Goal: Task Accomplishment & Management: Manage account settings

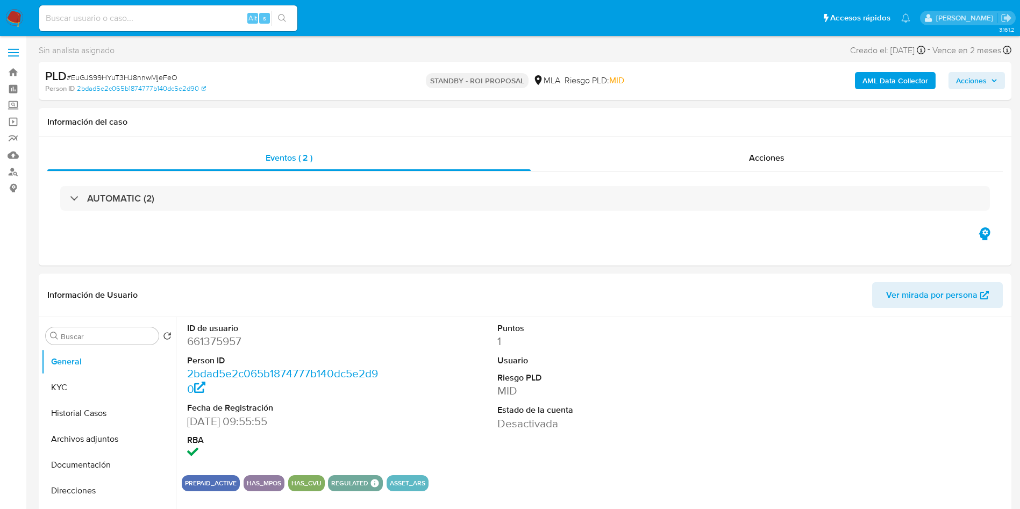
select select "10"
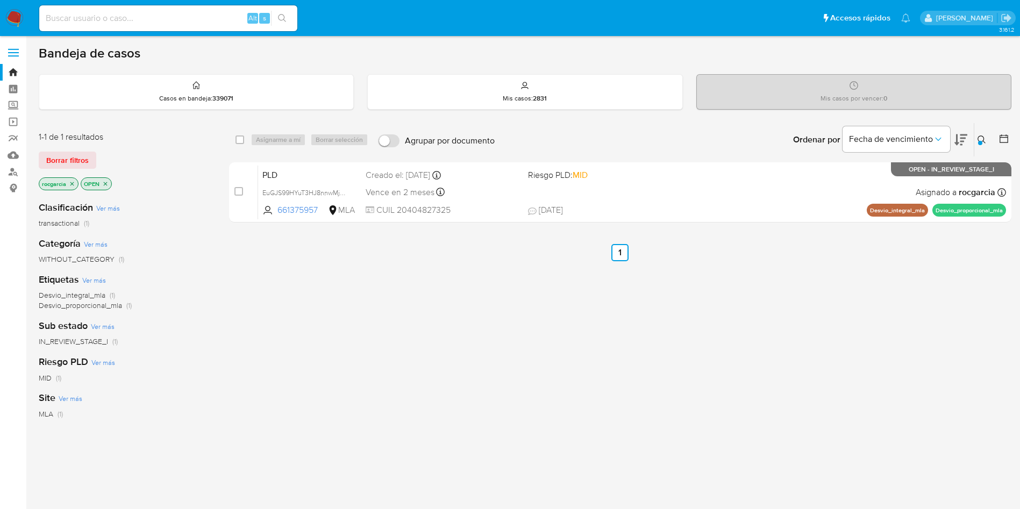
click at [979, 141] on div at bounding box center [980, 143] width 4 height 4
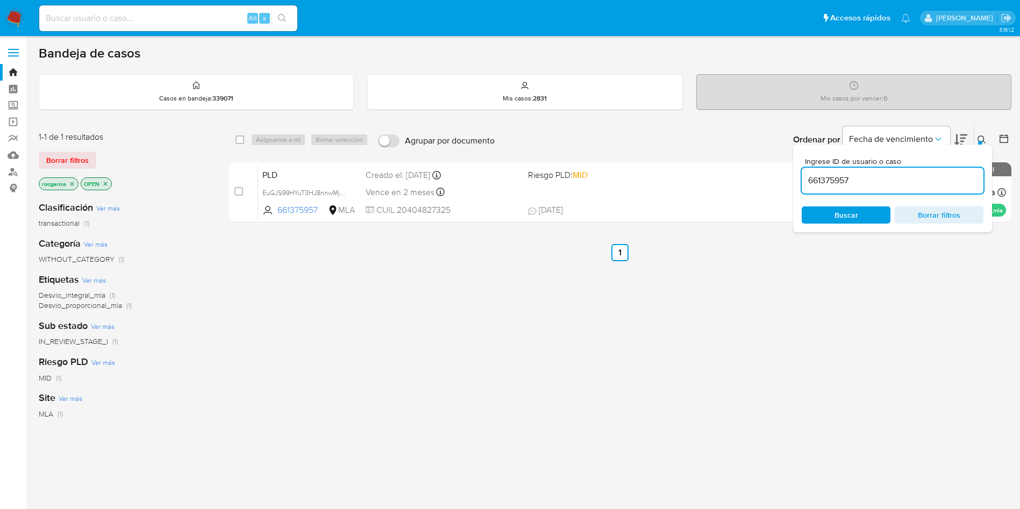
click at [846, 182] on input "661375957" at bounding box center [893, 181] width 182 height 14
click at [984, 139] on icon at bounding box center [981, 139] width 9 height 9
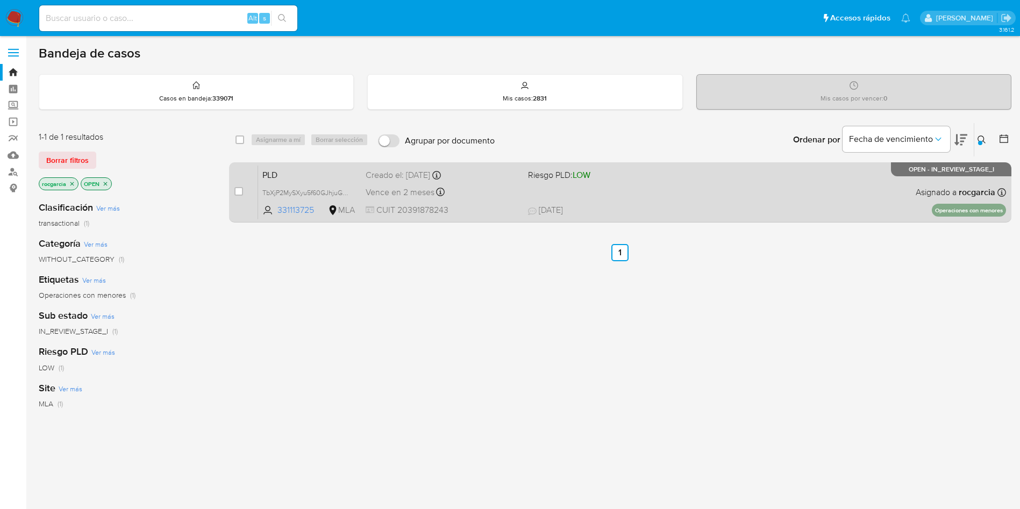
click at [640, 197] on div "PLD TbXjP2MySXyu5f60GJhjuGbN 331113725 MLA Riesgo PLD: LOW Creado el: 12/09/202…" at bounding box center [632, 192] width 748 height 54
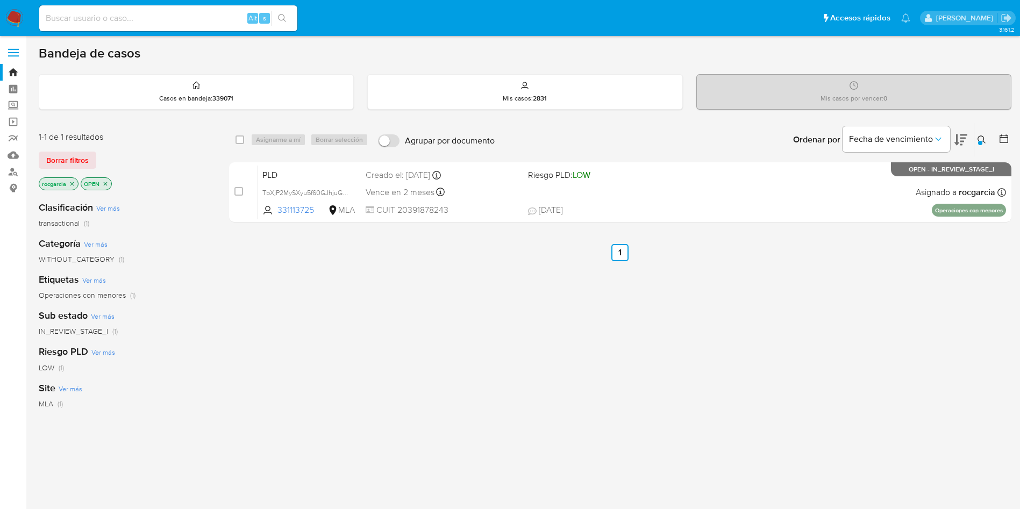
click at [974, 138] on div "Ingrese ID de usuario o caso 331113725 Buscar Borrar filtros" at bounding box center [983, 139] width 18 height 33
click at [977, 138] on button at bounding box center [983, 139] width 18 height 13
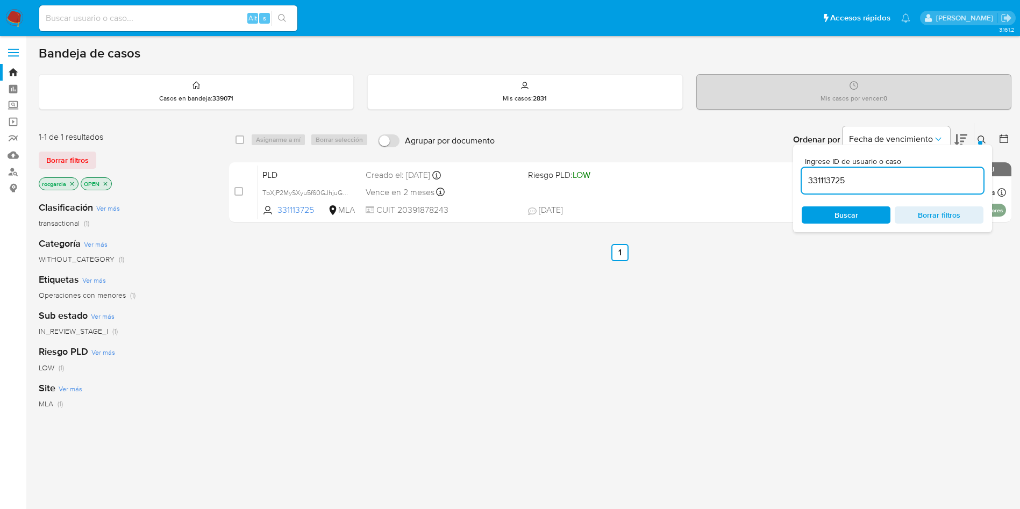
click at [982, 138] on icon at bounding box center [981, 139] width 9 height 9
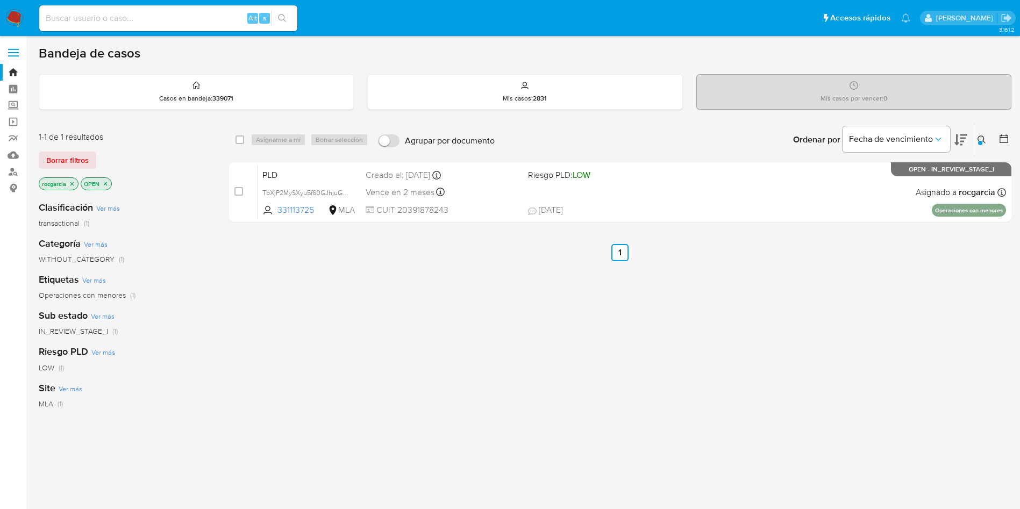
click at [982, 137] on icon at bounding box center [981, 139] width 9 height 9
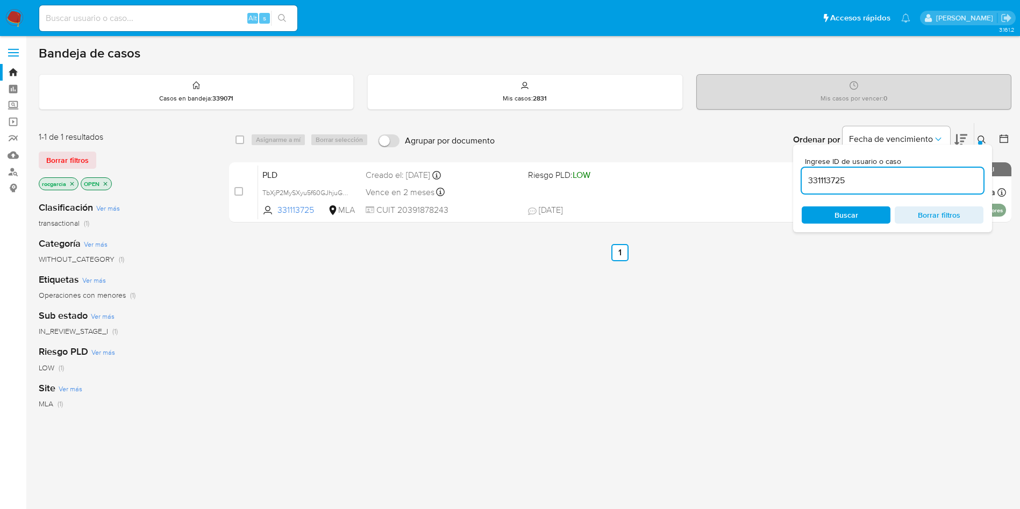
click at [831, 185] on input "331113725" at bounding box center [893, 181] width 182 height 14
click at [982, 135] on icon at bounding box center [981, 139] width 9 height 9
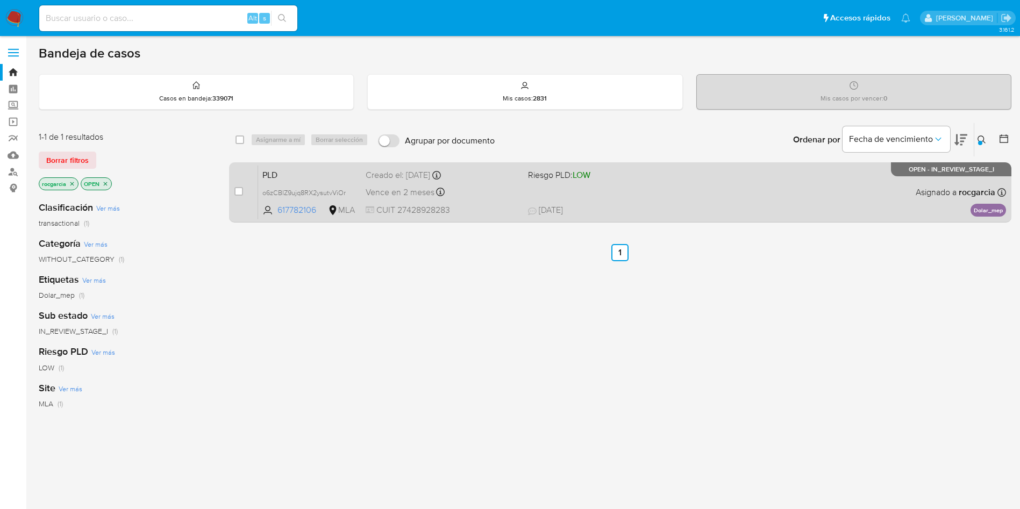
click at [679, 197] on div "PLD o6zCBlZ9ujq8RX2ysutvViOr 617782106 MLA Riesgo PLD: LOW Creado el: 12/09/202…" at bounding box center [632, 192] width 748 height 54
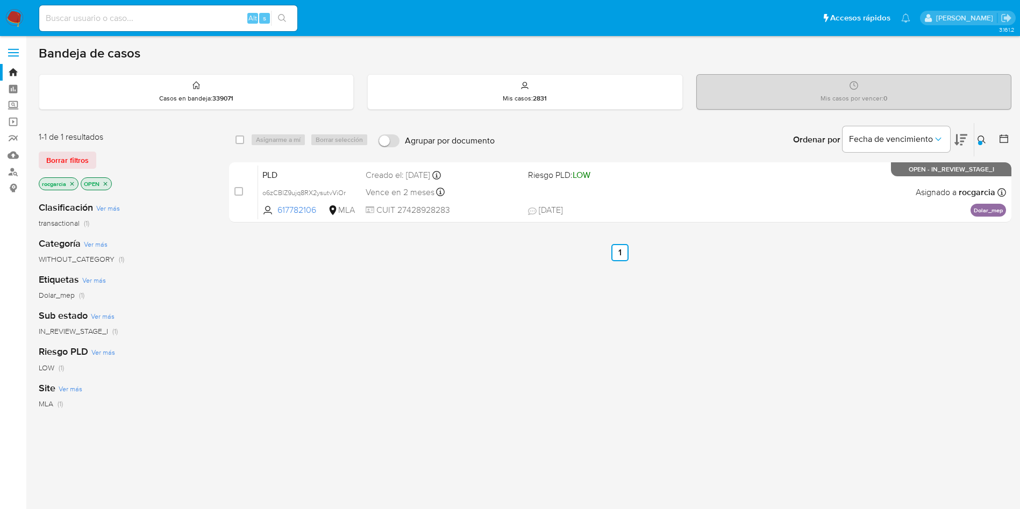
click at [976, 144] on button at bounding box center [983, 139] width 18 height 13
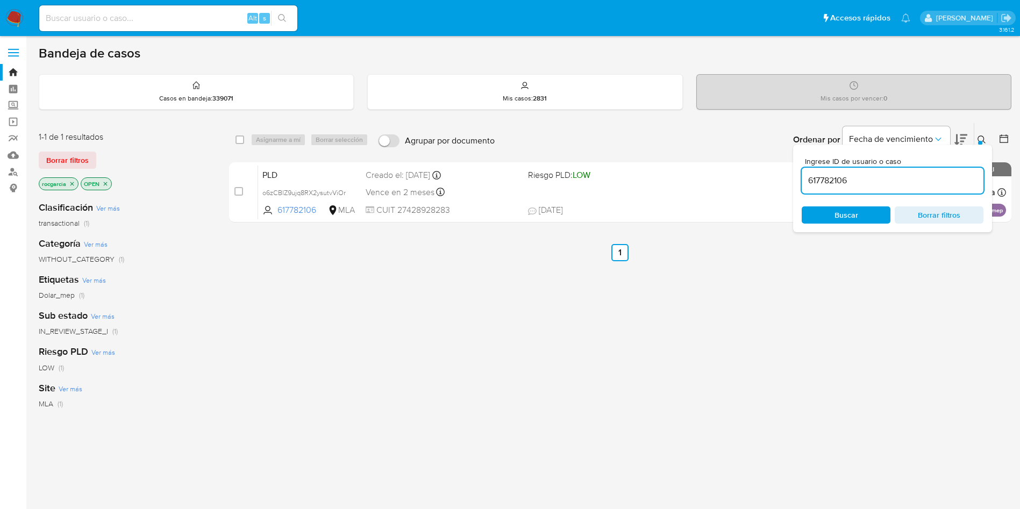
click at [908, 171] on div "617782106" at bounding box center [893, 181] width 182 height 26
click at [908, 181] on input "617782106" at bounding box center [893, 181] width 182 height 14
paste input "1198783821"
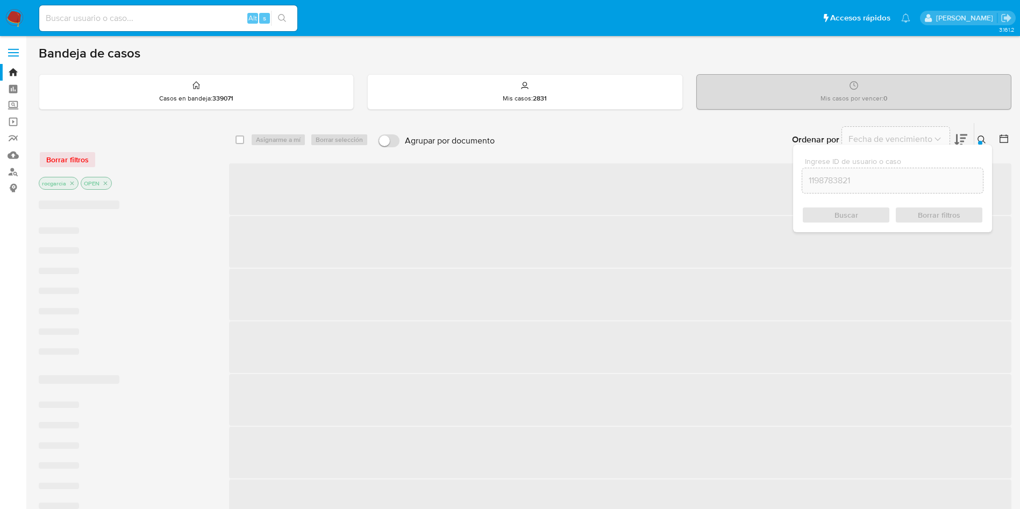
click at [980, 143] on div at bounding box center [980, 143] width 4 height 4
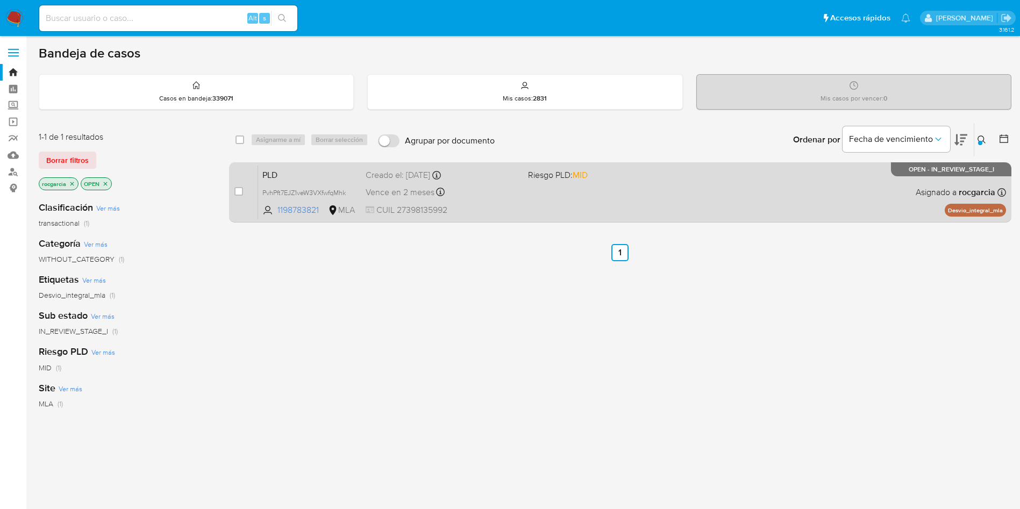
click at [699, 195] on div "PLD PvhPft7EJZ1veW3VXfwfqMhk 1198783821 MLA Riesgo PLD: MID Creado el: 12/09/20…" at bounding box center [632, 192] width 748 height 54
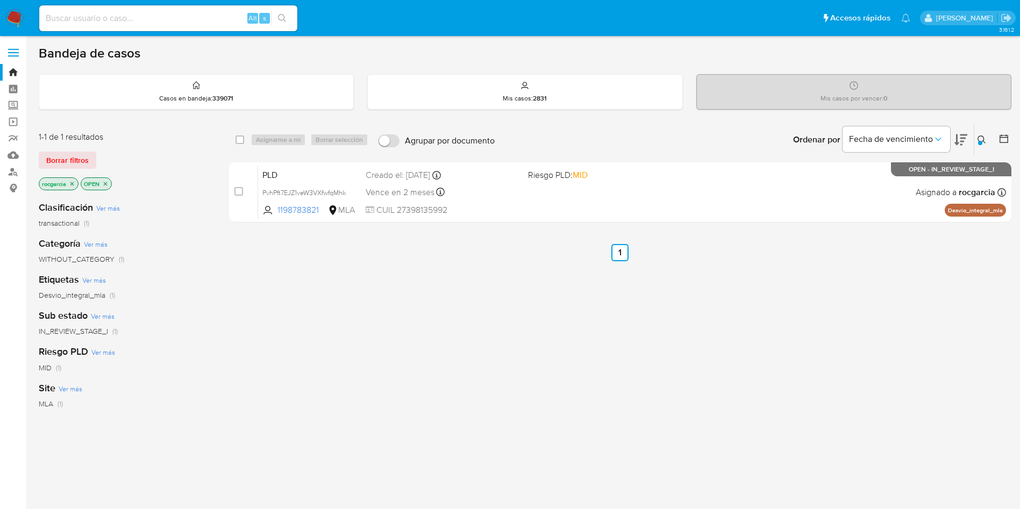
click at [983, 145] on button at bounding box center [983, 139] width 18 height 13
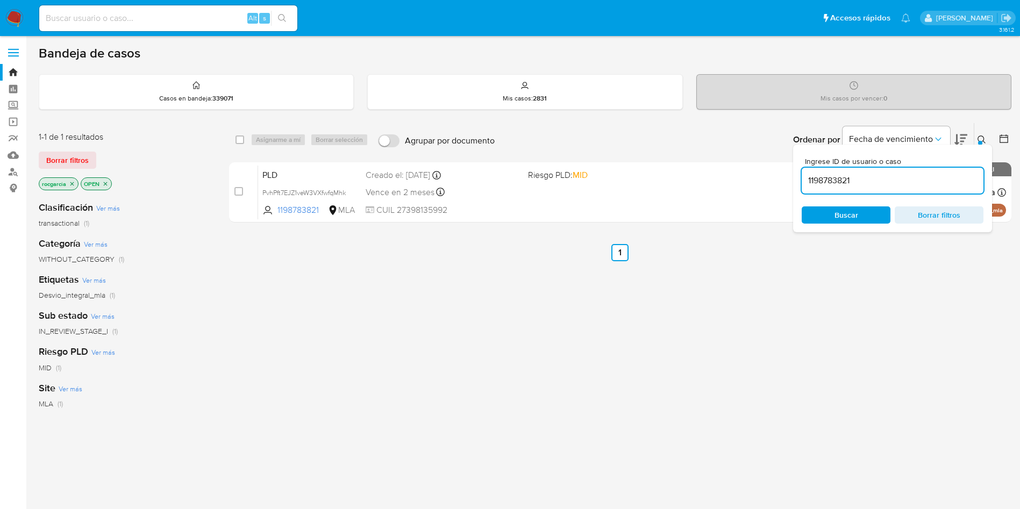
click at [816, 190] on div "1198783821" at bounding box center [893, 181] width 182 height 26
click at [824, 184] on input "1198783821" at bounding box center [893, 181] width 182 height 14
paste input "617782106"
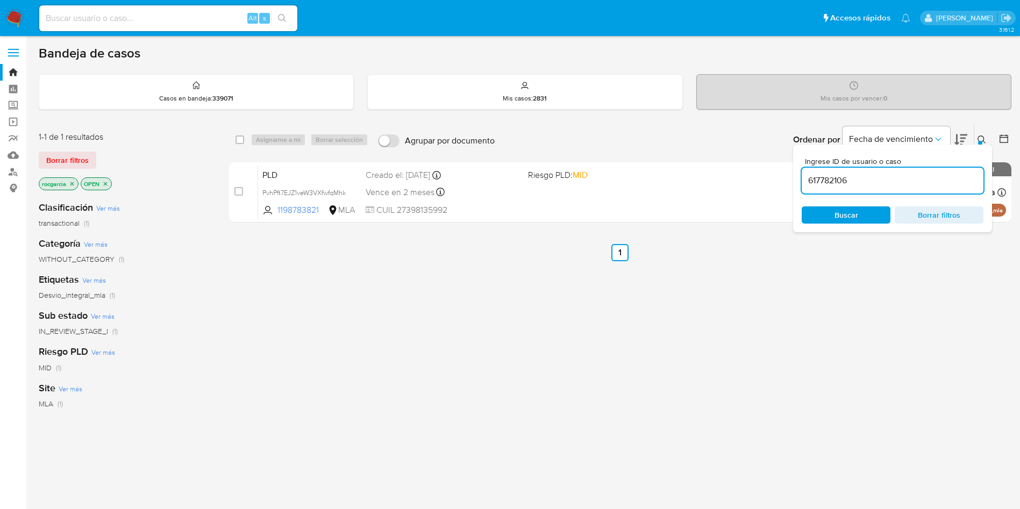
type input "617782106"
click at [979, 138] on icon at bounding box center [981, 139] width 9 height 9
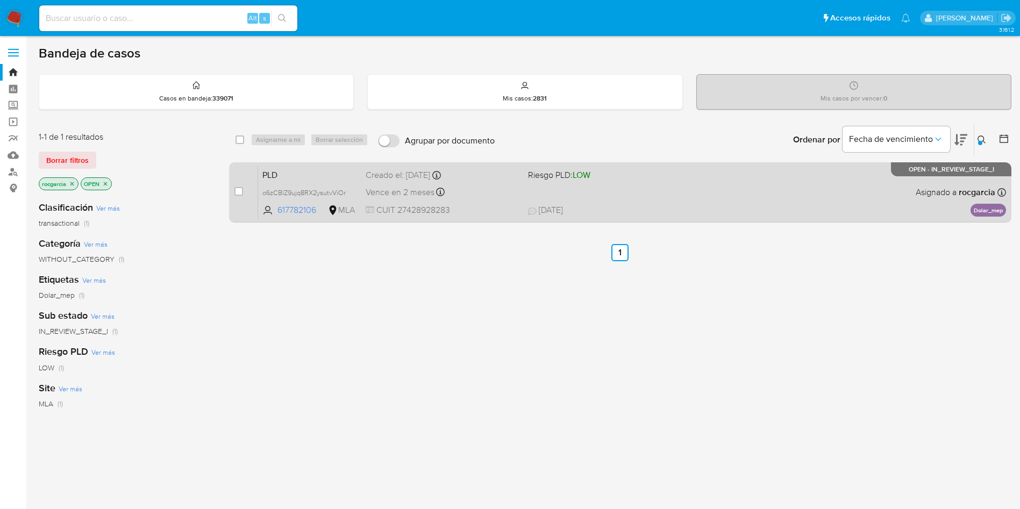
click at [715, 199] on div "PLD o6zCBlZ9ujq8RX2ysutvViOr 617782106 MLA Riesgo PLD: LOW Creado el: 12/09/202…" at bounding box center [632, 192] width 748 height 54
click at [237, 190] on input "checkbox" at bounding box center [238, 191] width 9 height 9
checkbox input "true"
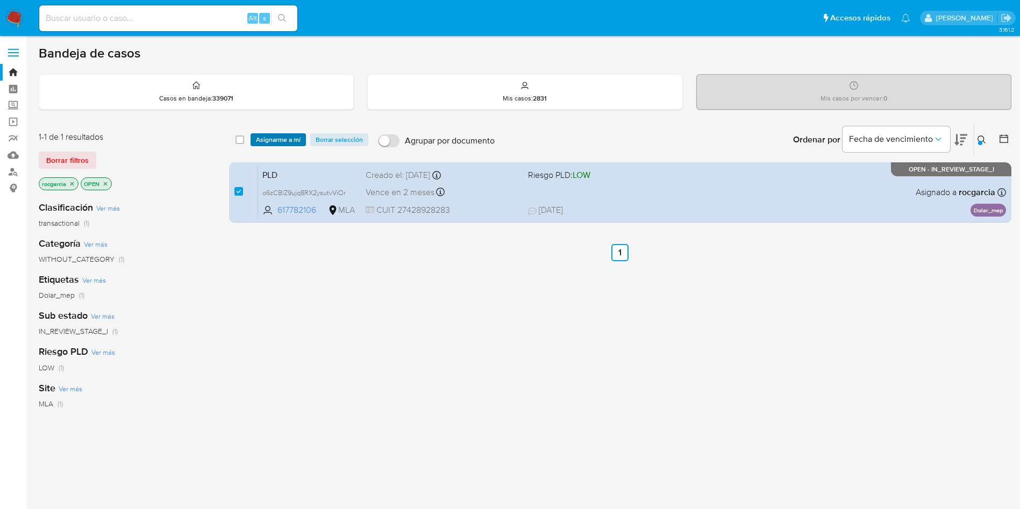
click at [273, 144] on span "Asignarme a mí" at bounding box center [278, 139] width 45 height 11
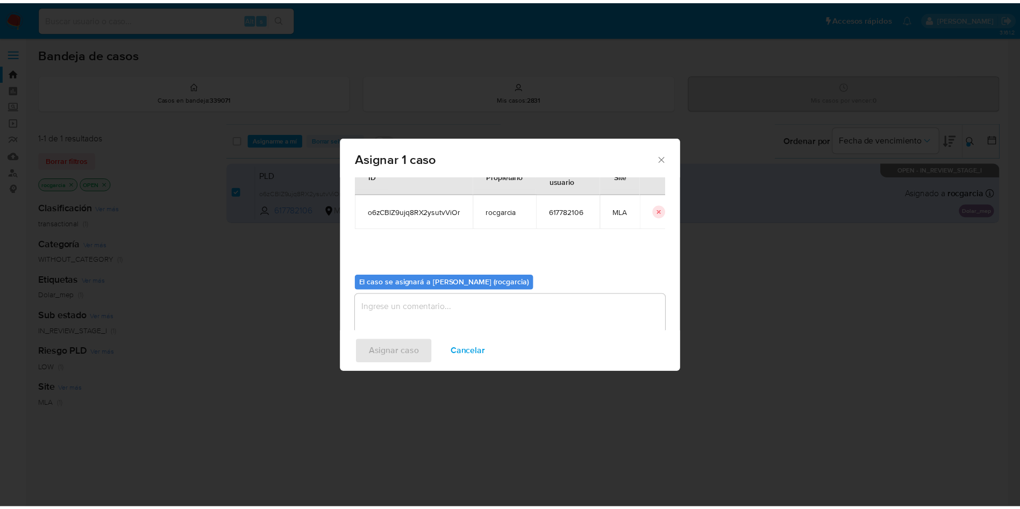
scroll to position [56, 0]
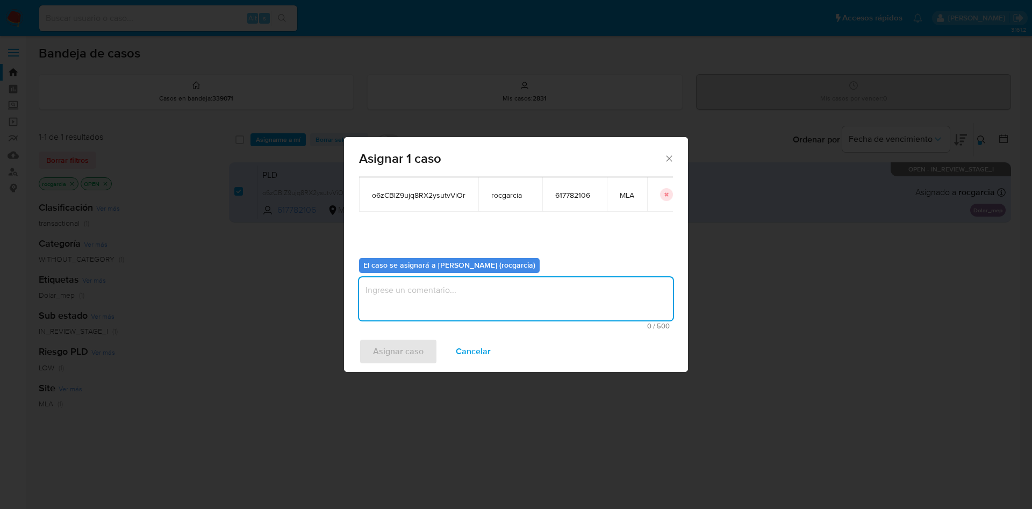
click at [511, 311] on textarea "assign-modal" at bounding box center [516, 298] width 314 height 43
click at [432, 354] on button "Asignar caso" at bounding box center [398, 352] width 78 height 26
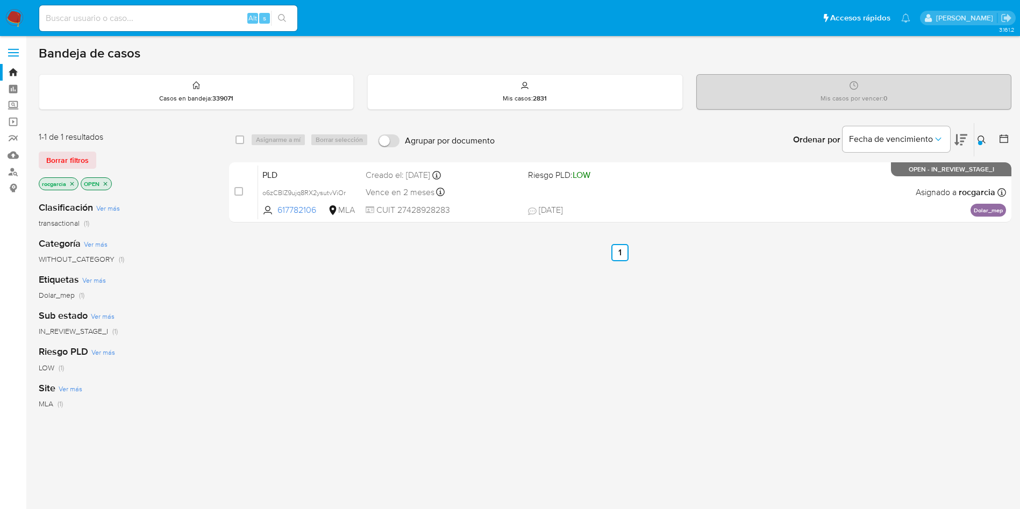
click at [981, 139] on icon at bounding box center [981, 139] width 9 height 9
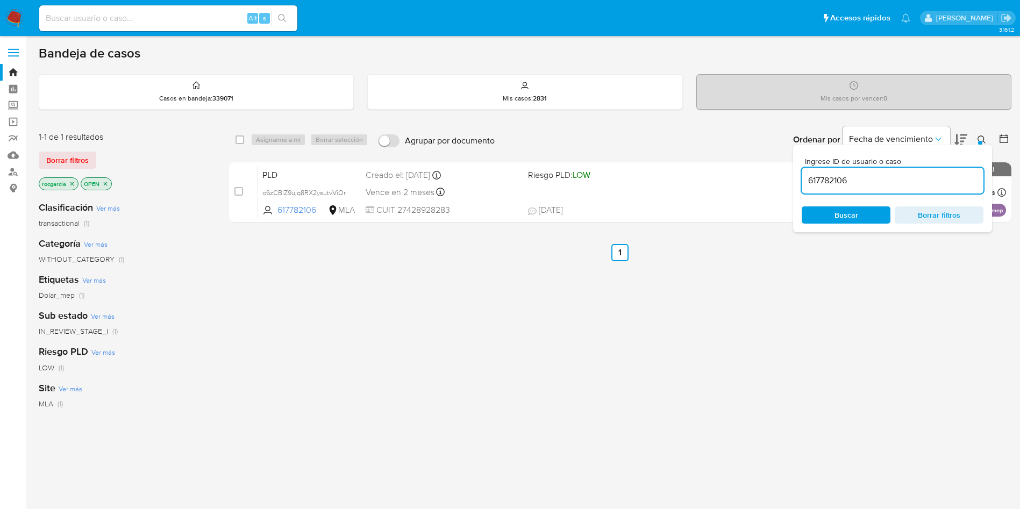
click at [831, 183] on input "617782106" at bounding box center [893, 181] width 182 height 14
type input "547211255"
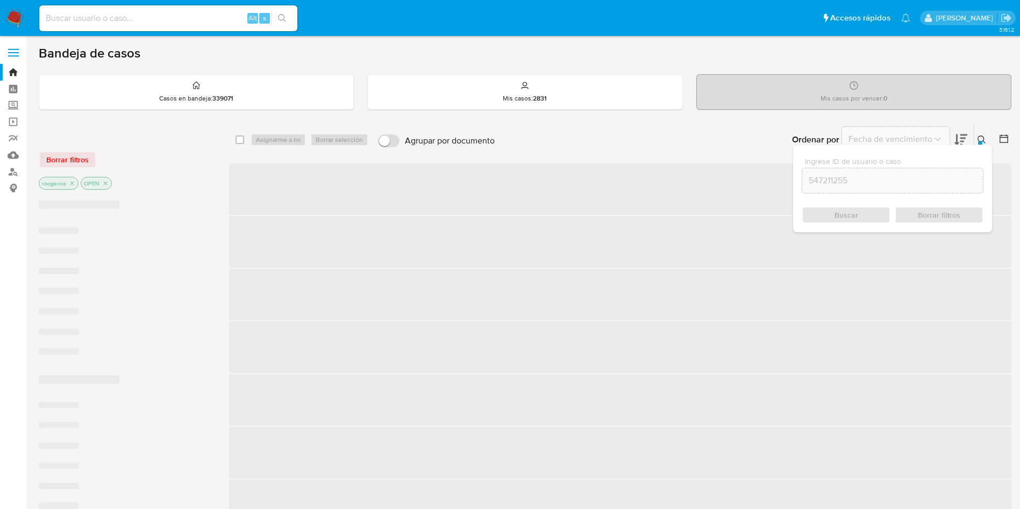
click at [981, 142] on div at bounding box center [980, 143] width 4 height 4
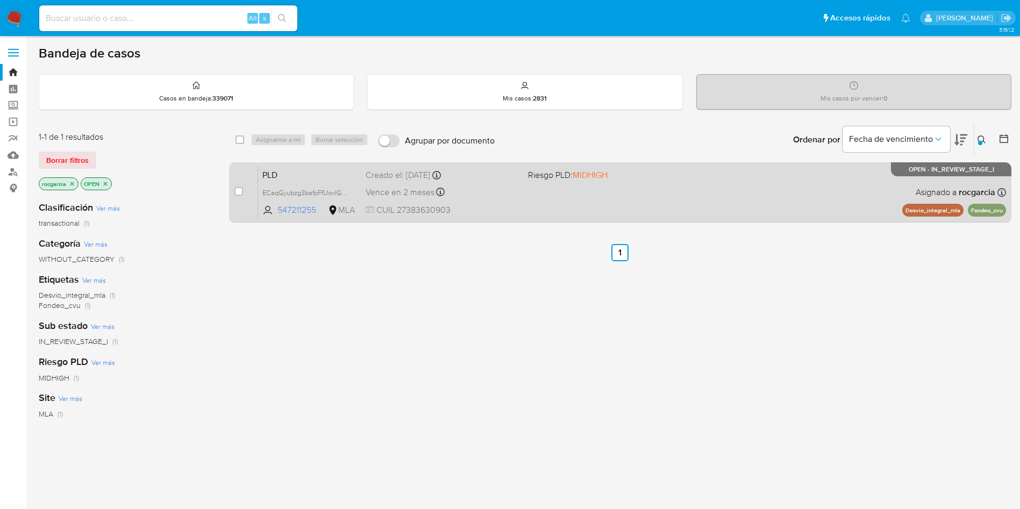
click at [744, 201] on div "PLD ECaqGyubzg3bafpFfUovIGHB 547211255 MLA Riesgo PLD: MIDHIGH Creado el: 12/09…" at bounding box center [632, 192] width 748 height 54
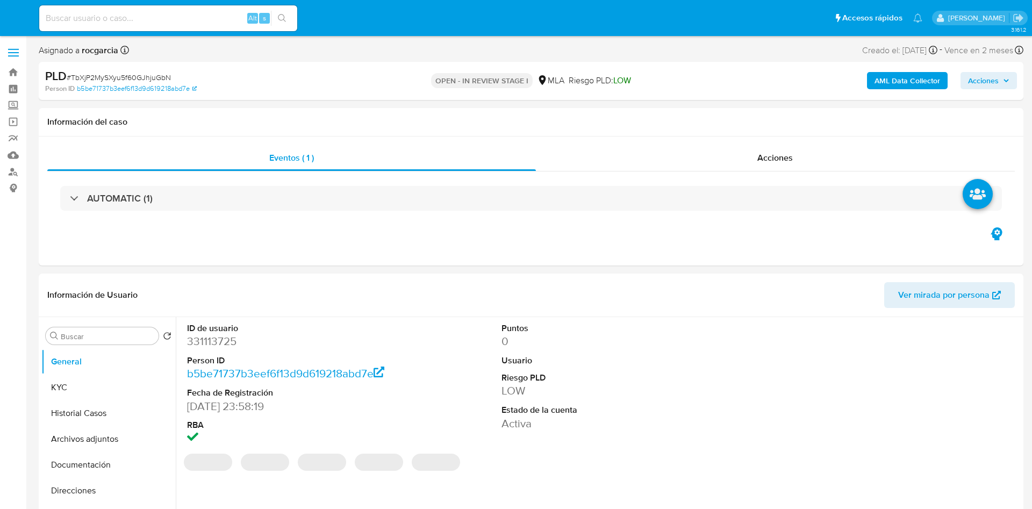
select select "10"
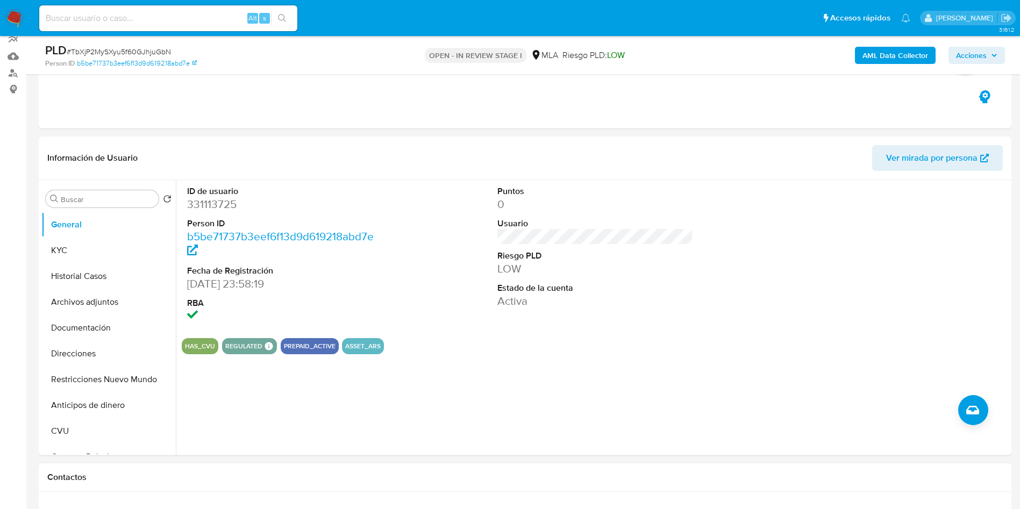
scroll to position [323, 0]
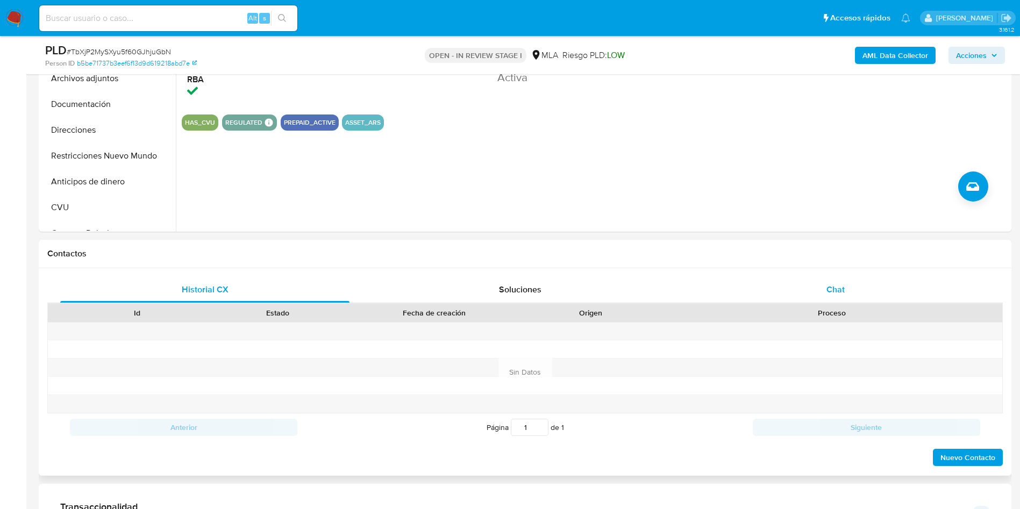
click at [817, 285] on div "Chat" at bounding box center [835, 290] width 289 height 26
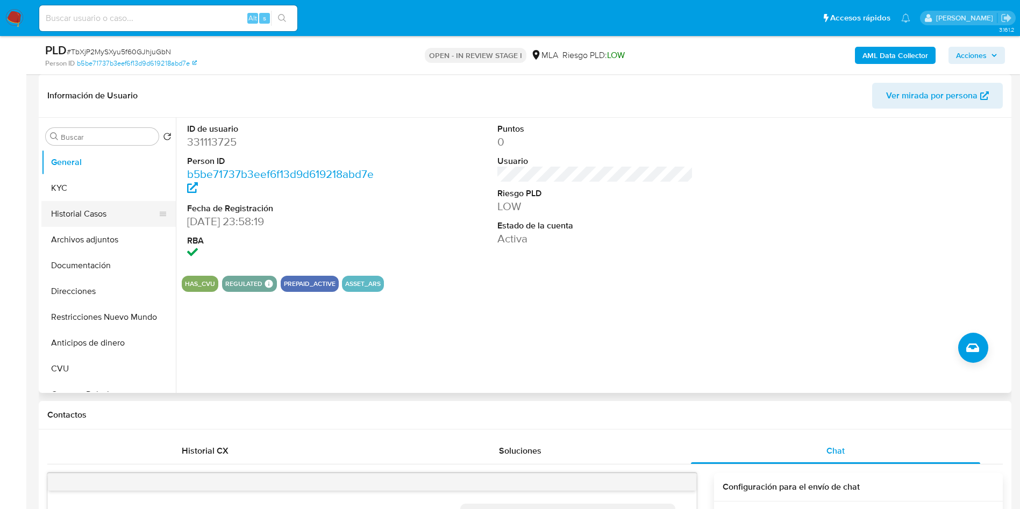
scroll to position [358, 0]
click at [83, 206] on button "Historial Casos" at bounding box center [104, 214] width 126 height 26
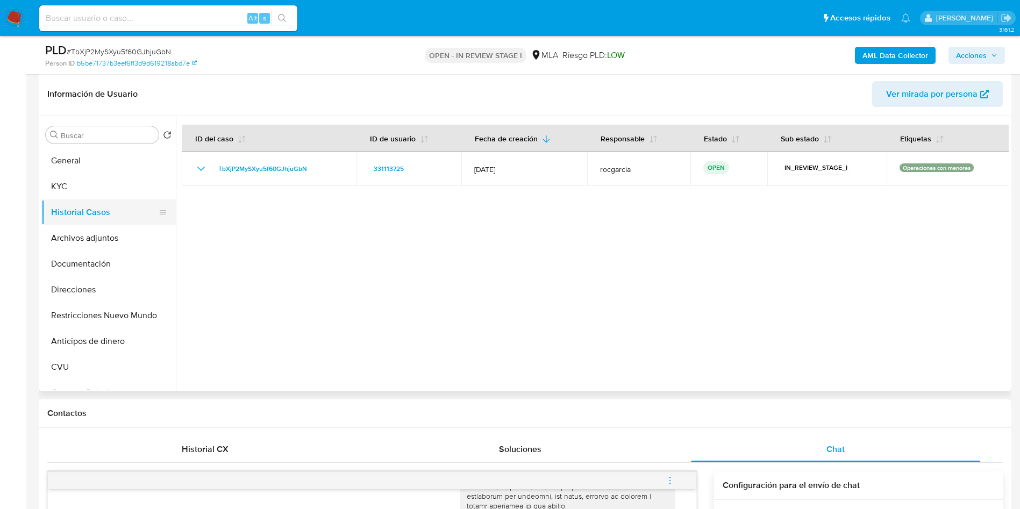
scroll to position [81, 0]
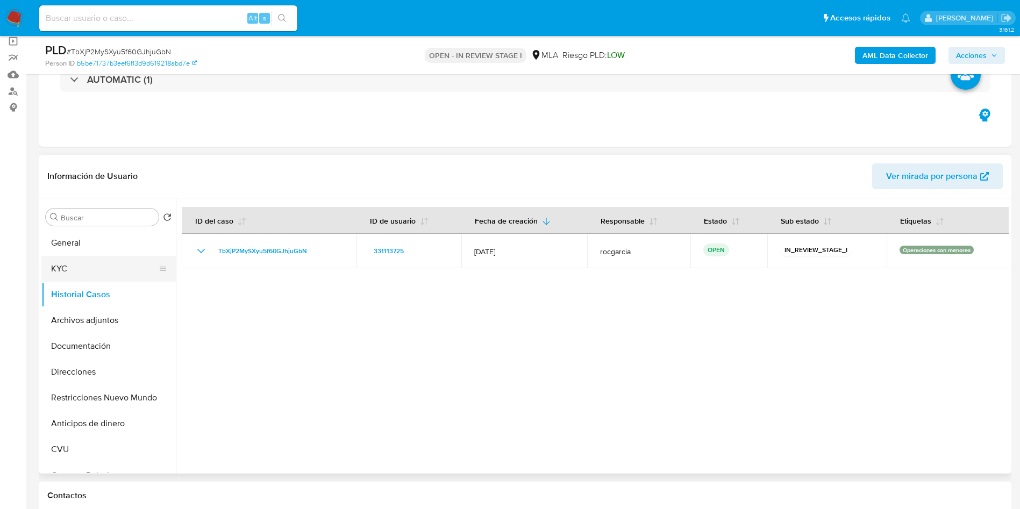
click at [106, 279] on button "KYC" at bounding box center [104, 269] width 126 height 26
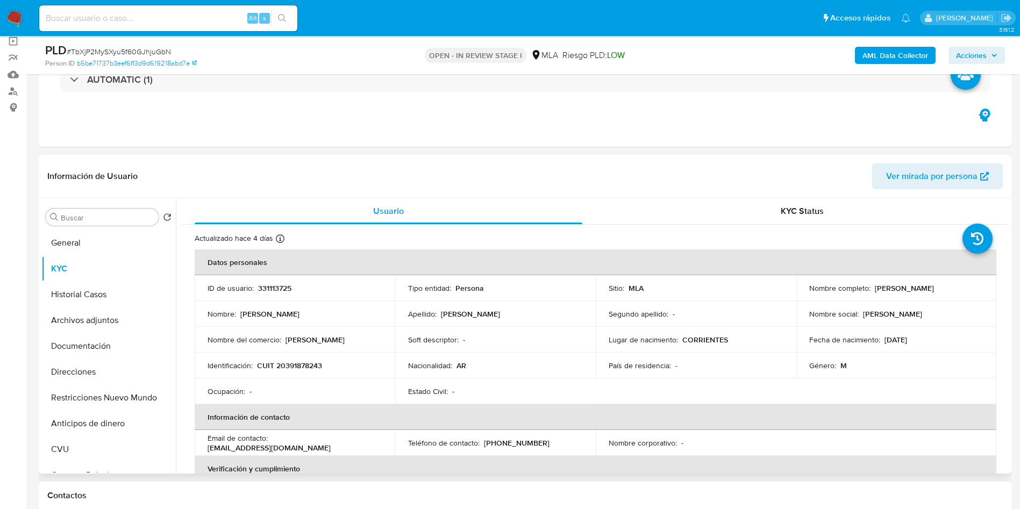
click at [306, 361] on p "CUIT 20391878243" at bounding box center [289, 366] width 65 height 10
copy p "20391878243"
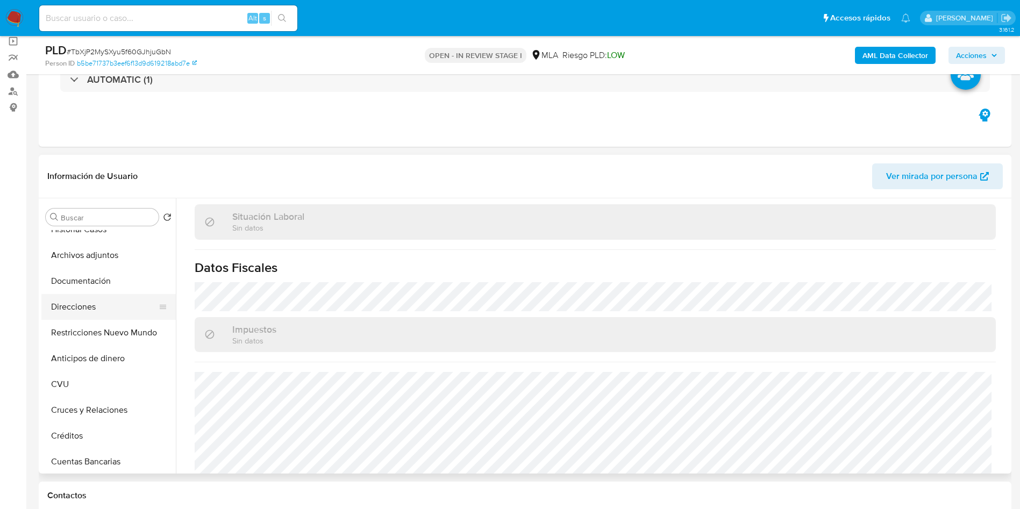
scroll to position [0, 0]
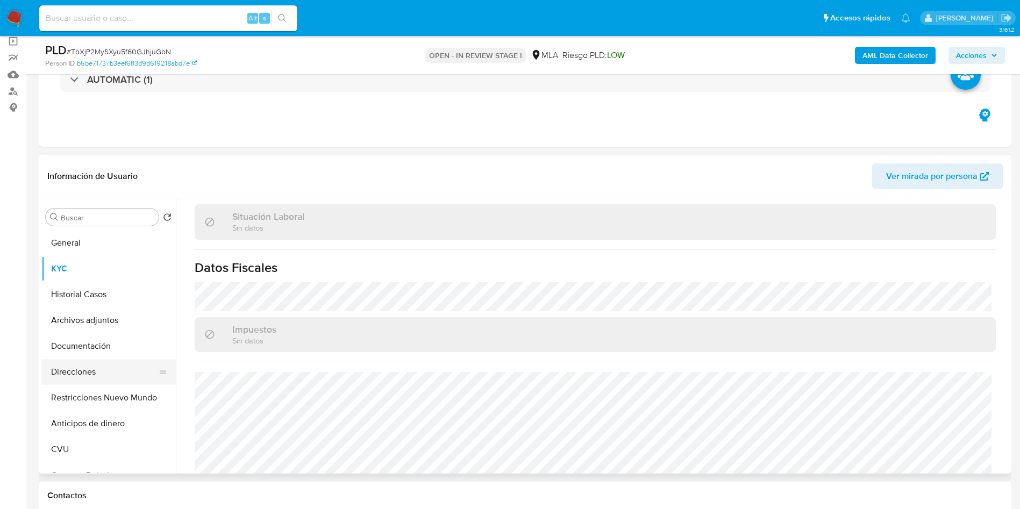
click at [101, 383] on button "Direcciones" at bounding box center [104, 372] width 126 height 26
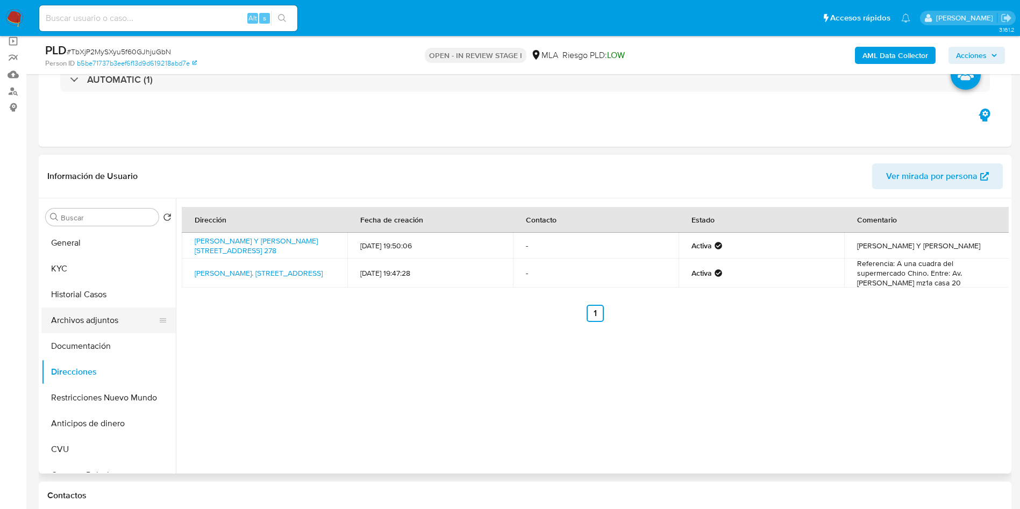
click at [105, 311] on button "Archivos adjuntos" at bounding box center [104, 321] width 126 height 26
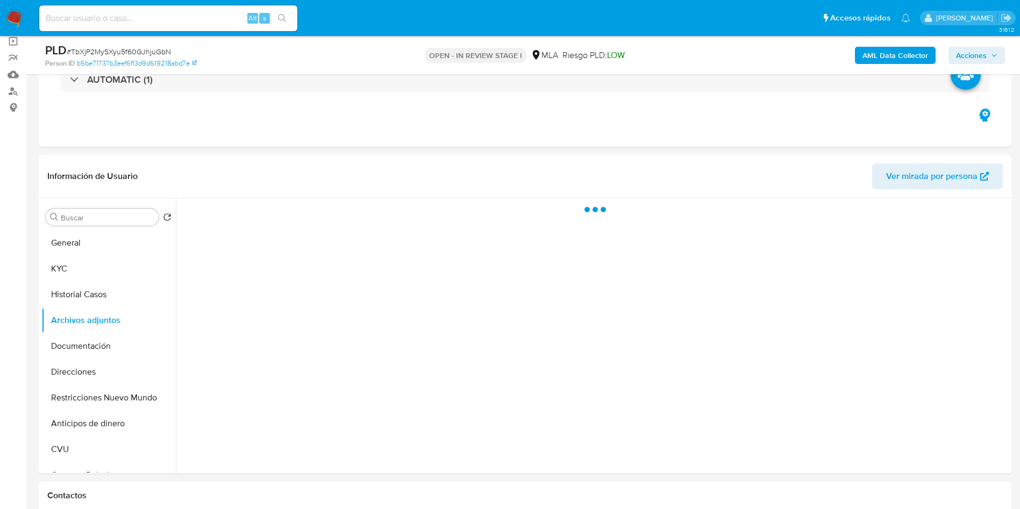
click at [905, 53] on b "AML Data Collector" at bounding box center [895, 55] width 66 height 17
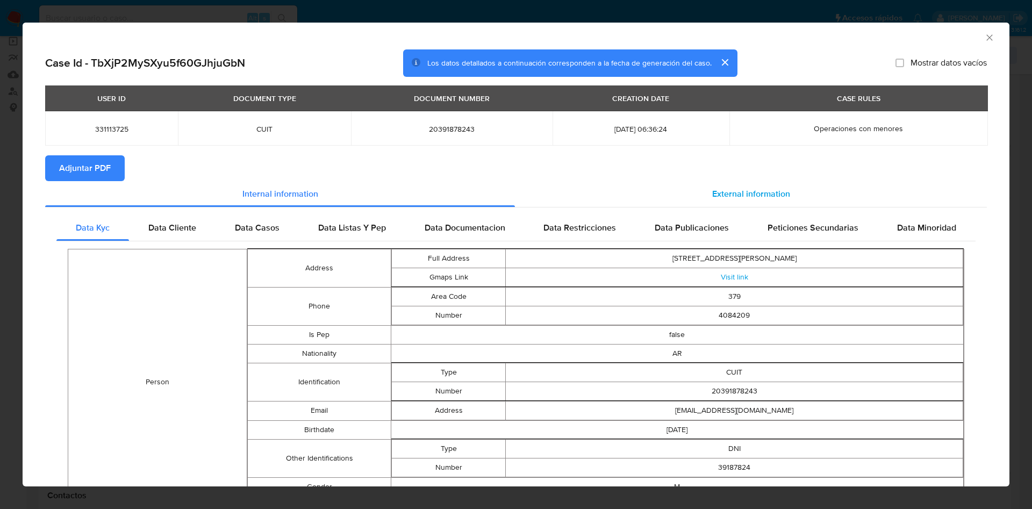
click at [743, 181] on div "External information" at bounding box center [751, 194] width 472 height 26
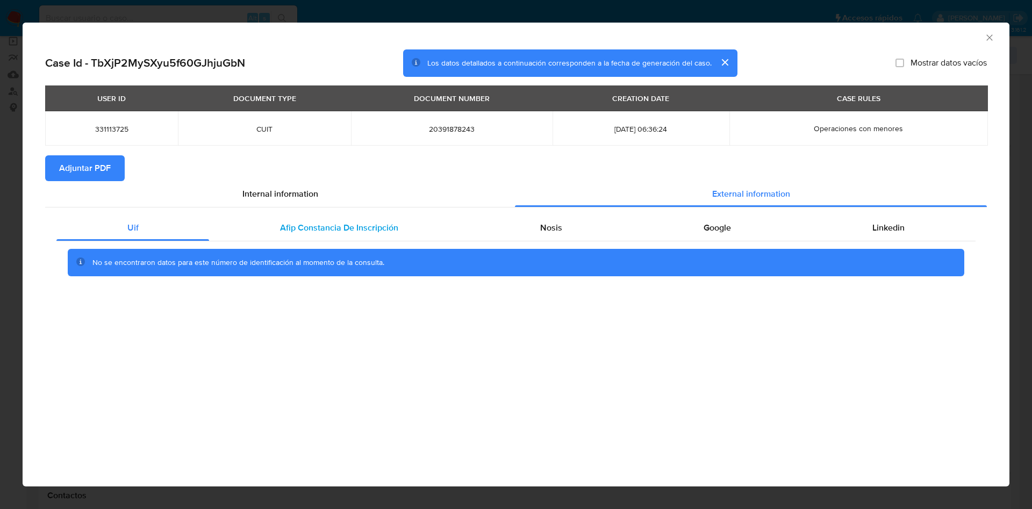
click at [402, 226] on div "Afip Constancia De Inscripción" at bounding box center [339, 228] width 260 height 26
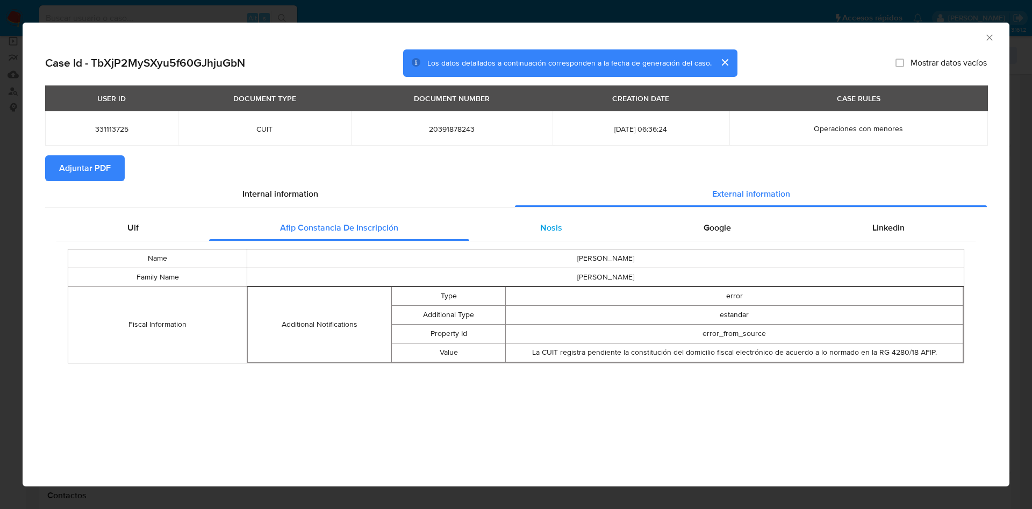
click at [576, 229] on div "Nosis" at bounding box center [550, 228] width 163 height 26
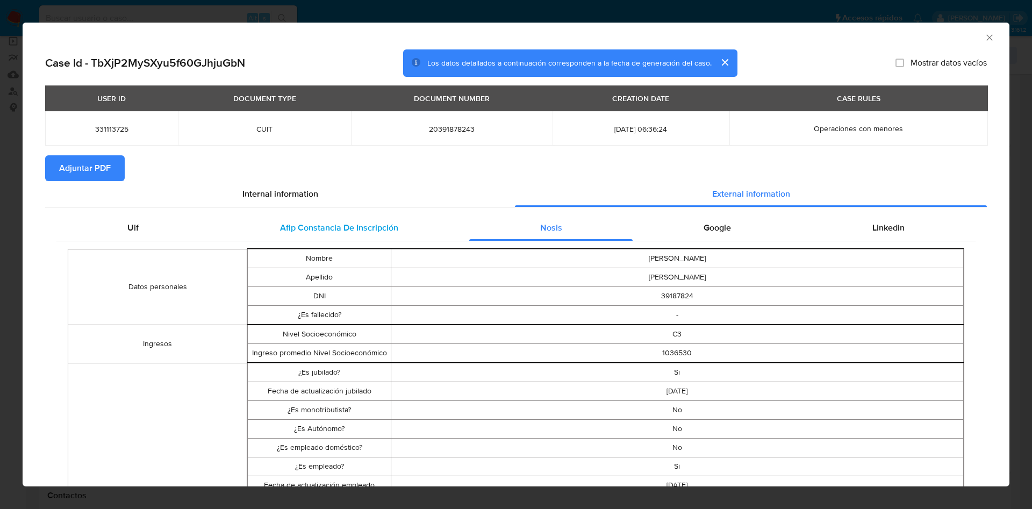
click at [358, 219] on div "Afip Constancia De Inscripción" at bounding box center [339, 228] width 260 height 26
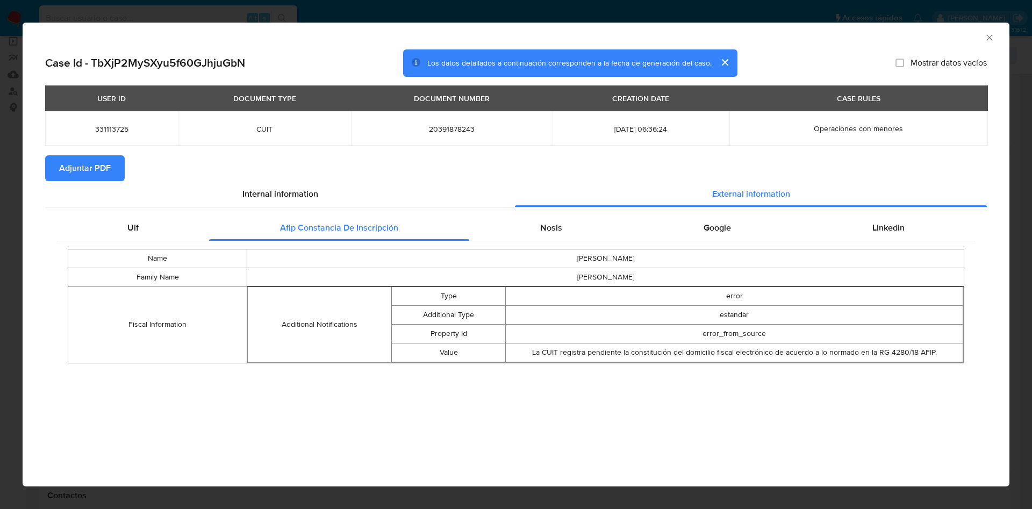
click at [618, 265] on td "ALBERTO MARTIN" at bounding box center [605, 258] width 717 height 19
click at [553, 233] on span "Nosis" at bounding box center [551, 228] width 22 height 12
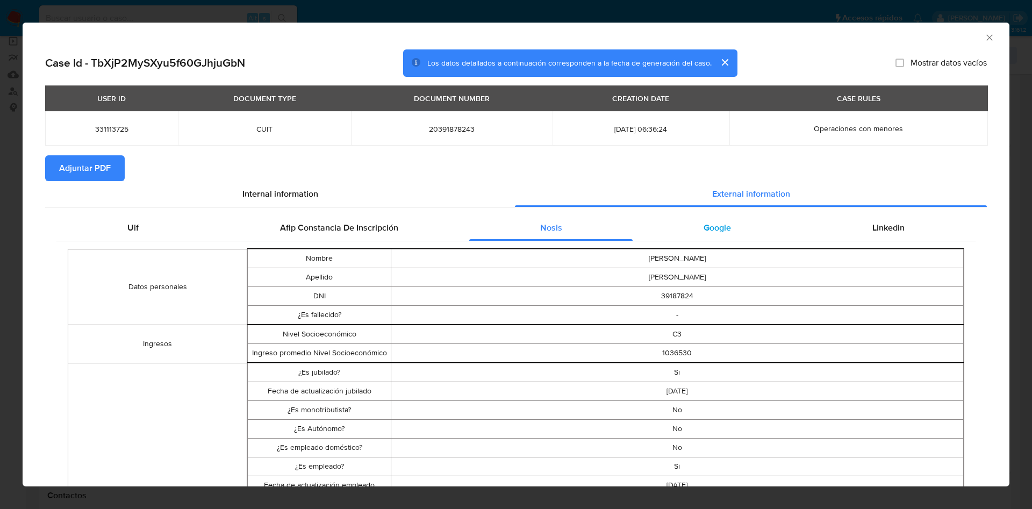
click at [716, 239] on div "Google" at bounding box center [717, 228] width 169 height 26
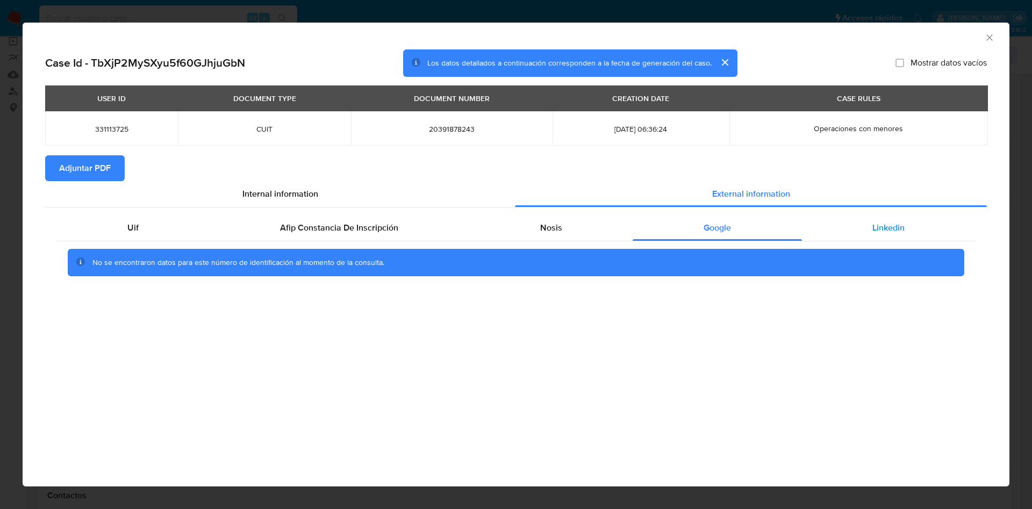
click at [902, 231] on span "Linkedin" at bounding box center [889, 228] width 32 height 12
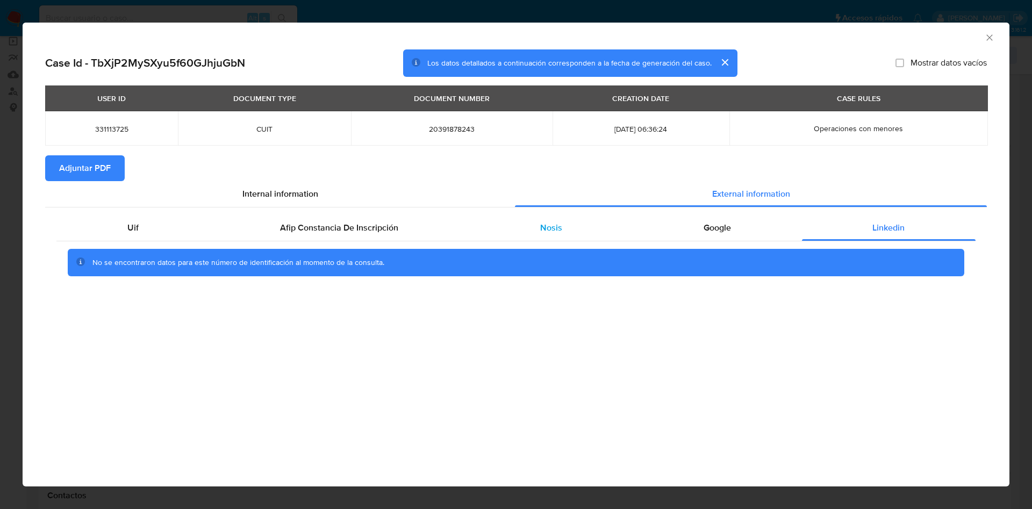
click at [530, 221] on div "Nosis" at bounding box center [550, 228] width 163 height 26
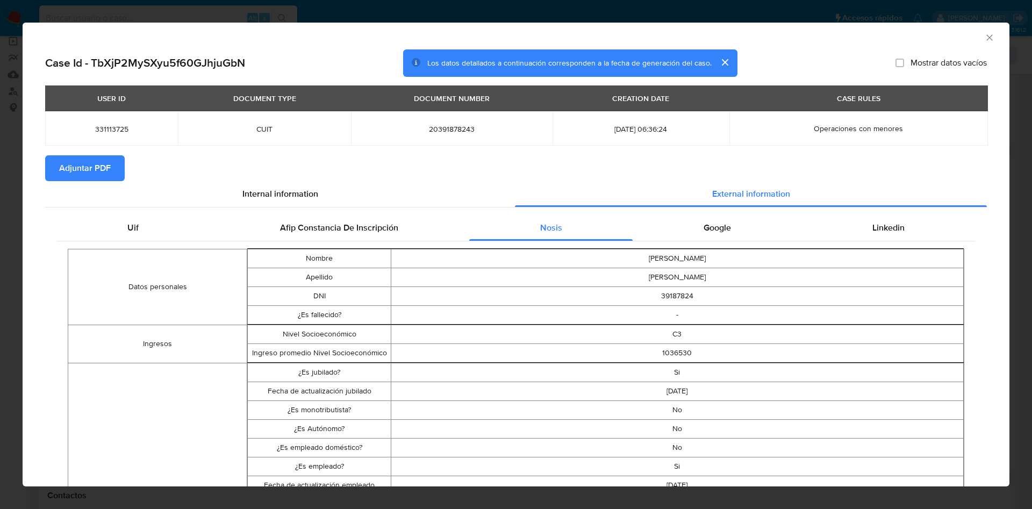
click at [80, 161] on span "Adjuntar PDF" at bounding box center [85, 168] width 52 height 24
click at [973, 29] on div "AML Data Collector" at bounding box center [516, 36] width 987 height 27
click at [984, 38] on div "AML Data Collector" at bounding box center [516, 36] width 987 height 27
click at [984, 41] on icon "Cerrar ventana" at bounding box center [989, 37] width 11 height 11
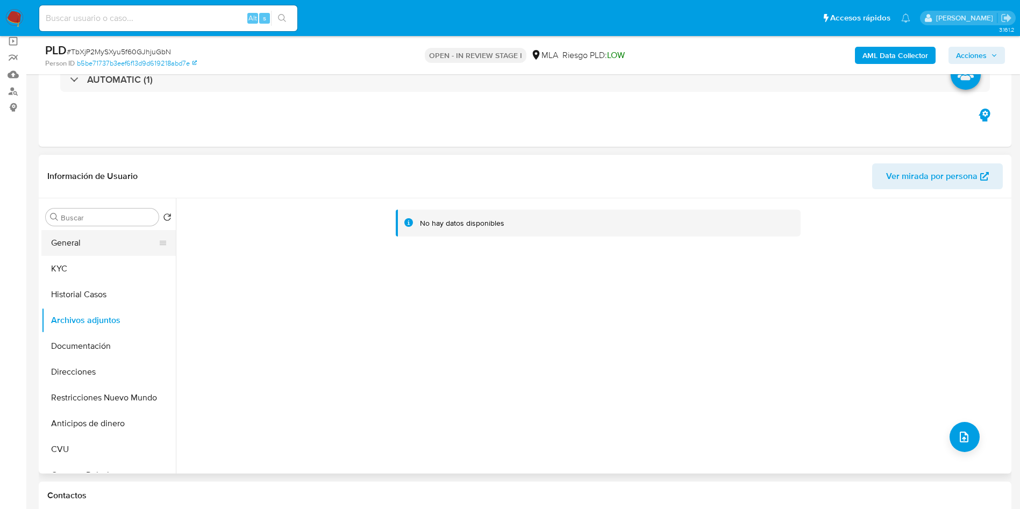
click at [77, 249] on button "General" at bounding box center [104, 243] width 126 height 26
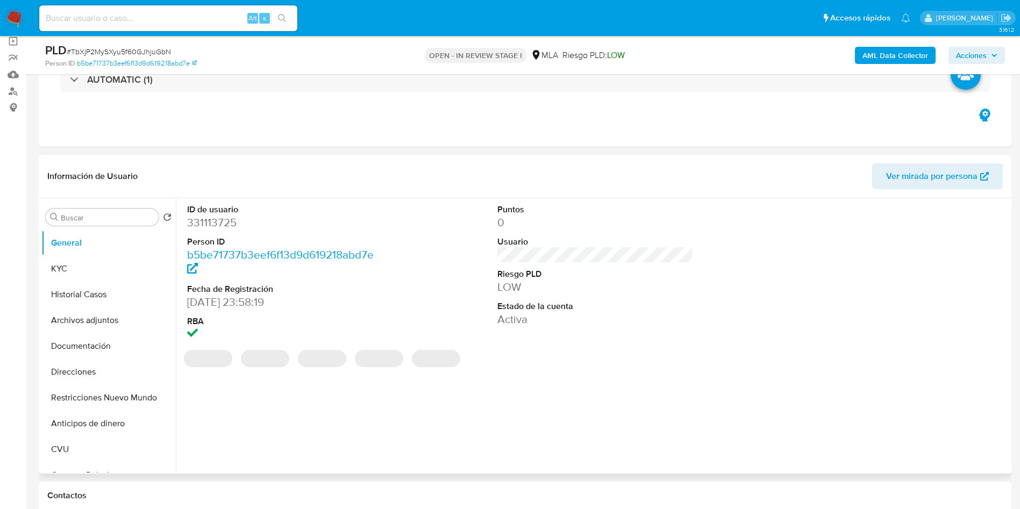
click at [219, 229] on dd "331113725" at bounding box center [285, 222] width 196 height 15
click at [218, 229] on dd "331113725" at bounding box center [285, 222] width 196 height 15
copy dd "331113725"
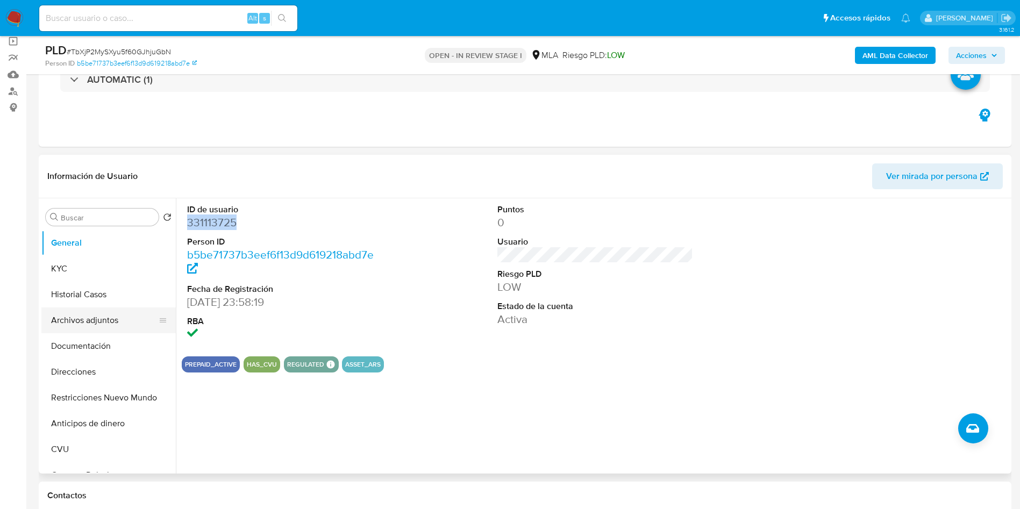
click at [112, 319] on button "Archivos adjuntos" at bounding box center [104, 321] width 126 height 26
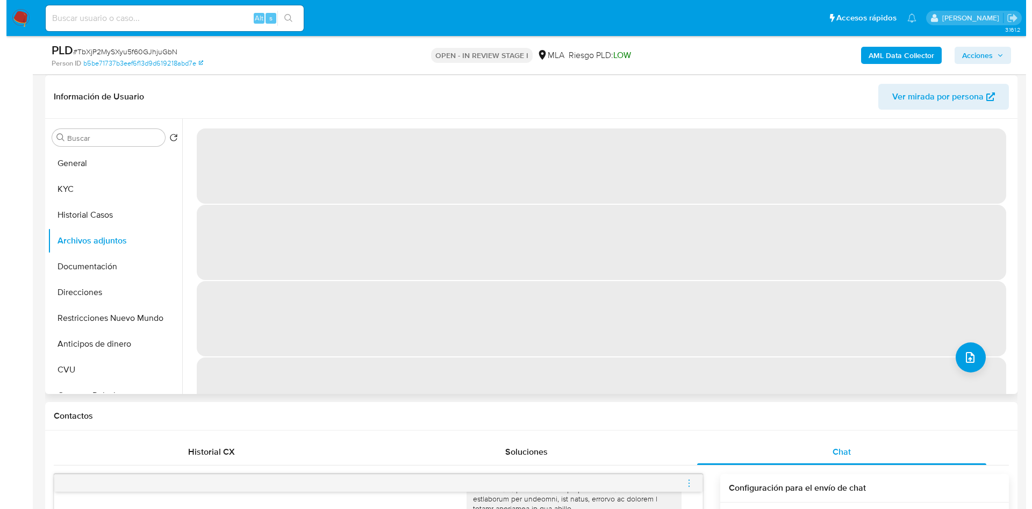
scroll to position [161, 0]
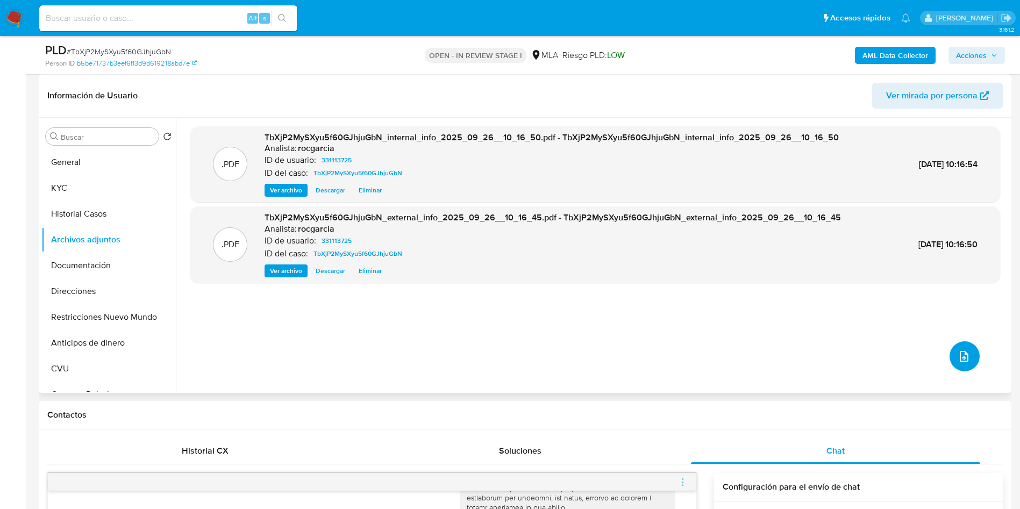
click at [966, 357] on icon "upload-file" at bounding box center [964, 356] width 13 height 13
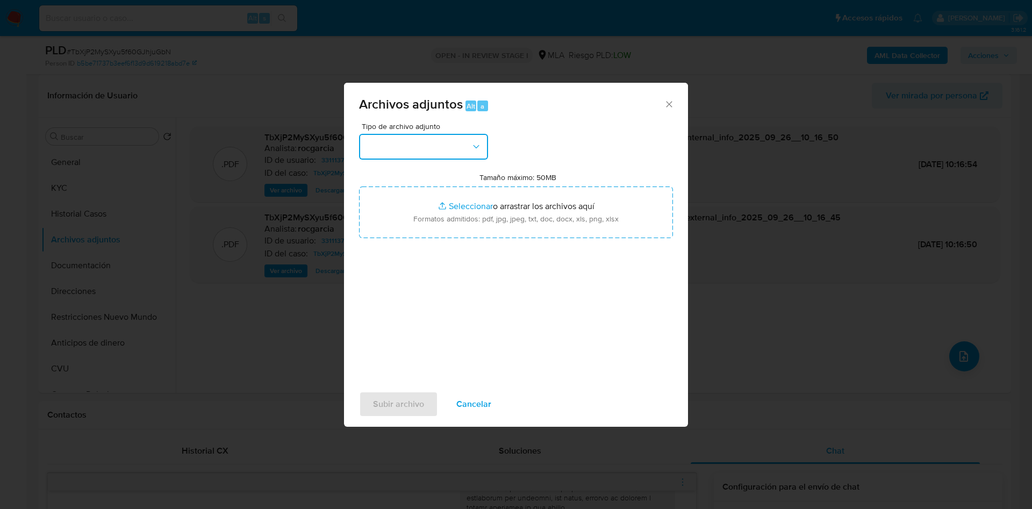
click at [458, 140] on button "button" at bounding box center [423, 147] width 129 height 26
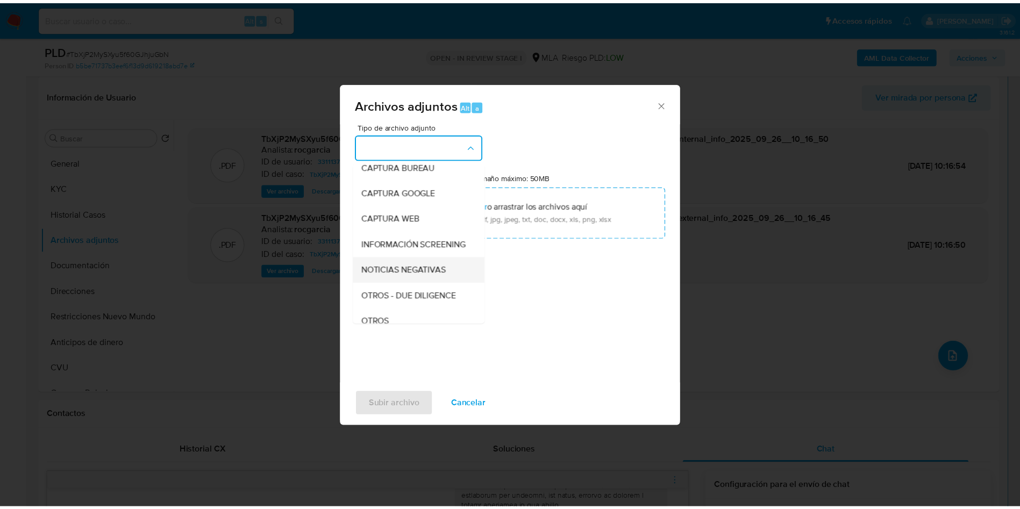
scroll to position [81, 0]
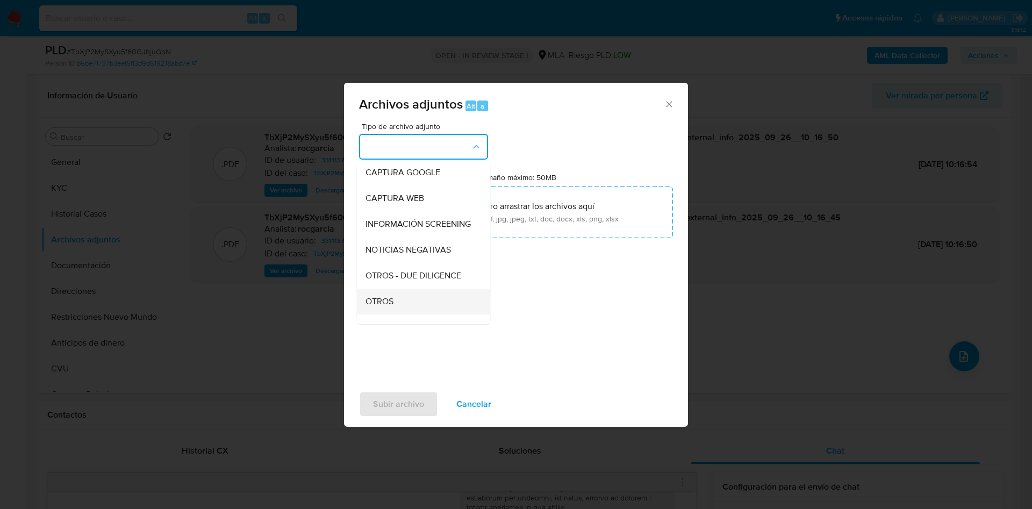
click at [402, 308] on div "OTROS" at bounding box center [421, 302] width 110 height 26
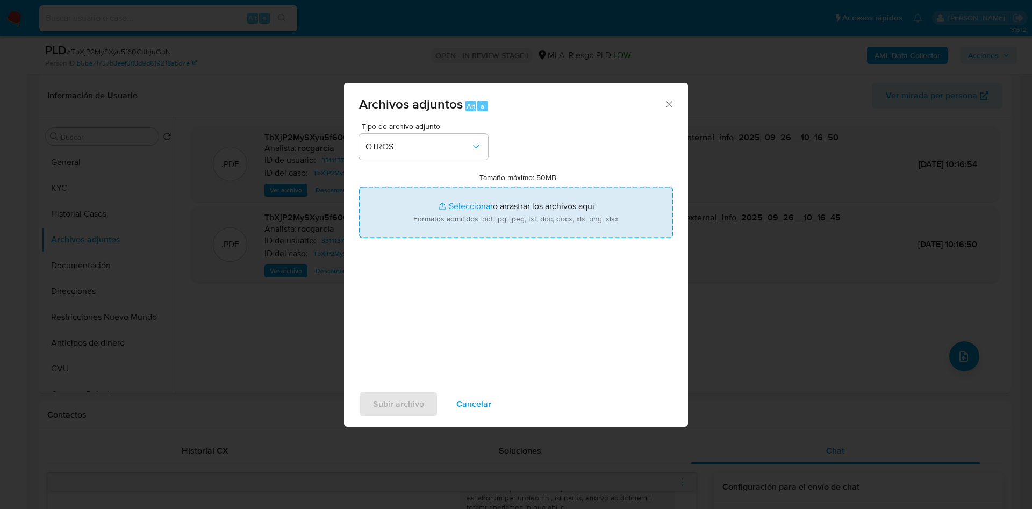
click at [508, 197] on input "Tamaño máximo: 50MB Seleccionar archivos" at bounding box center [516, 213] width 314 height 52
type input "C:\fakepath\Movimientos 331113725.xlsx"
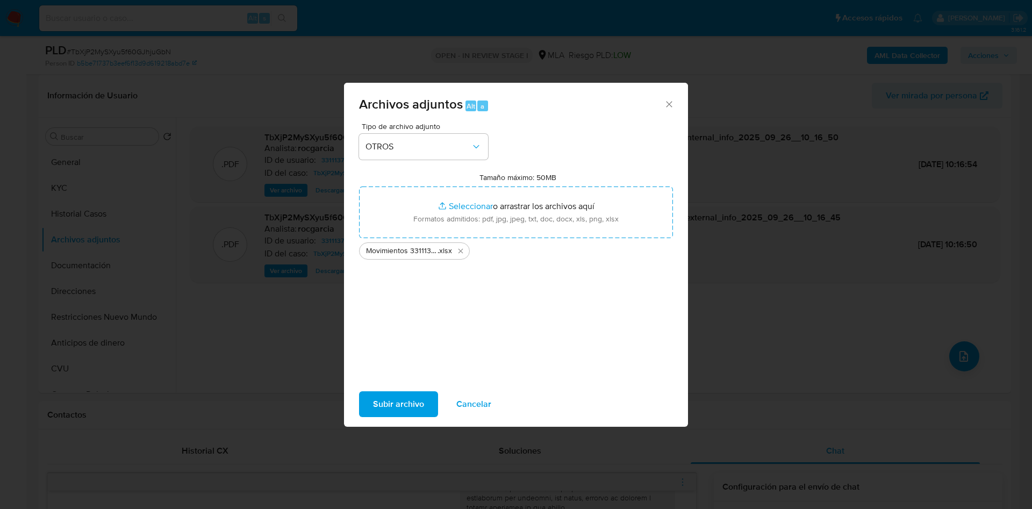
click at [403, 401] on span "Subir archivo" at bounding box center [398, 404] width 51 height 24
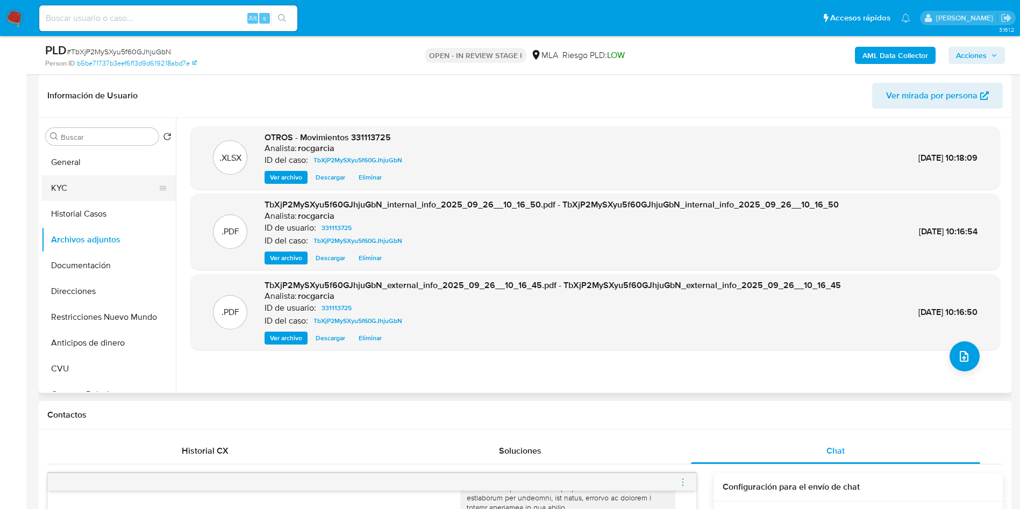
click at [79, 189] on button "KYC" at bounding box center [104, 188] width 126 height 26
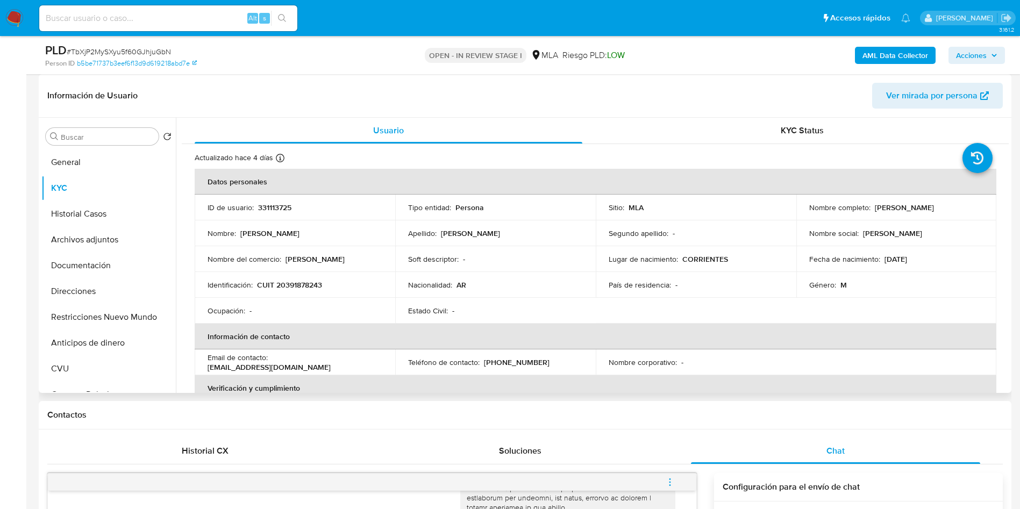
drag, startPoint x: 867, startPoint y: 208, endPoint x: 981, endPoint y: 202, distance: 114.1
click at [981, 202] on td "Nombre completo : Alberto Martin Maciel Lencinas" at bounding box center [896, 208] width 201 height 26
copy div "Alberto Martin Maciel Lencinas"
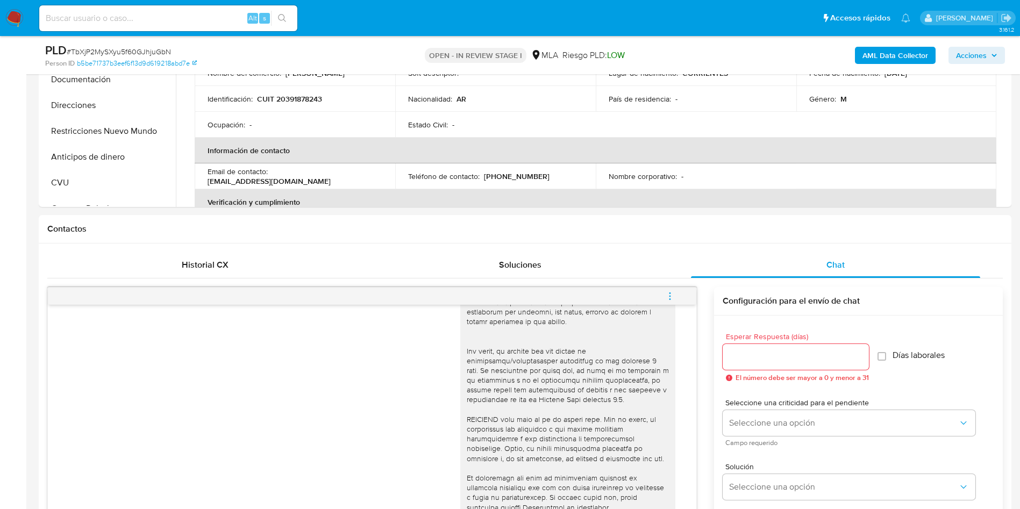
scroll to position [645, 0]
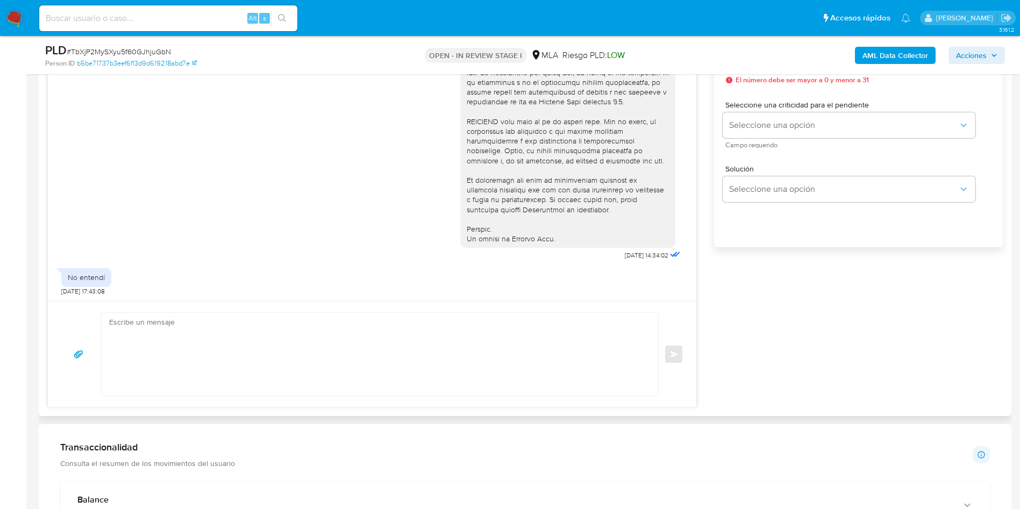
click at [360, 337] on textarea at bounding box center [377, 354] width 536 height 83
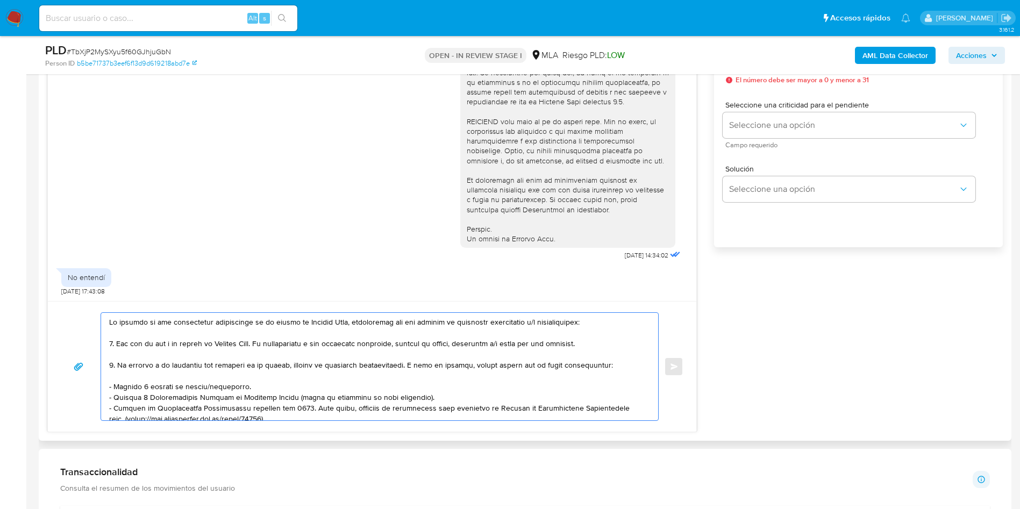
click at [110, 316] on textarea at bounding box center [377, 367] width 536 height 108
paste textarea "Alberto Martin Maciel Lencinas"
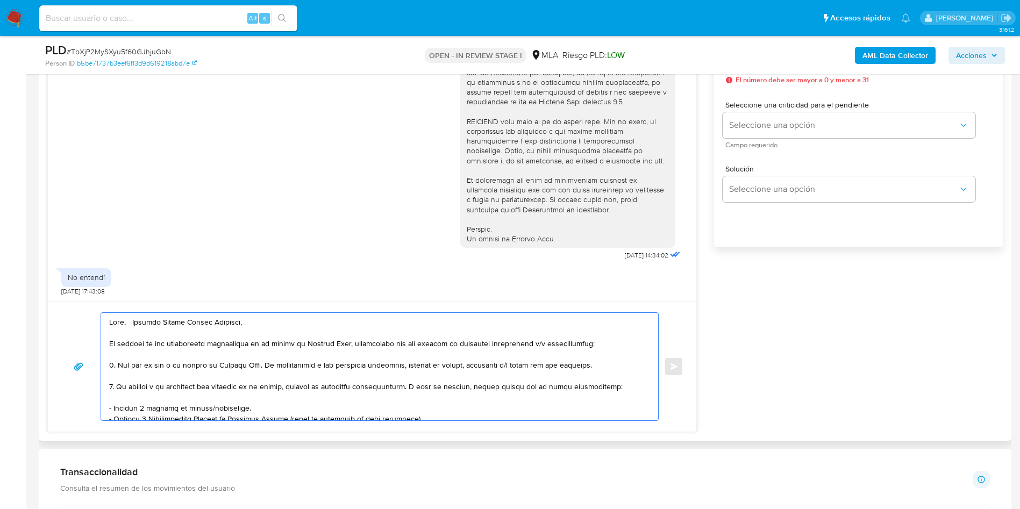
drag, startPoint x: 271, startPoint y: 366, endPoint x: 688, endPoint y: 368, distance: 416.7
click at [688, 368] on div "Enviar" at bounding box center [372, 366] width 648 height 131
drag, startPoint x: 412, startPoint y: 387, endPoint x: 639, endPoint y: 387, distance: 226.9
click at [639, 387] on textarea at bounding box center [377, 367] width 536 height 108
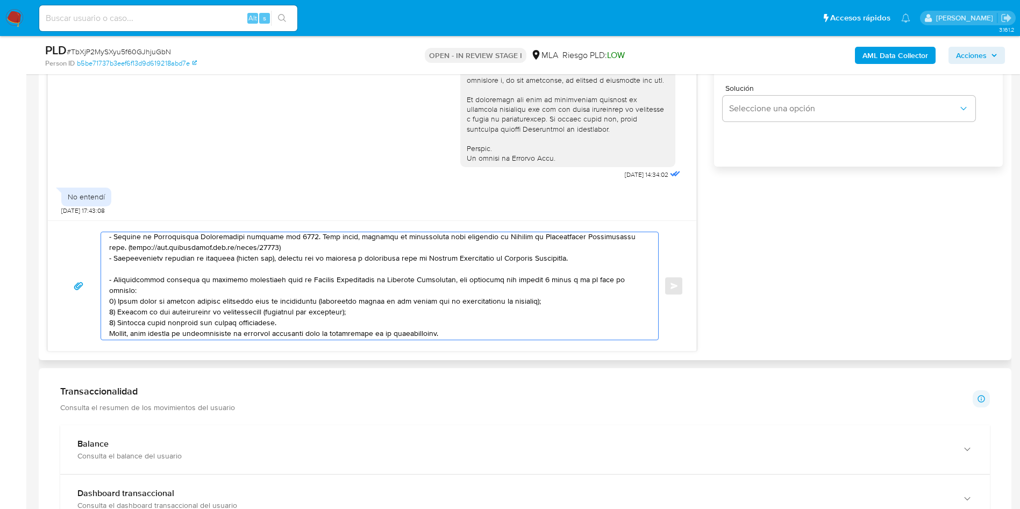
scroll to position [161, 0]
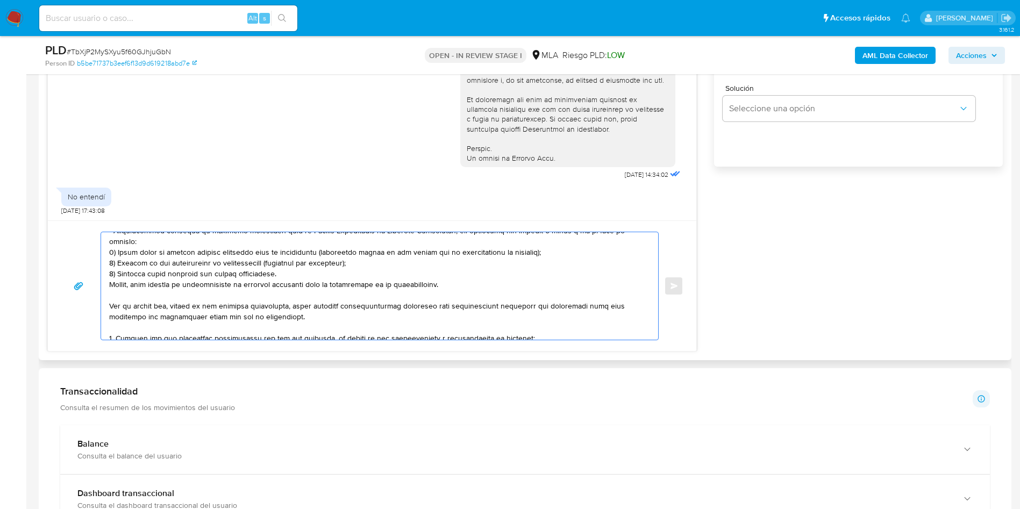
drag, startPoint x: 109, startPoint y: 258, endPoint x: 433, endPoint y: 310, distance: 327.8
click at [433, 310] on textarea at bounding box center [377, 286] width 536 height 108
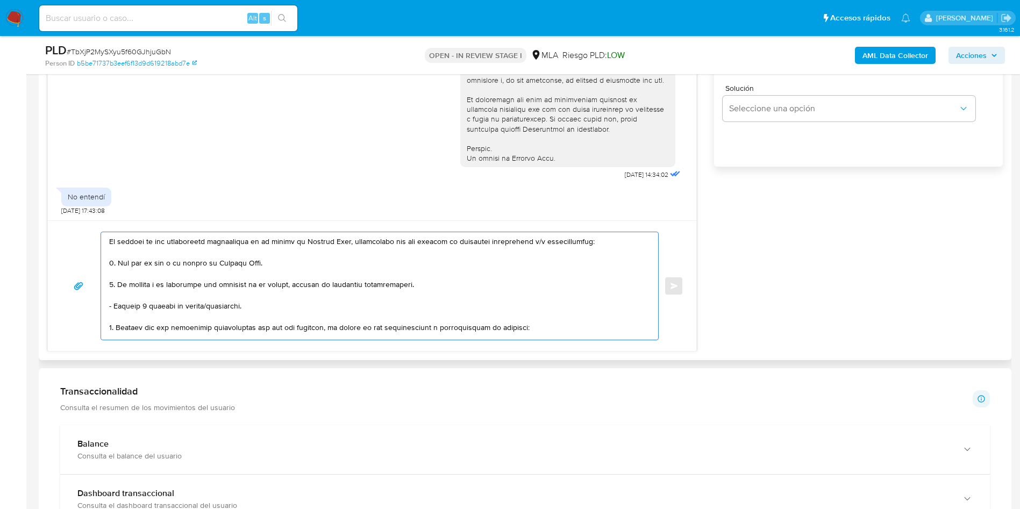
scroll to position [102, 0]
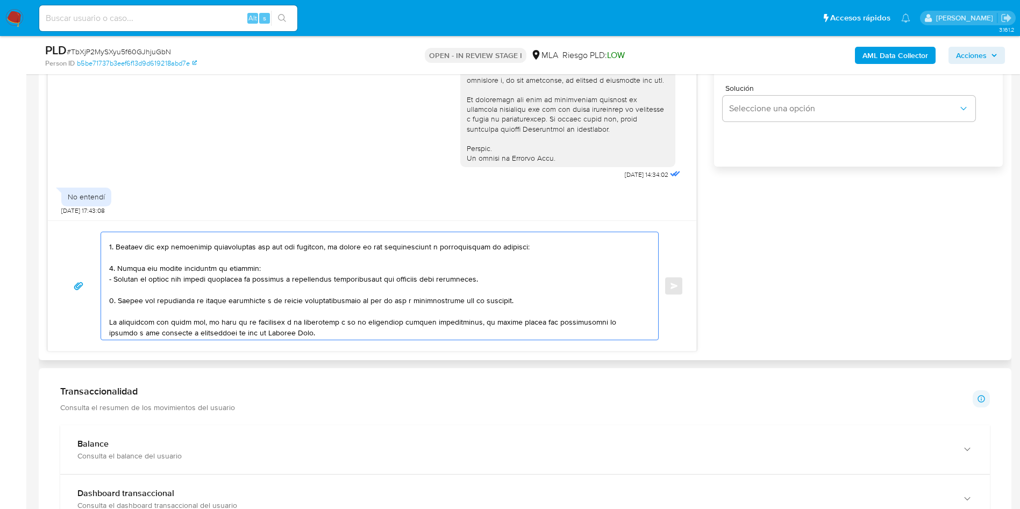
click at [159, 259] on textarea at bounding box center [377, 286] width 536 height 108
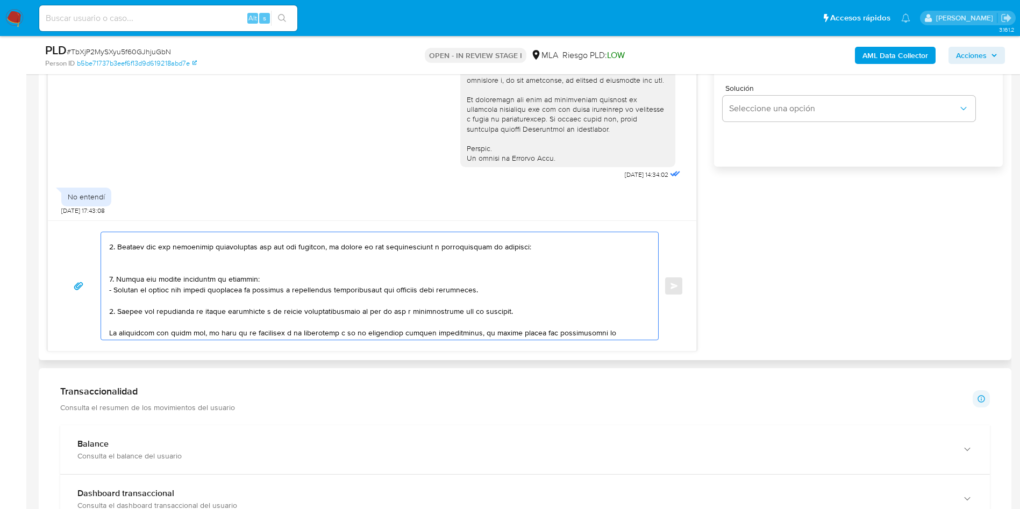
paste textarea "Walter Gabriel Daniel Yaya - CUIT 23236576329"
click at [110, 270] on textarea at bounding box center [377, 286] width 536 height 108
click at [277, 277] on textarea at bounding box center [377, 286] width 536 height 108
click at [287, 265] on textarea at bounding box center [377, 286] width 536 height 108
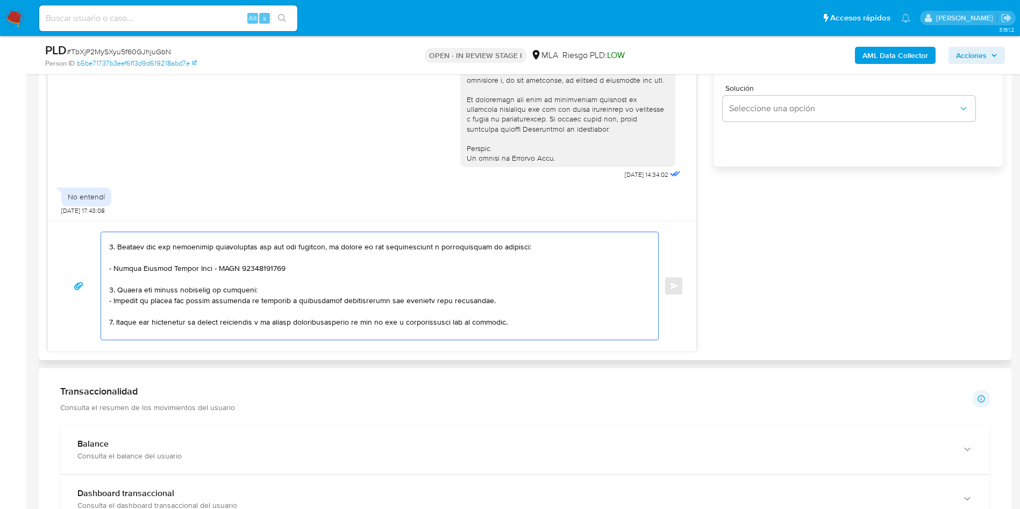
paste textarea "- Priscila Jazmin Merlo Gordiola - CUIL 27482605740 (MENOR DE EDAD) , a quien l…"
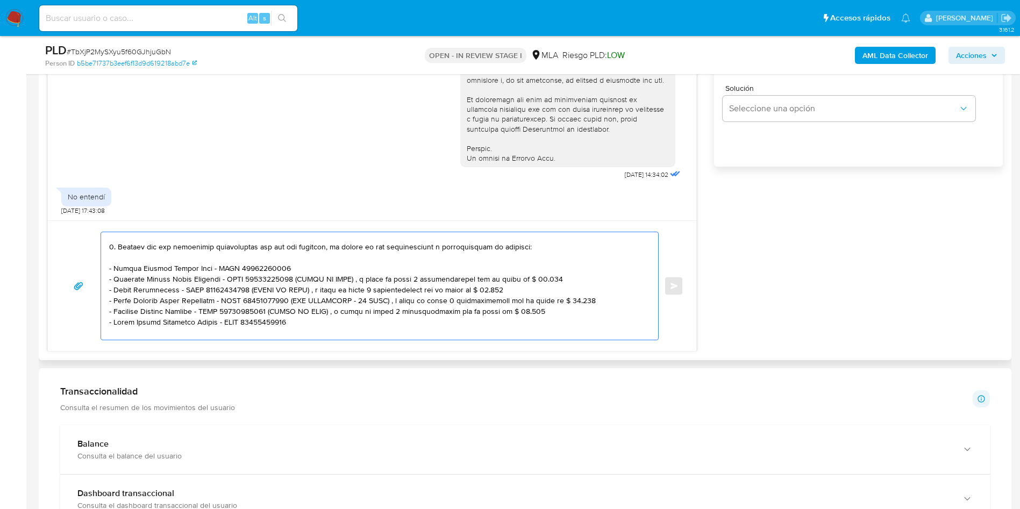
drag, startPoint x: 283, startPoint y: 282, endPoint x: 557, endPoint y: 282, distance: 274.2
click at [557, 282] on textarea at bounding box center [377, 286] width 536 height 108
drag, startPoint x: 256, startPoint y: 289, endPoint x: 543, endPoint y: 290, distance: 286.6
click at [543, 290] on textarea at bounding box center [377, 286] width 536 height 108
drag, startPoint x: 280, startPoint y: 301, endPoint x: 590, endPoint y: 301, distance: 310.2
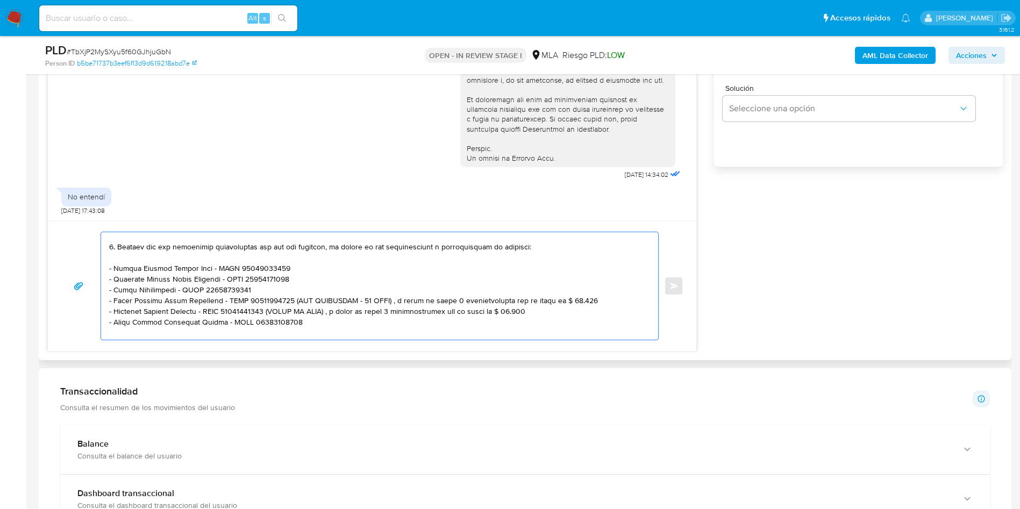
click at [590, 301] on textarea at bounding box center [377, 286] width 536 height 108
drag, startPoint x: 272, startPoint y: 310, endPoint x: 539, endPoint y: 314, distance: 267.3
click at [539, 314] on textarea at bounding box center [377, 286] width 536 height 108
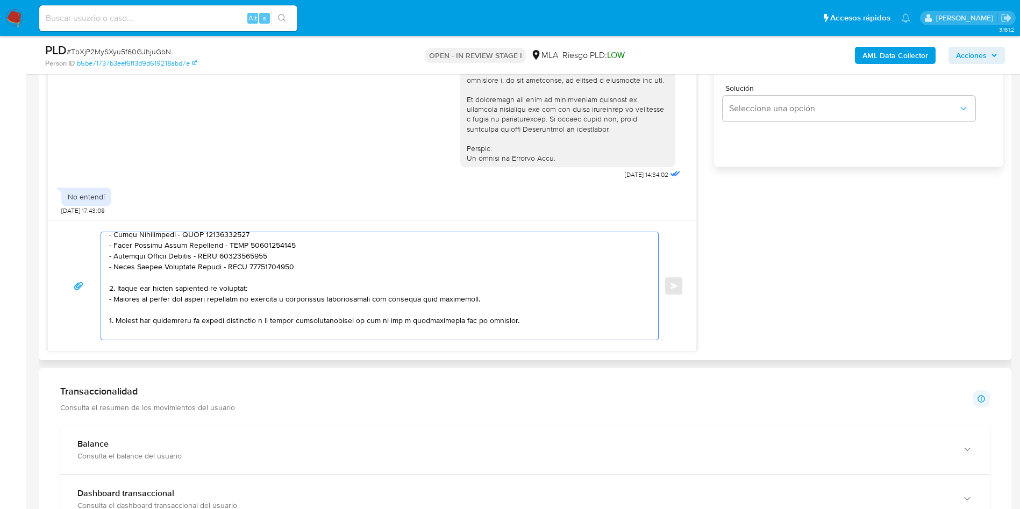
scroll to position [183, 0]
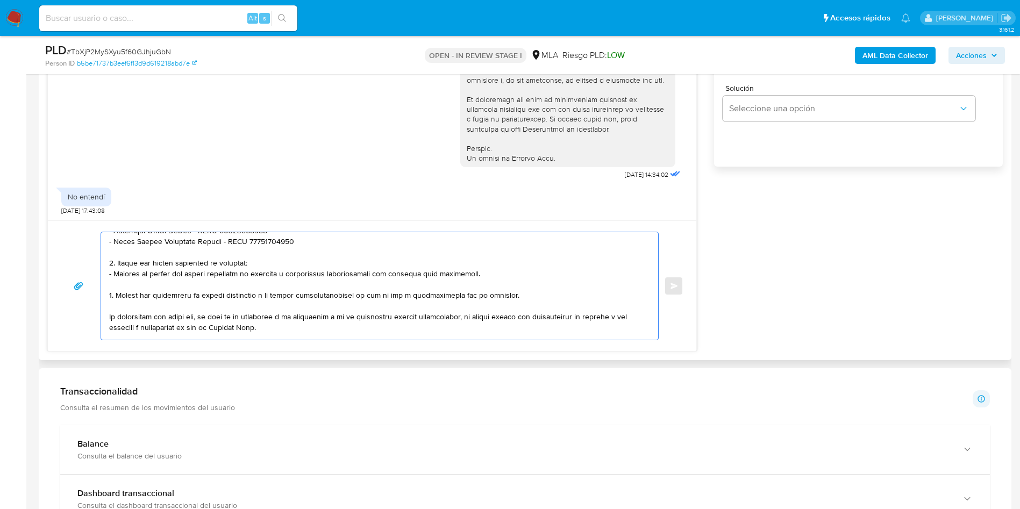
drag, startPoint x: 118, startPoint y: 266, endPoint x: 119, endPoint y: 297, distance: 31.7
click at [119, 297] on textarea at bounding box center [377, 286] width 536 height 108
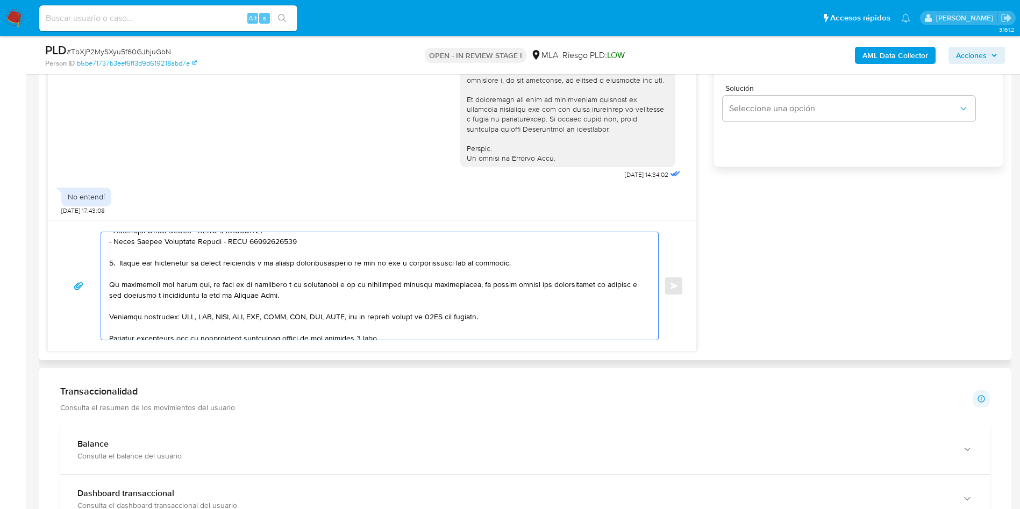
click at [406, 263] on textarea at bounding box center [377, 286] width 536 height 108
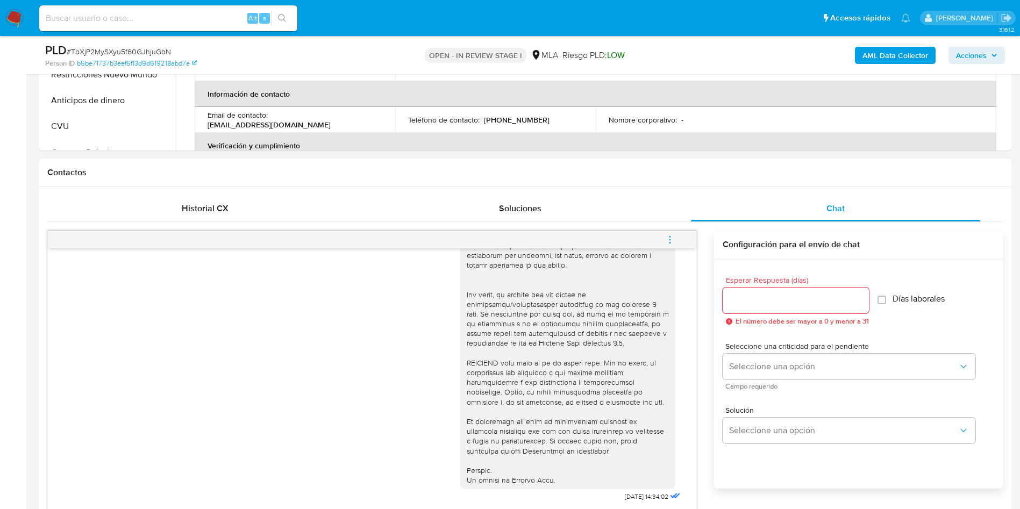
scroll to position [403, 0]
type textarea "Hola, Alberto Martin Maciel Lencinas, En función de las operaciones registradas…"
click at [794, 307] on input "Esperar Respuesta (días)" at bounding box center [796, 301] width 146 height 14
type input "3"
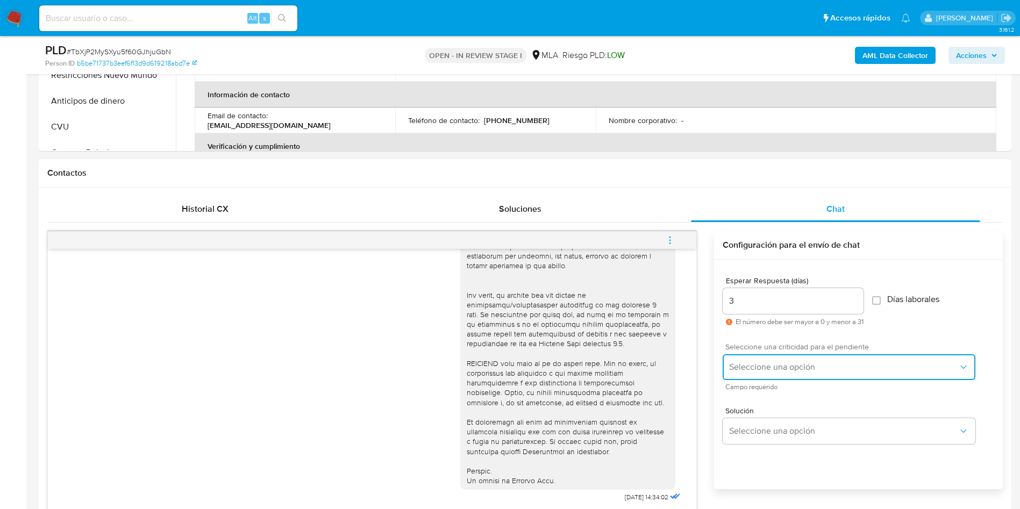
click at [755, 362] on span "Seleccione una opción" at bounding box center [843, 367] width 229 height 11
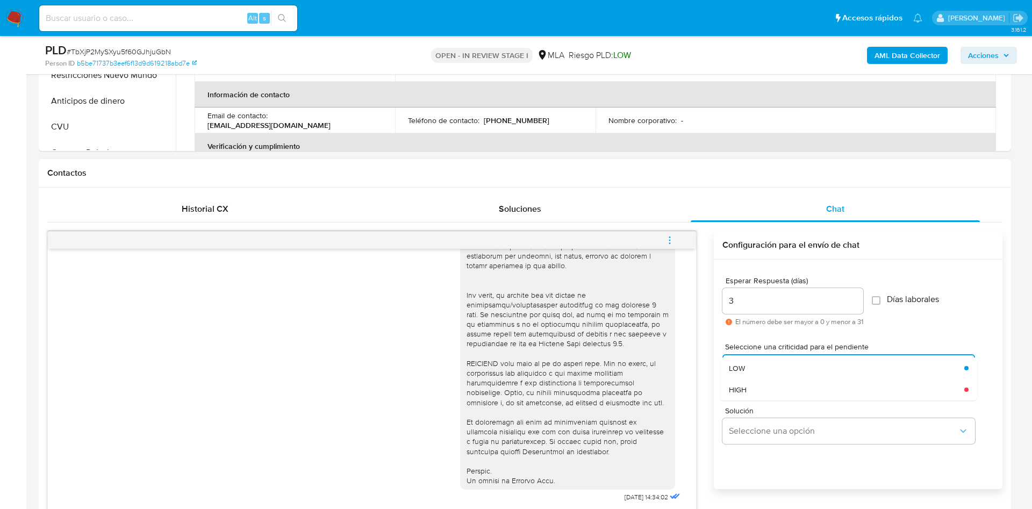
drag, startPoint x: 746, startPoint y: 387, endPoint x: 671, endPoint y: 310, distance: 107.6
click at [745, 387] on span "HIGH" at bounding box center [738, 390] width 18 height 10
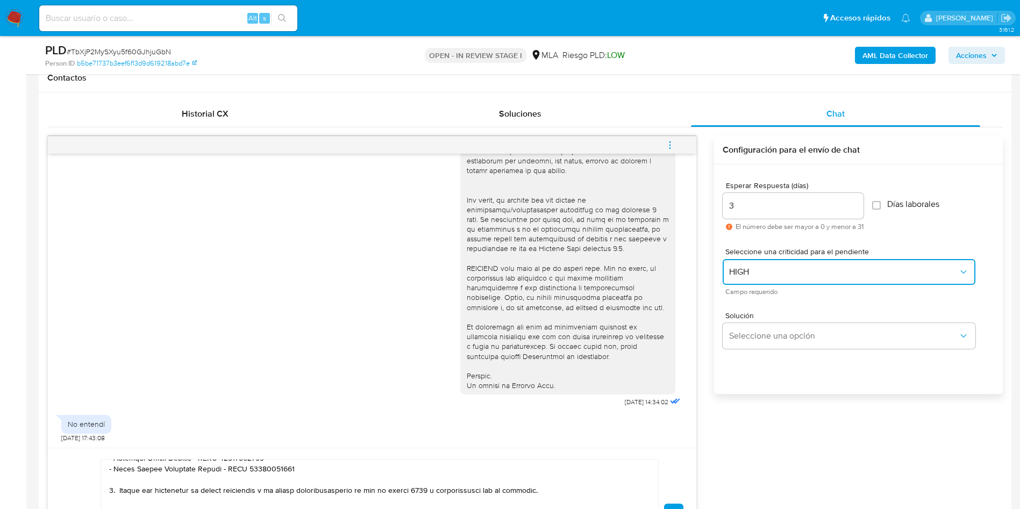
scroll to position [645, 0]
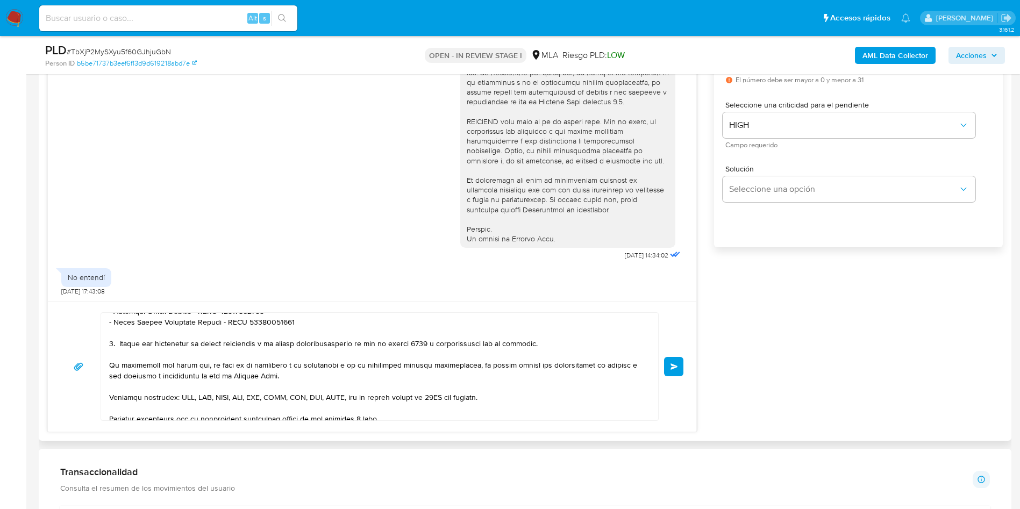
click at [678, 367] on span "Enviar" at bounding box center [674, 366] width 8 height 6
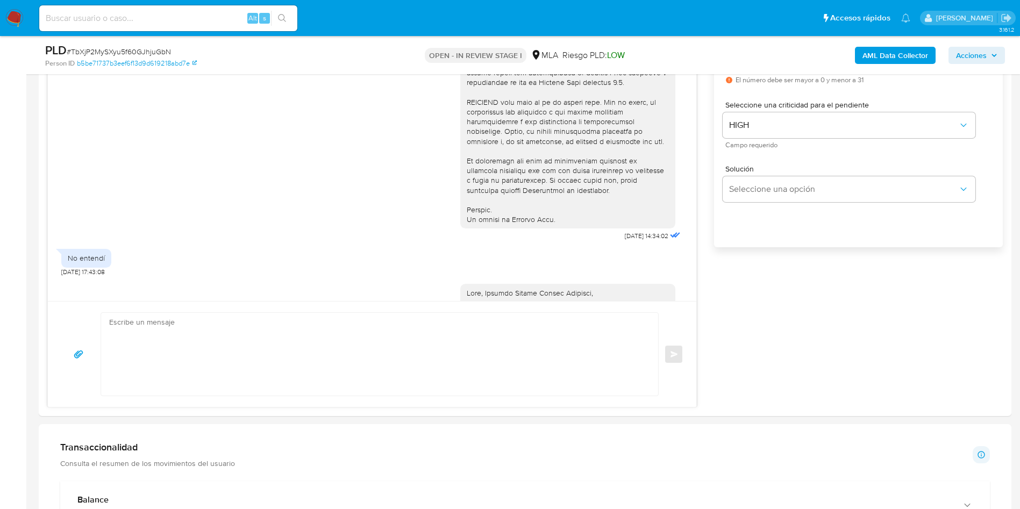
scroll to position [809, 0]
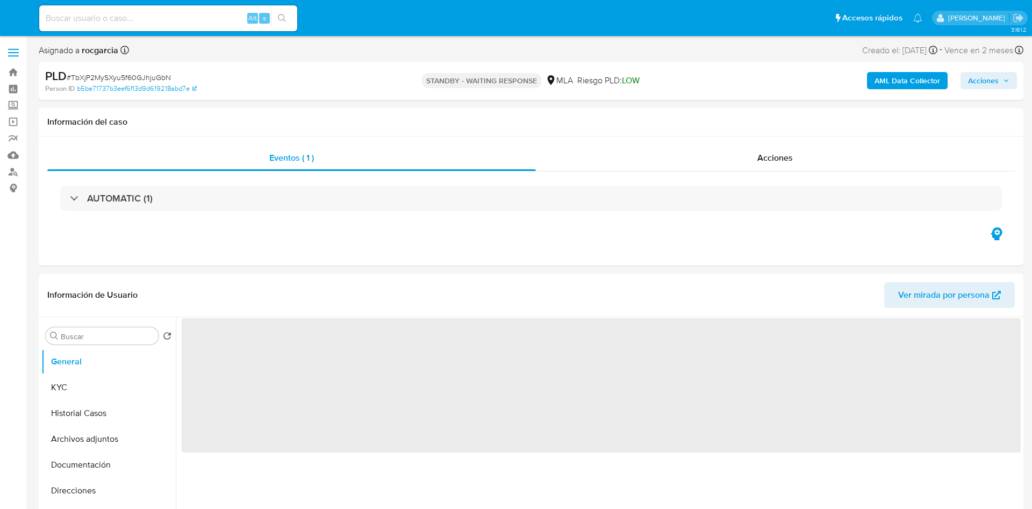
select select "10"
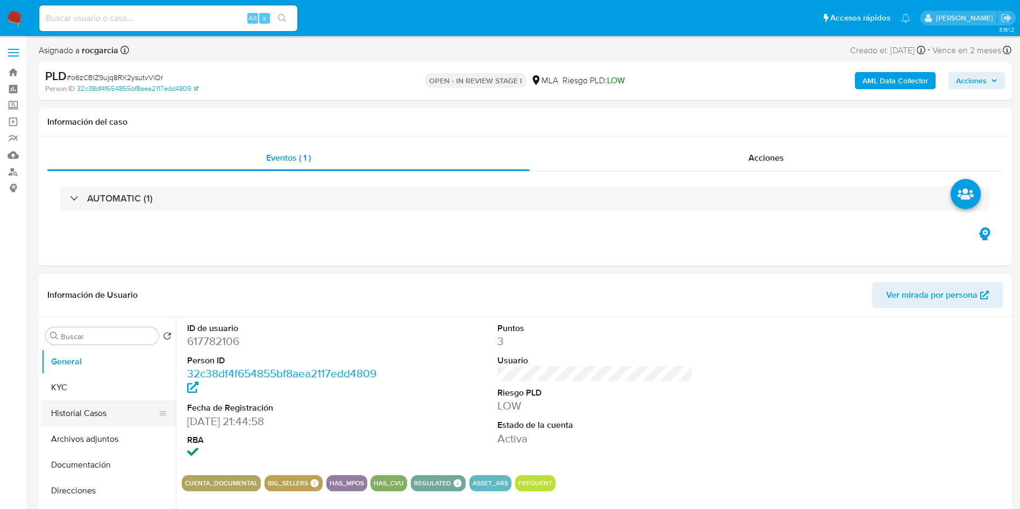
click at [89, 406] on button "Historial Casos" at bounding box center [104, 414] width 126 height 26
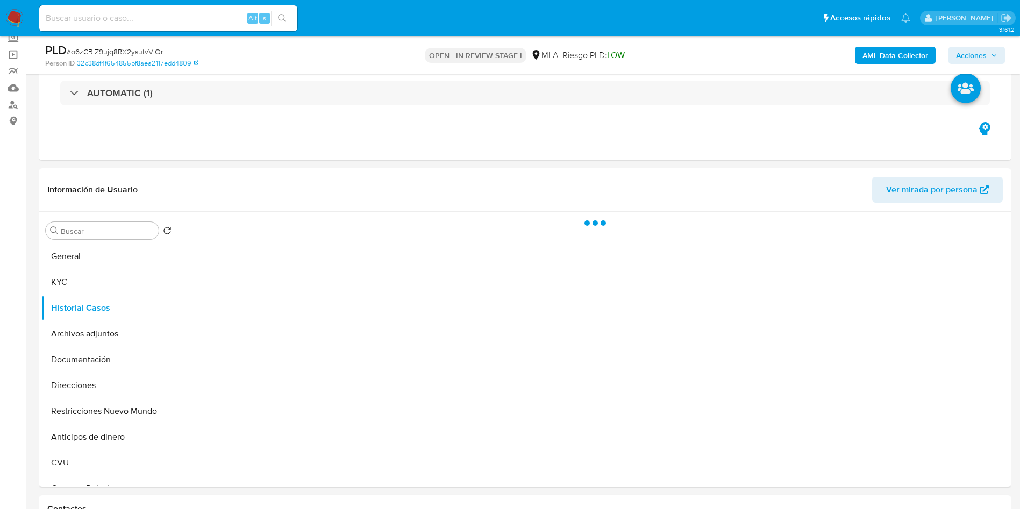
scroll to position [161, 0]
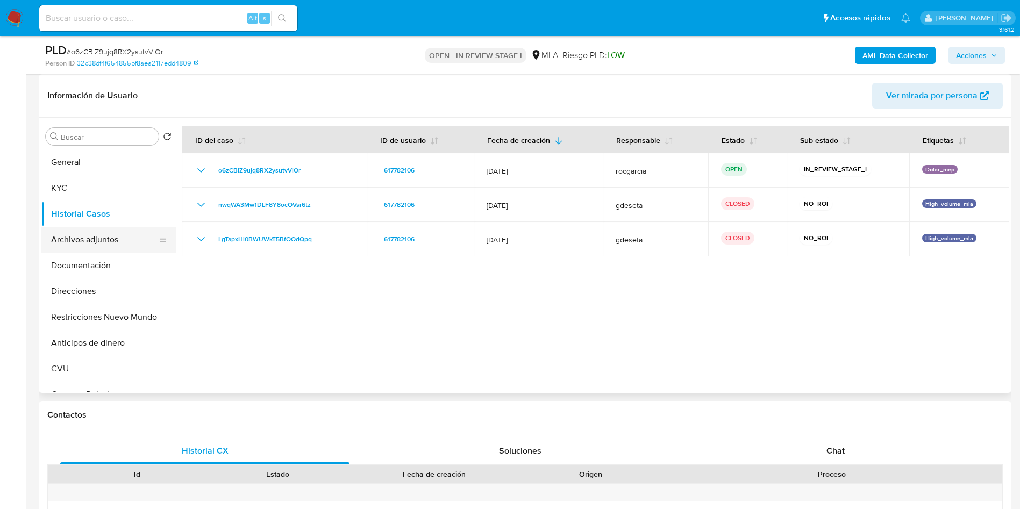
click at [130, 240] on button "Archivos adjuntos" at bounding box center [104, 240] width 126 height 26
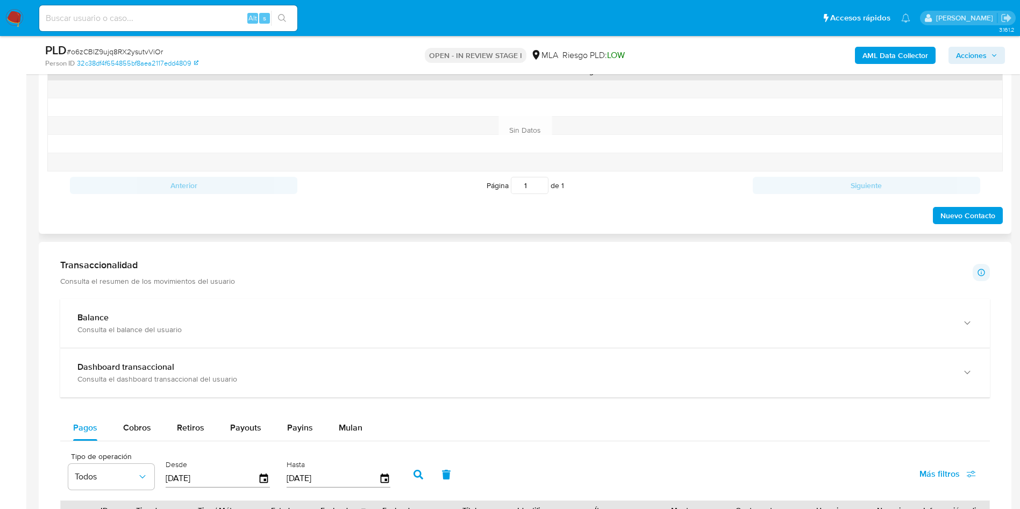
scroll to position [403, 0]
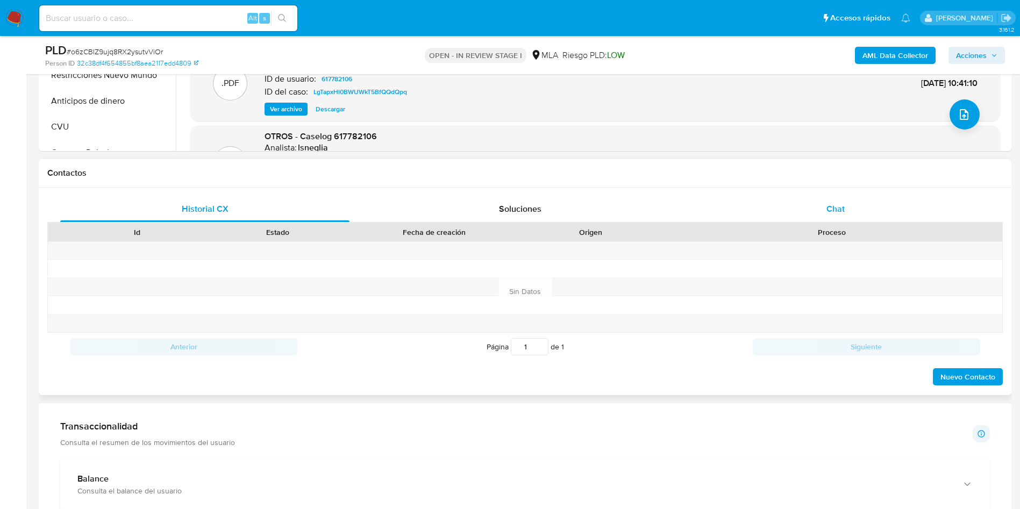
click at [816, 208] on div "Chat" at bounding box center [835, 209] width 289 height 26
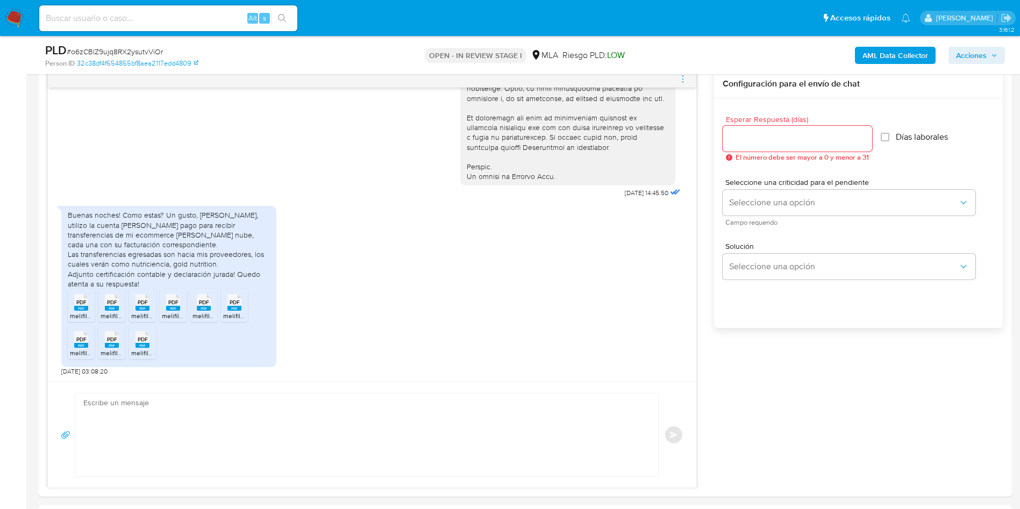
scroll to position [968, 0]
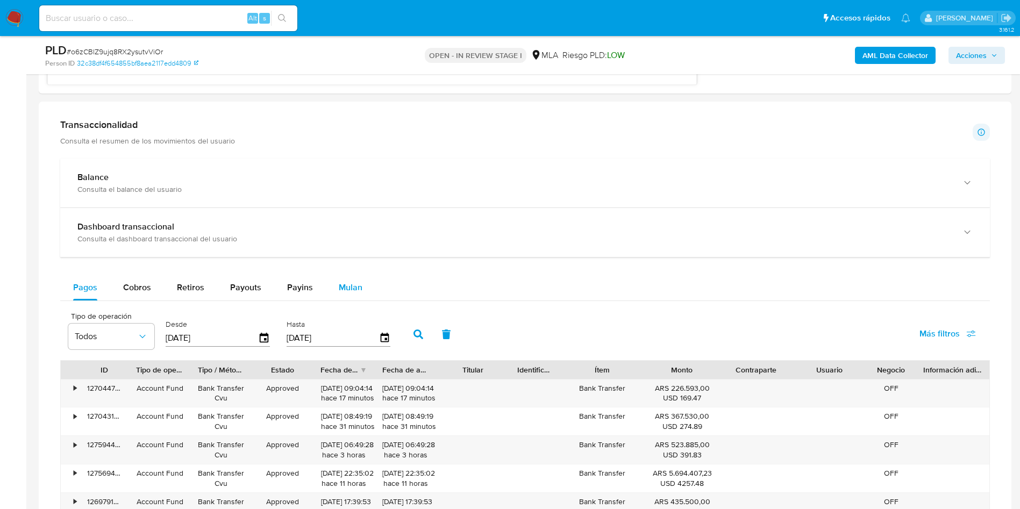
click at [356, 297] on div "Mulan" at bounding box center [351, 288] width 24 height 26
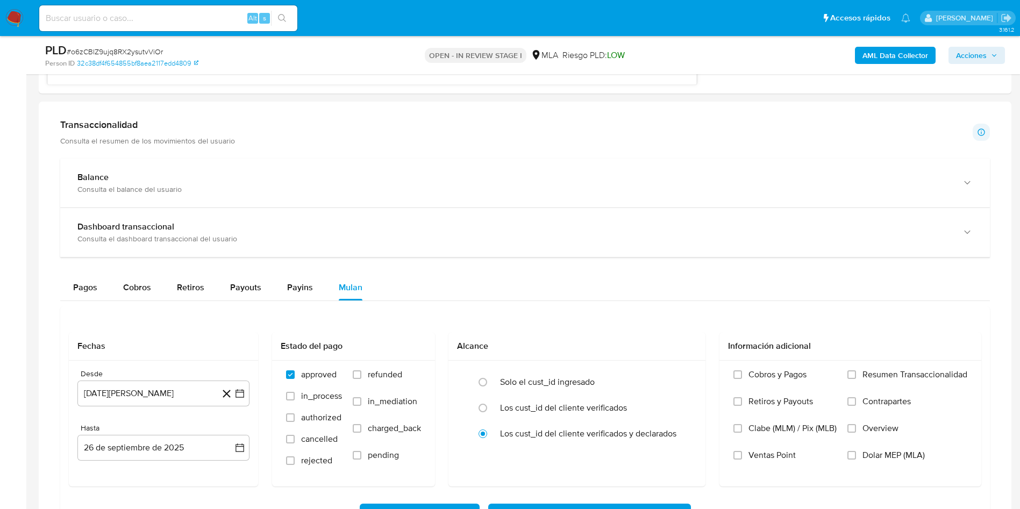
scroll to position [1129, 0]
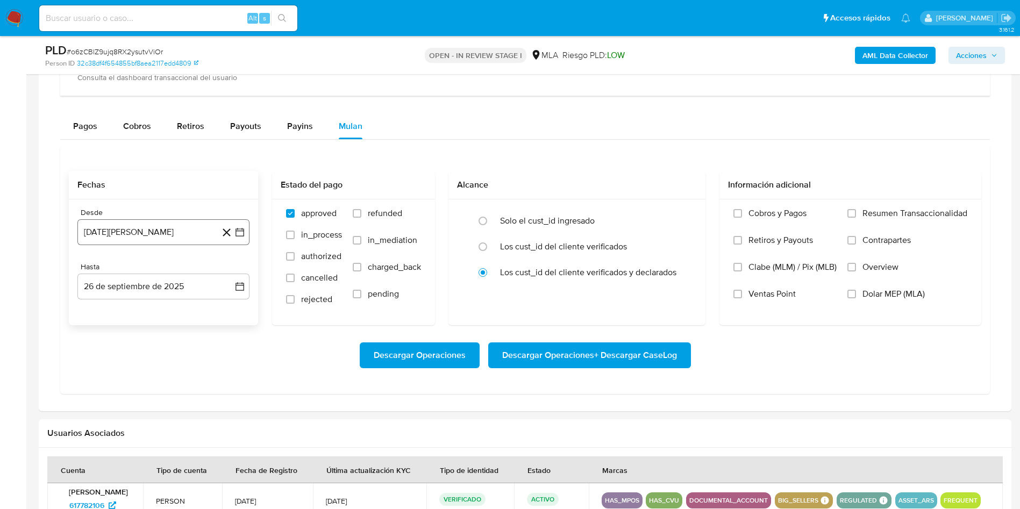
click at [241, 229] on icon "button" at bounding box center [239, 232] width 9 height 9
click at [230, 268] on icon "Mes siguiente" at bounding box center [230, 271] width 13 height 13
click at [197, 270] on icon "Seleccionar mes y año" at bounding box center [197, 271] width 9 height 9
click at [224, 275] on icon "Año siguiente" at bounding box center [228, 271] width 13 height 13
click at [115, 367] on span "jul" at bounding box center [116, 370] width 24 height 9
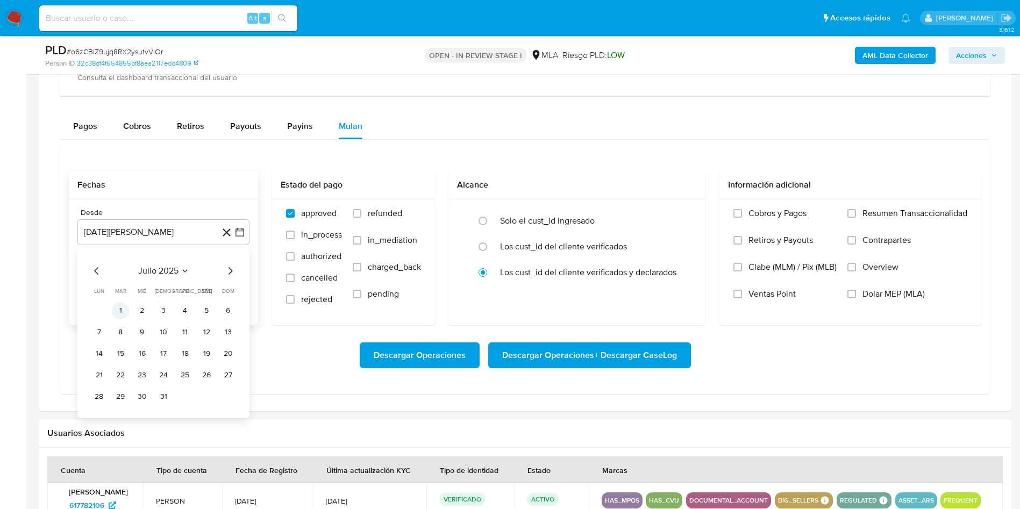
click at [120, 314] on button "1" at bounding box center [120, 310] width 17 height 17
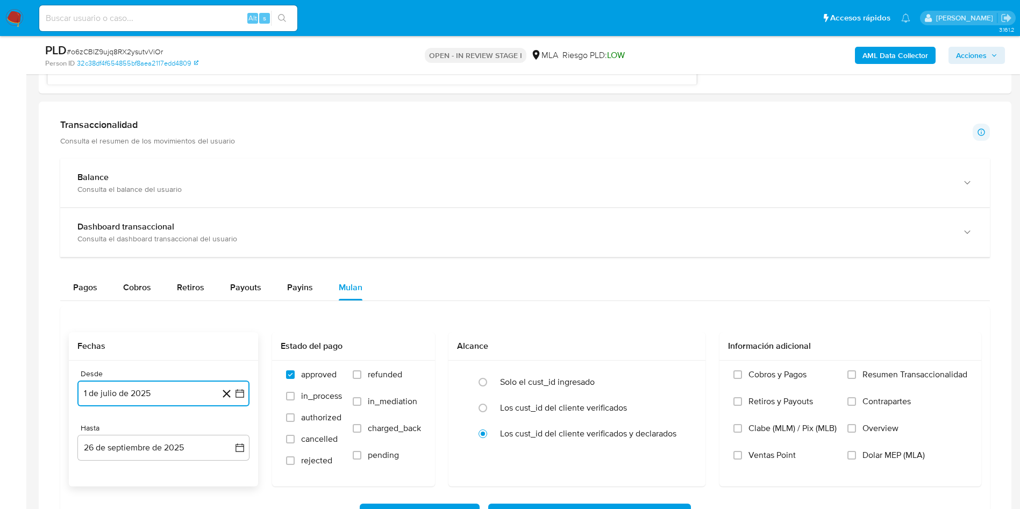
scroll to position [806, 0]
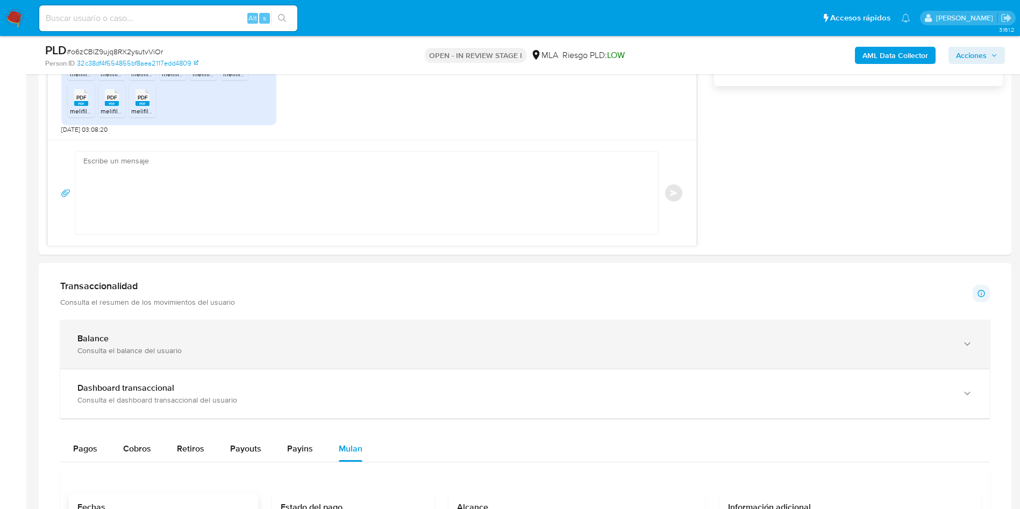
click at [108, 365] on div "Balance Consulta el balance del usuario" at bounding box center [525, 344] width 930 height 49
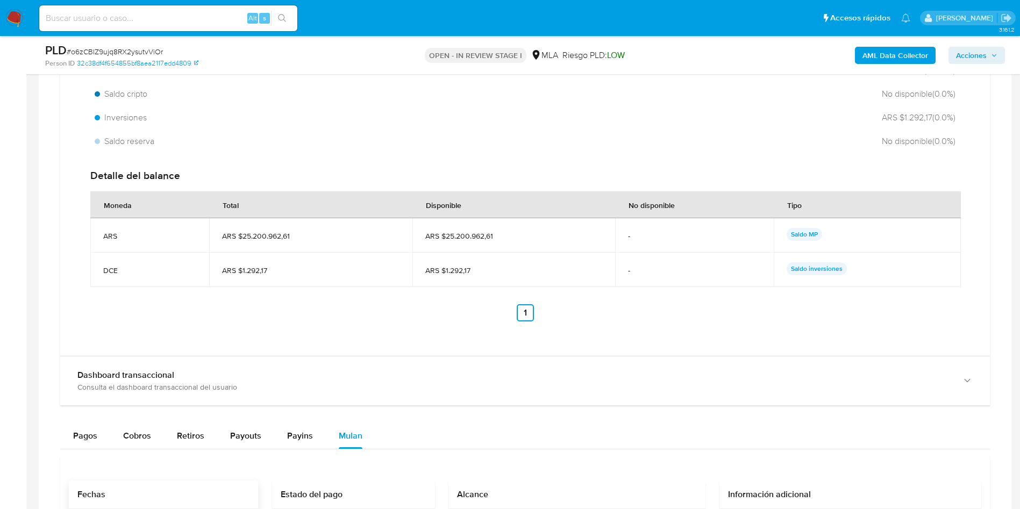
scroll to position [1210, 0]
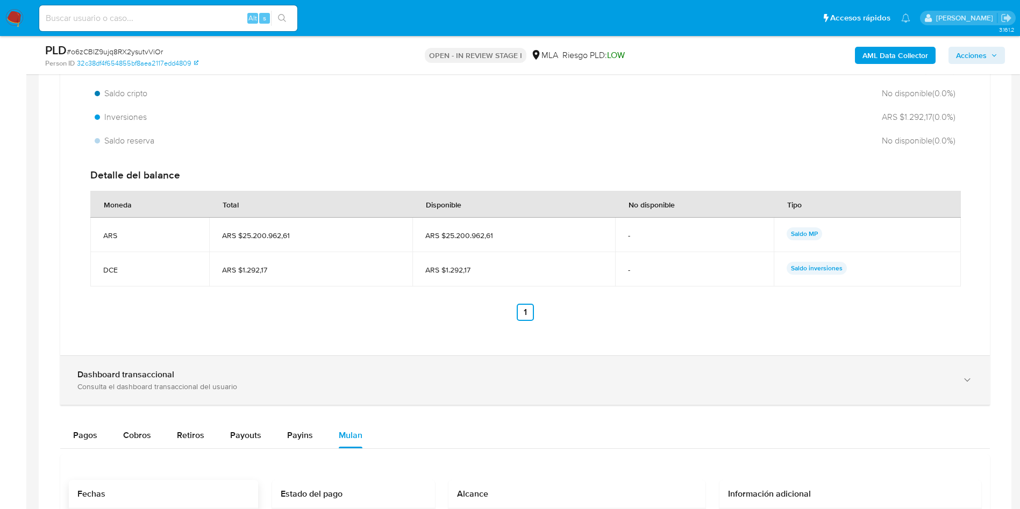
click at [133, 376] on b "Dashboard transaccional" at bounding box center [125, 374] width 97 height 12
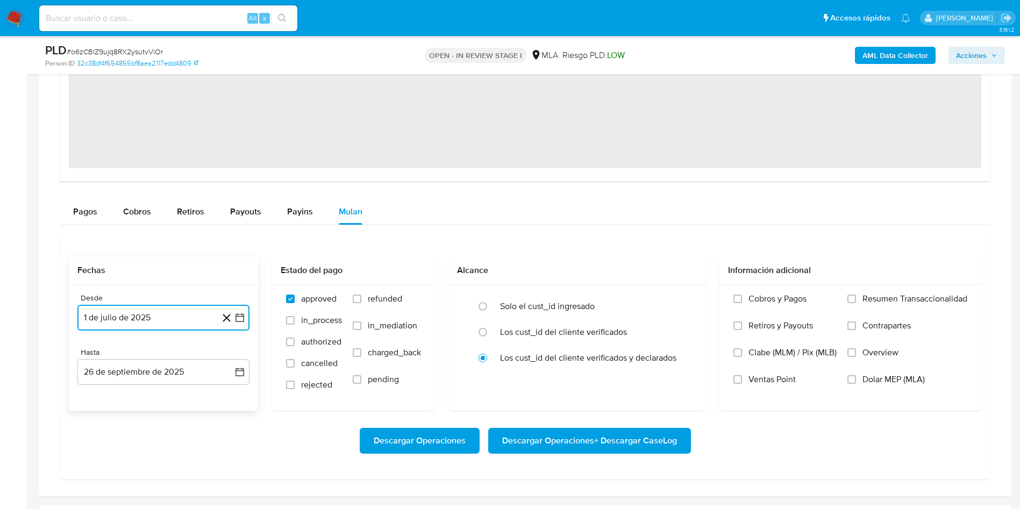
scroll to position [2097, 0]
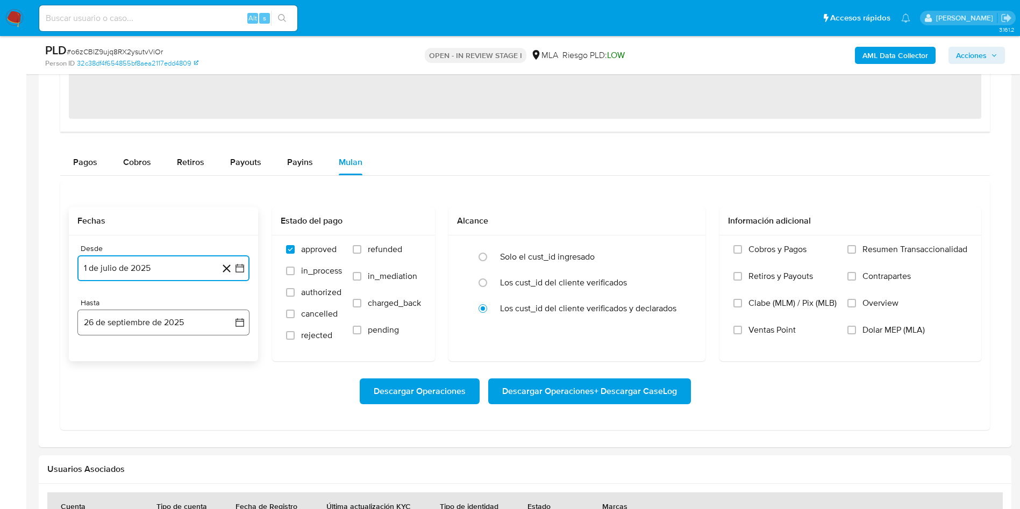
click at [244, 318] on icon "button" at bounding box center [239, 322] width 11 height 11
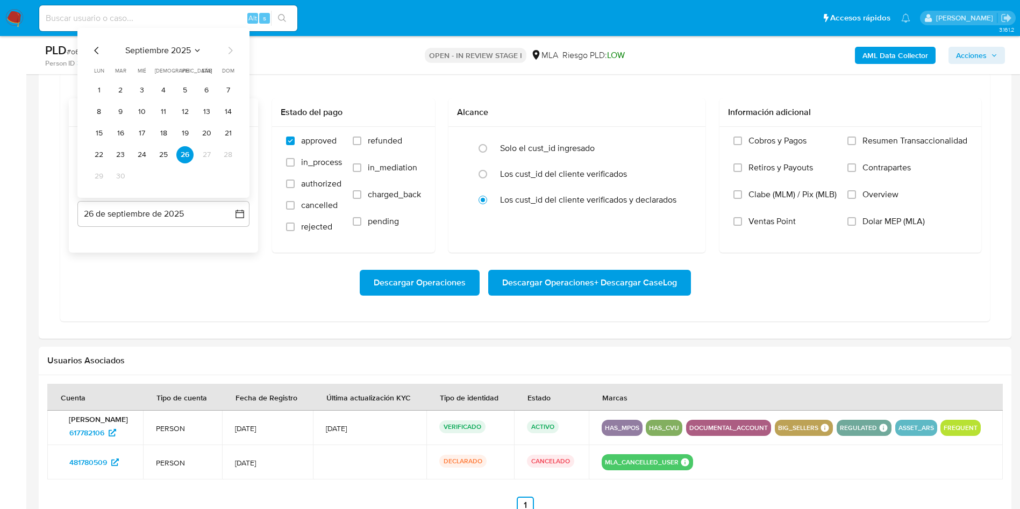
click at [98, 45] on icon "Mes anterior" at bounding box center [96, 50] width 13 height 13
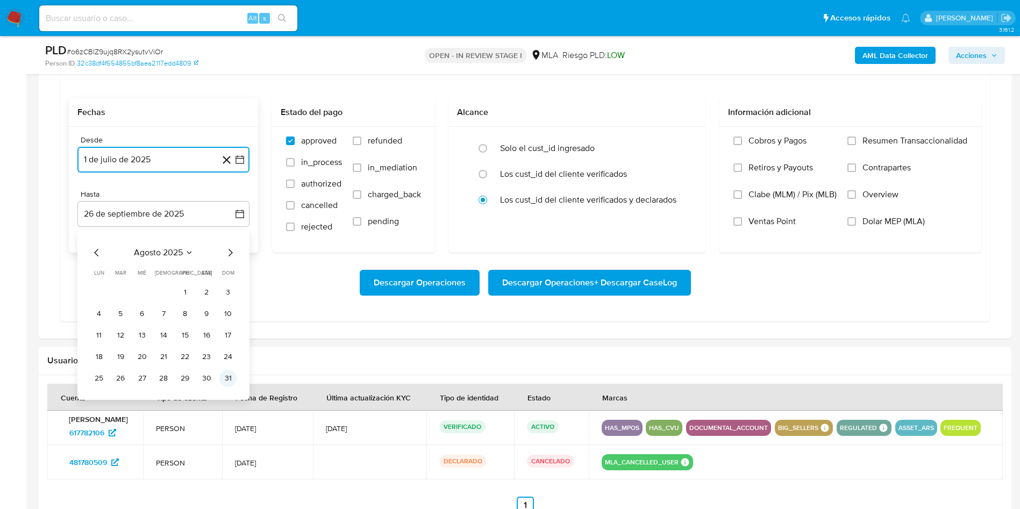
click at [229, 372] on button "31" at bounding box center [227, 378] width 17 height 17
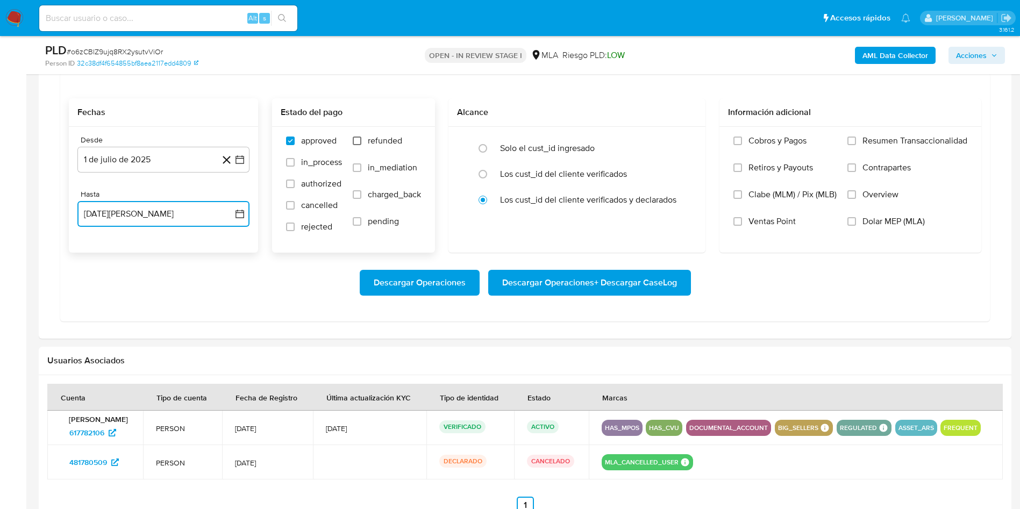
click at [356, 145] on input "refunded" at bounding box center [357, 141] width 9 height 9
checkbox input "true"
click at [851, 218] on input "Dolar MEP (MLA)" at bounding box center [851, 221] width 9 height 9
click at [657, 279] on span "Descargar Operaciones + Descargar CaseLog" at bounding box center [589, 283] width 175 height 24
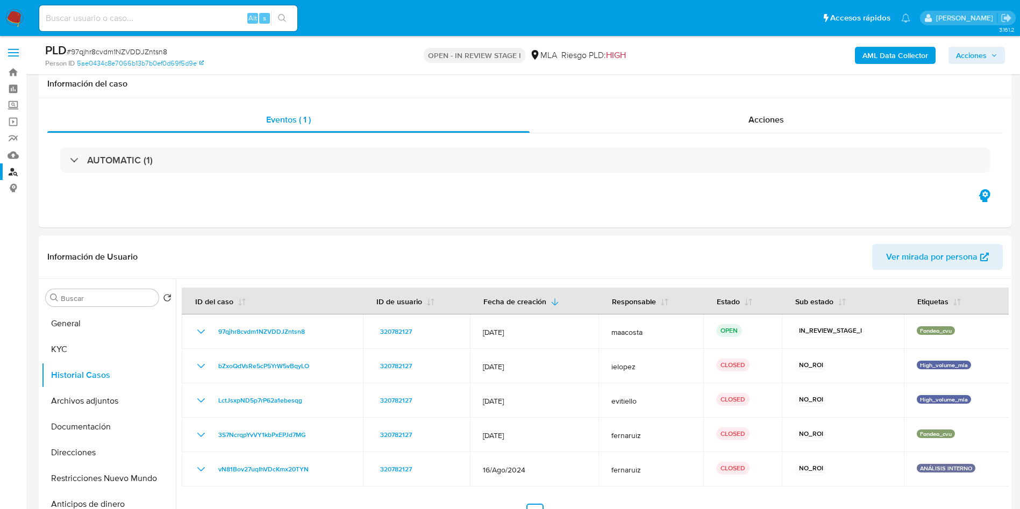
select select "10"
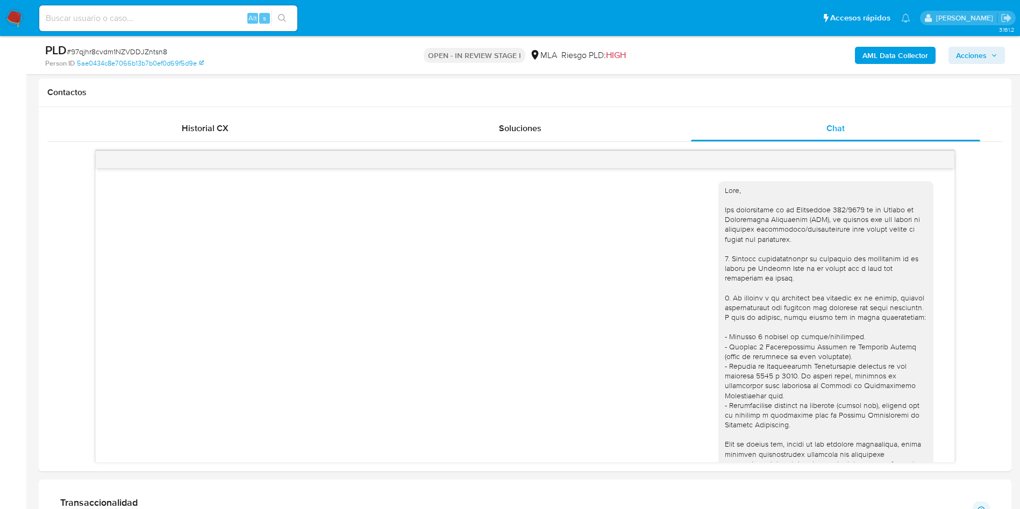
scroll to position [81, 0]
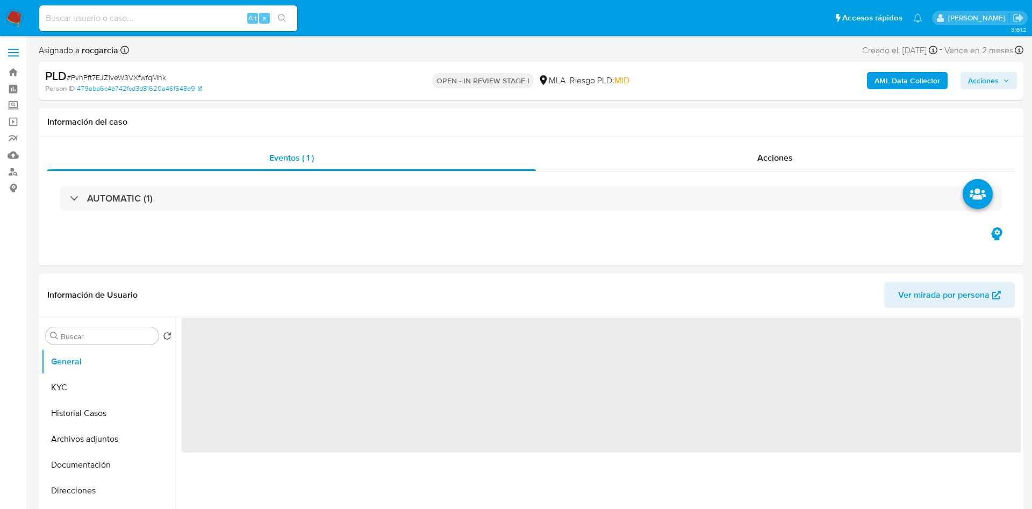
select select "10"
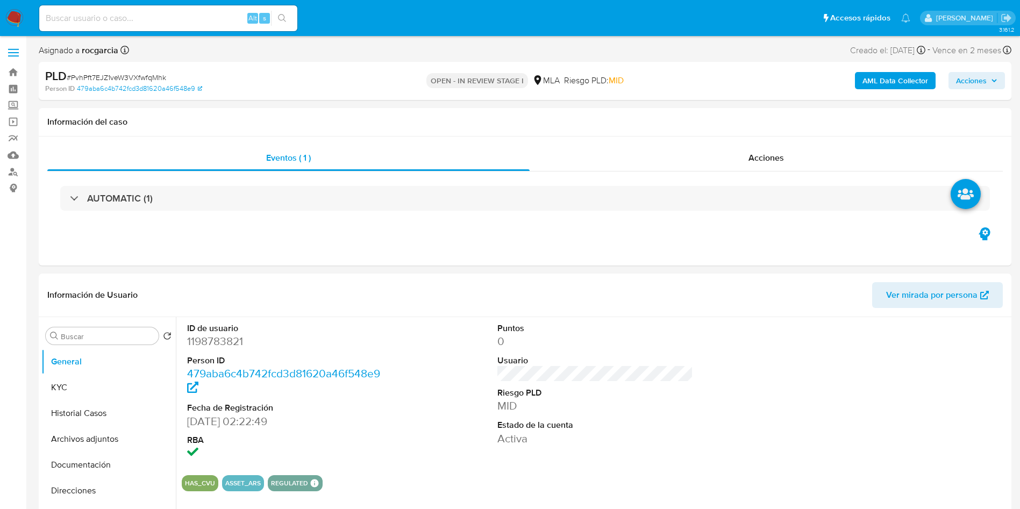
scroll to position [323, 0]
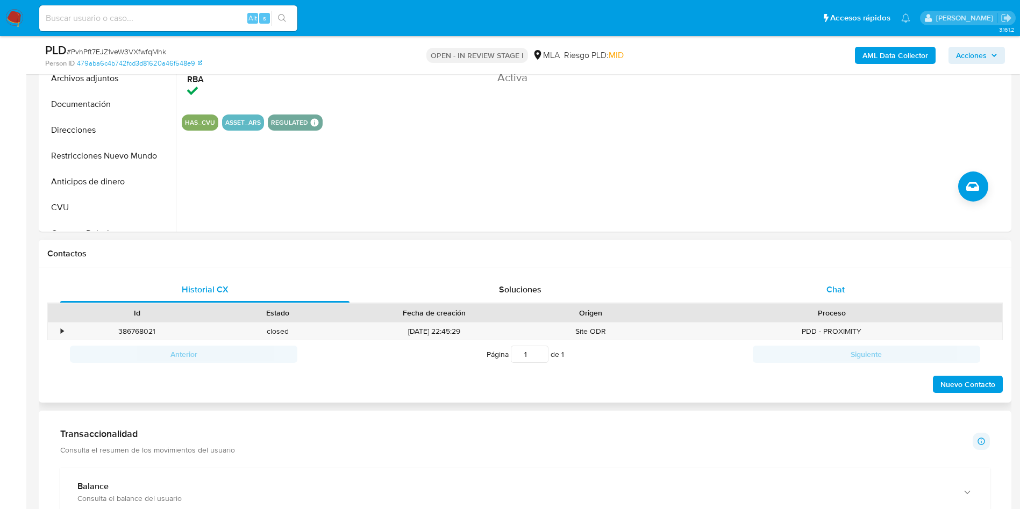
click at [849, 289] on div "Chat" at bounding box center [835, 290] width 289 height 26
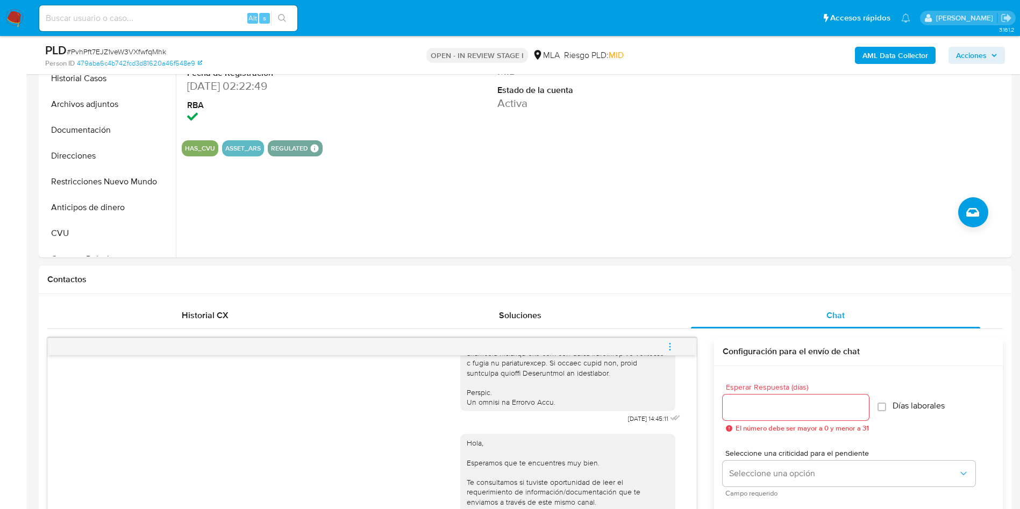
scroll to position [161, 0]
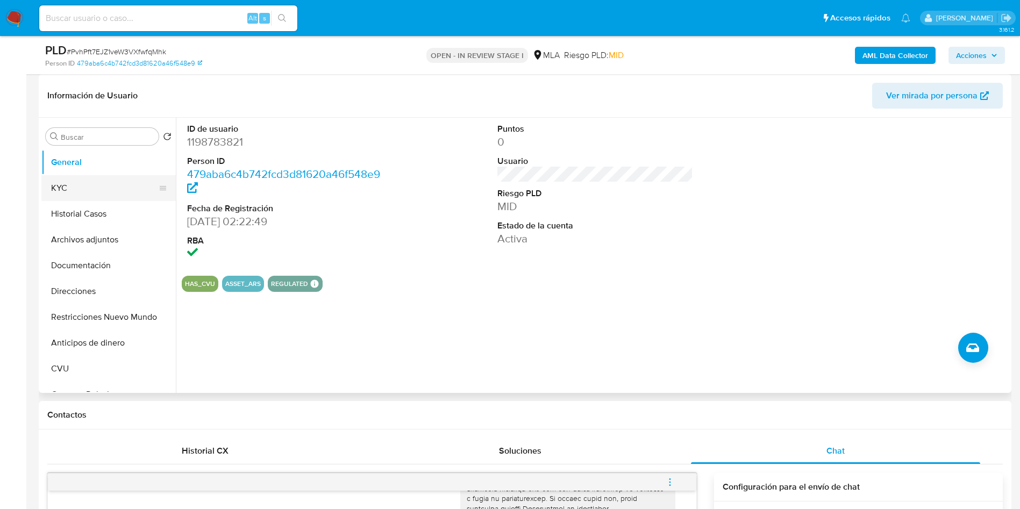
click at [88, 185] on button "KYC" at bounding box center [104, 188] width 126 height 26
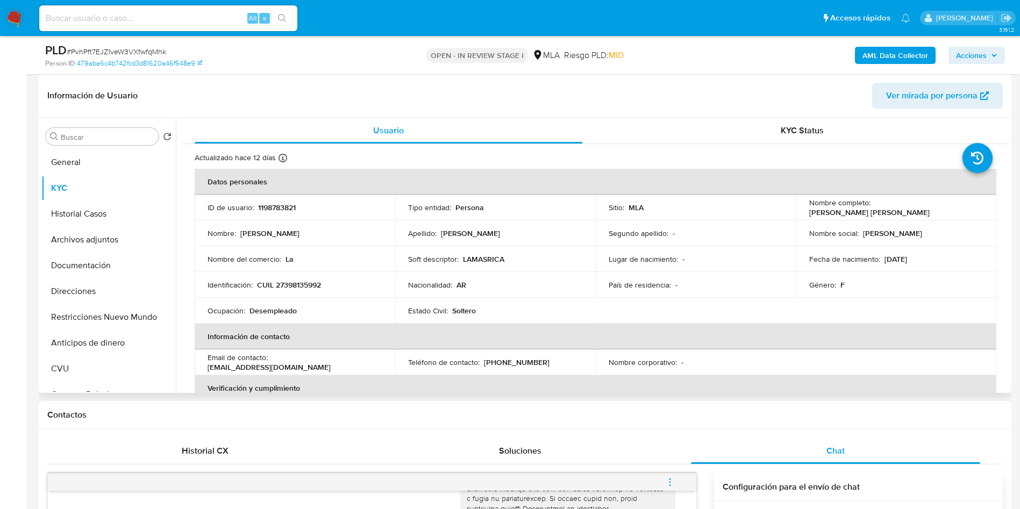
click at [317, 283] on p "CUIL 27398135992" at bounding box center [289, 285] width 64 height 10
copy p "27398135992"
click at [307, 287] on p "CUIL 27398135992" at bounding box center [289, 285] width 64 height 10
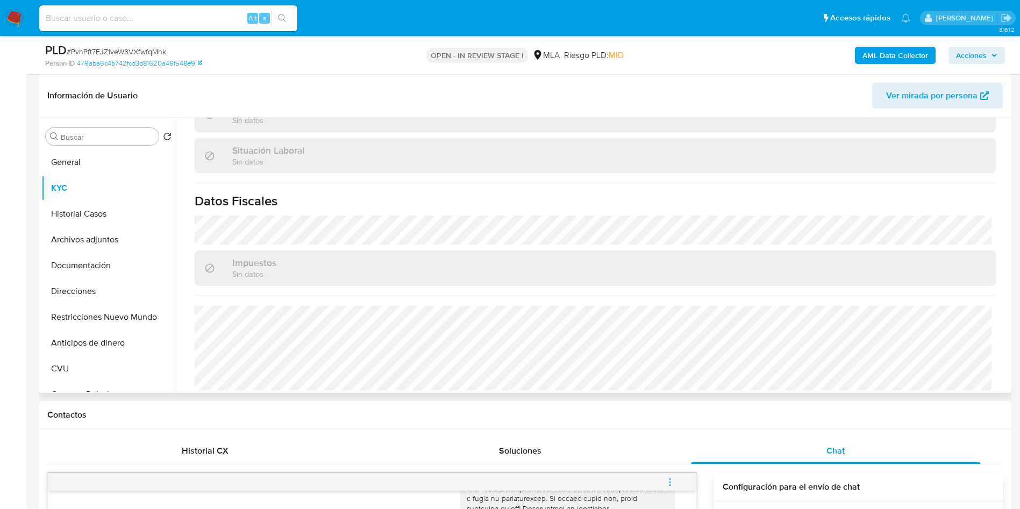
scroll to position [546, 0]
click at [102, 294] on button "Direcciones" at bounding box center [104, 292] width 126 height 26
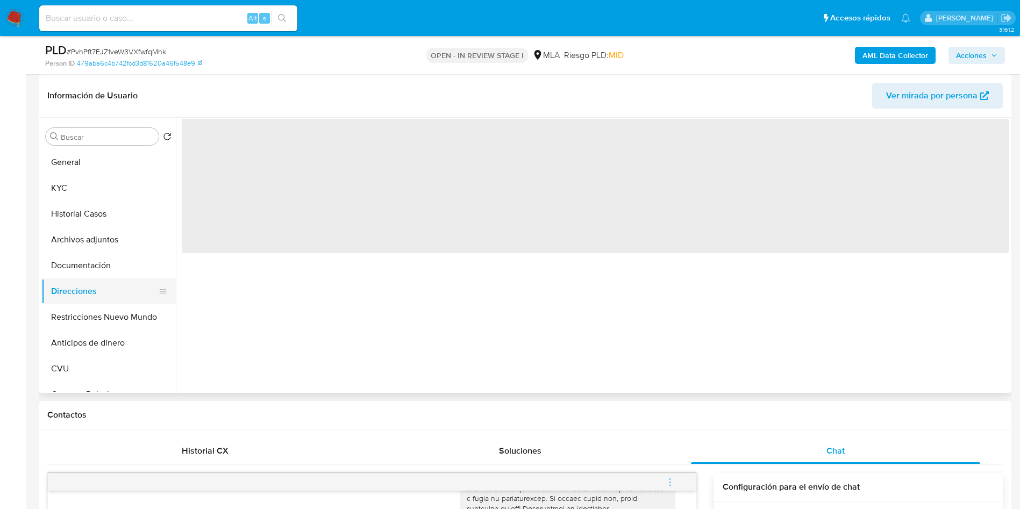
scroll to position [0, 0]
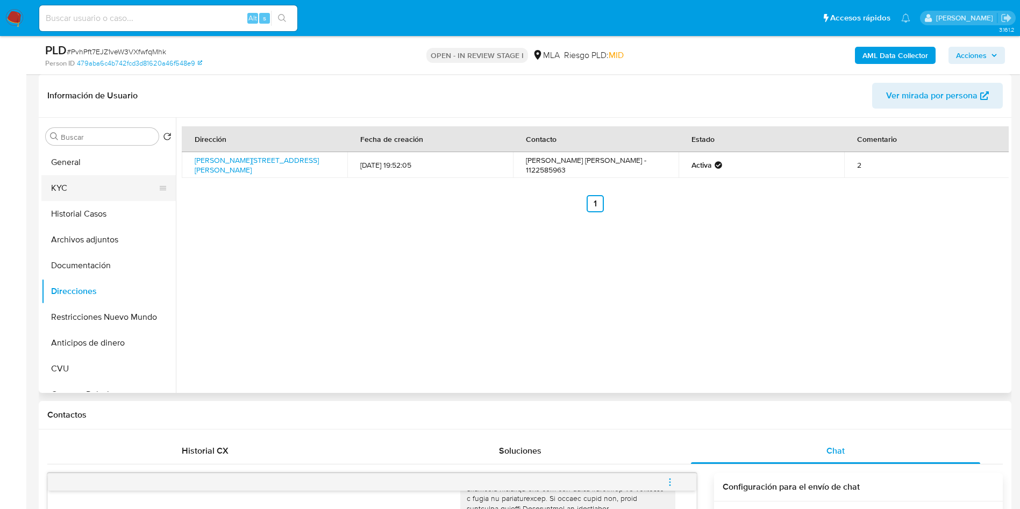
click at [48, 186] on button "KYC" at bounding box center [104, 188] width 126 height 26
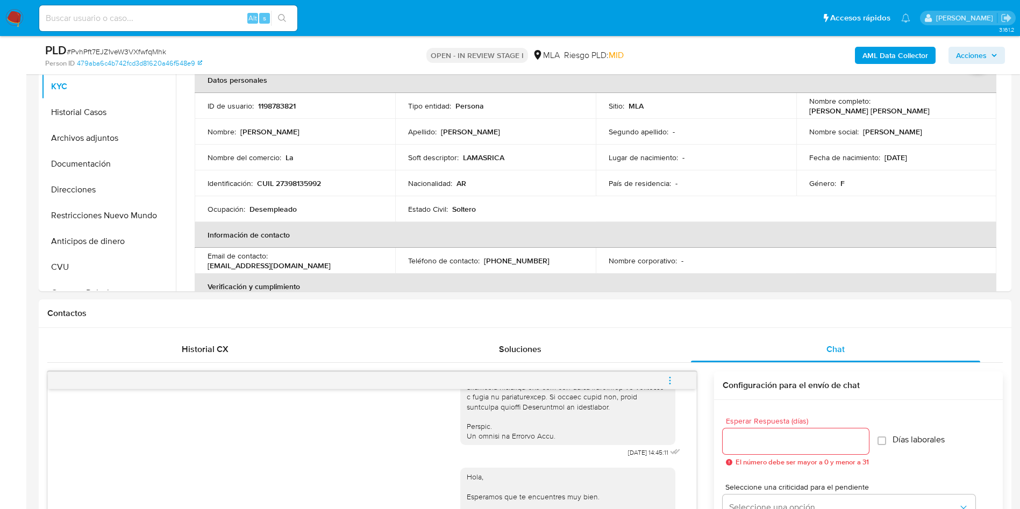
scroll to position [81, 0]
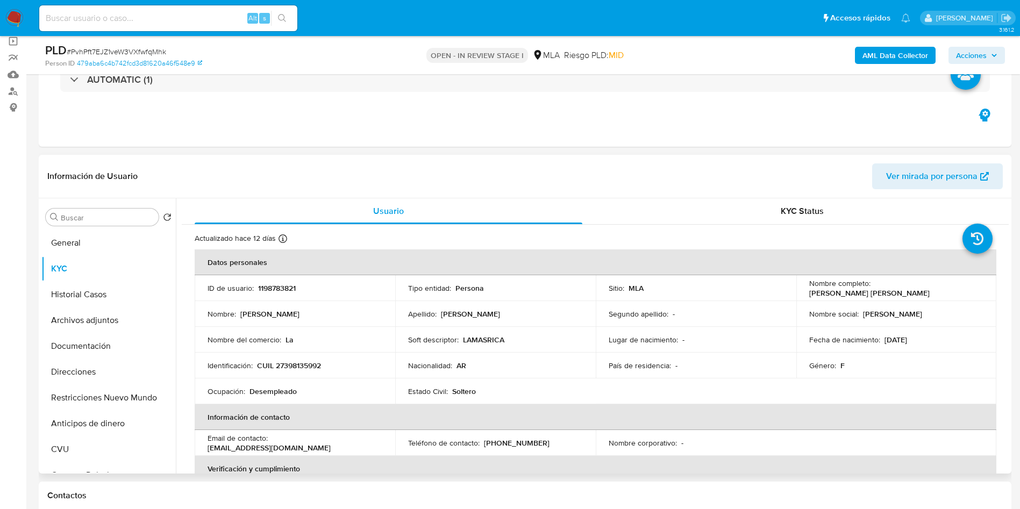
click at [305, 361] on p "CUIL 27398135992" at bounding box center [289, 366] width 64 height 10
copy p "CUIL"
click at [316, 366] on p "CUIL 27398135992" at bounding box center [289, 366] width 64 height 10
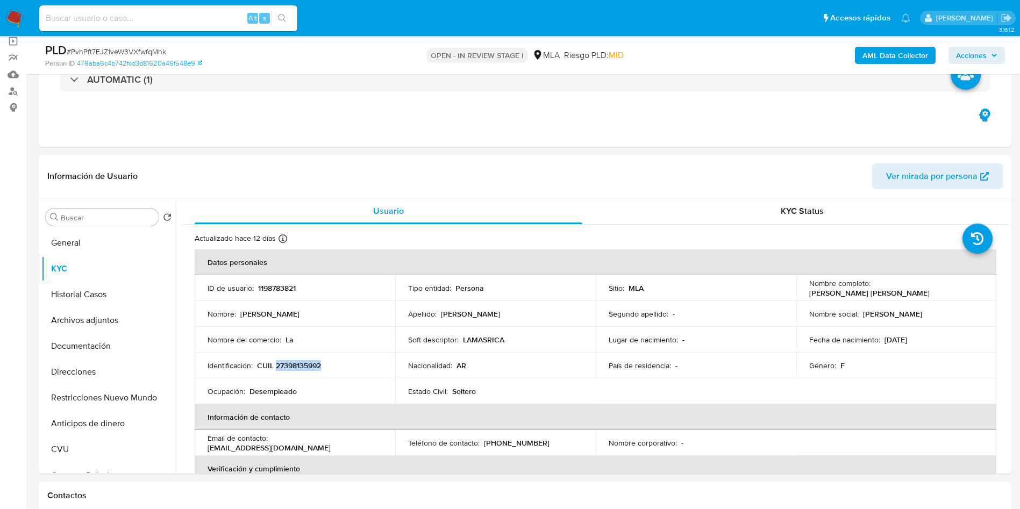
copy p "27398135992"
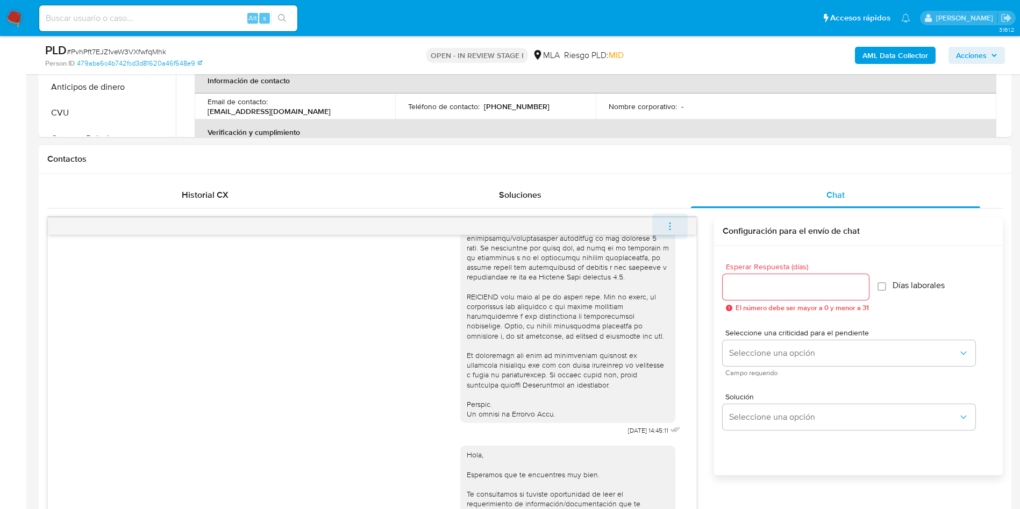
scroll to position [403, 0]
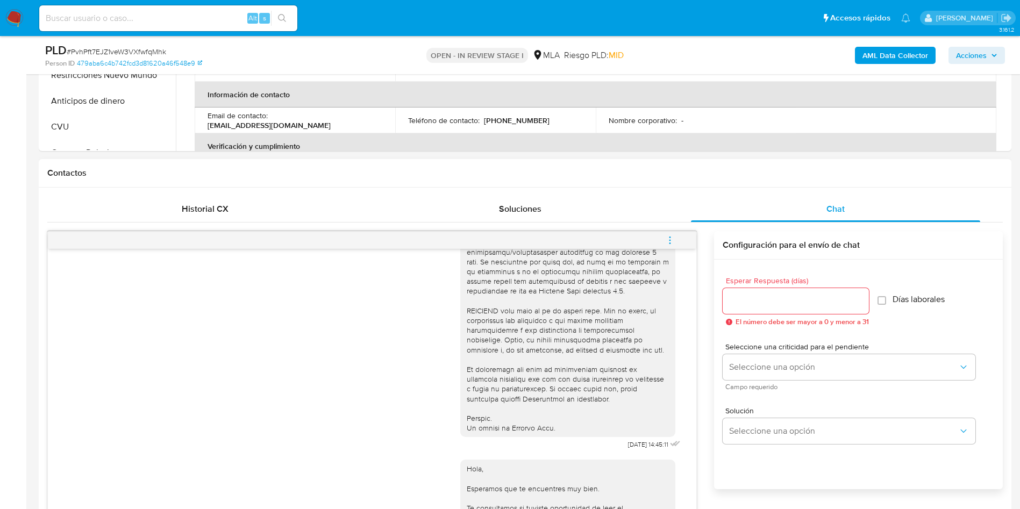
click at [677, 239] on button "menu-action" at bounding box center [669, 240] width 35 height 26
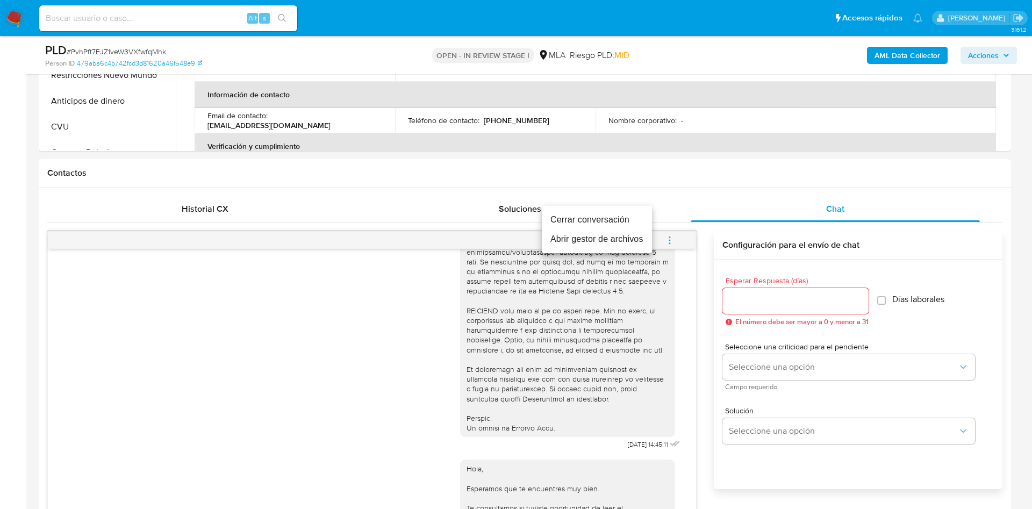
click at [626, 219] on li "Cerrar conversación" at bounding box center [597, 219] width 110 height 19
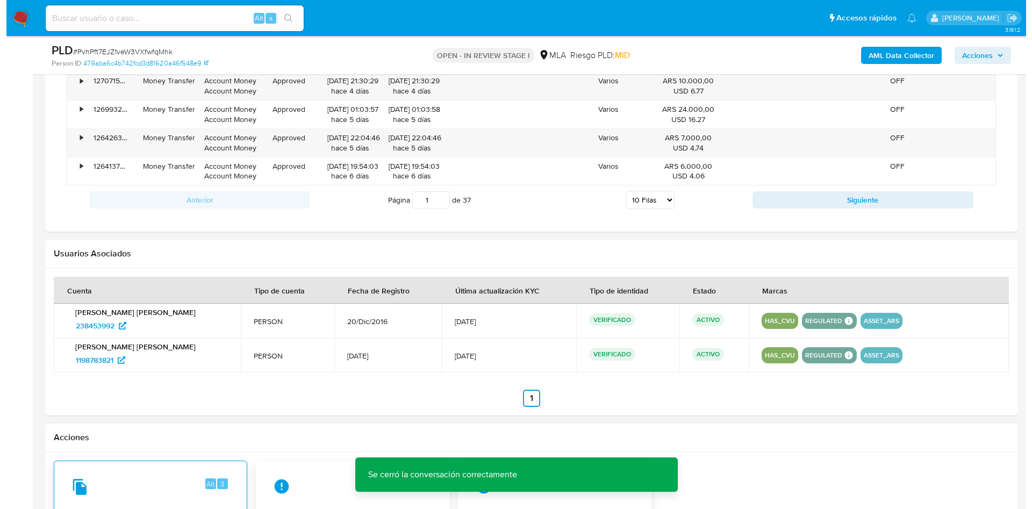
scroll to position [1680, 0]
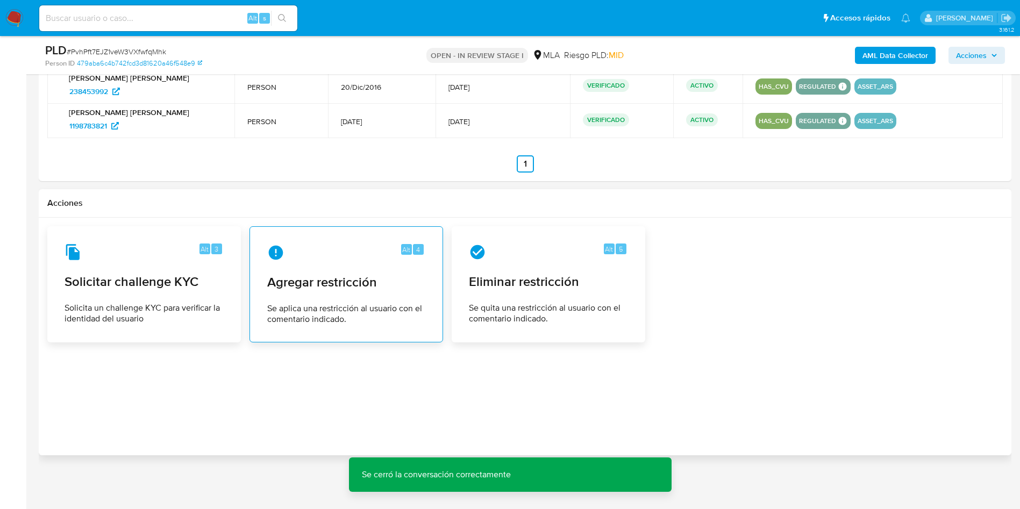
click at [343, 308] on span "Se aplica una restricción al usuario con el comentario indicado." at bounding box center [346, 314] width 158 height 22
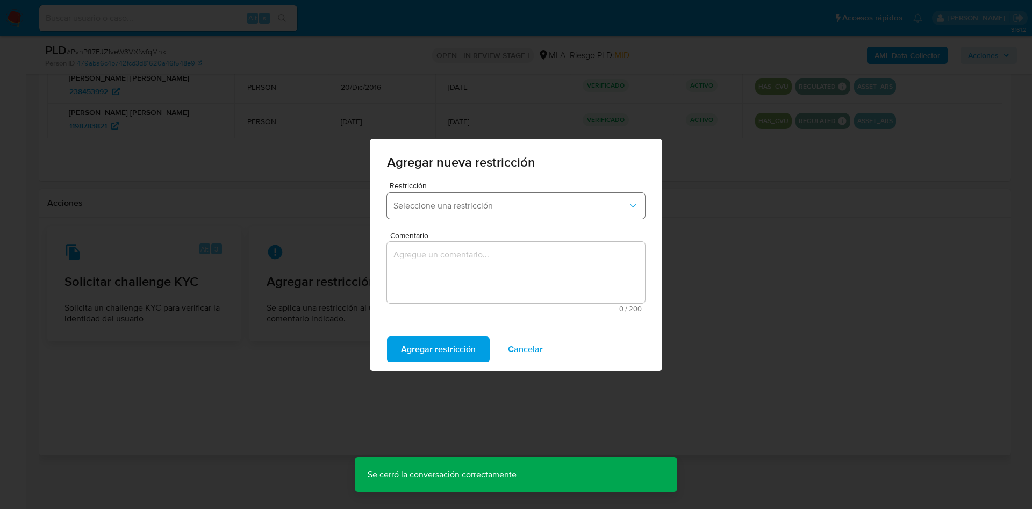
click at [409, 210] on span "Seleccione una restricción" at bounding box center [511, 206] width 234 height 11
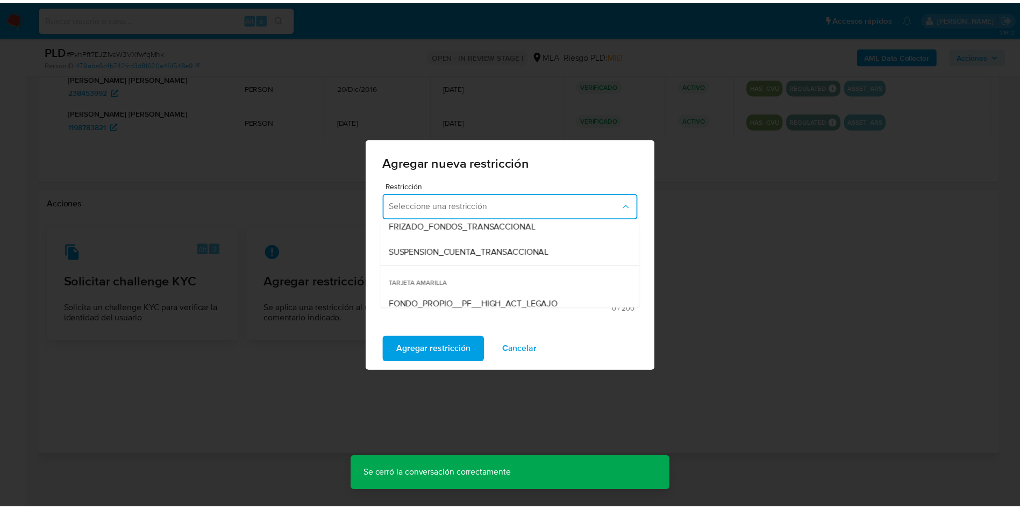
scroll to position [161, 0]
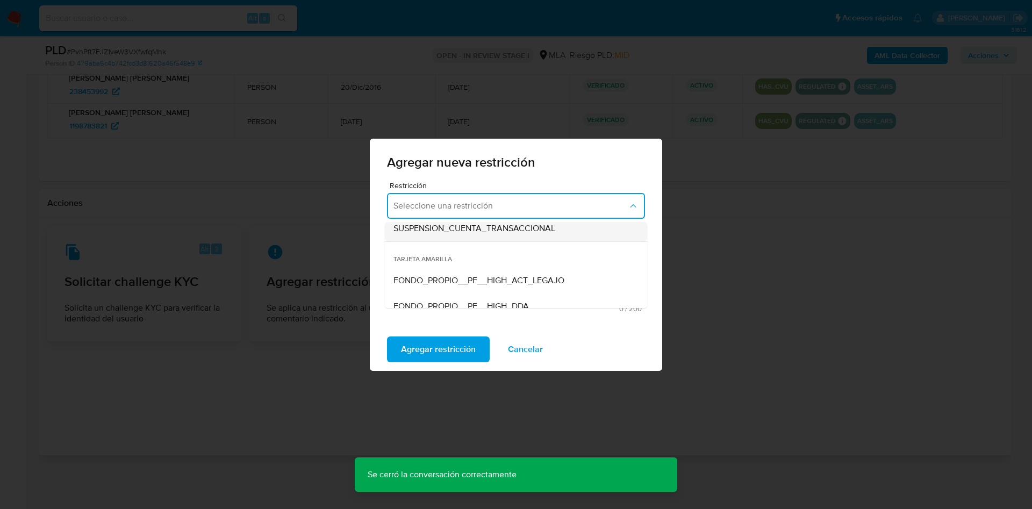
click at [454, 235] on div "SUSPENSION_CUENTA_TRANSACCIONAL" at bounding box center [513, 229] width 239 height 26
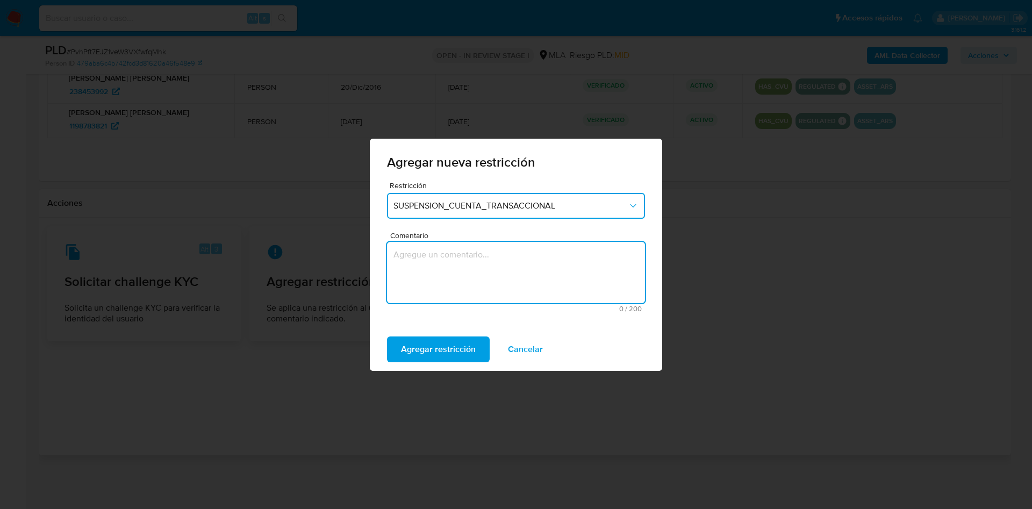
click at [452, 273] on textarea "Comentario" at bounding box center [516, 272] width 258 height 61
type textarea "AML"
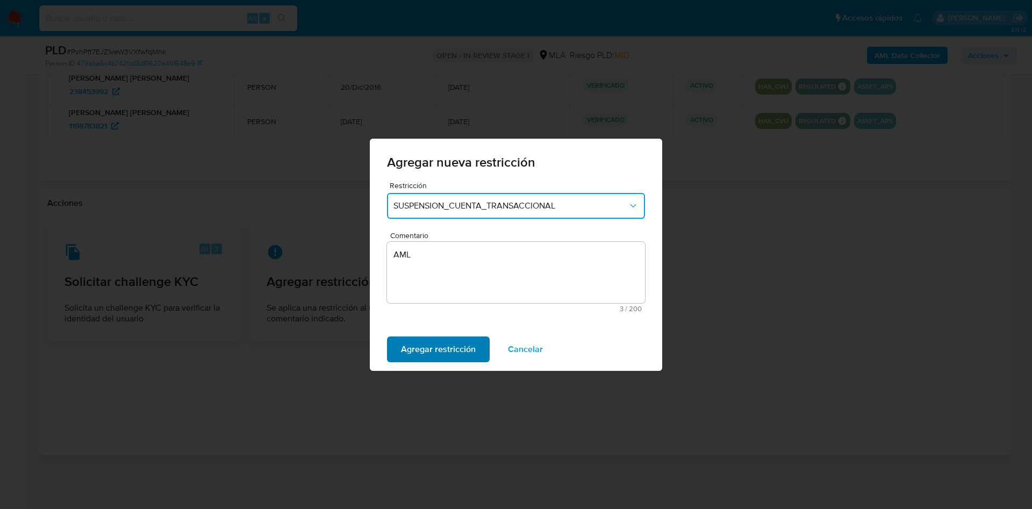
click at [400, 346] on button "Agregar restricción" at bounding box center [438, 350] width 103 height 26
click at [416, 353] on span "Confirmar" at bounding box center [420, 350] width 39 height 24
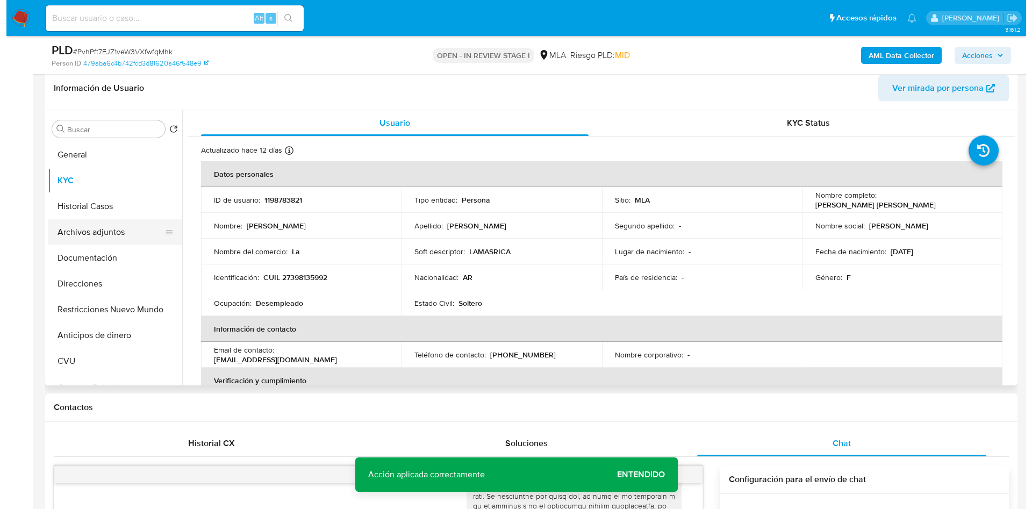
scroll to position [147, 0]
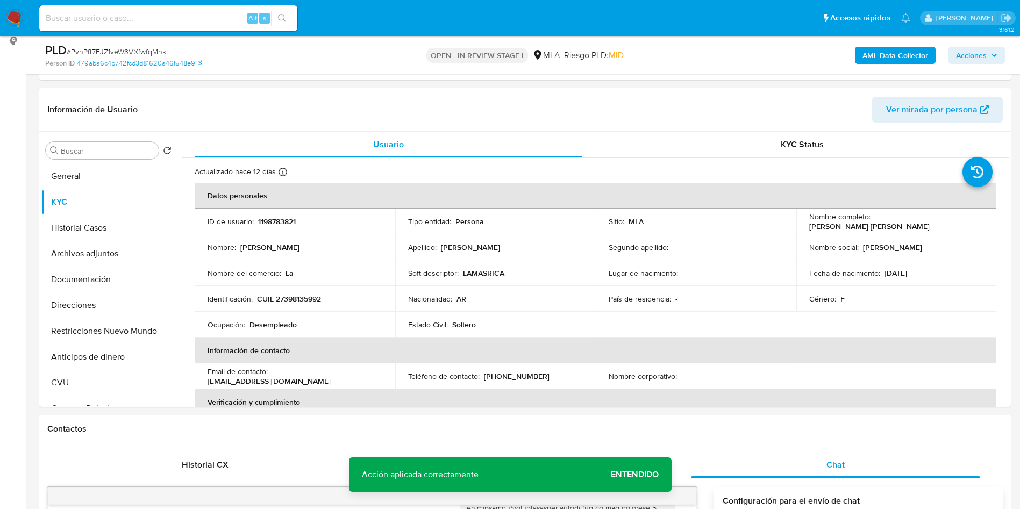
click at [873, 49] on b "AML Data Collector" at bounding box center [895, 55] width 66 height 17
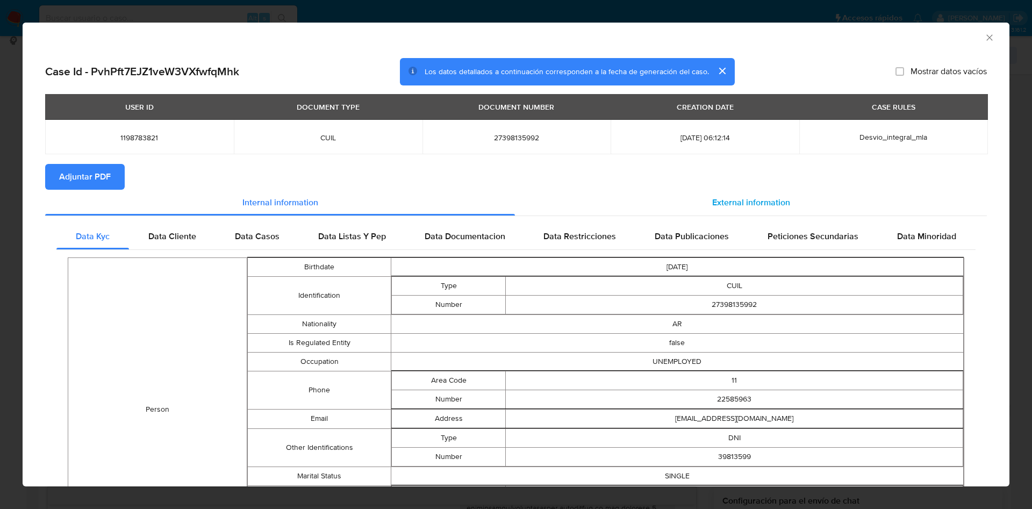
click at [746, 197] on span "External information" at bounding box center [751, 202] width 78 height 12
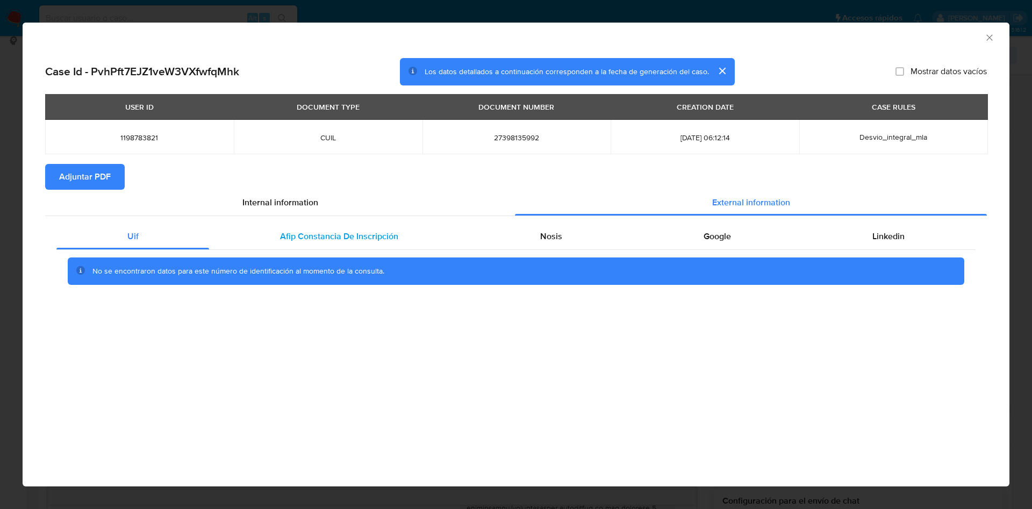
click at [389, 225] on div "Afip Constancia De Inscripción" at bounding box center [339, 237] width 260 height 26
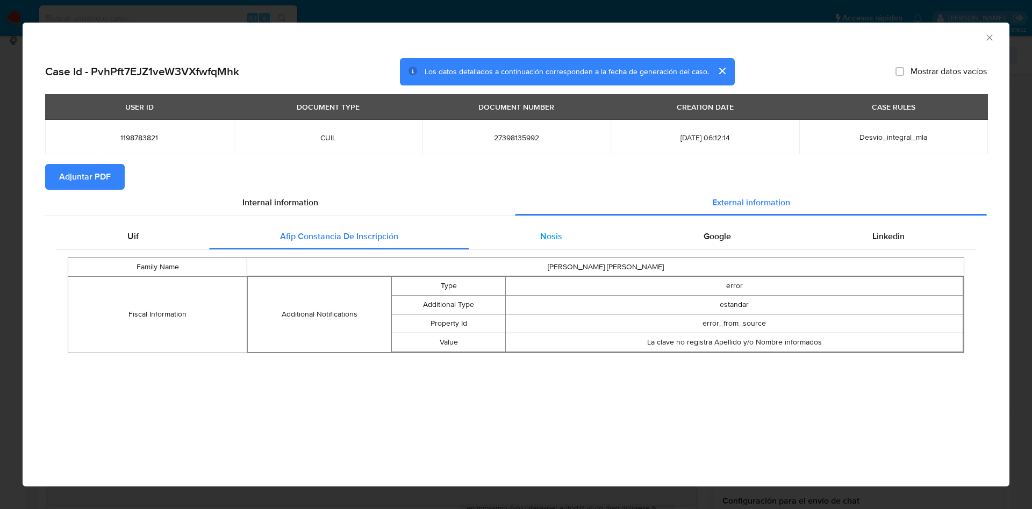
click at [545, 231] on span "Nosis" at bounding box center [551, 236] width 22 height 12
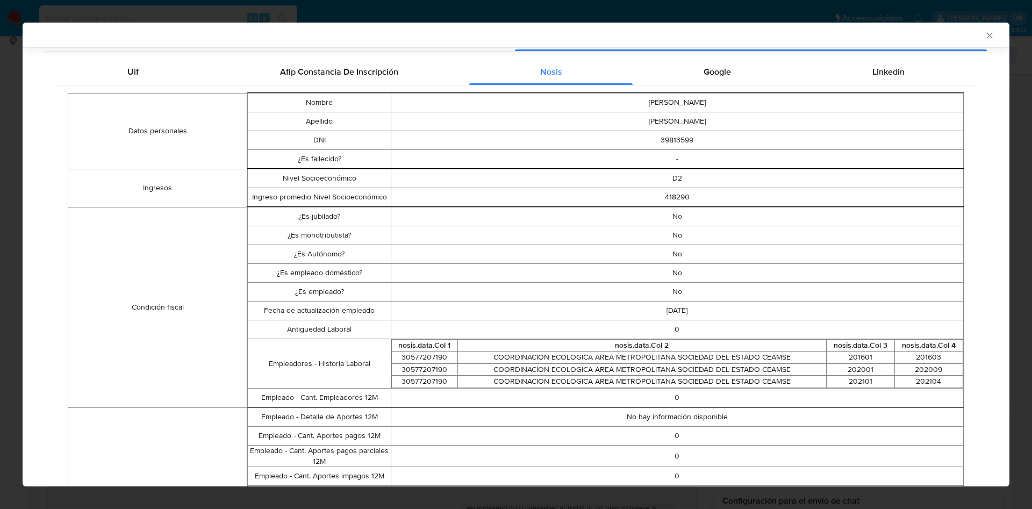
scroll to position [0, 0]
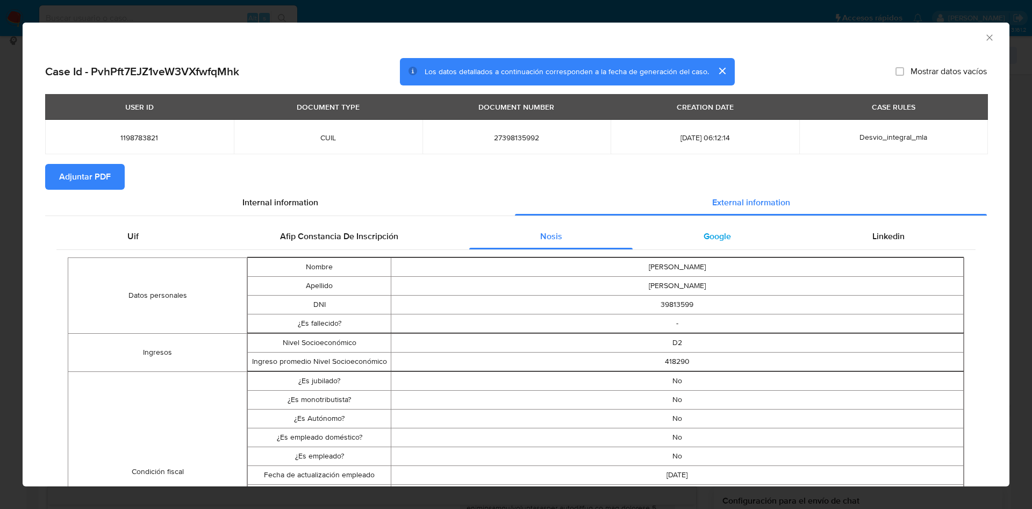
click at [729, 231] on div "Google" at bounding box center [717, 237] width 169 height 26
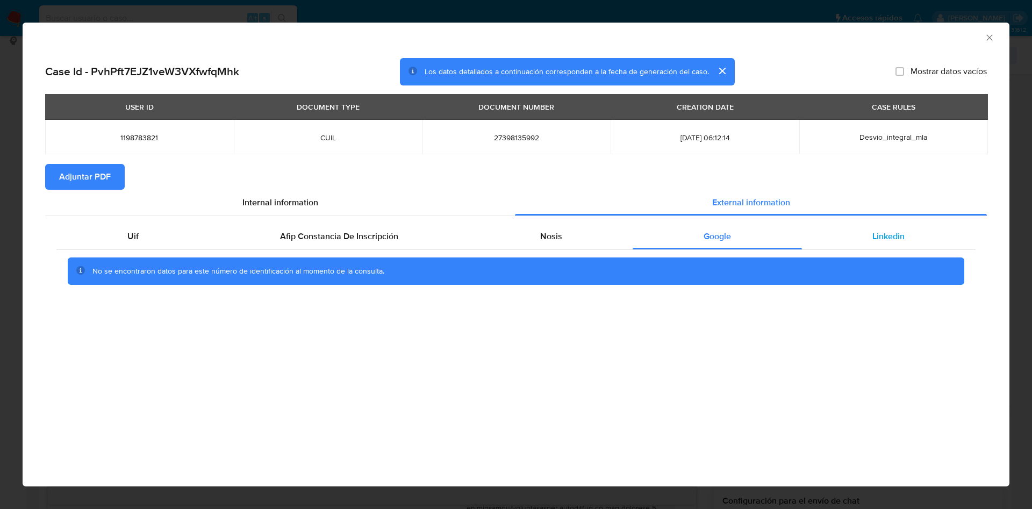
click at [840, 241] on div "Linkedin" at bounding box center [889, 237] width 174 height 26
click at [108, 179] on span "Adjuntar PDF" at bounding box center [85, 177] width 52 height 24
click at [1002, 40] on div "AML Data Collector" at bounding box center [516, 36] width 987 height 27
click at [988, 39] on icon "Cerrar ventana" at bounding box center [989, 37] width 11 height 11
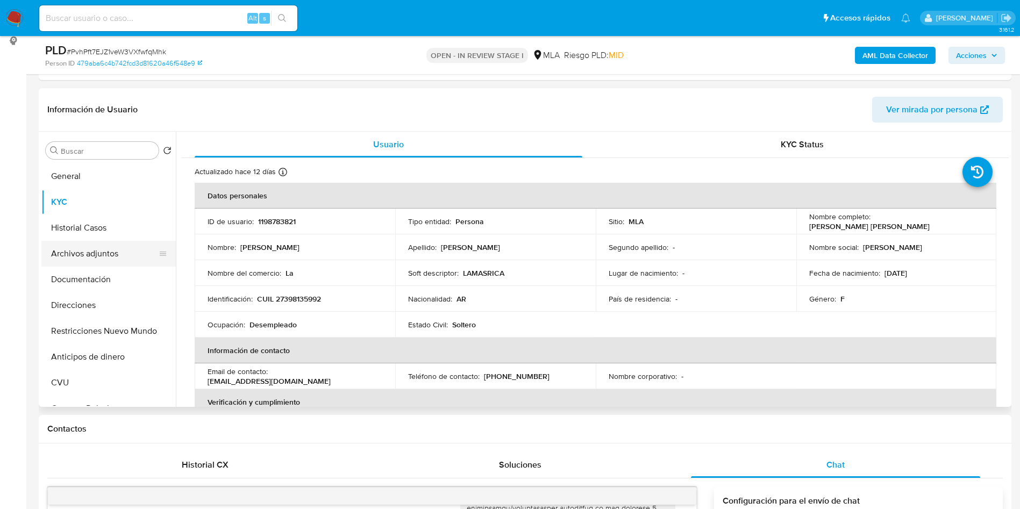
click at [97, 260] on button "Archivos adjuntos" at bounding box center [104, 254] width 126 height 26
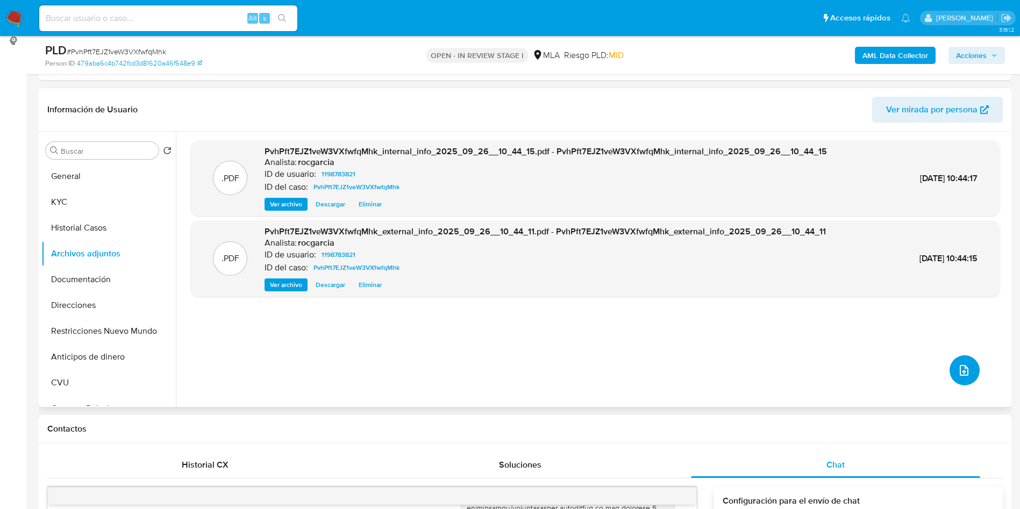
click at [962, 384] on button "upload-file" at bounding box center [965, 370] width 30 height 30
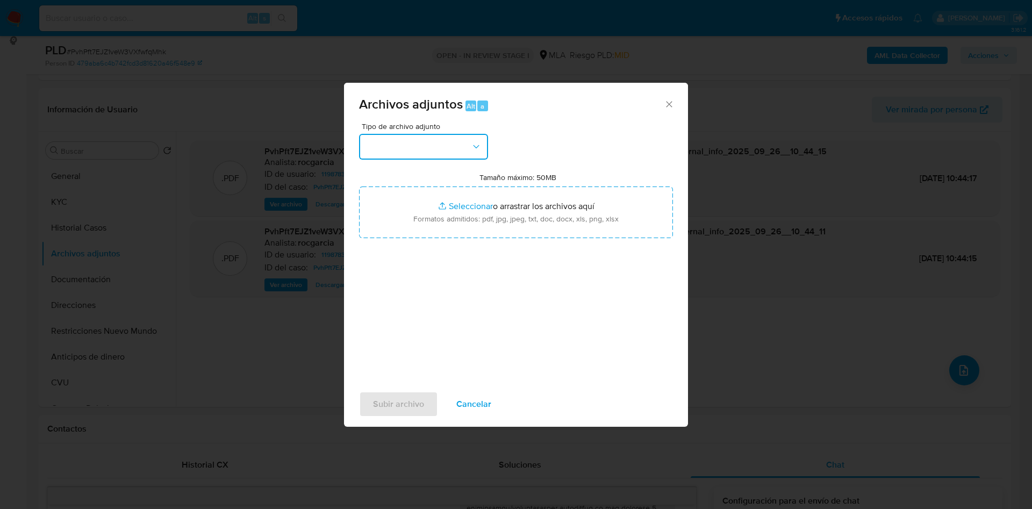
click at [436, 152] on button "button" at bounding box center [423, 147] width 129 height 26
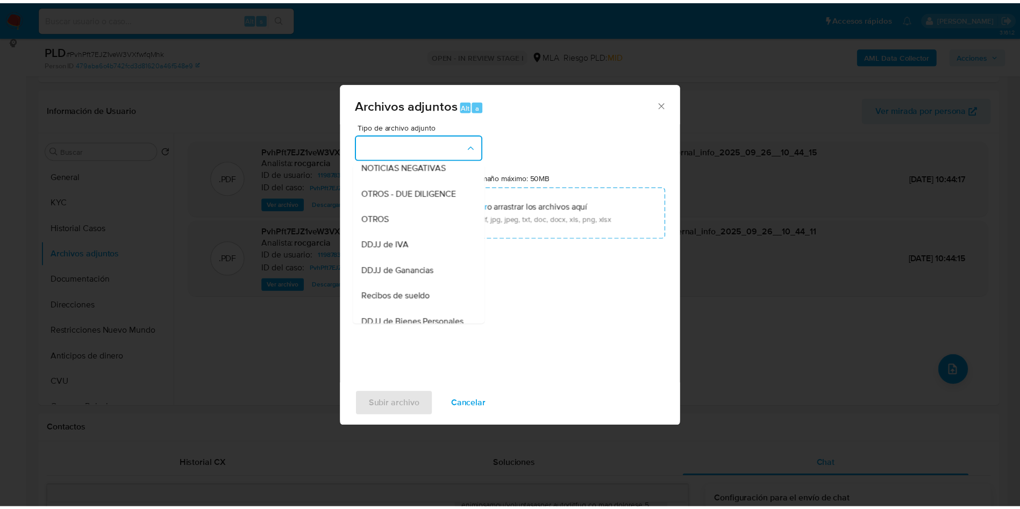
scroll to position [83, 0]
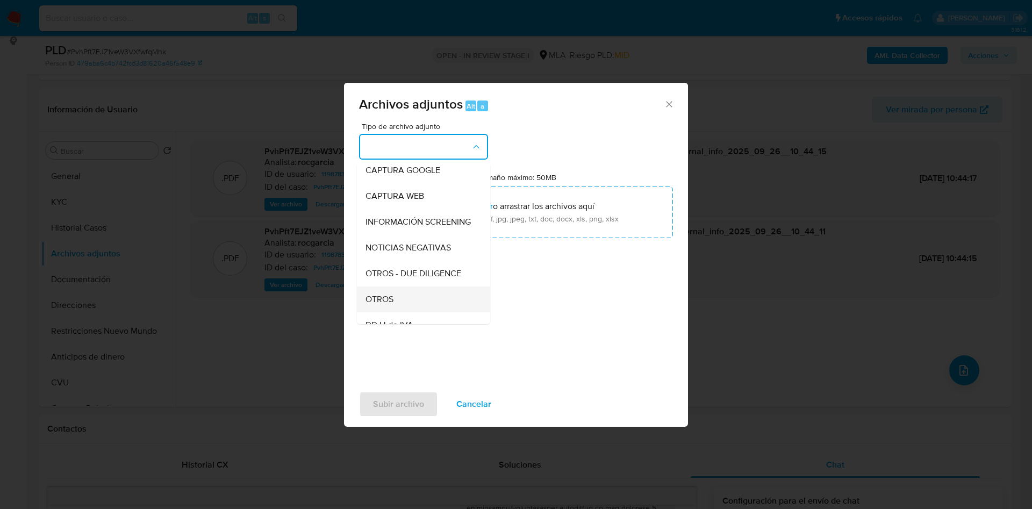
click at [413, 303] on div "OTROS" at bounding box center [421, 300] width 110 height 26
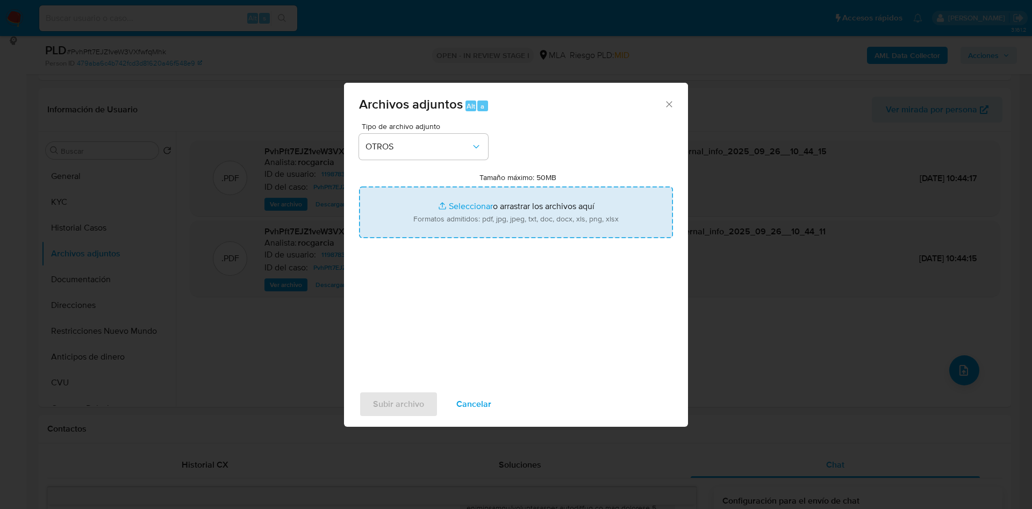
click at [480, 202] on input "Tamaño máximo: 50MB Seleccionar archivos" at bounding box center [516, 213] width 314 height 52
type input "C:\fakepath\Movimientos 27398135992.xlsx"
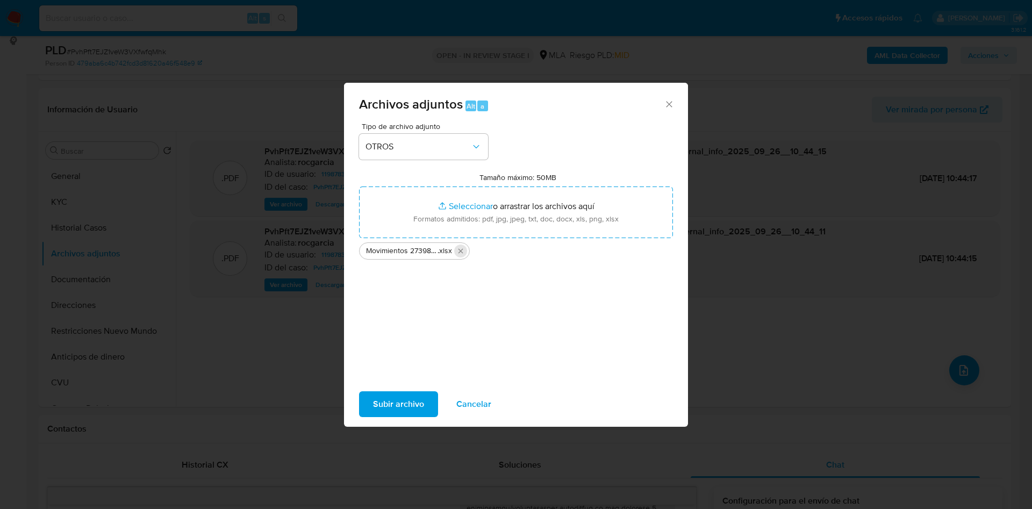
click at [461, 247] on icon "Eliminar Movimientos 27398135992.xlsx" at bounding box center [460, 251] width 9 height 9
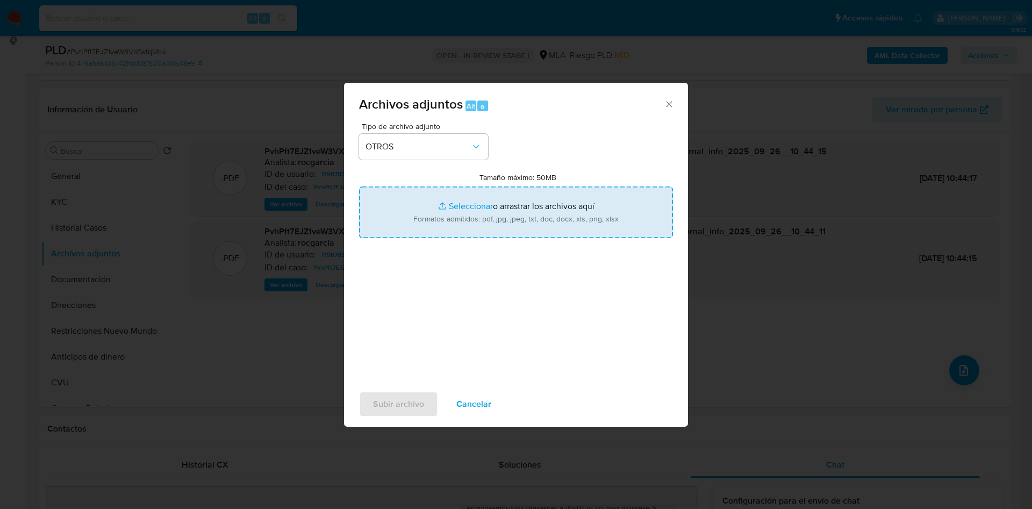
click at [473, 197] on input "Tamaño máximo: 50MB Seleccionar archivos" at bounding box center [516, 213] width 314 height 52
type input "C:\fakepath\Movimientos 1198783821.xlsx"
click at [472, 211] on input "Tamaño máximo: 50MB Seleccionar archivos" at bounding box center [516, 213] width 314 height 52
type input "C:\fakepath\Caselog PvhPft7EJZ1veW3VXfwfqMhk - 1198783821.docx"
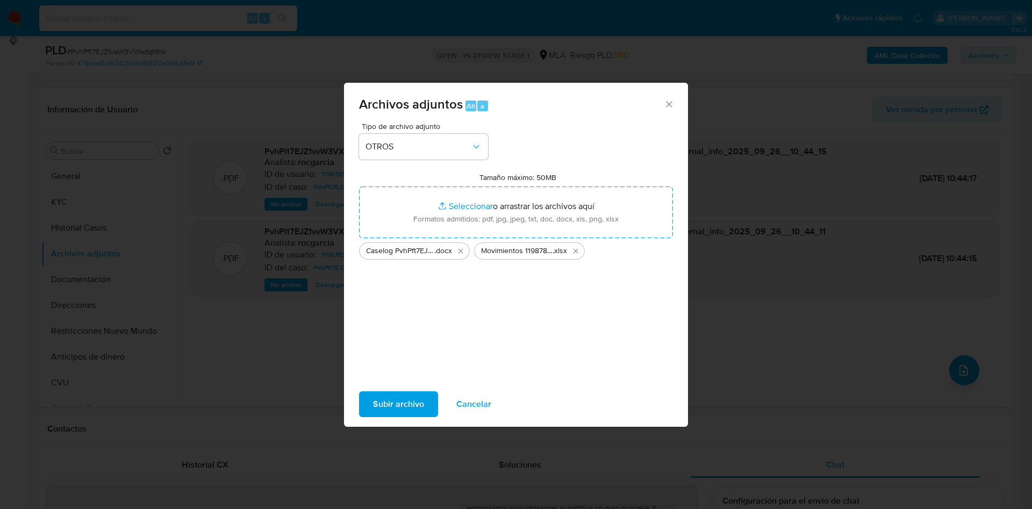
click at [386, 406] on span "Subir archivo" at bounding box center [398, 404] width 51 height 24
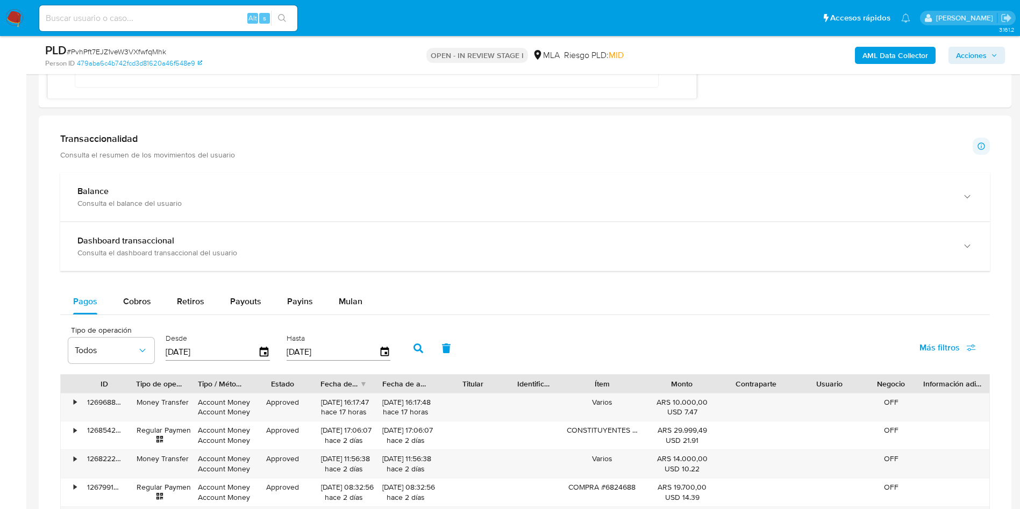
scroll to position [147, 0]
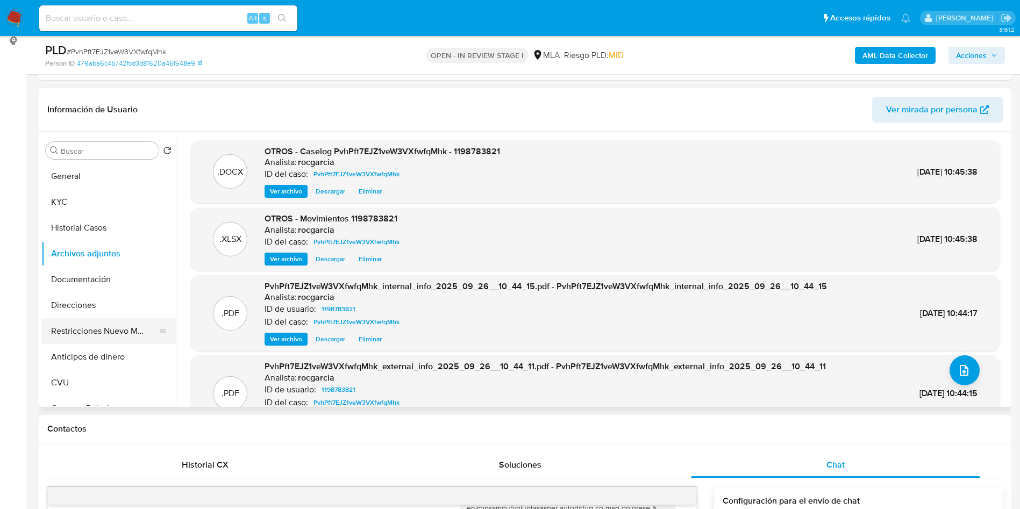
click at [76, 324] on button "Restricciones Nuevo Mundo" at bounding box center [104, 331] width 126 height 26
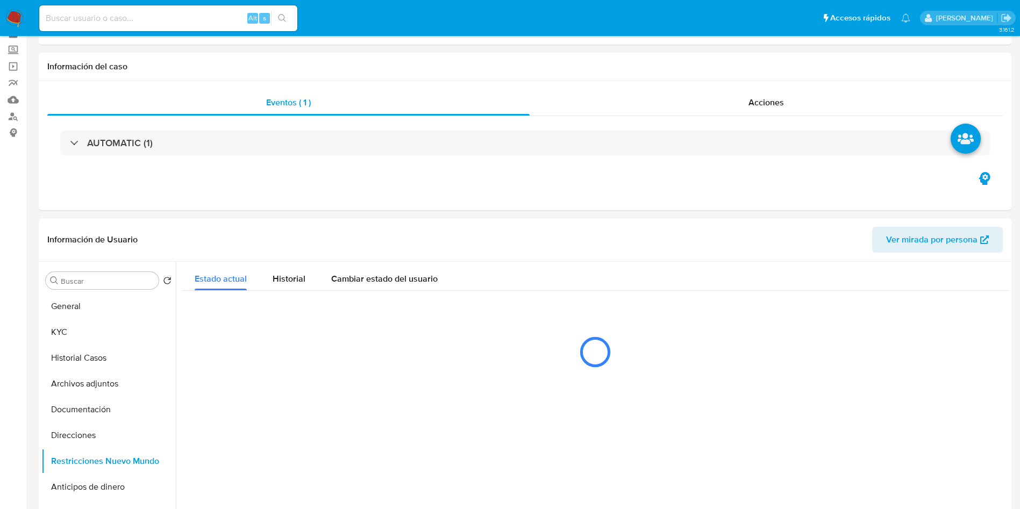
scroll to position [81, 0]
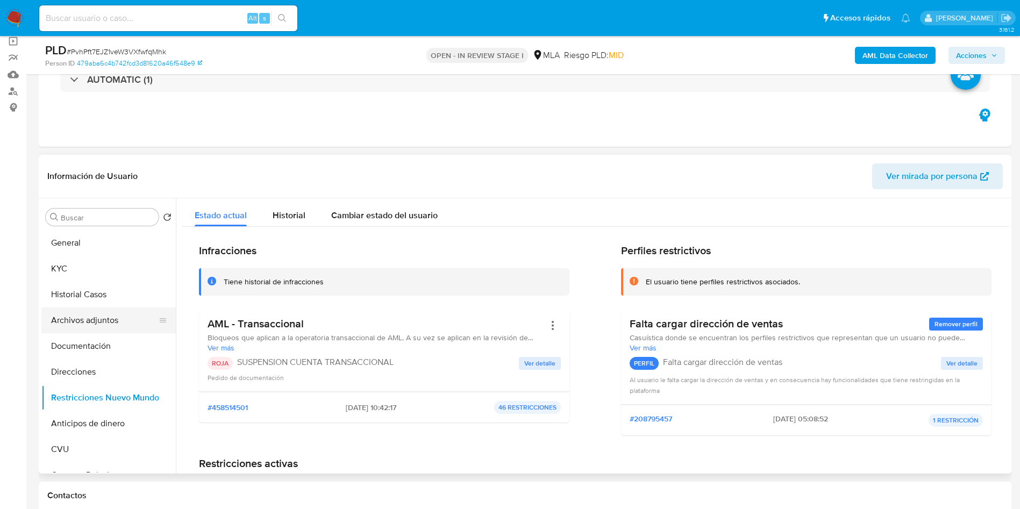
click at [86, 324] on button "Archivos adjuntos" at bounding box center [104, 321] width 126 height 26
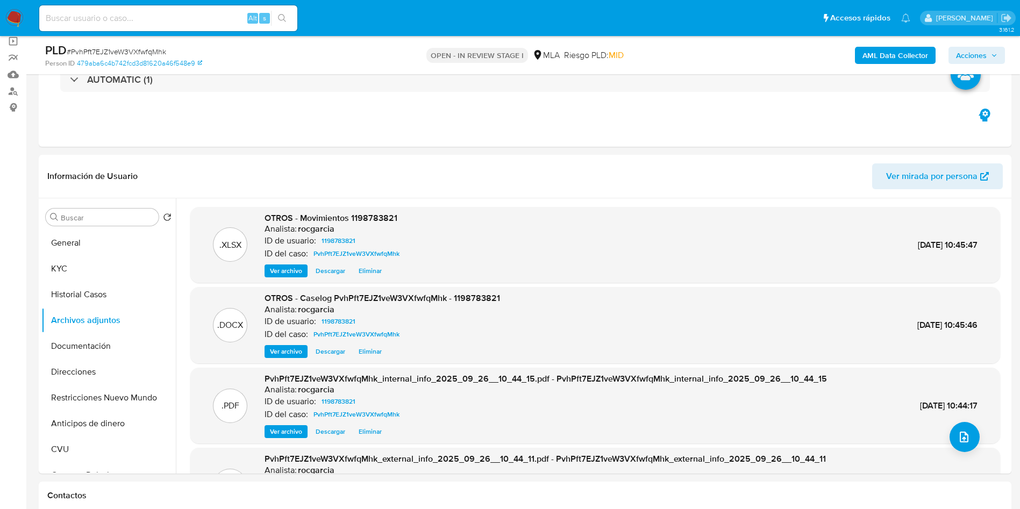
click at [974, 48] on span "Acciones" at bounding box center [971, 55] width 31 height 17
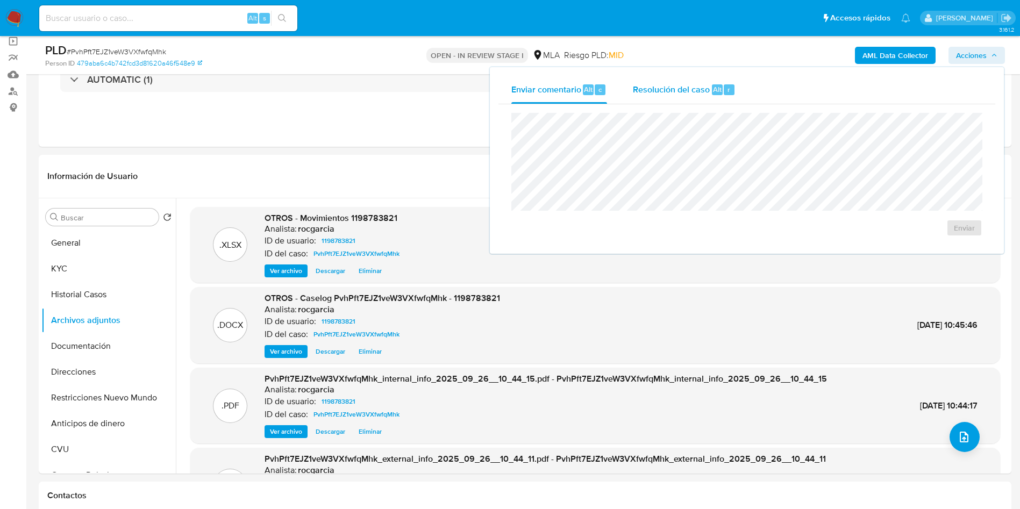
click at [683, 88] on span "Resolución del caso" at bounding box center [671, 89] width 77 height 12
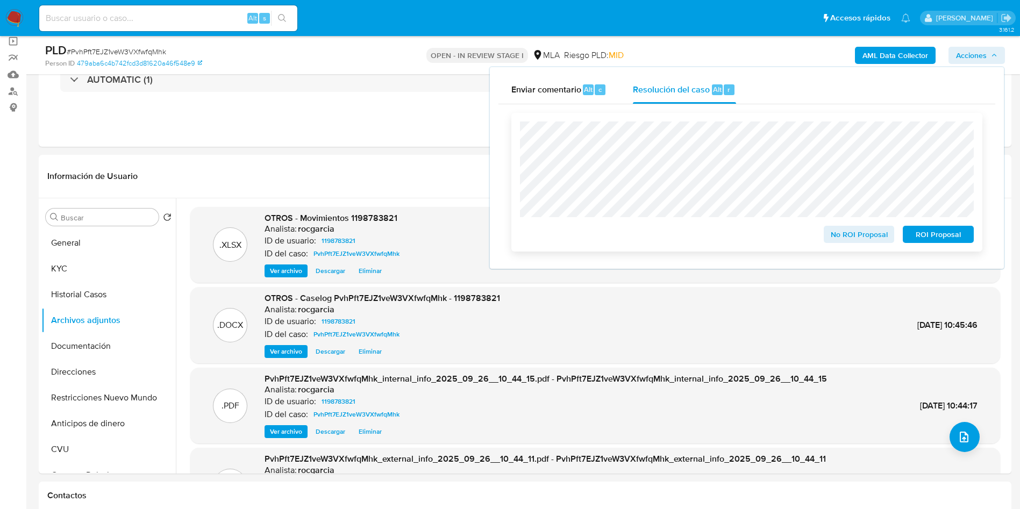
click at [928, 235] on span "ROI Proposal" at bounding box center [938, 234] width 56 height 15
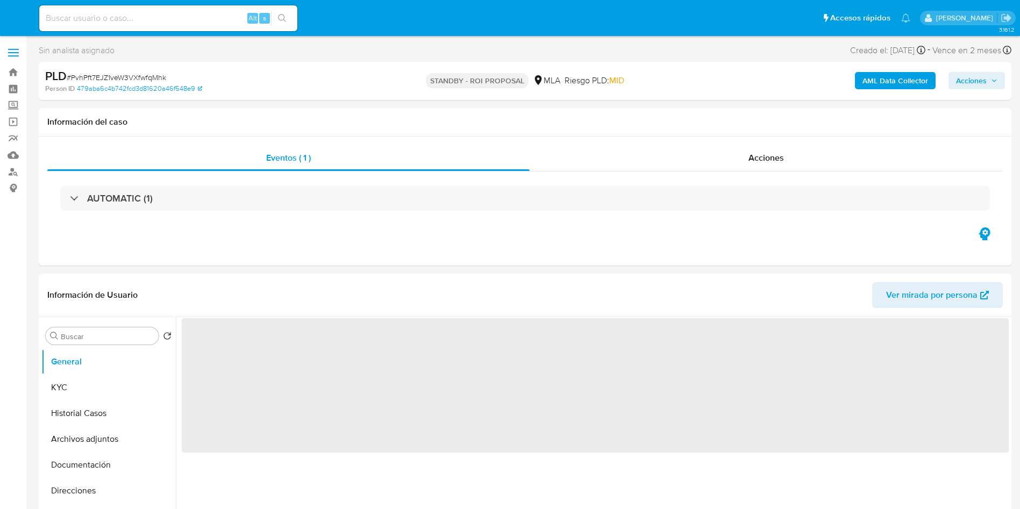
select select "10"
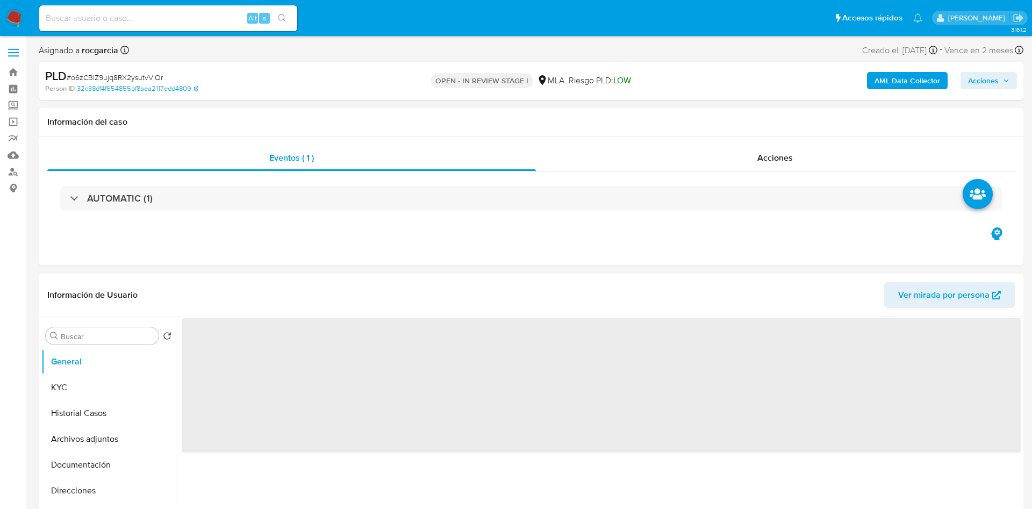
select select "10"
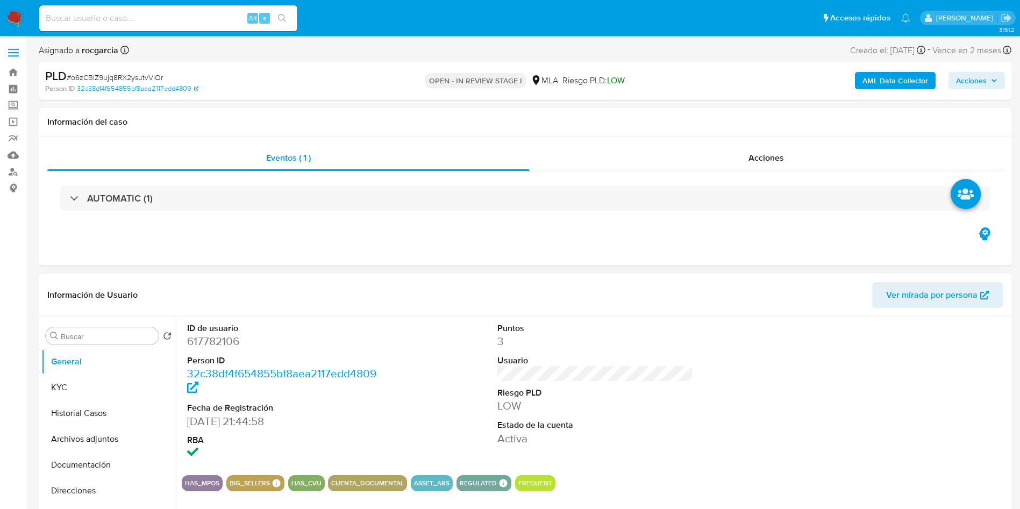
click at [290, 308] on header "Información de Usuario Ver mirada por persona" at bounding box center [524, 295] width 955 height 26
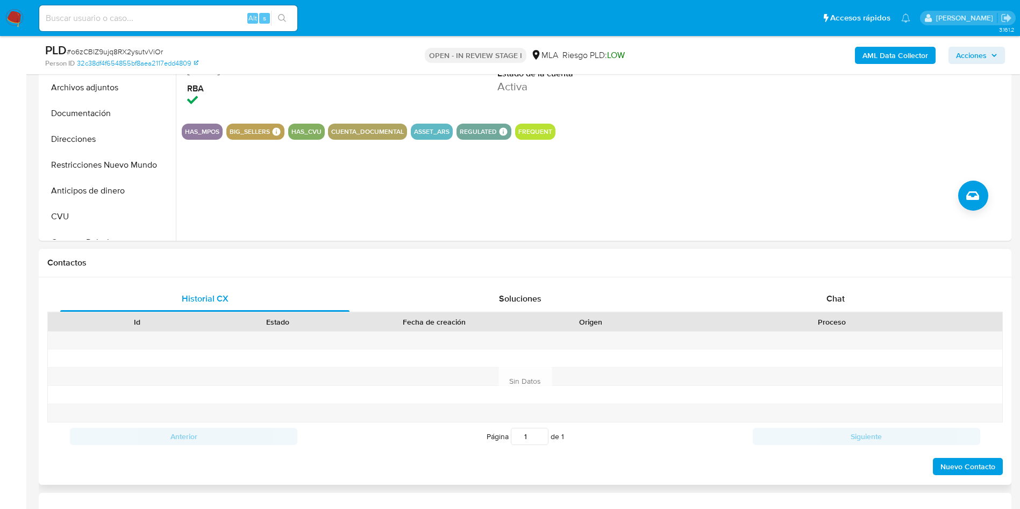
scroll to position [323, 0]
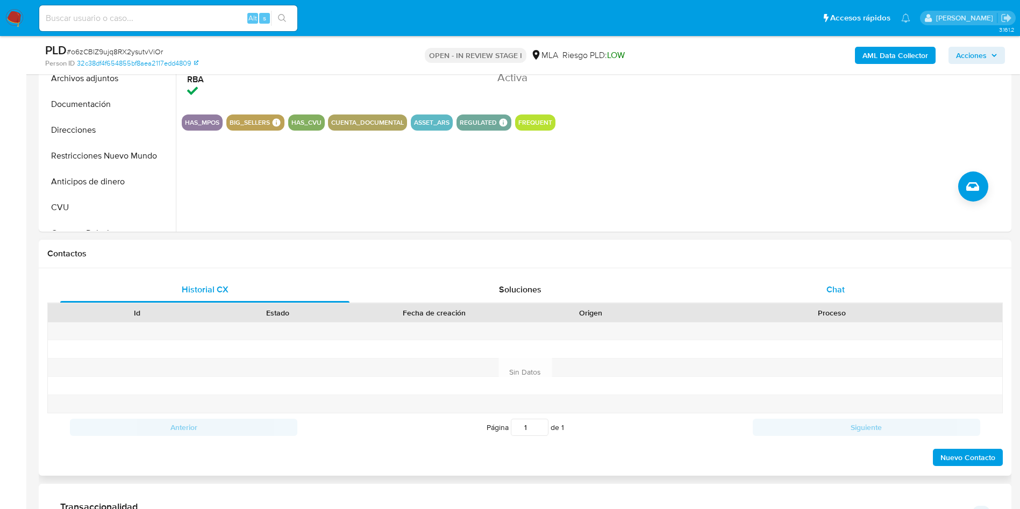
drag, startPoint x: 864, startPoint y: 294, endPoint x: 858, endPoint y: 297, distance: 7.2
click at [864, 294] on div "Chat" at bounding box center [835, 290] width 289 height 26
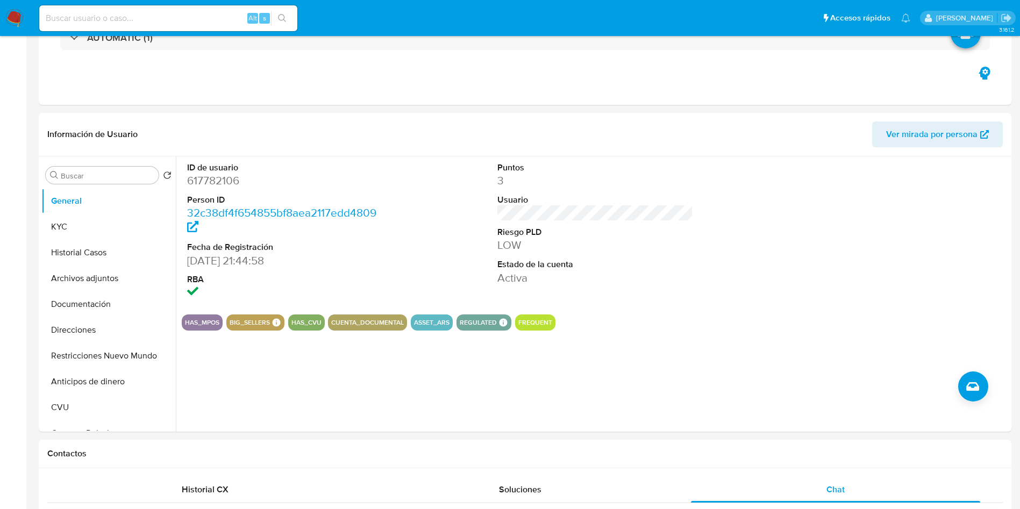
scroll to position [0, 0]
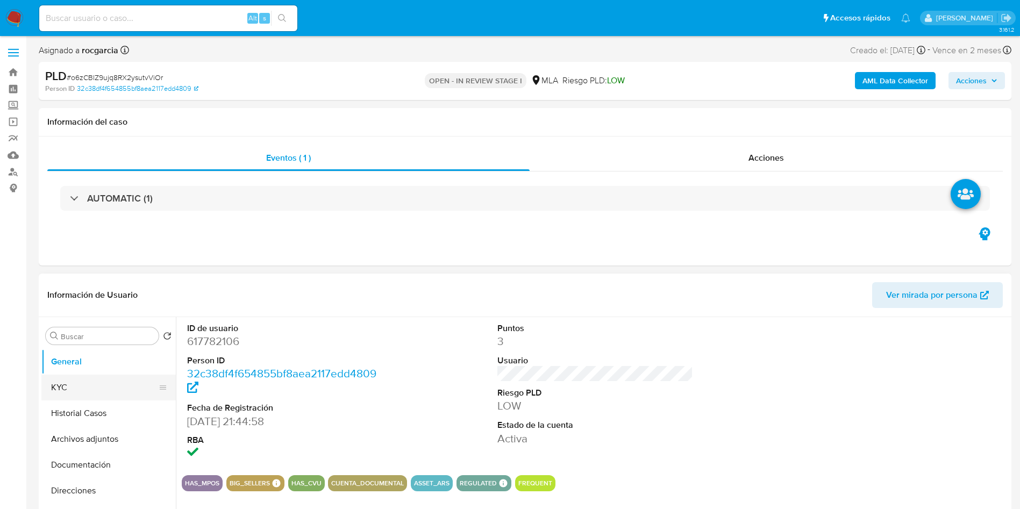
click at [99, 394] on button "KYC" at bounding box center [104, 388] width 126 height 26
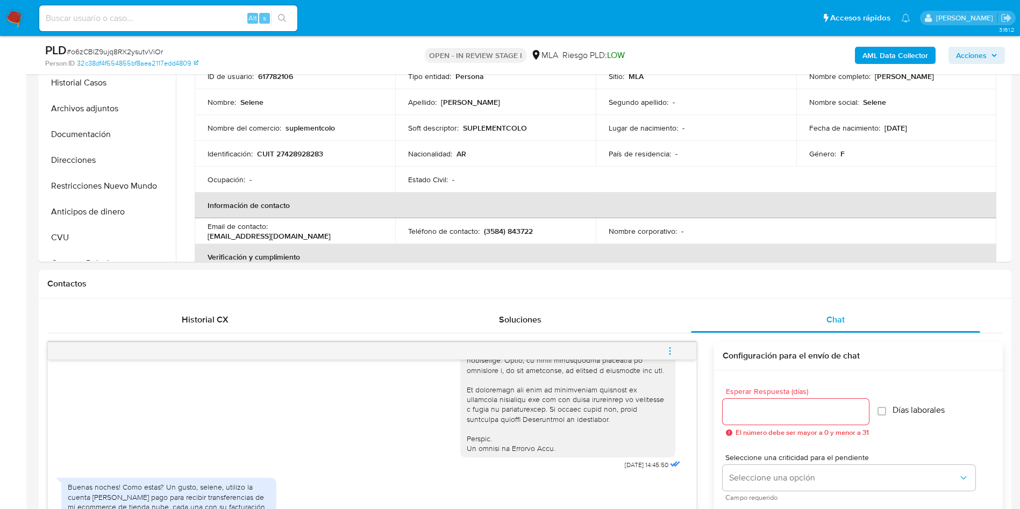
scroll to position [645, 0]
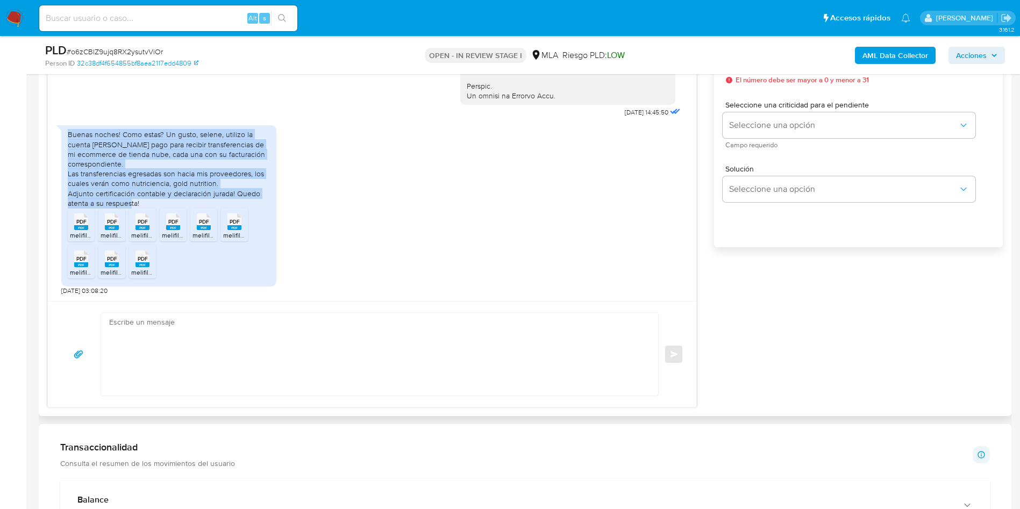
drag, startPoint x: 69, startPoint y: 131, endPoint x: 142, endPoint y: 204, distance: 103.4
click at [142, 204] on div "Buenas noches! Como estas? Un gusto, selene, utilizo la cuenta de mercado pago …" at bounding box center [169, 169] width 202 height 78
copy div "Buenas noches! Como estas? Un gusto, selene, utilizo la cuenta de mercado pago …"
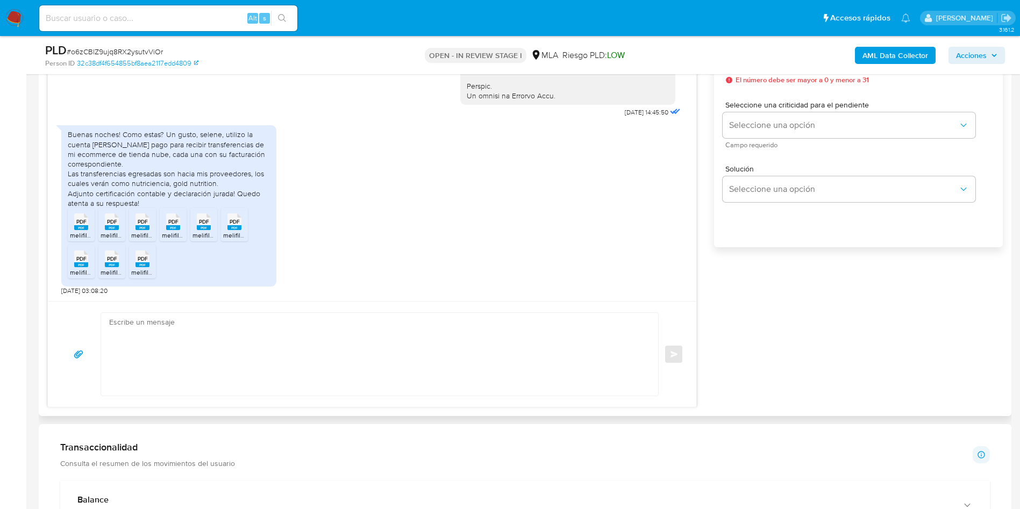
click at [83, 228] on rect at bounding box center [81, 227] width 14 height 5
click at [114, 230] on rect at bounding box center [112, 227] width 14 height 5
click at [144, 229] on rect at bounding box center [142, 227] width 14 height 5
click at [177, 226] on rect at bounding box center [173, 227] width 14 height 5
drag, startPoint x: 203, startPoint y: 230, endPoint x: 219, endPoint y: 229, distance: 16.2
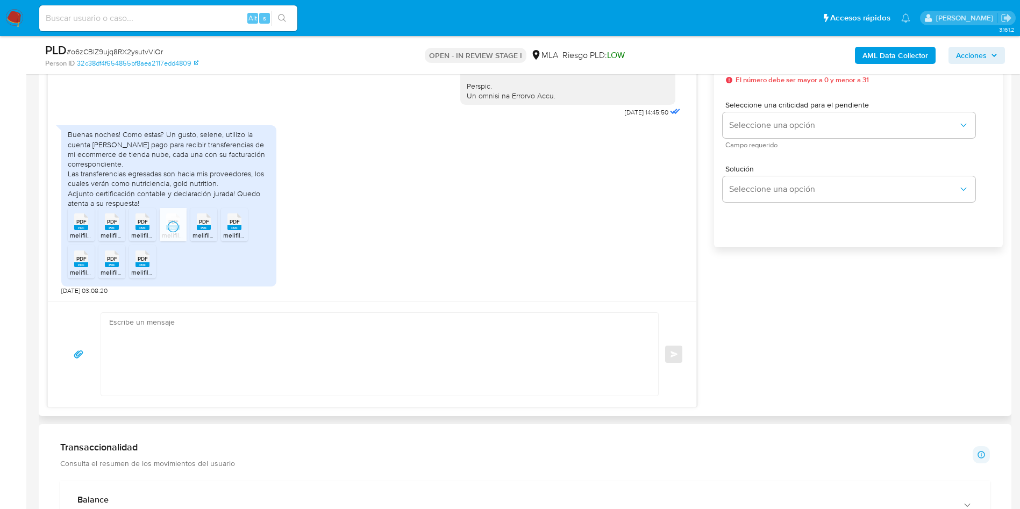
click at [203, 230] on rect at bounding box center [204, 227] width 14 height 5
drag, startPoint x: 234, startPoint y: 229, endPoint x: 159, endPoint y: 263, distance: 83.3
click at [234, 229] on rect at bounding box center [234, 227] width 14 height 5
click at [85, 259] on span "PDF" at bounding box center [81, 258] width 10 height 7
click at [106, 268] on icon "PDF" at bounding box center [112, 258] width 14 height 19
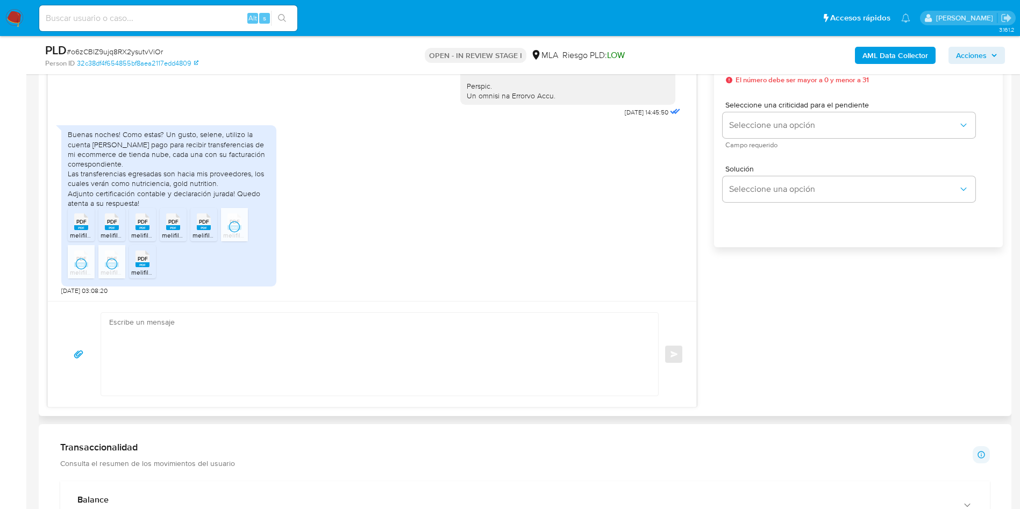
click at [140, 273] on span "melifile7887864691708759145.pdf" at bounding box center [180, 272] width 98 height 9
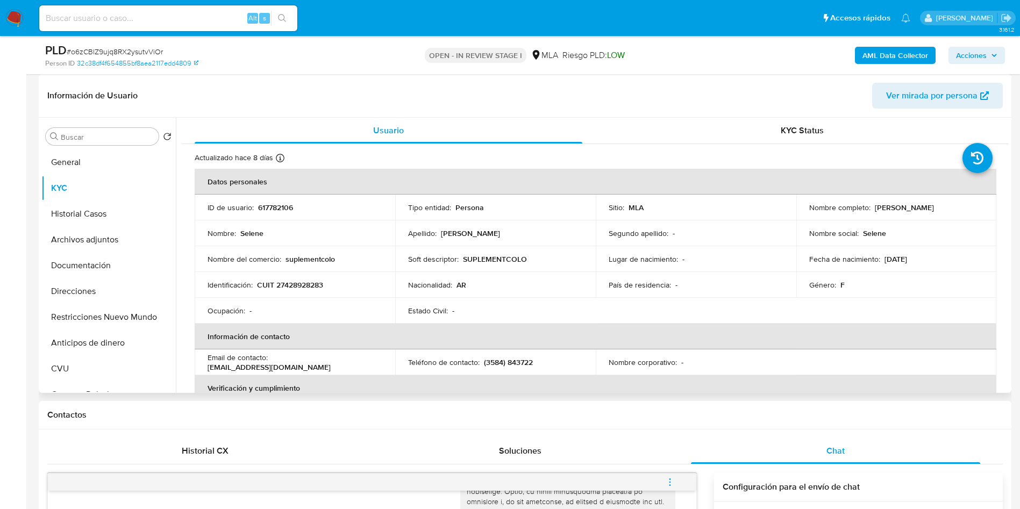
click at [273, 205] on p "617782106" at bounding box center [275, 208] width 35 height 10
copy p "617782106"
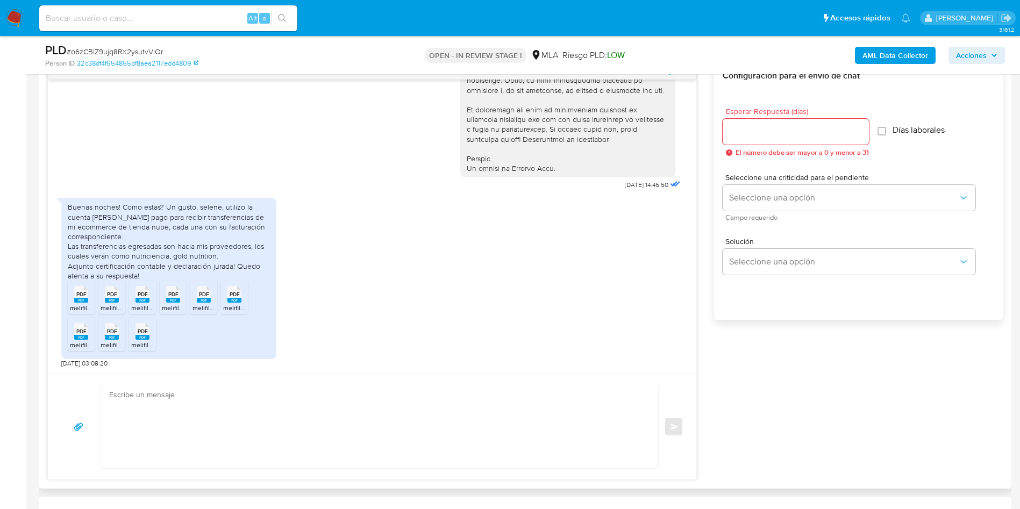
scroll to position [645, 0]
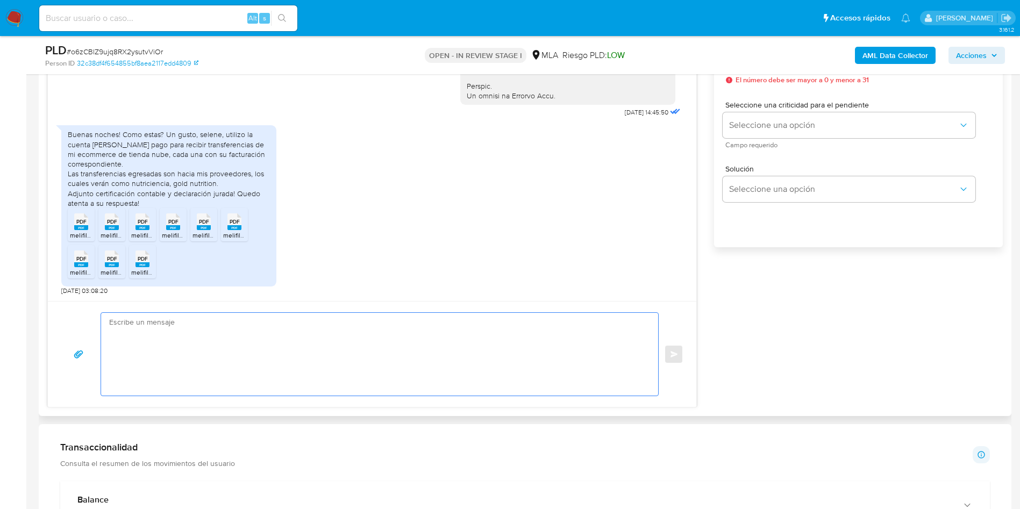
click at [228, 360] on textarea at bounding box center [377, 354] width 536 height 83
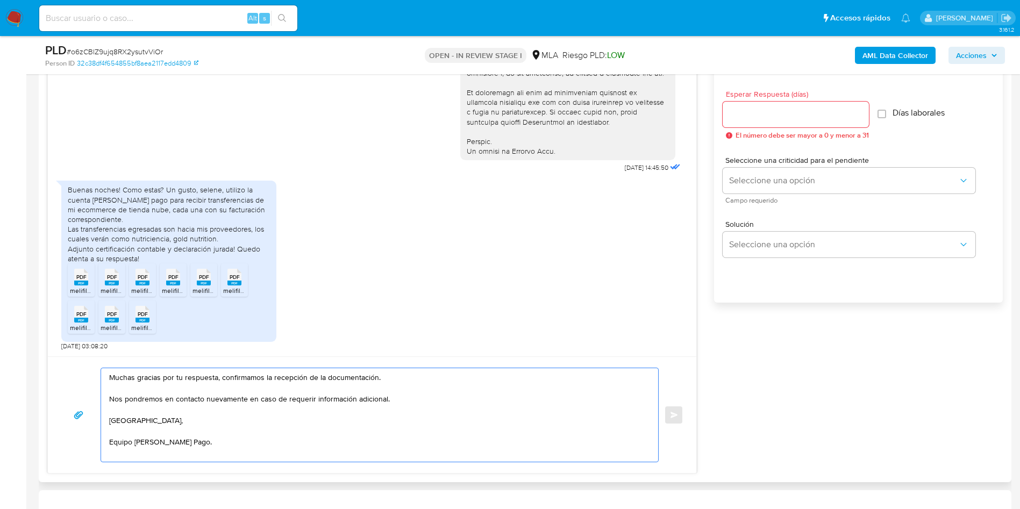
scroll to position [565, 0]
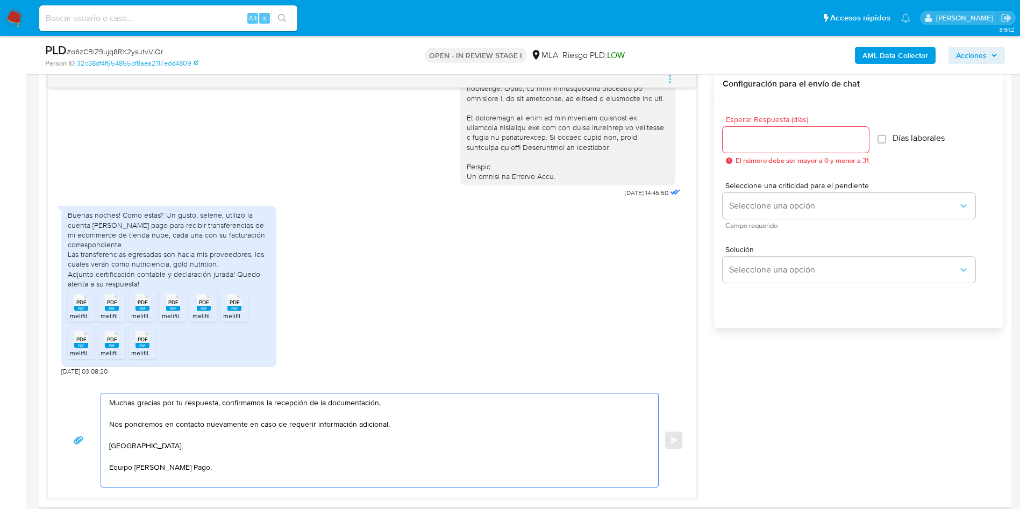
type textarea "Muchas gracias por tu respuesta, confirmamos la recepción de la documentación. …"
click at [805, 143] on input "Esperar Respuesta (días)" at bounding box center [796, 140] width 146 height 14
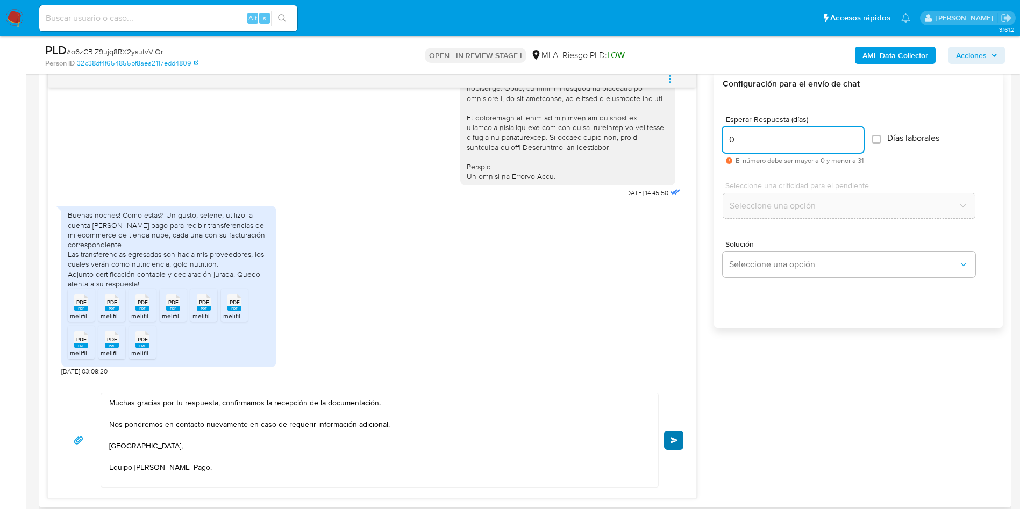
type input "0"
click at [683, 445] on button "Enviar" at bounding box center [673, 440] width 19 height 19
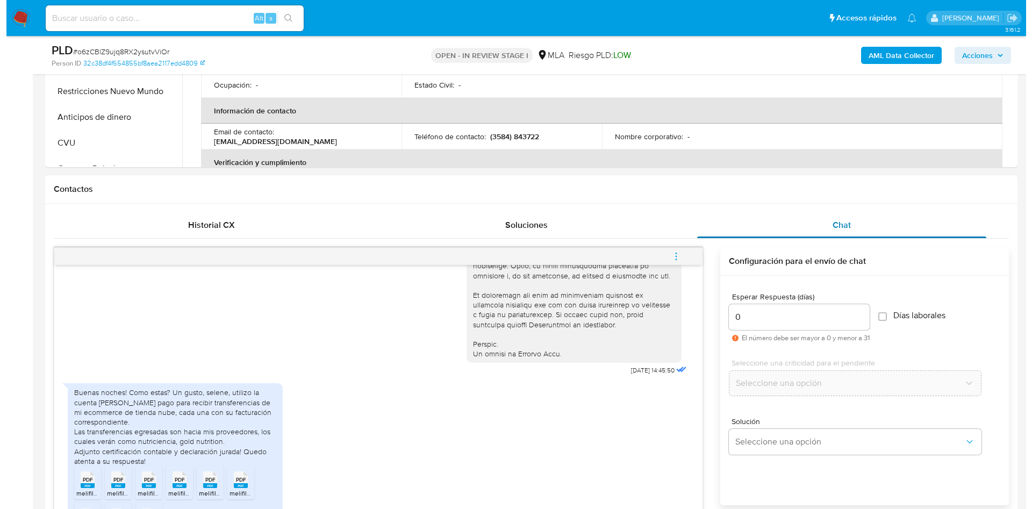
scroll to position [242, 0]
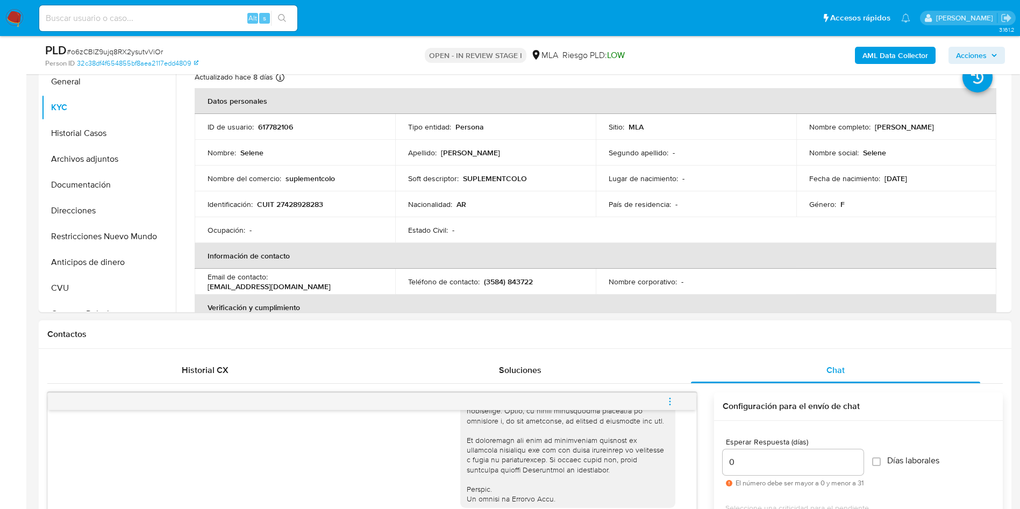
click at [670, 395] on span "menu-action" at bounding box center [670, 402] width 10 height 26
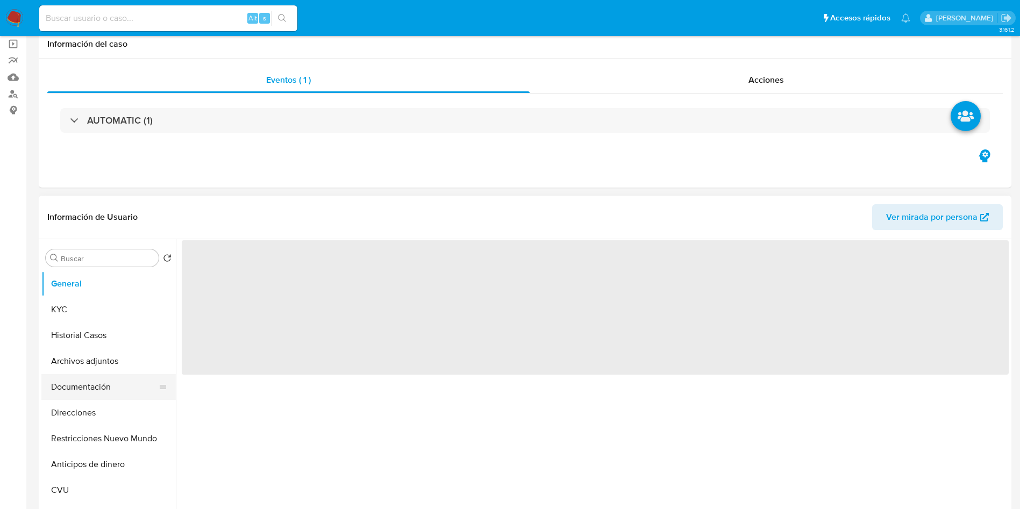
select select "10"
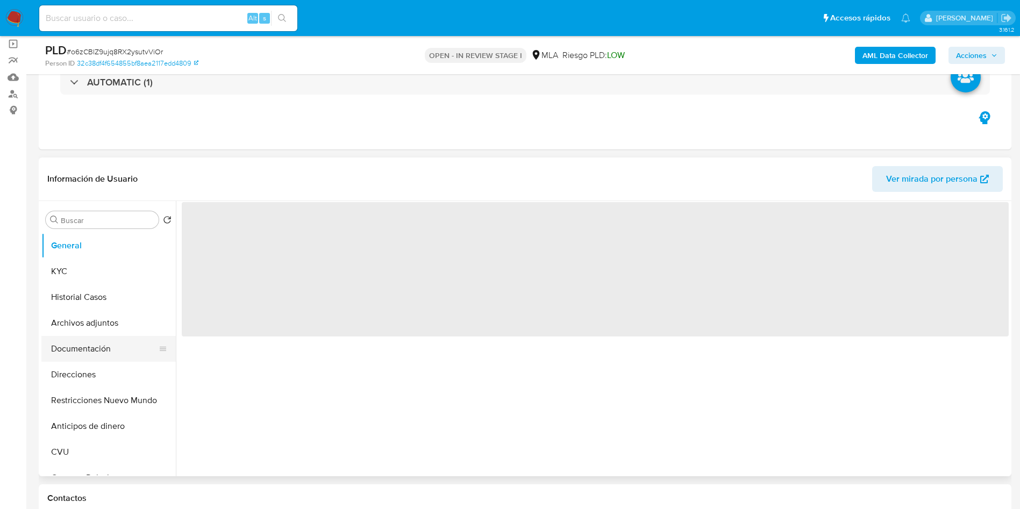
scroll to position [81, 0]
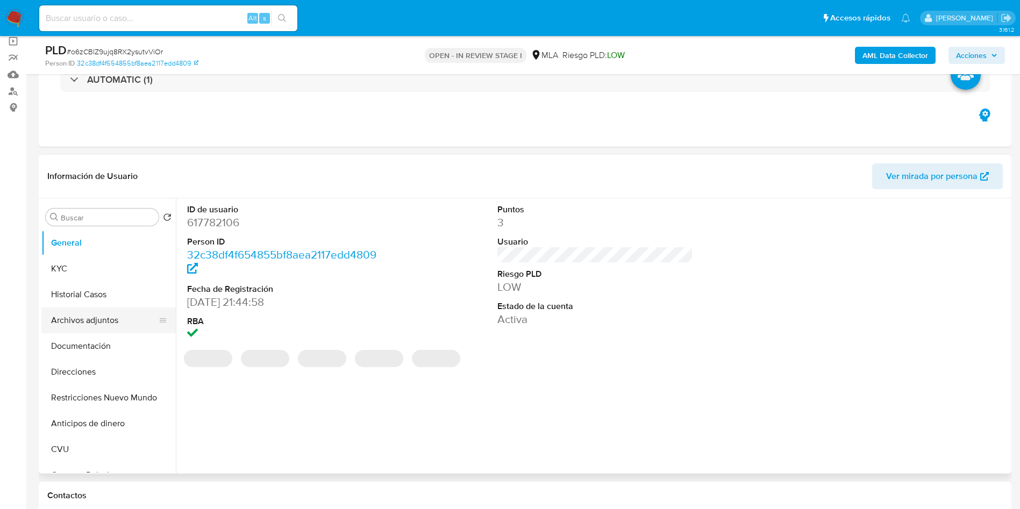
click at [72, 324] on button "Archivos adjuntos" at bounding box center [104, 321] width 126 height 26
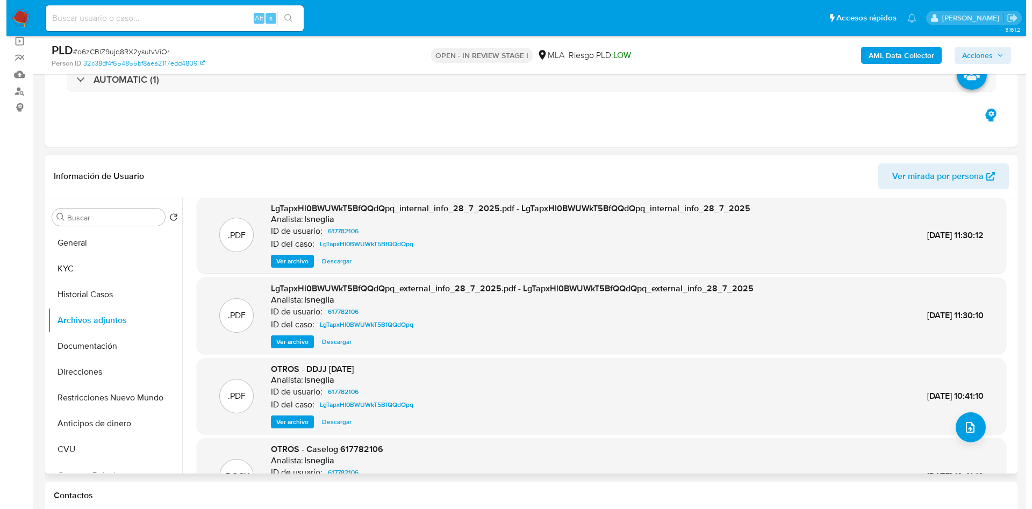
scroll to position [0, 0]
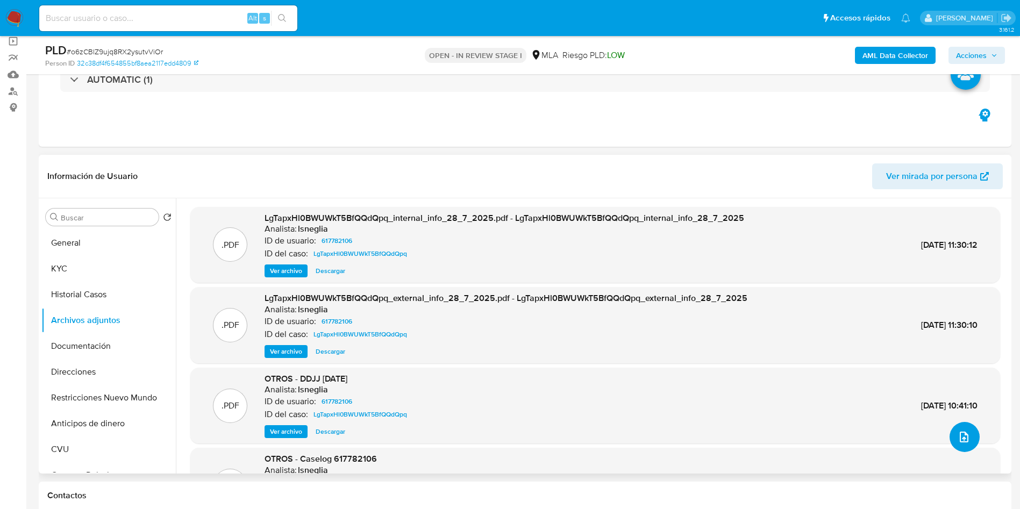
click at [962, 444] on icon "upload-file" at bounding box center [964, 437] width 13 height 13
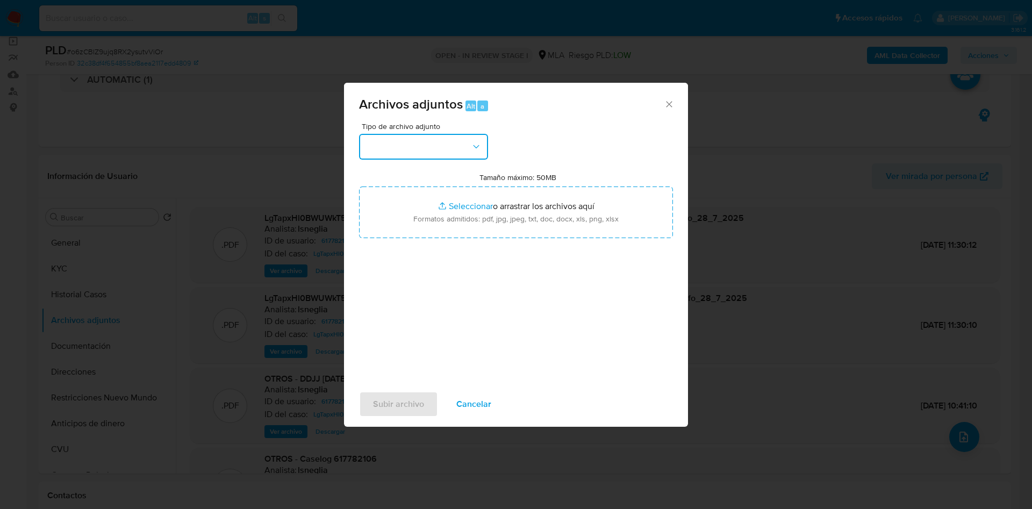
click at [371, 150] on button "button" at bounding box center [423, 147] width 129 height 26
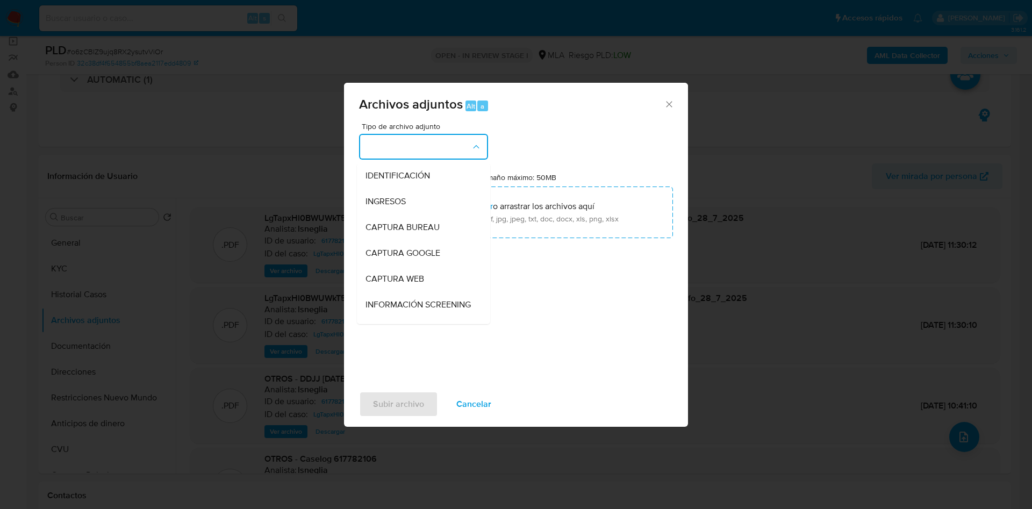
scroll to position [161, 0]
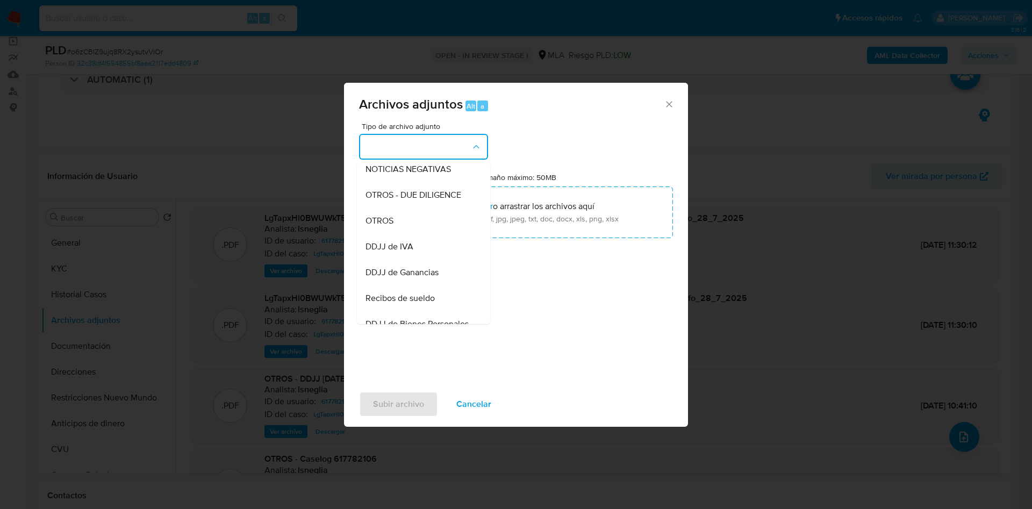
click at [783, 284] on div "Archivos adjuntos Alt a Tipo de archivo adjunto IDENTIFICACIÓN INGRESOS CAPTURA…" at bounding box center [516, 254] width 1032 height 509
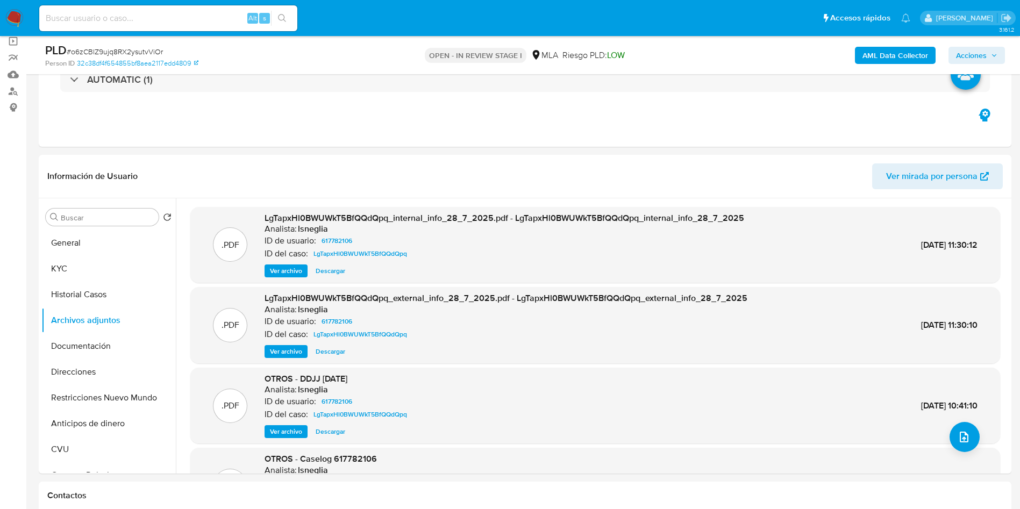
click at [921, 55] on b "AML Data Collector" at bounding box center [895, 55] width 66 height 17
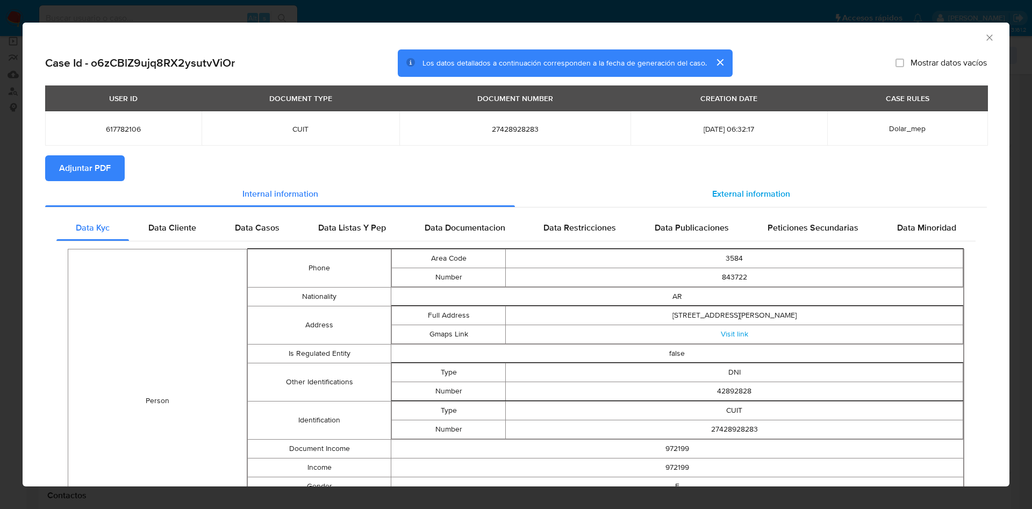
click at [748, 185] on div "External information" at bounding box center [751, 194] width 472 height 26
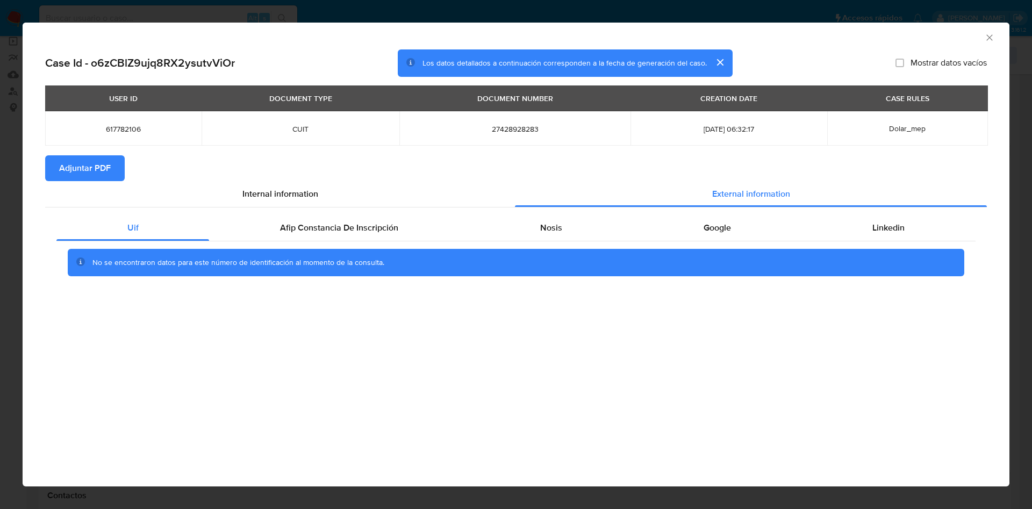
click at [311, 248] on div "No se encontraron datos para este número de identificación al momento de la con…" at bounding box center [515, 262] width 919 height 43
click at [342, 245] on div "No se encontraron datos para este número de identificación al momento de la con…" at bounding box center [515, 262] width 919 height 43
drag, startPoint x: 354, startPoint y: 230, endPoint x: 411, endPoint y: 230, distance: 57.5
click at [355, 230] on span "Afip Constancia De Inscripción" at bounding box center [339, 228] width 118 height 12
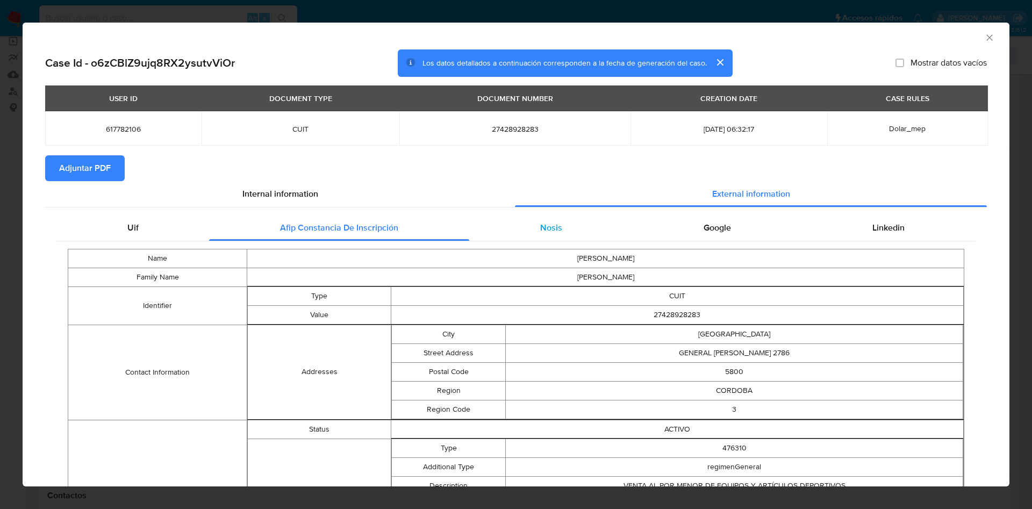
click at [558, 231] on div "Nosis" at bounding box center [550, 228] width 163 height 26
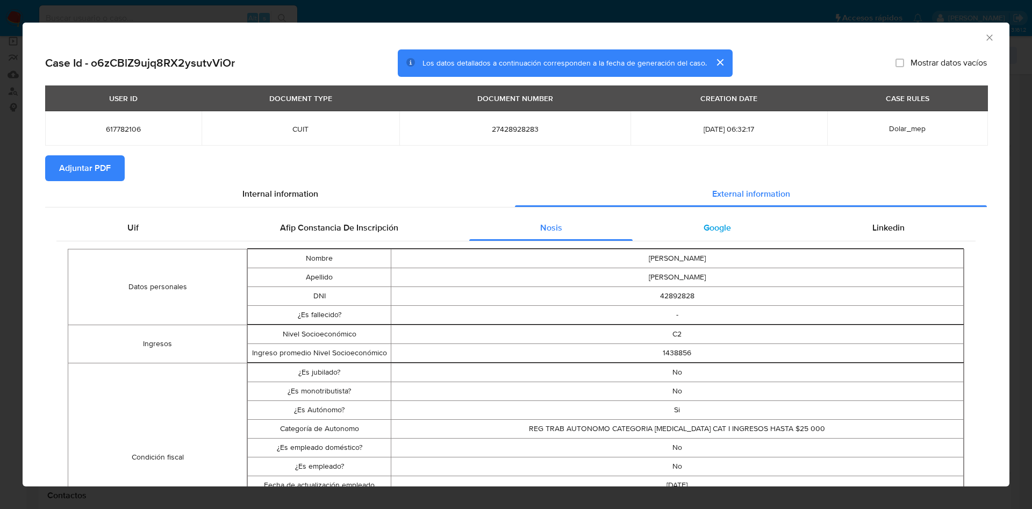
click at [746, 232] on div "Google" at bounding box center [717, 228] width 169 height 26
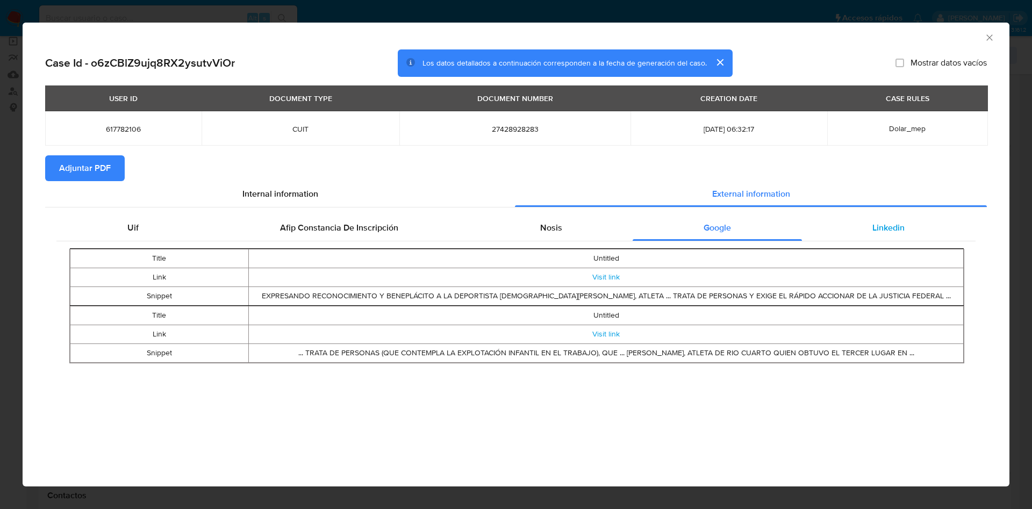
click at [873, 235] on div "Linkedin" at bounding box center [889, 228] width 174 height 26
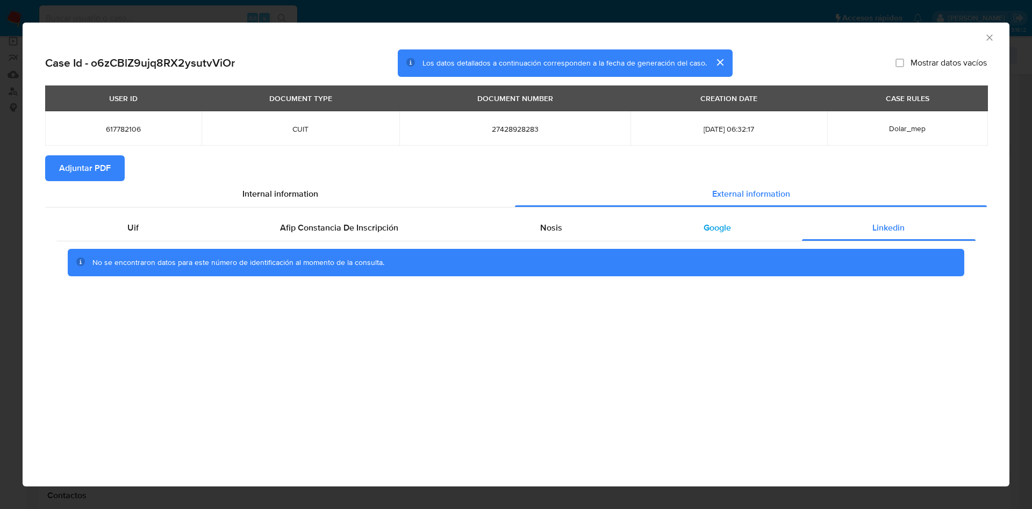
click at [713, 232] on span "Google" at bounding box center [717, 228] width 27 height 12
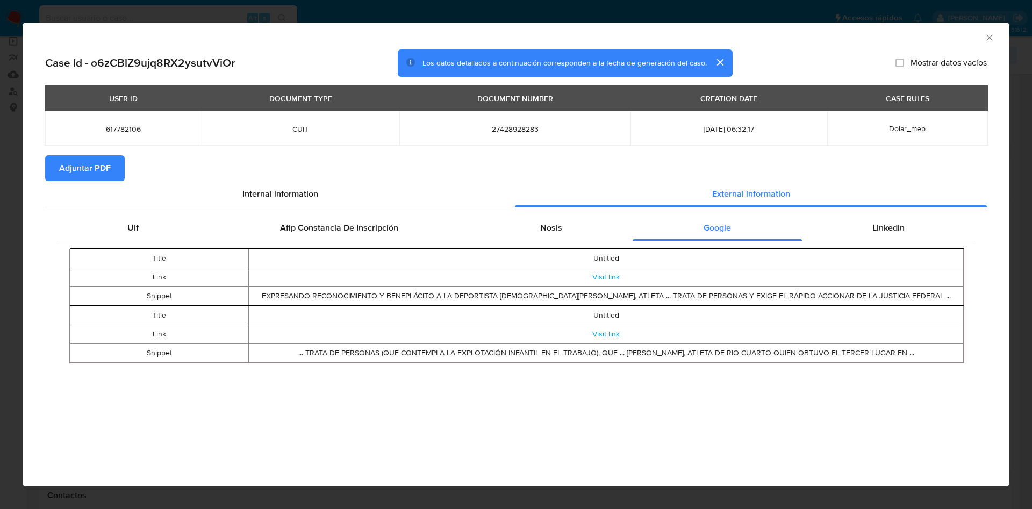
click at [88, 174] on span "Adjuntar PDF" at bounding box center [85, 168] width 52 height 24
click at [989, 41] on icon "Cerrar ventana" at bounding box center [989, 37] width 11 height 11
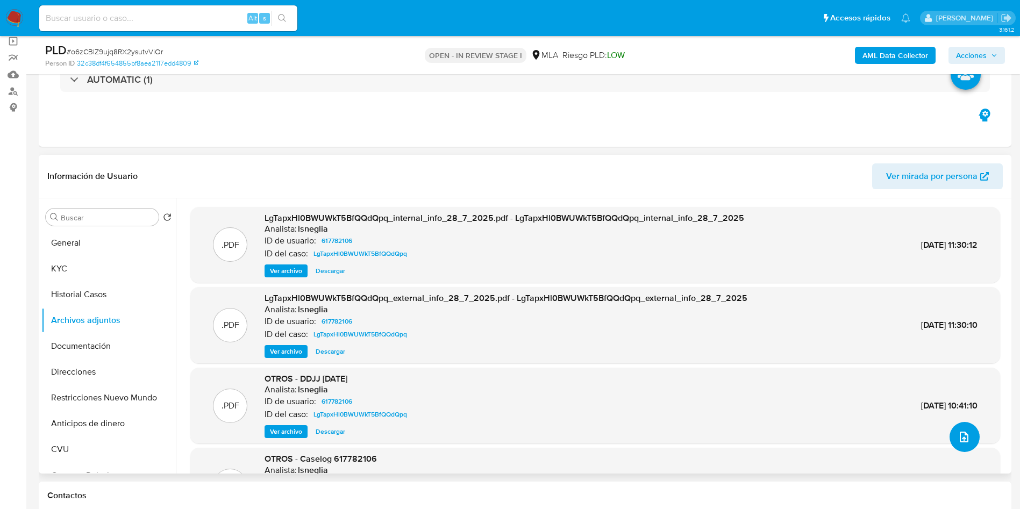
click at [958, 440] on icon "upload-file" at bounding box center [964, 437] width 13 height 13
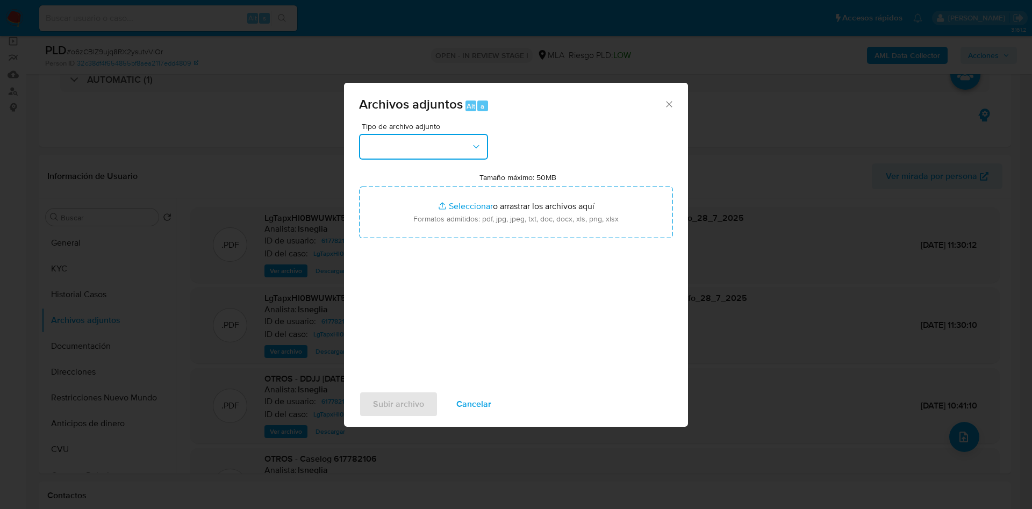
click at [474, 147] on icon "button" at bounding box center [476, 146] width 11 height 11
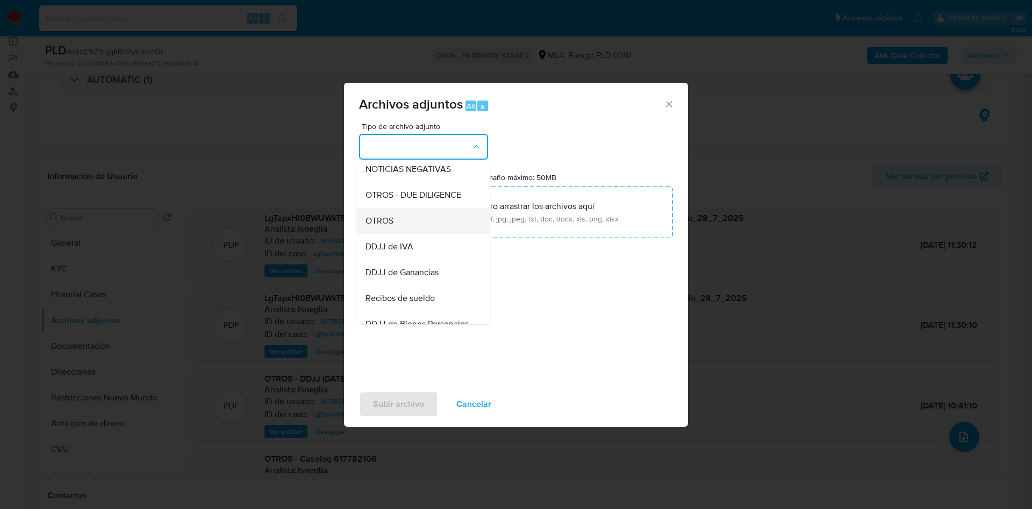
click at [422, 220] on div "OTROS" at bounding box center [421, 221] width 110 height 26
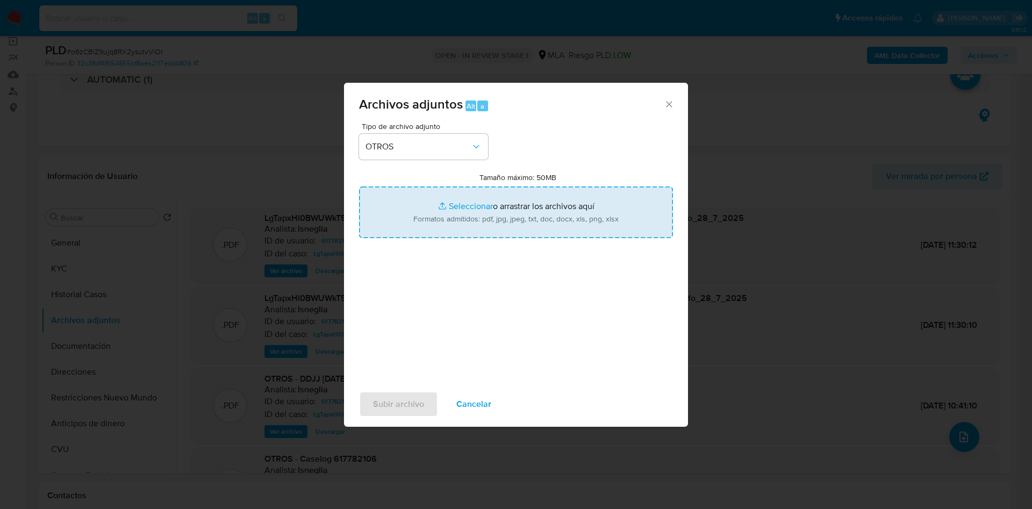
click at [444, 209] on input "Tamaño máximo: 50MB Seleccionar archivos" at bounding box center [516, 213] width 314 height 52
type input "C:\fakepath\Caselog o6zCBlZ9ujq8RX2ysutvViOr - 617782106 julio y agosto .docx"
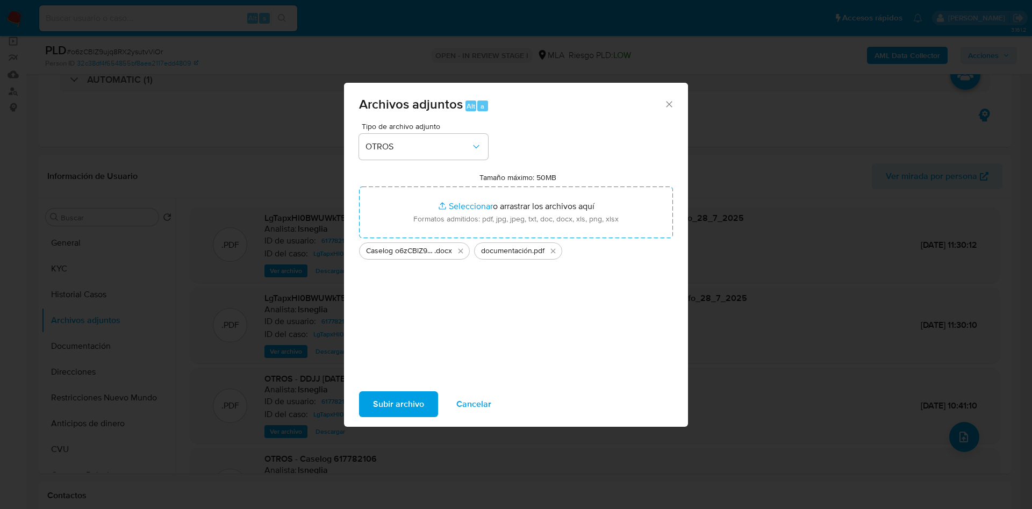
click at [417, 408] on span "Subir archivo" at bounding box center [398, 404] width 51 height 24
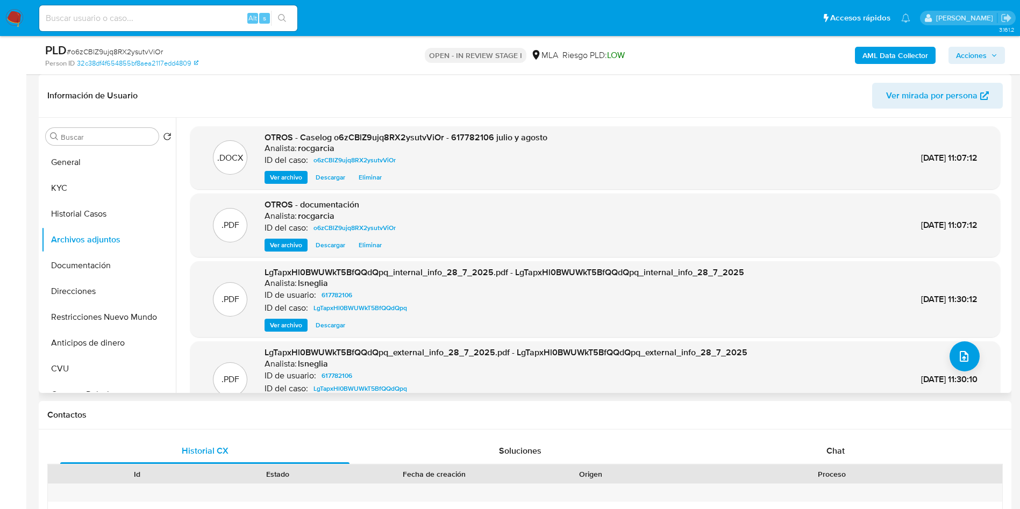
click at [949, 342] on div ".PDF LgTapxHl0BWUWkT5BfQQdQpq_external_info_28_7_2025.pdf - LgTapxHl0BWUWkT5BfQ…" at bounding box center [595, 379] width 810 height 76
click at [950, 359] on button "upload-file" at bounding box center [965, 356] width 30 height 30
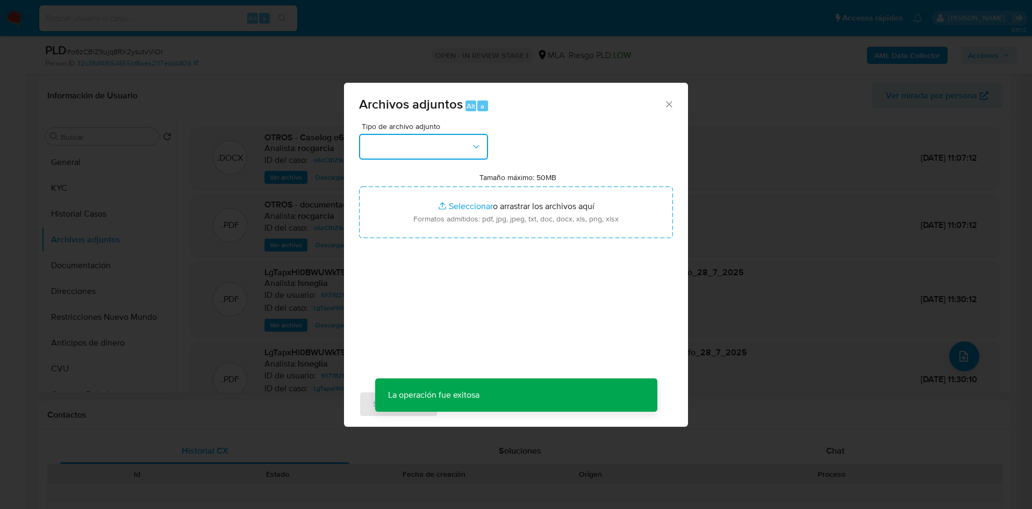
click at [424, 140] on button "button" at bounding box center [423, 147] width 129 height 26
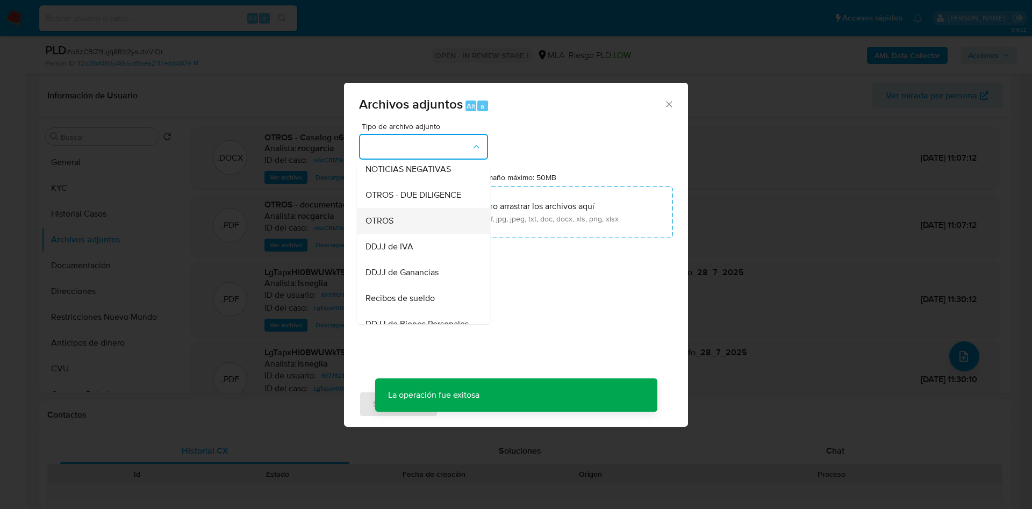
click at [400, 234] on div "OTROS" at bounding box center [421, 221] width 110 height 26
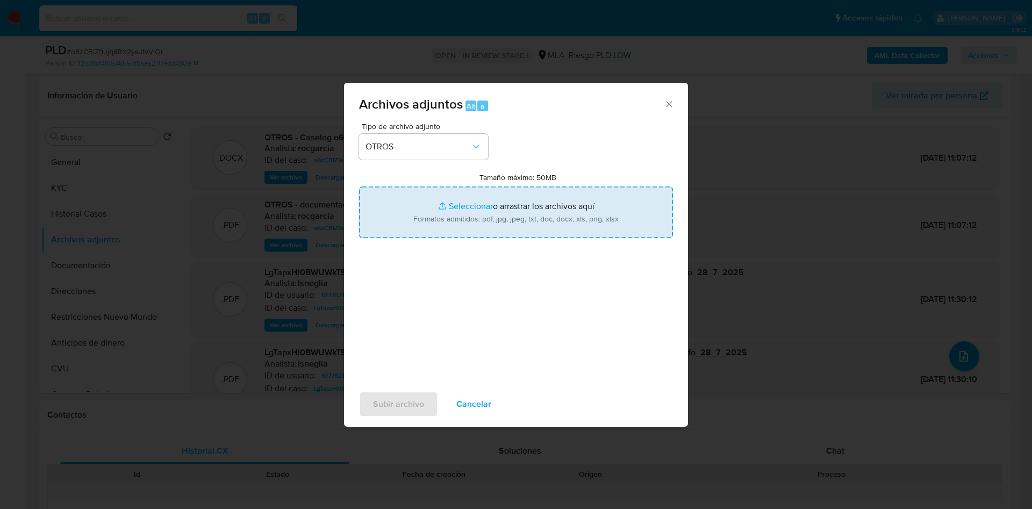
click at [472, 216] on input "Tamaño máximo: 50MB Seleccionar archivos" at bounding box center [516, 213] width 314 height 52
type input "C:\fakepath\Movimientos 617782106 julio y agosto .xlsx"
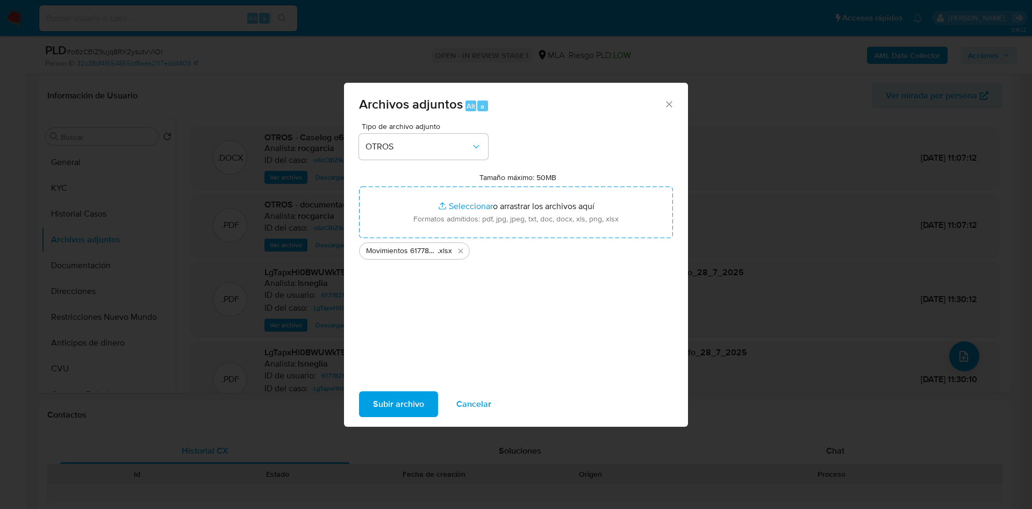
click at [381, 401] on span "Subir archivo" at bounding box center [398, 404] width 51 height 24
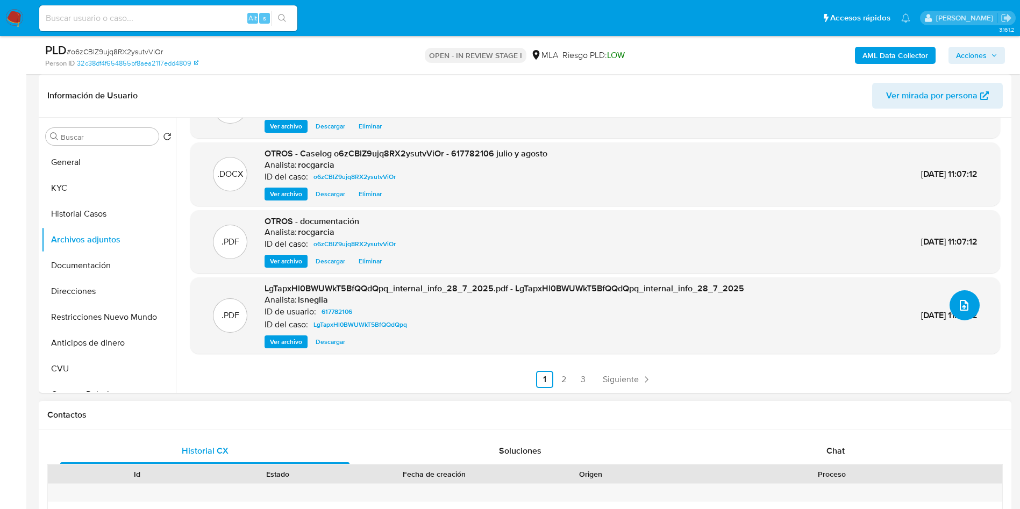
scroll to position [52, 0]
click at [837, 440] on div "Chat" at bounding box center [835, 451] width 289 height 26
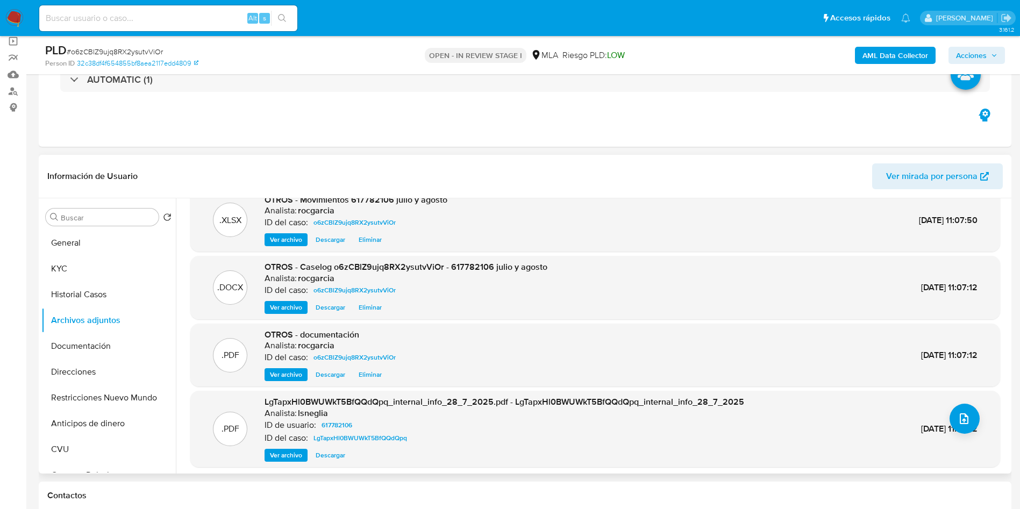
scroll to position [0, 0]
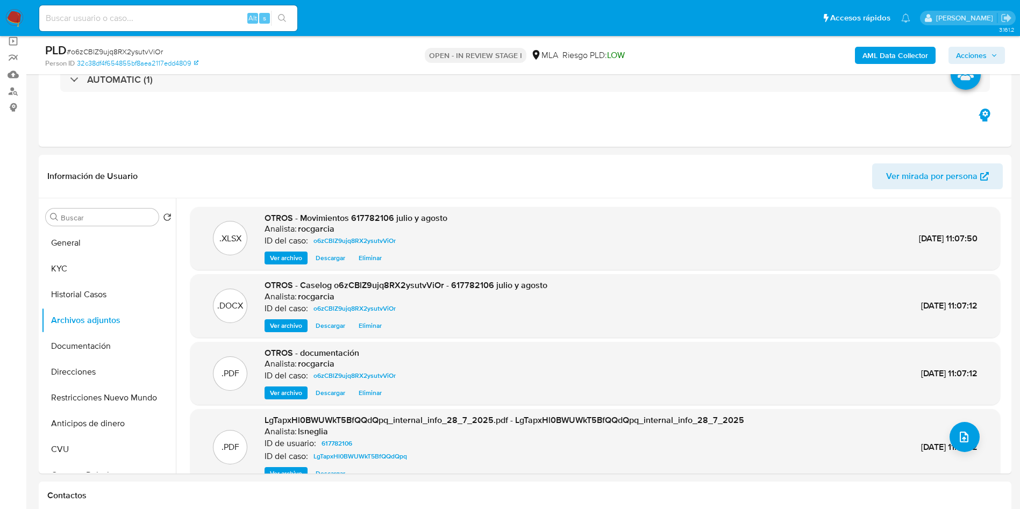
click at [983, 60] on span "Acciones" at bounding box center [971, 55] width 31 height 17
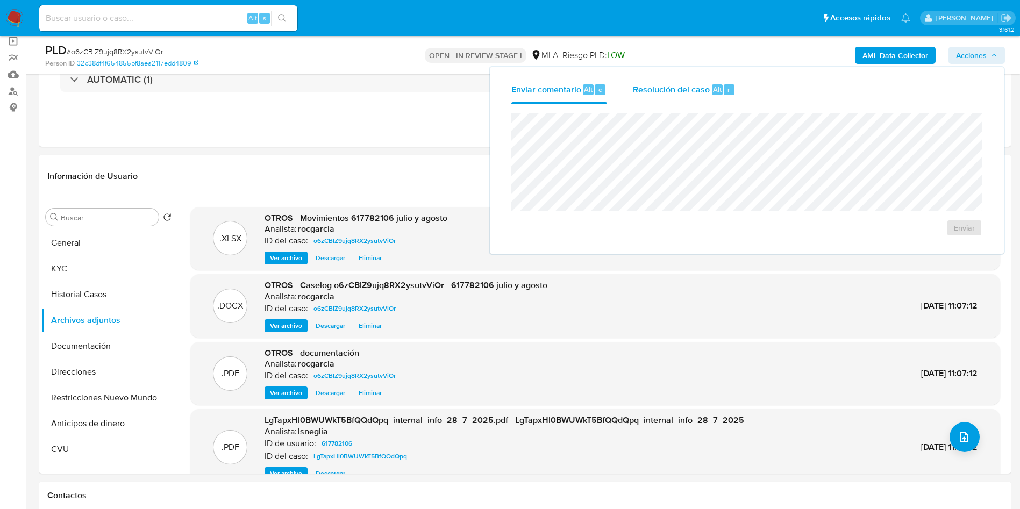
click at [683, 95] on span "Resolución del caso" at bounding box center [671, 89] width 77 height 12
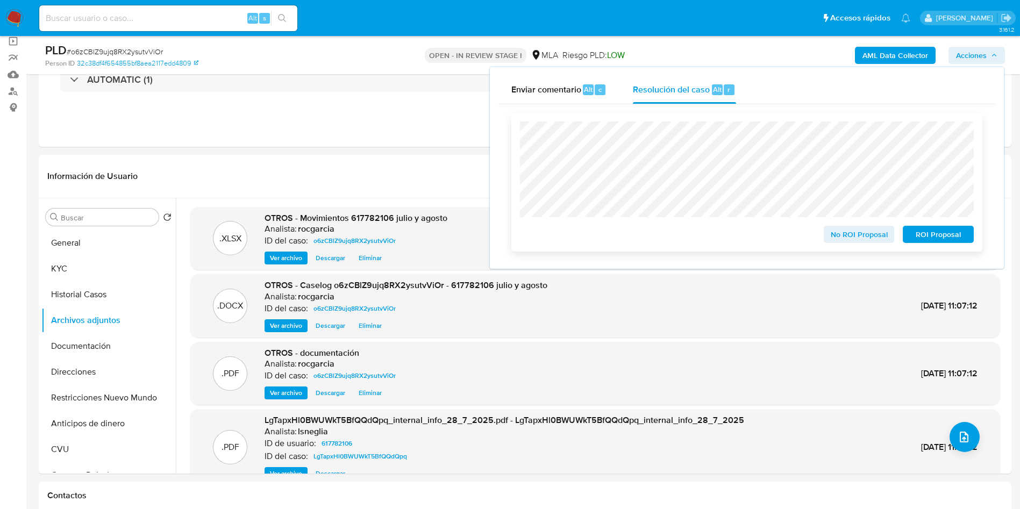
click at [846, 238] on span "No ROI Proposal" at bounding box center [859, 234] width 56 height 15
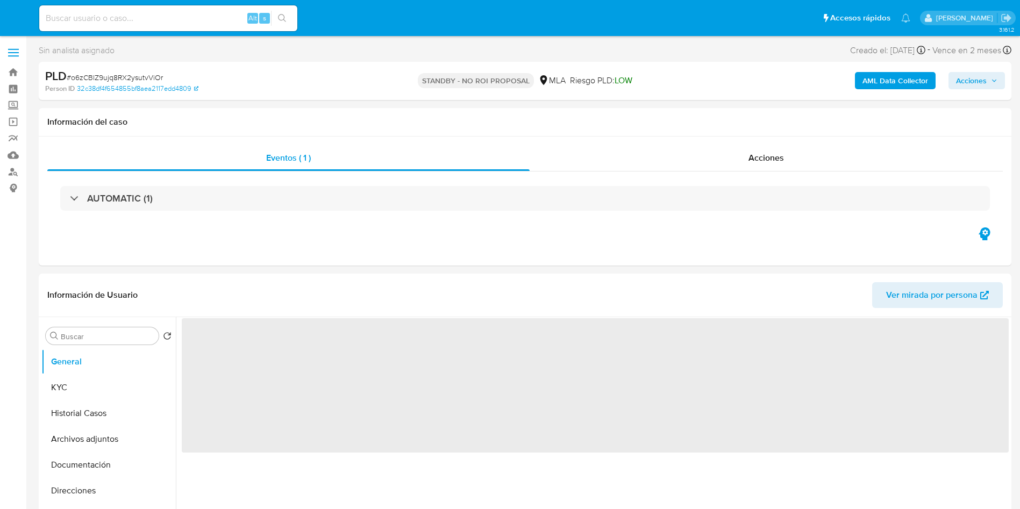
select select "10"
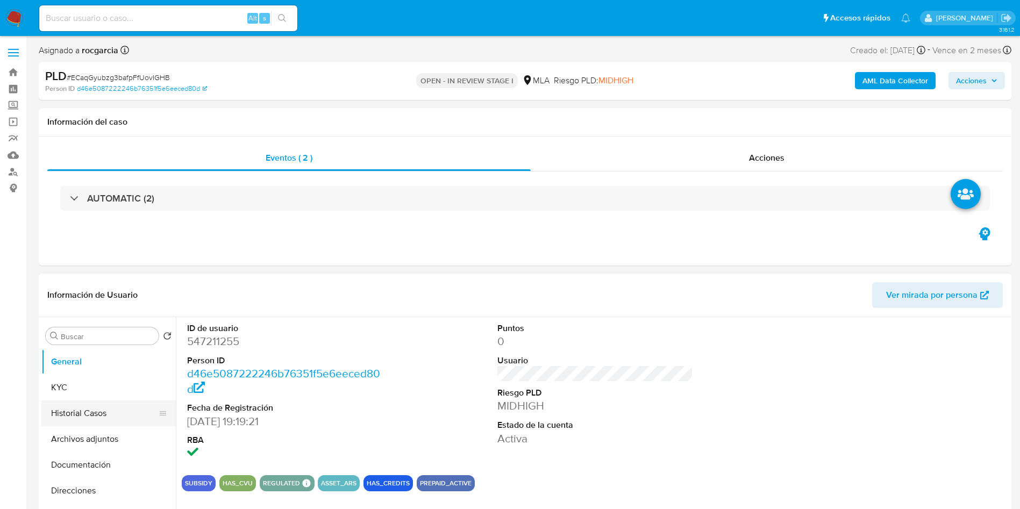
click at [98, 410] on button "Historial Casos" at bounding box center [104, 414] width 126 height 26
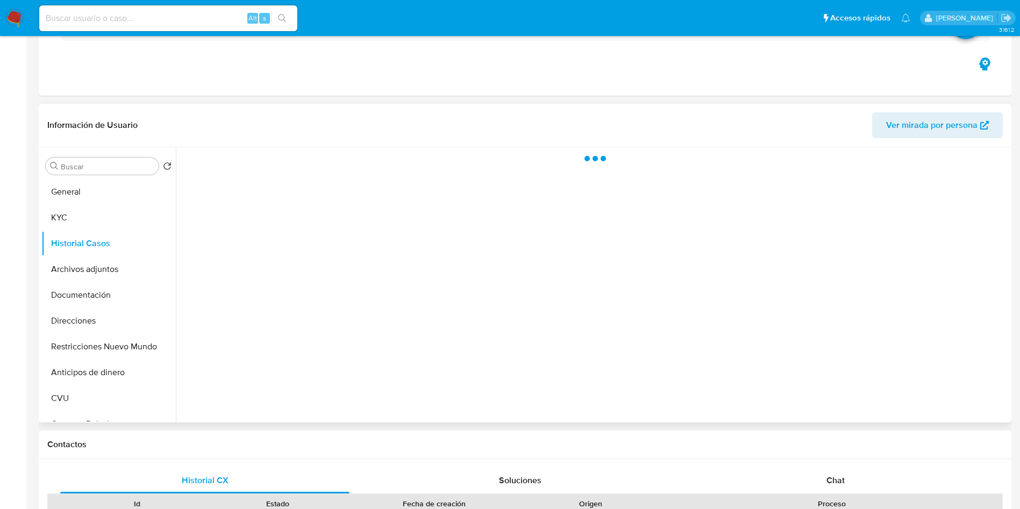
scroll to position [323, 0]
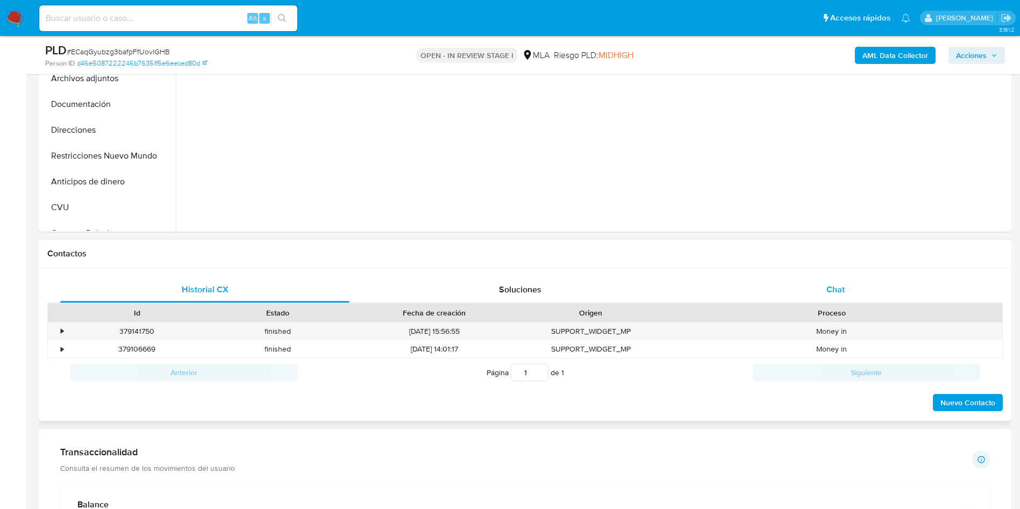
click at [833, 292] on span "Chat" at bounding box center [835, 289] width 18 height 12
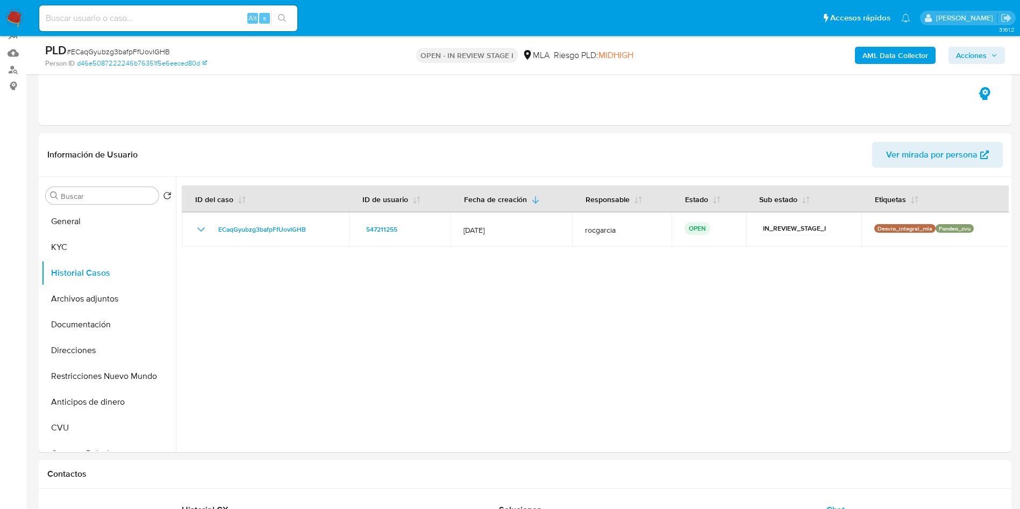
scroll to position [81, 0]
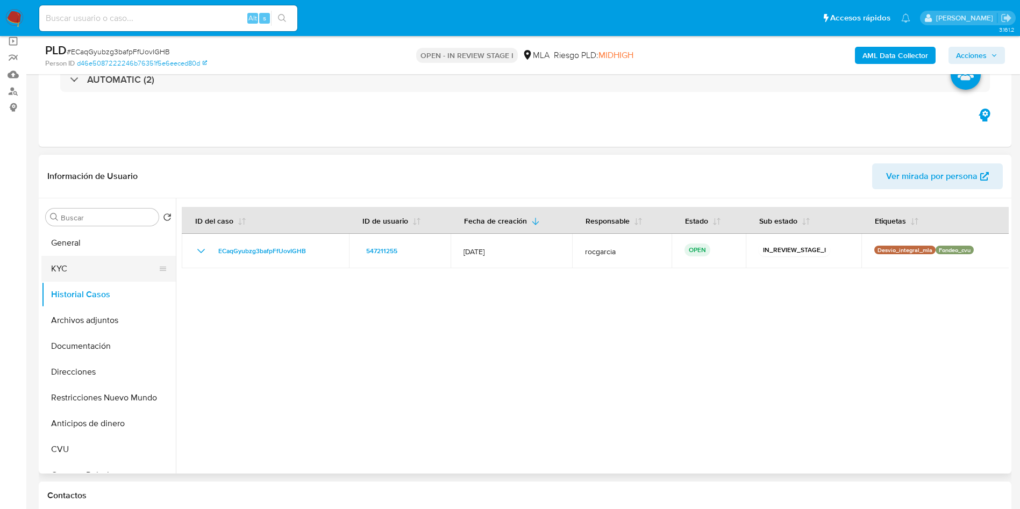
click at [83, 279] on button "KYC" at bounding box center [104, 269] width 126 height 26
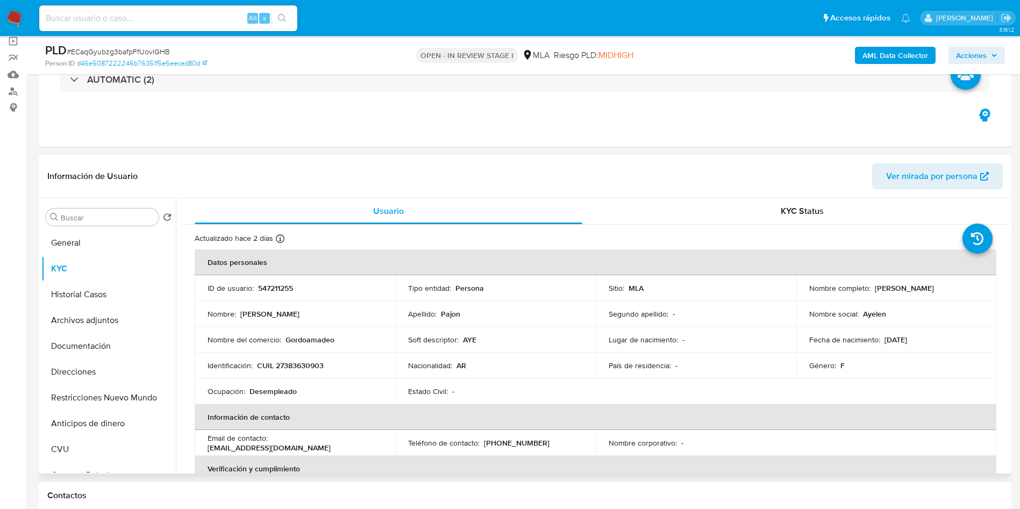
click at [302, 364] on p "CUIL 27383630903" at bounding box center [290, 366] width 67 height 10
copy p "27383630903"
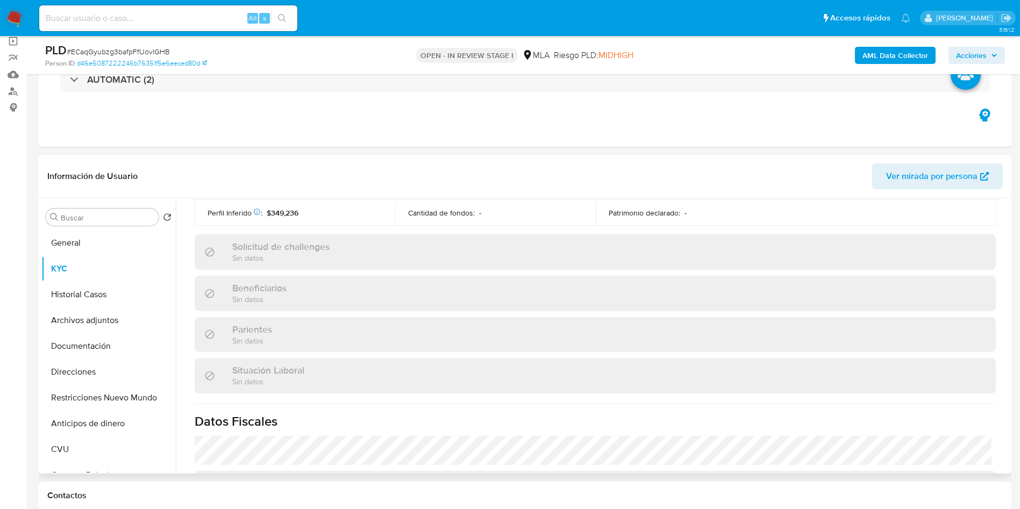
scroll to position [556, 0]
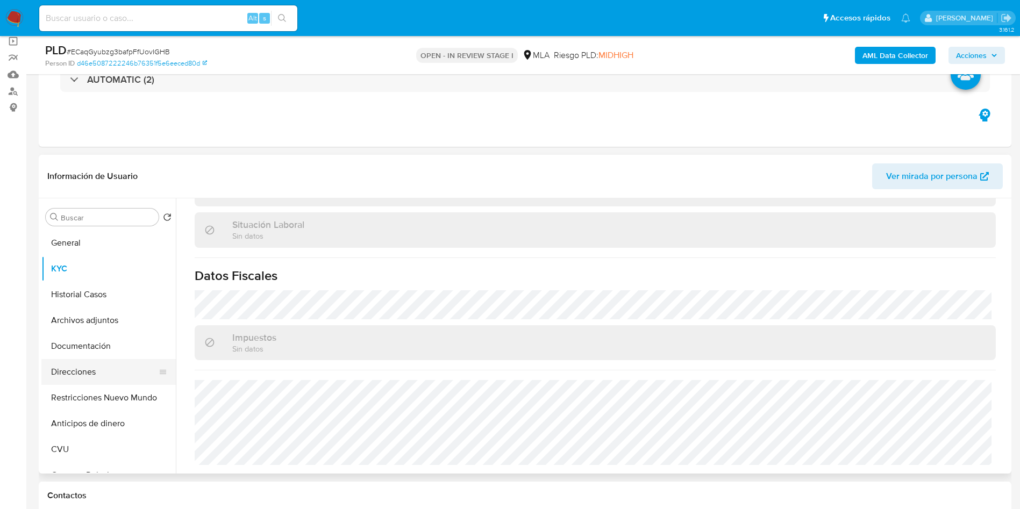
click at [61, 373] on button "Direcciones" at bounding box center [104, 372] width 126 height 26
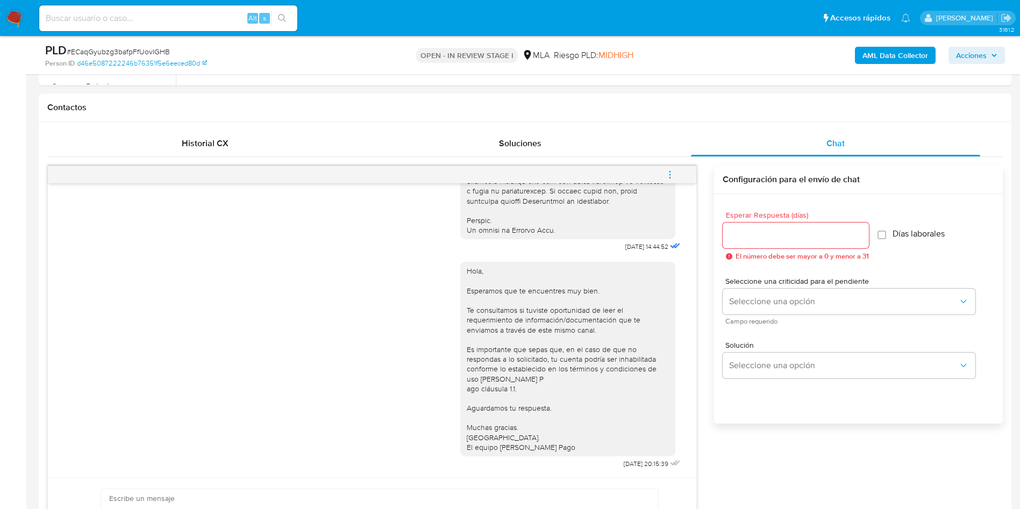
scroll to position [484, 0]
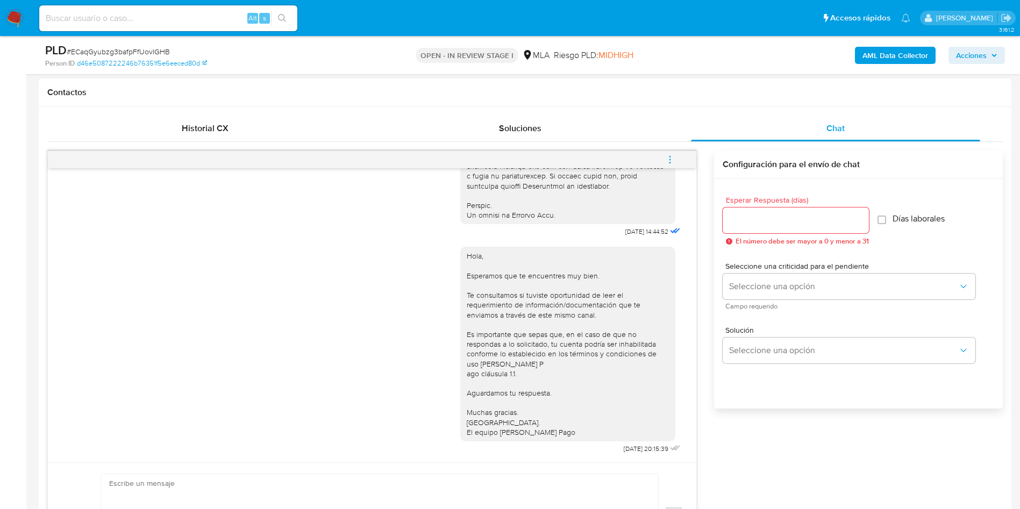
click at [666, 155] on icon "menu-action" at bounding box center [670, 160] width 10 height 10
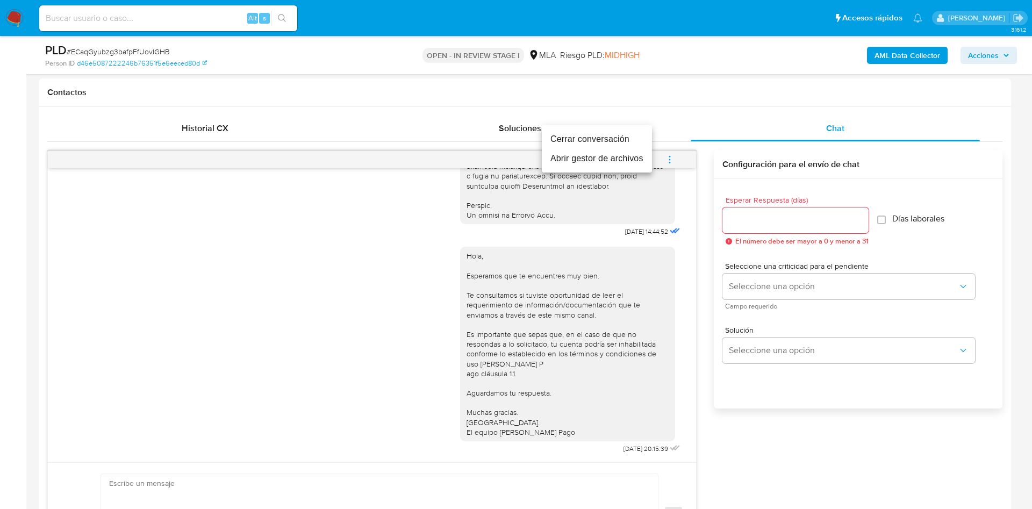
click at [603, 134] on li "Cerrar conversación" at bounding box center [597, 139] width 110 height 19
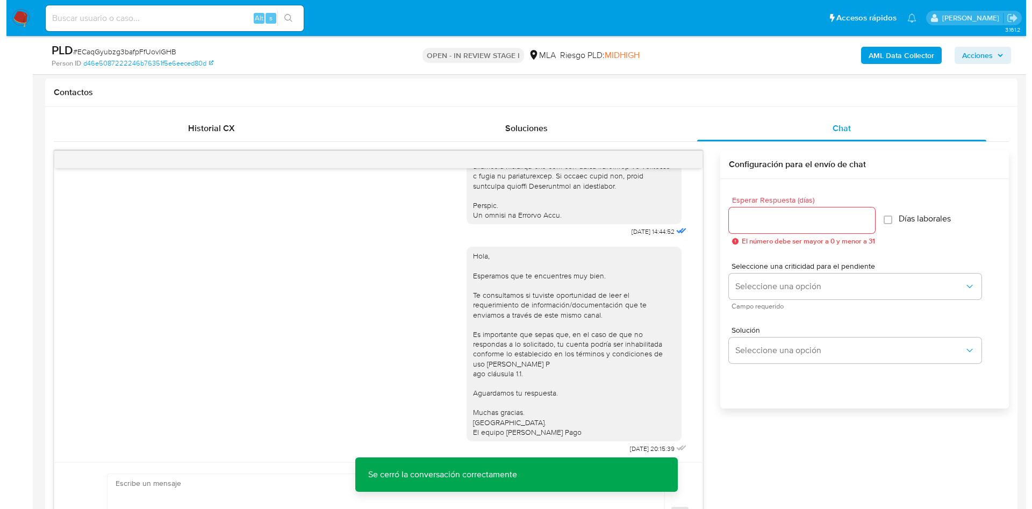
scroll to position [161, 0]
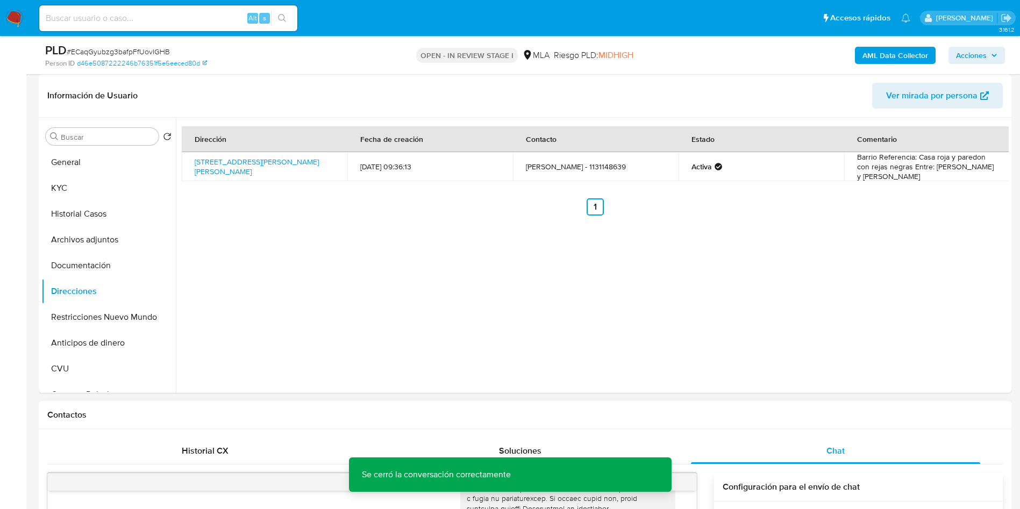
drag, startPoint x: 75, startPoint y: 322, endPoint x: 182, endPoint y: 430, distance: 151.7
click at [75, 321] on button "Restricciones Nuevo Mundo" at bounding box center [108, 317] width 134 height 26
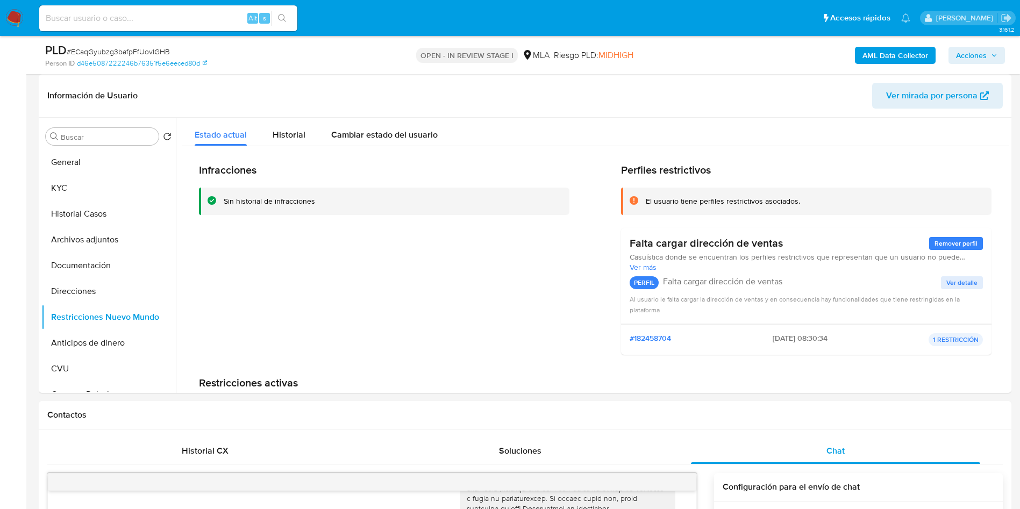
click at [909, 61] on b "AML Data Collector" at bounding box center [895, 55] width 66 height 17
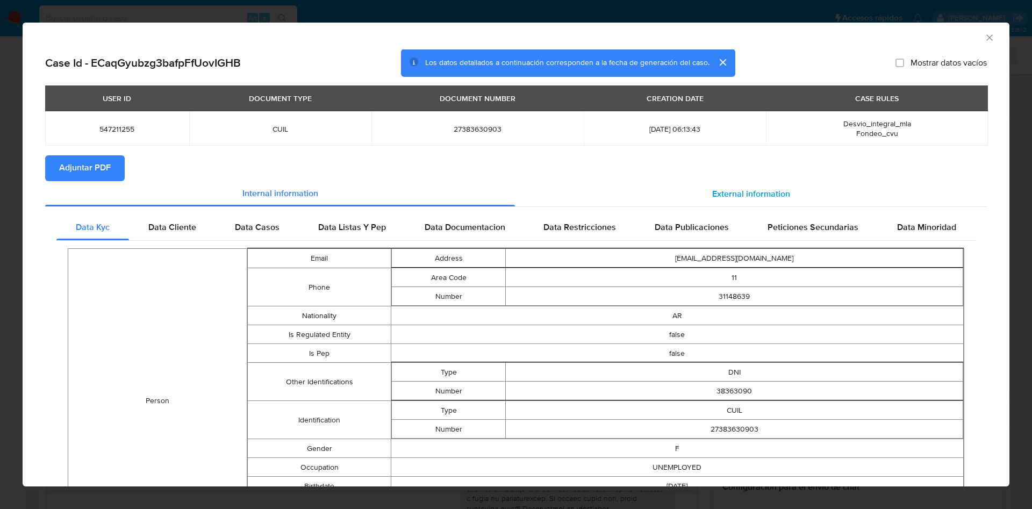
click at [716, 188] on span "External information" at bounding box center [751, 194] width 78 height 12
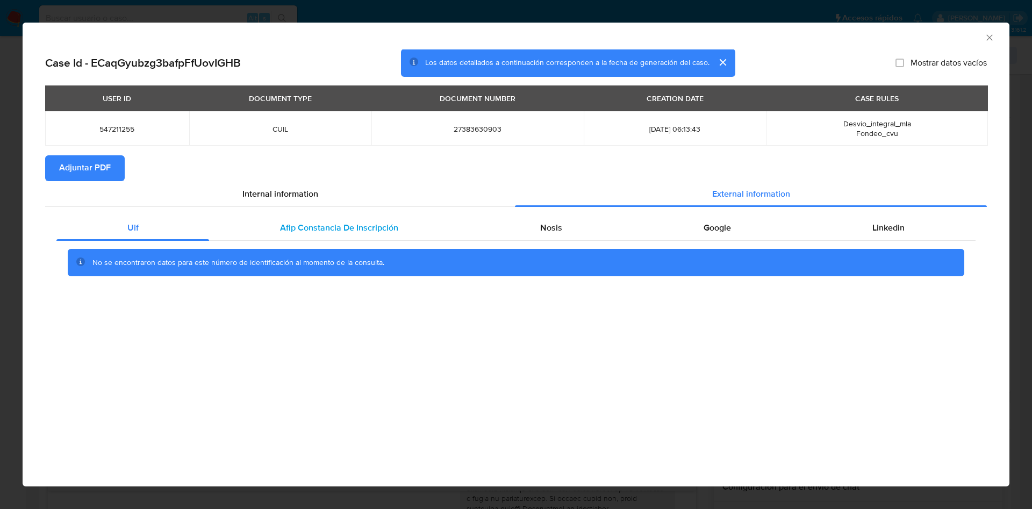
click at [341, 226] on span "Afip Constancia De Inscripción" at bounding box center [339, 228] width 118 height 12
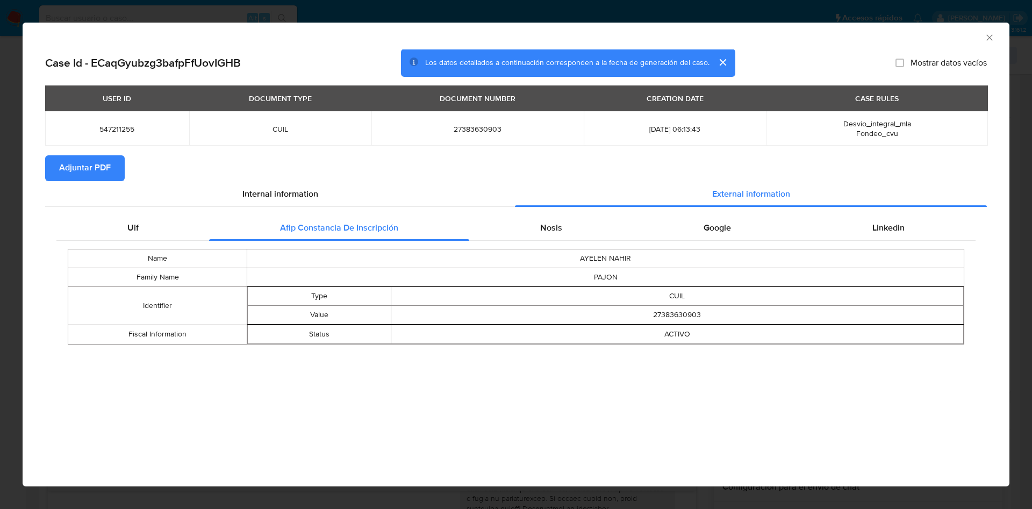
click at [596, 213] on div "Uif Afip Constancia De Inscripción Nosis Google Linkedin Name AYELEN NAHIR Fami…" at bounding box center [516, 284] width 942 height 152
click at [574, 225] on div "Nosis" at bounding box center [550, 228] width 163 height 26
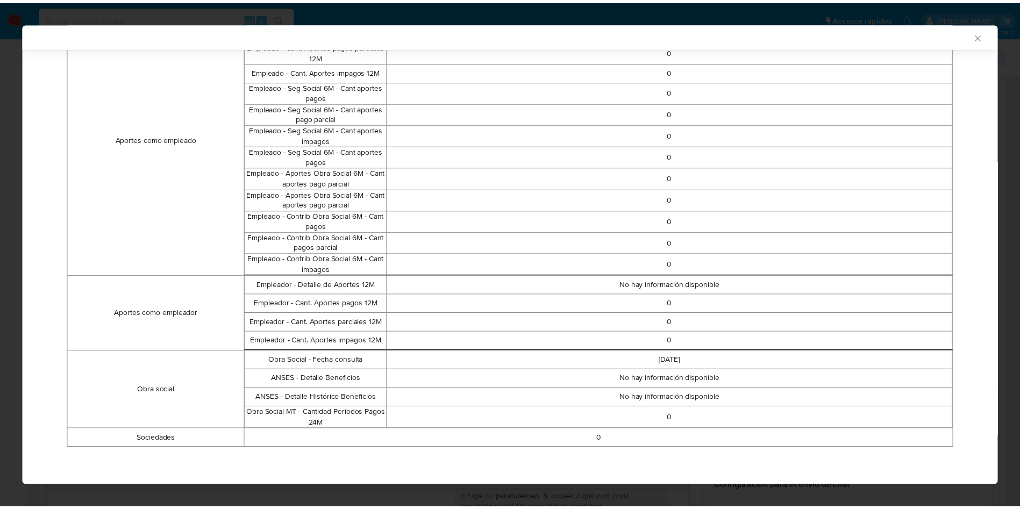
scroll to position [0, 0]
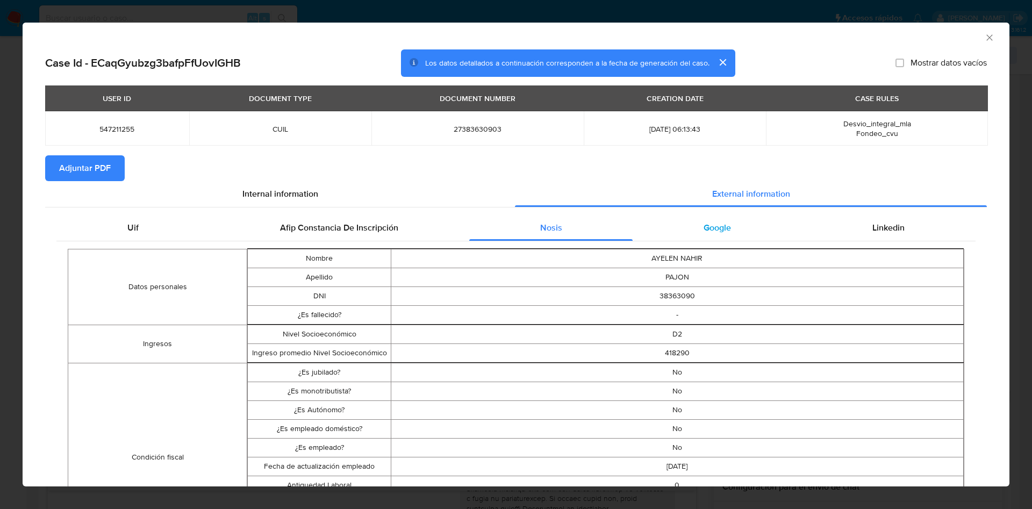
click at [712, 227] on span "Google" at bounding box center [717, 228] width 27 height 12
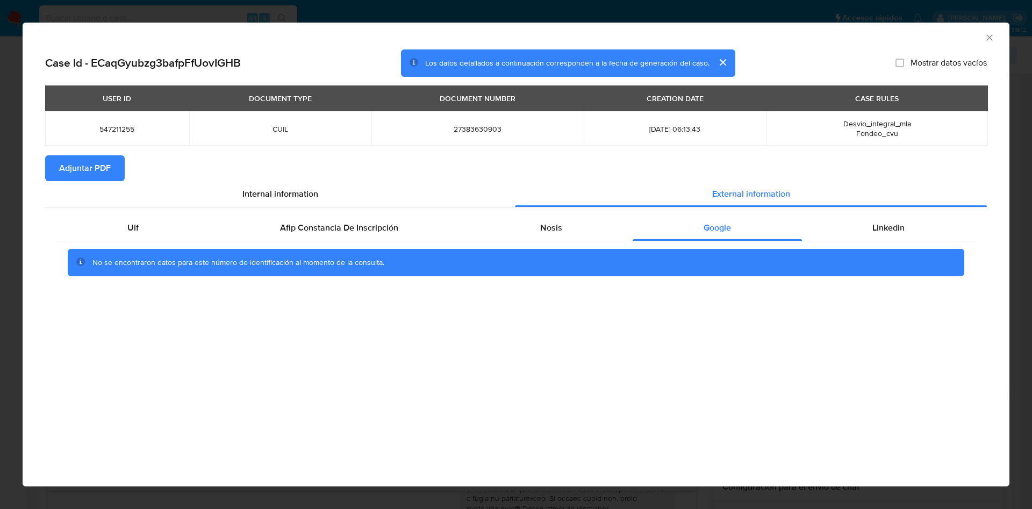
drag, startPoint x: 887, startPoint y: 230, endPoint x: 191, endPoint y: 94, distance: 709.5
click at [888, 230] on span "Linkedin" at bounding box center [889, 228] width 32 height 12
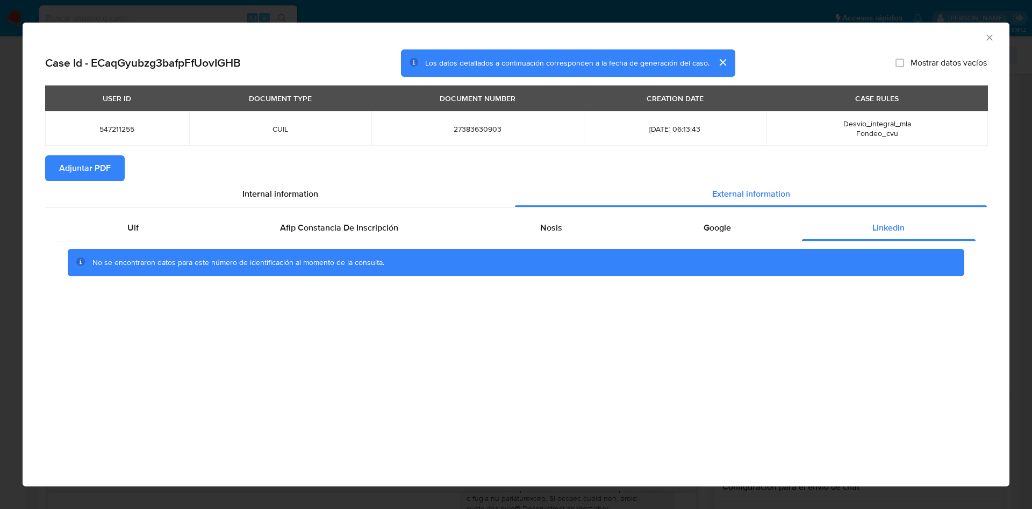
click at [91, 165] on span "Adjuntar PDF" at bounding box center [85, 168] width 52 height 24
click at [996, 40] on div "AML Data Collector" at bounding box center [516, 36] width 987 height 27
click at [990, 37] on icon "Cerrar ventana" at bounding box center [990, 37] width 6 height 6
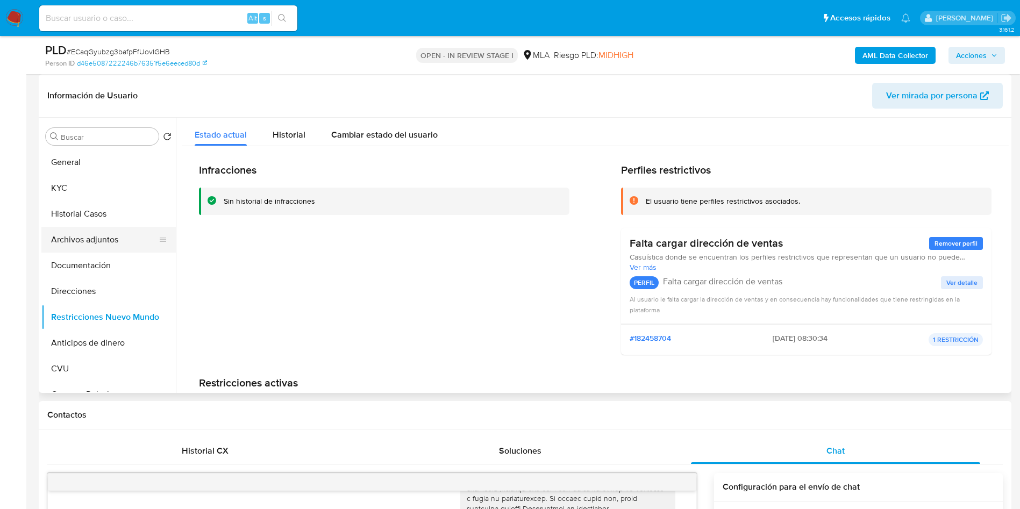
click at [86, 239] on button "Archivos adjuntos" at bounding box center [104, 240] width 126 height 26
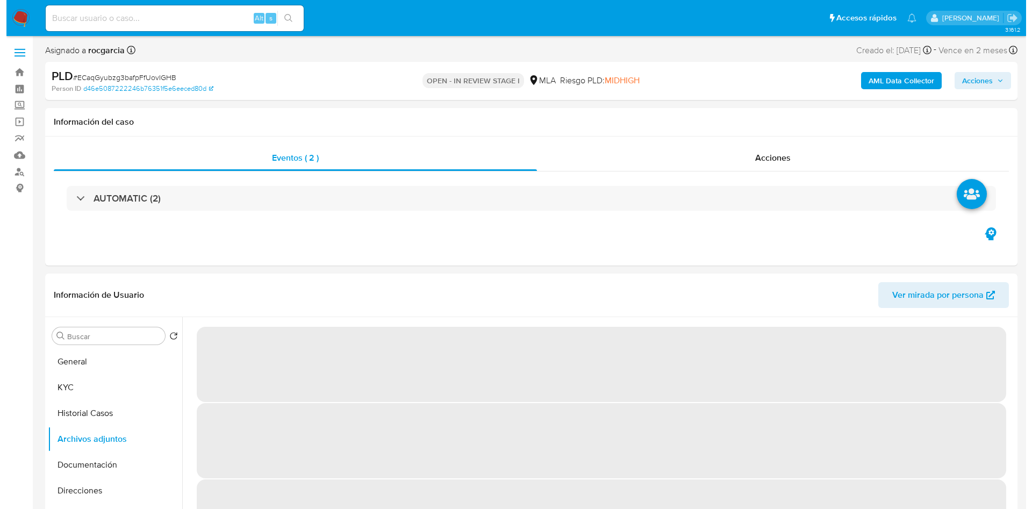
scroll to position [81, 0]
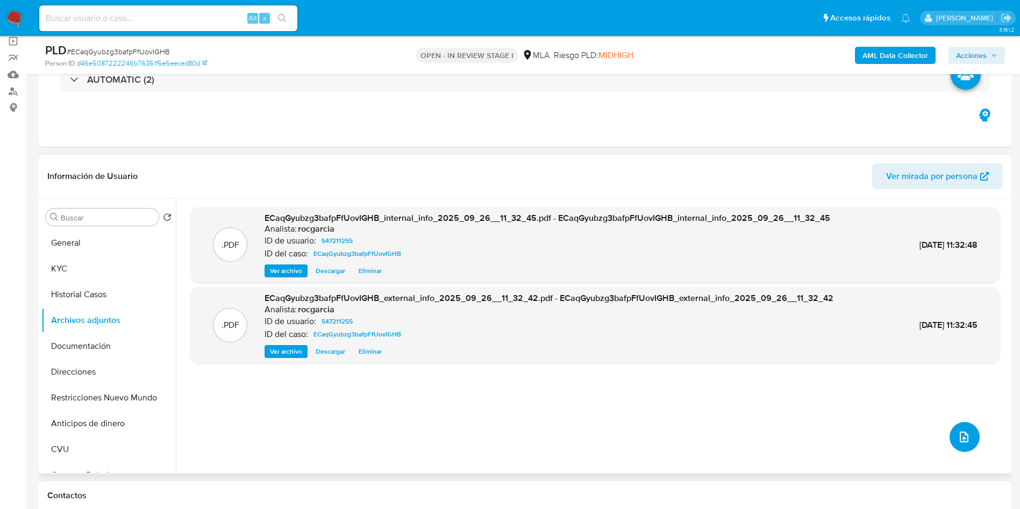
click at [961, 444] on button "upload-file" at bounding box center [965, 437] width 30 height 30
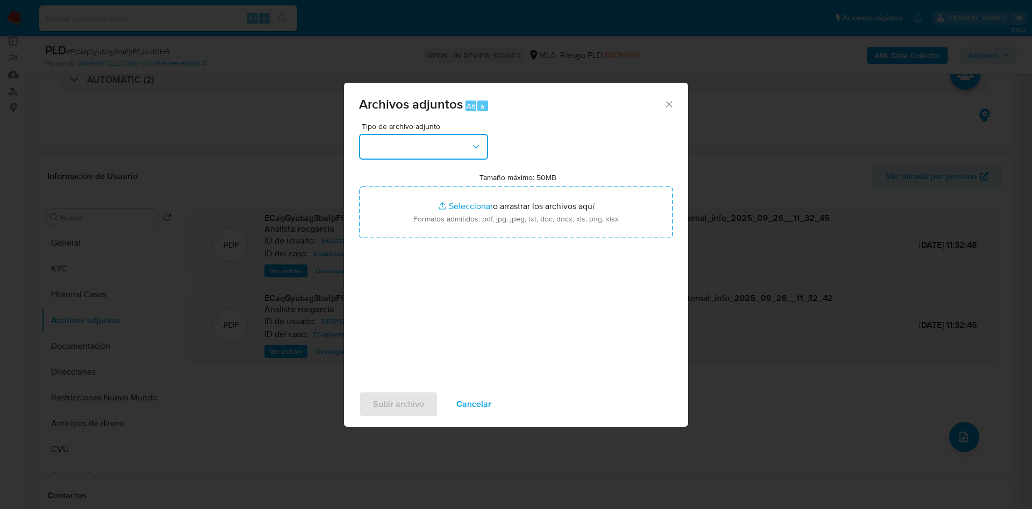
click at [467, 143] on button "button" at bounding box center [423, 147] width 129 height 26
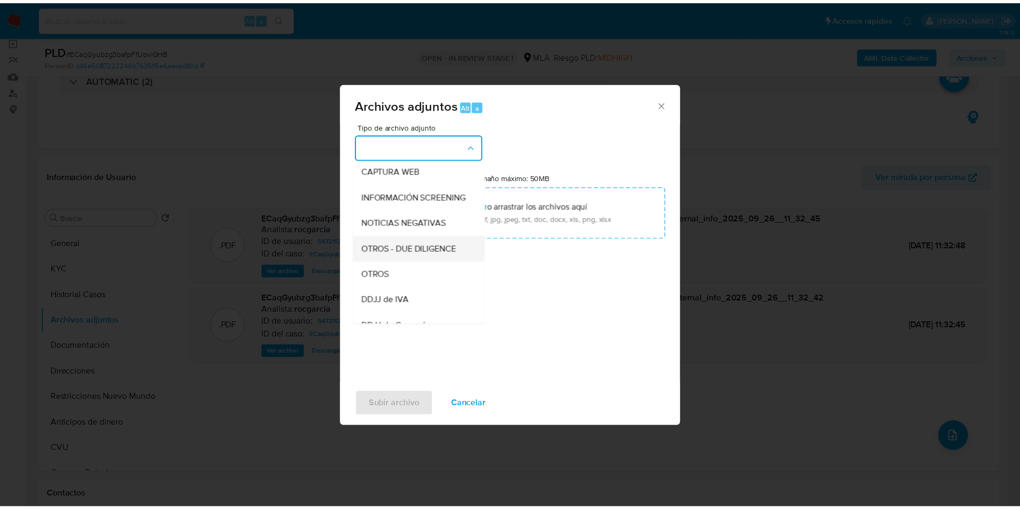
scroll to position [83, 0]
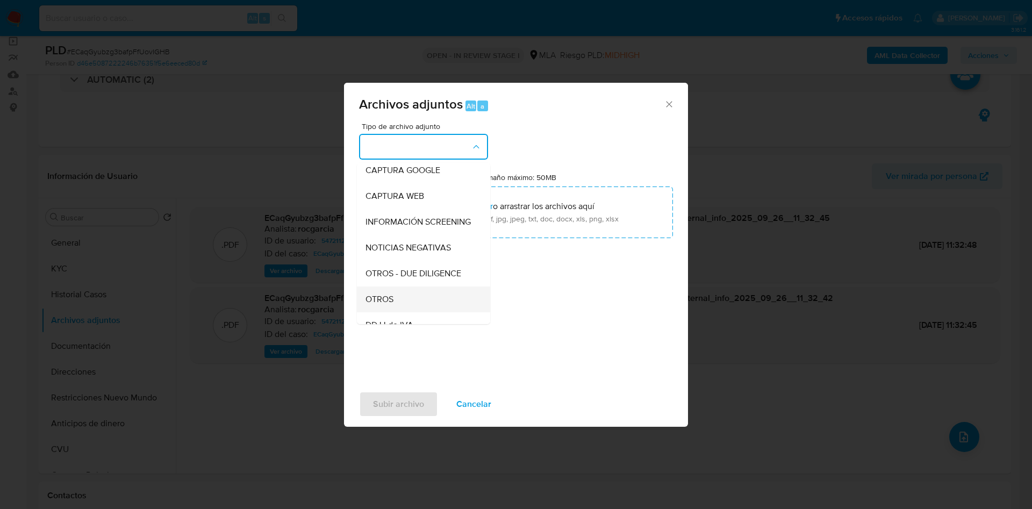
click at [398, 308] on div "OTROS" at bounding box center [421, 300] width 110 height 26
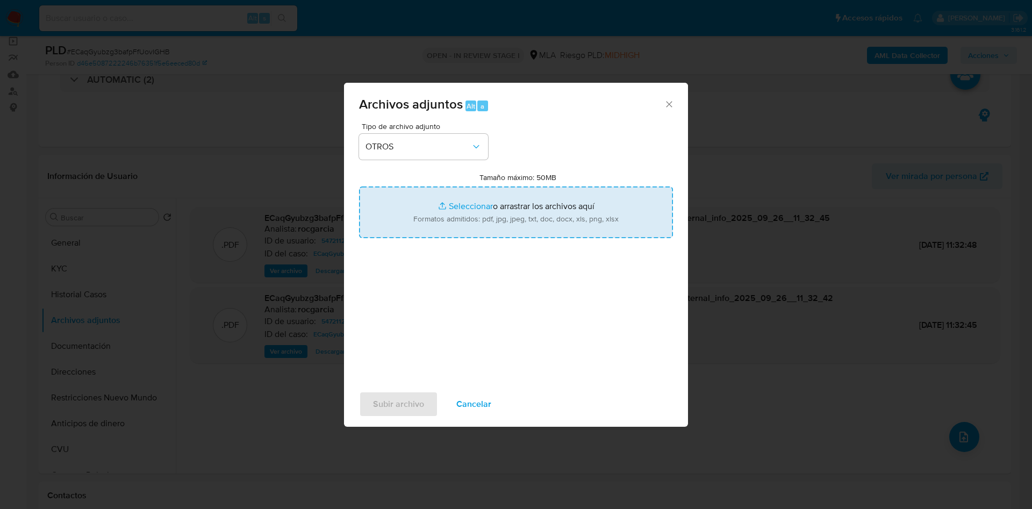
click at [476, 205] on input "Tamaño máximo: 50MB Seleccionar archivos" at bounding box center [516, 213] width 314 height 52
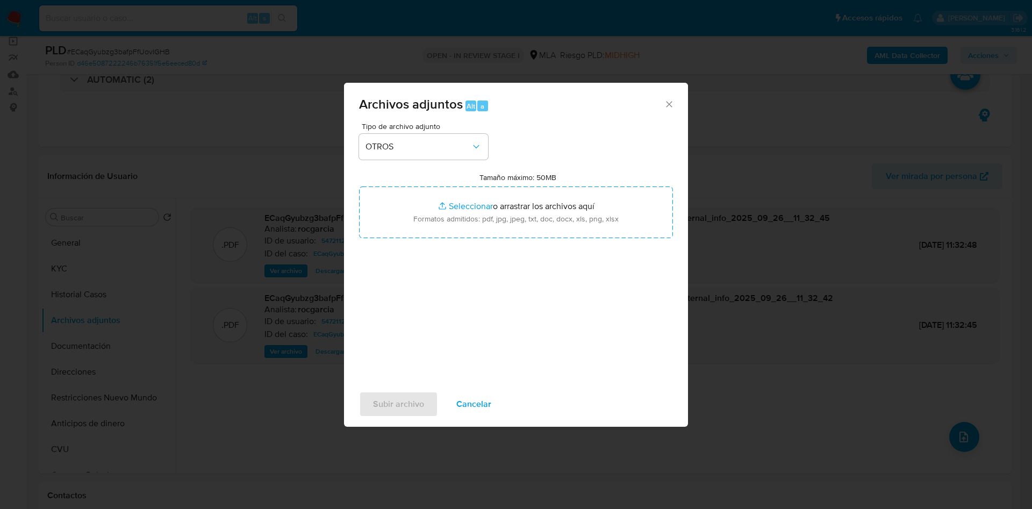
click at [674, 106] on div "Archivos adjuntos Alt a" at bounding box center [516, 103] width 344 height 40
click at [665, 107] on icon "Cerrar" at bounding box center [669, 104] width 11 height 11
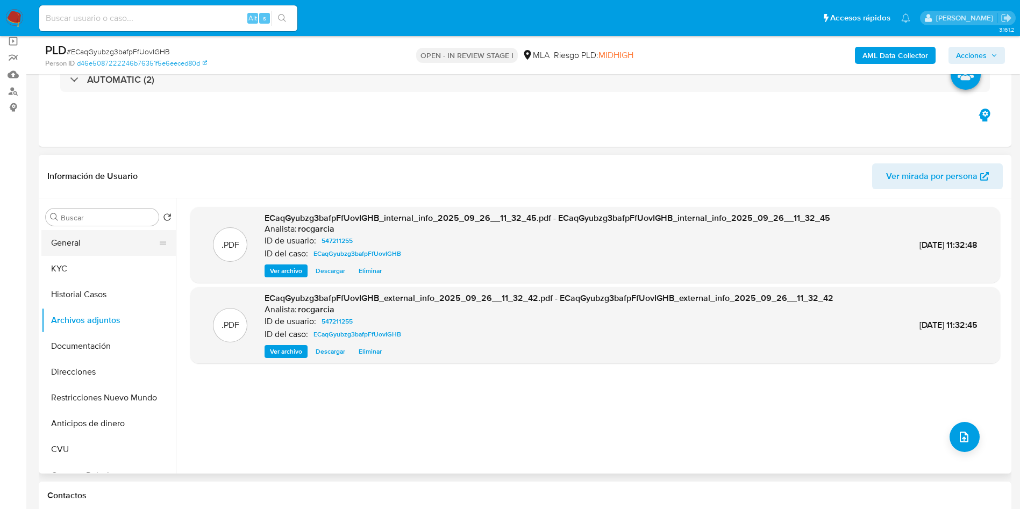
click at [68, 253] on button "General" at bounding box center [104, 243] width 126 height 26
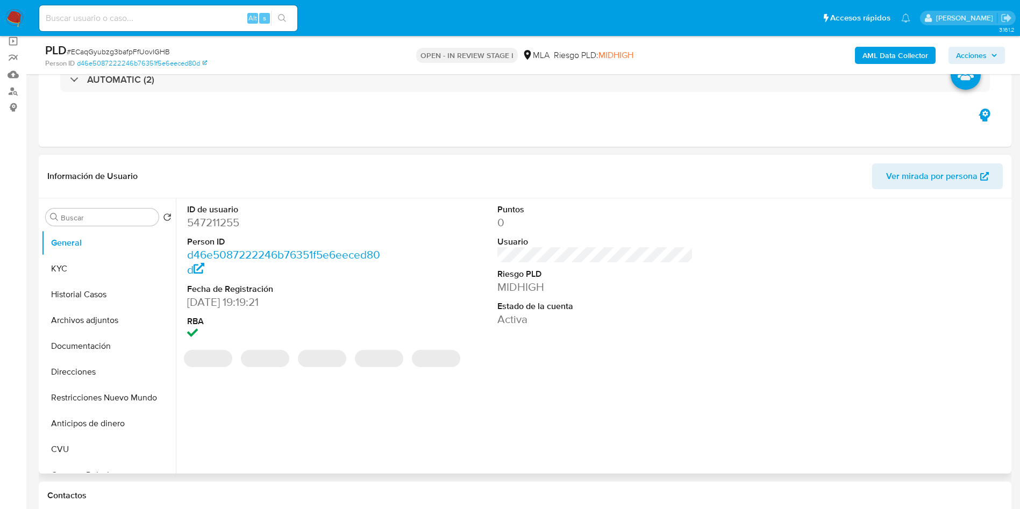
click at [225, 222] on dd "547211255" at bounding box center [285, 222] width 196 height 15
copy dd "547211255"
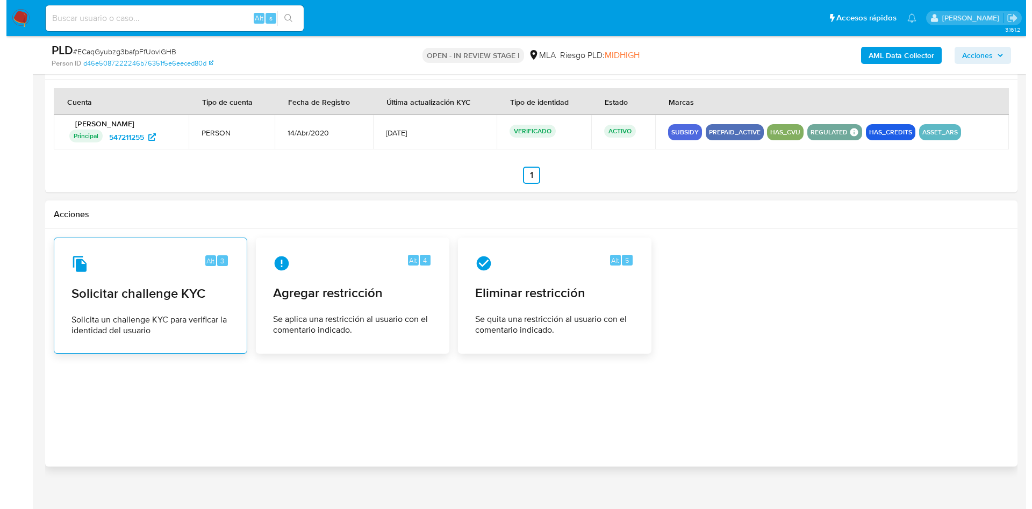
scroll to position [1645, 0]
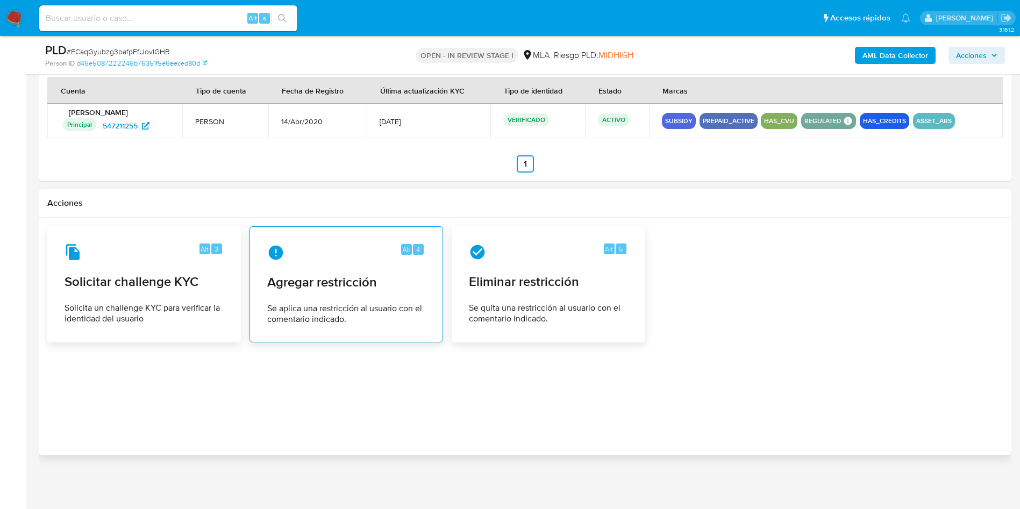
click at [397, 318] on span "Se aplica una restricción al usuario con el comentario indicado." at bounding box center [346, 314] width 158 height 22
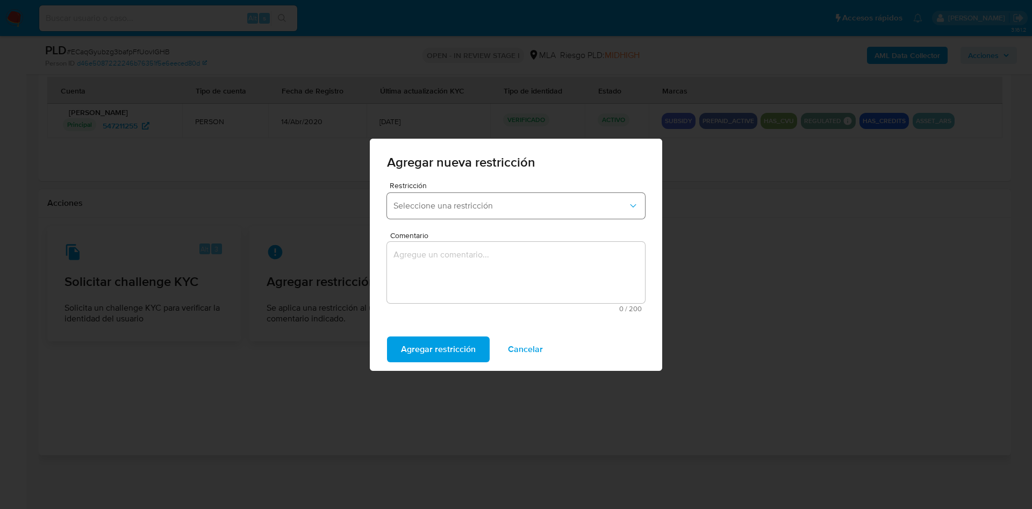
click at [437, 216] on button "Seleccione una restricción" at bounding box center [516, 206] width 258 height 26
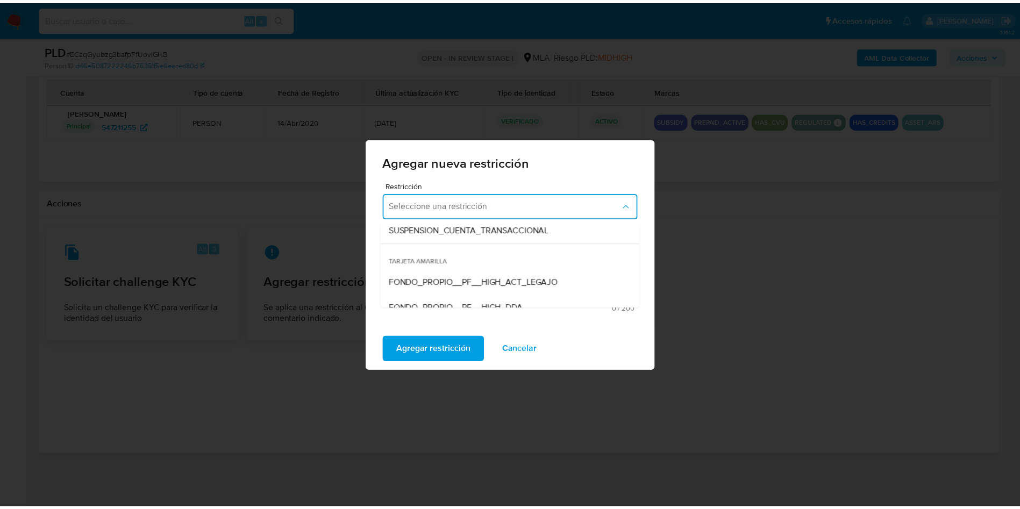
scroll to position [161, 0]
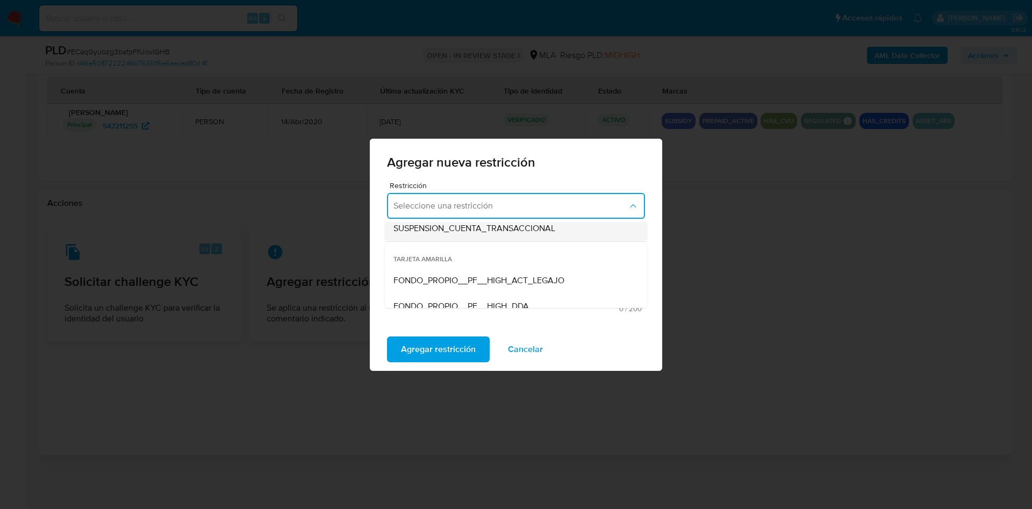
click at [440, 238] on div "SUSPENSION_CUENTA_TRANSACCIONAL" at bounding box center [513, 229] width 239 height 26
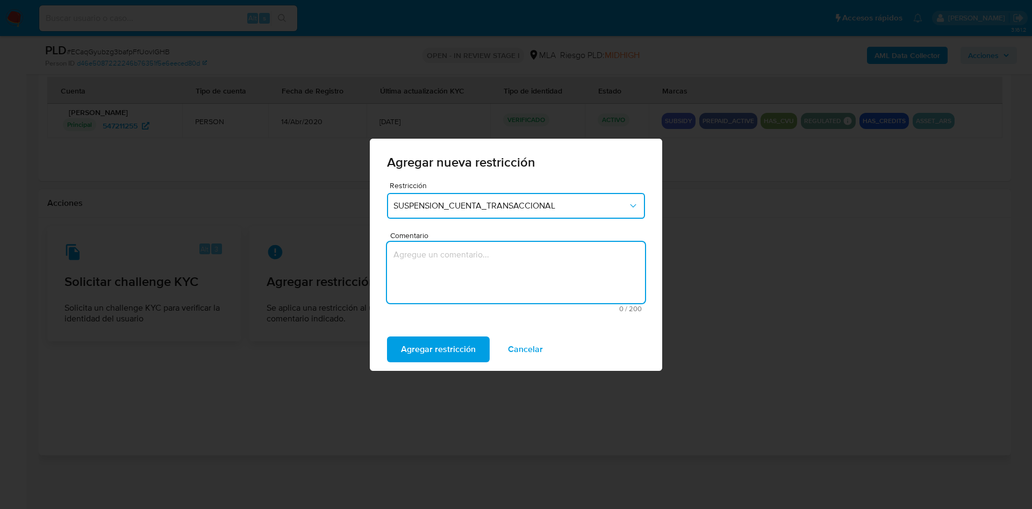
click at [460, 267] on textarea "Comentario" at bounding box center [516, 272] width 258 height 61
type textarea "AML"
click at [458, 344] on span "Agregar restricción" at bounding box center [438, 350] width 75 height 24
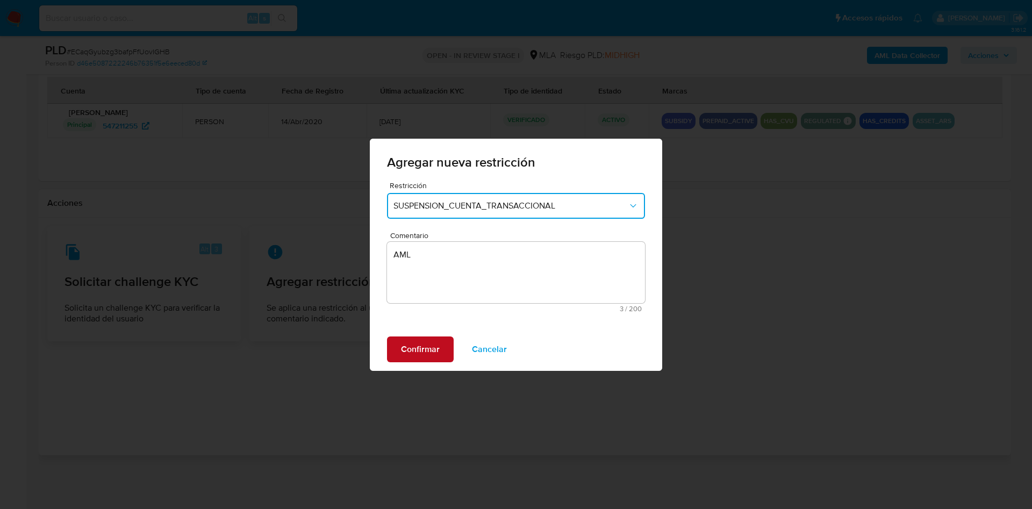
click at [411, 342] on span "Confirmar" at bounding box center [420, 350] width 39 height 24
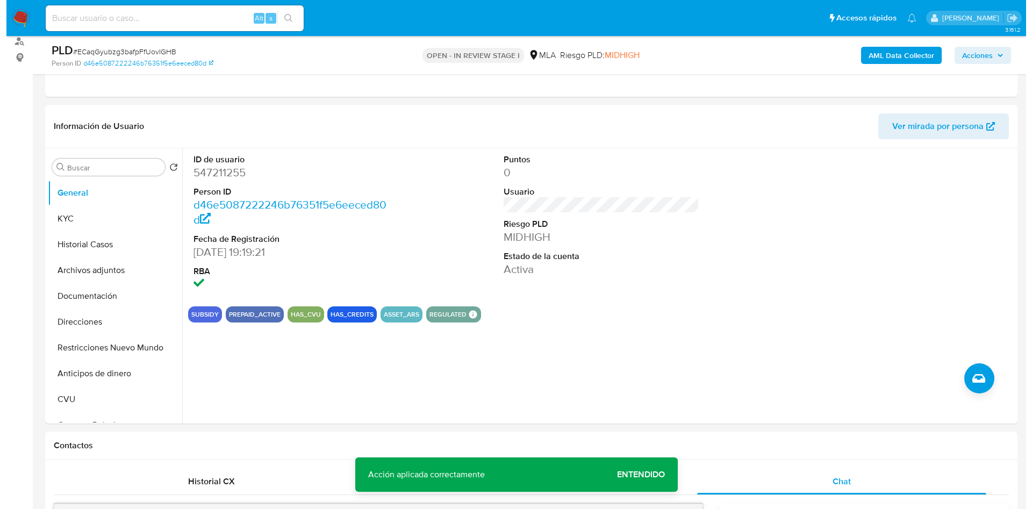
scroll to position [113, 0]
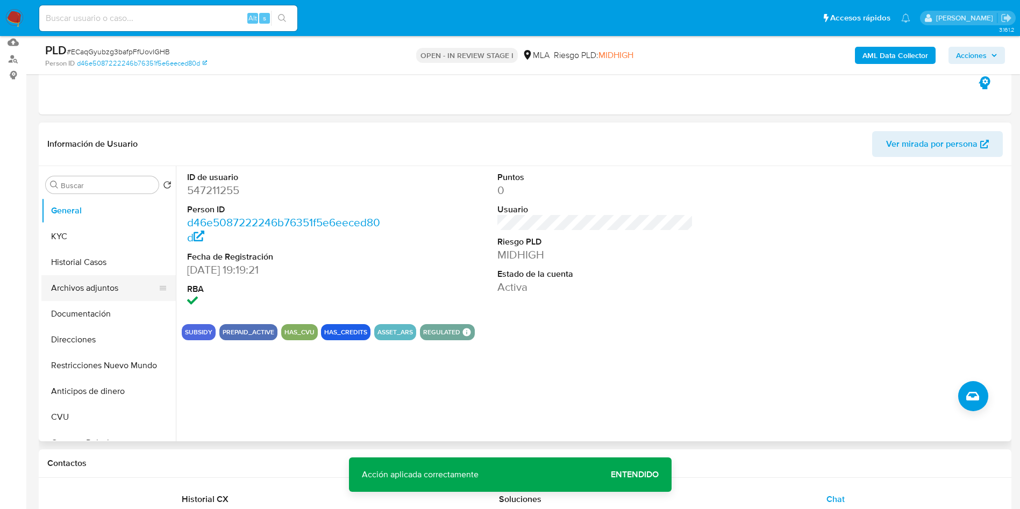
click at [71, 295] on button "Archivos adjuntos" at bounding box center [104, 288] width 126 height 26
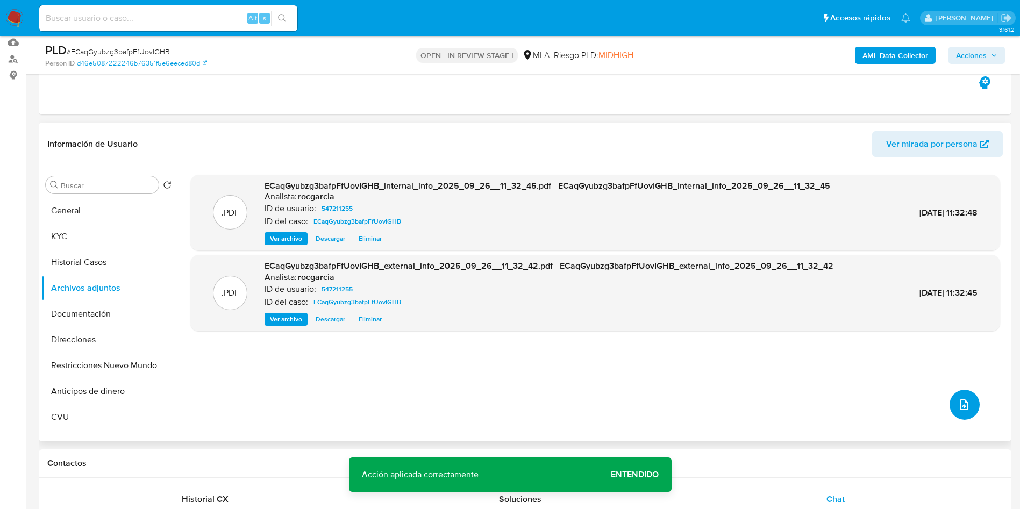
click at [958, 405] on icon "upload-file" at bounding box center [964, 404] width 13 height 13
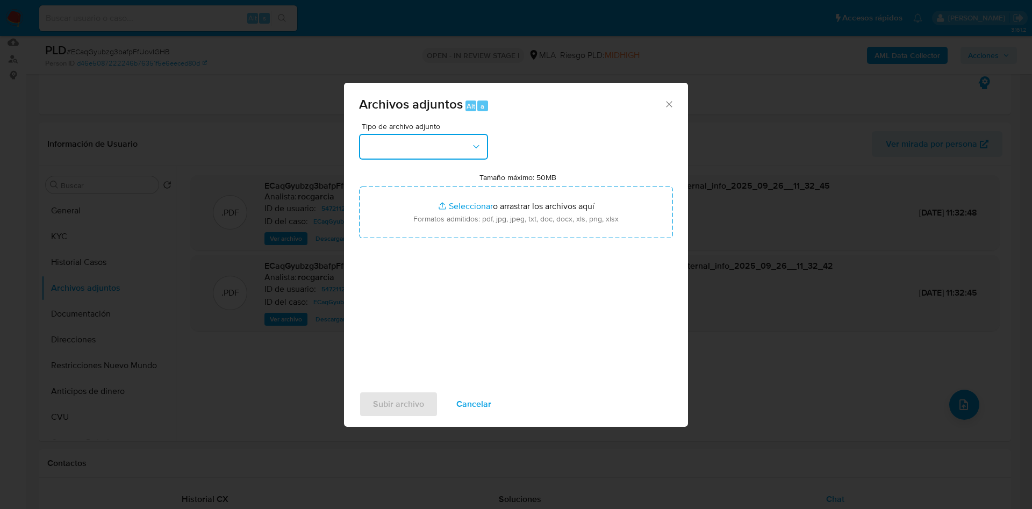
click at [443, 138] on button "button" at bounding box center [423, 147] width 129 height 26
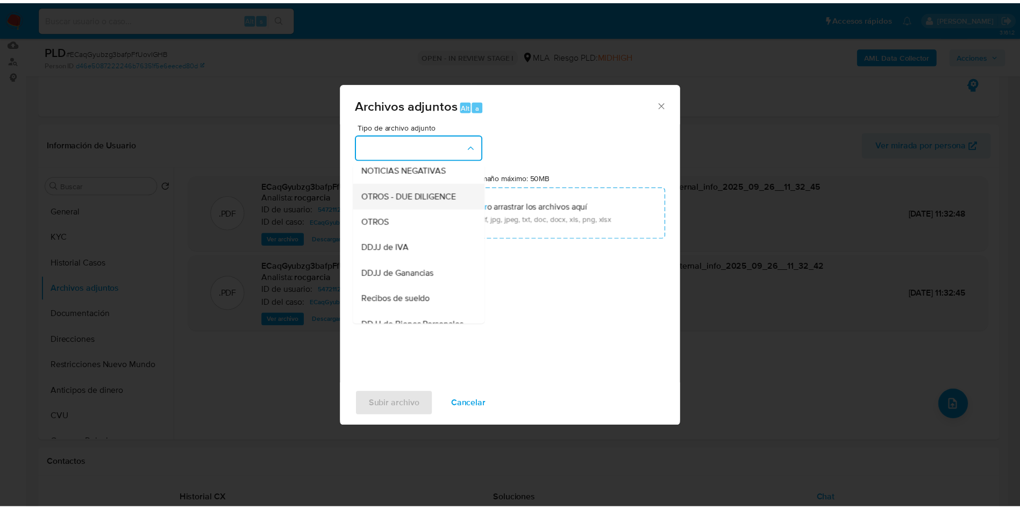
scroll to position [161, 0]
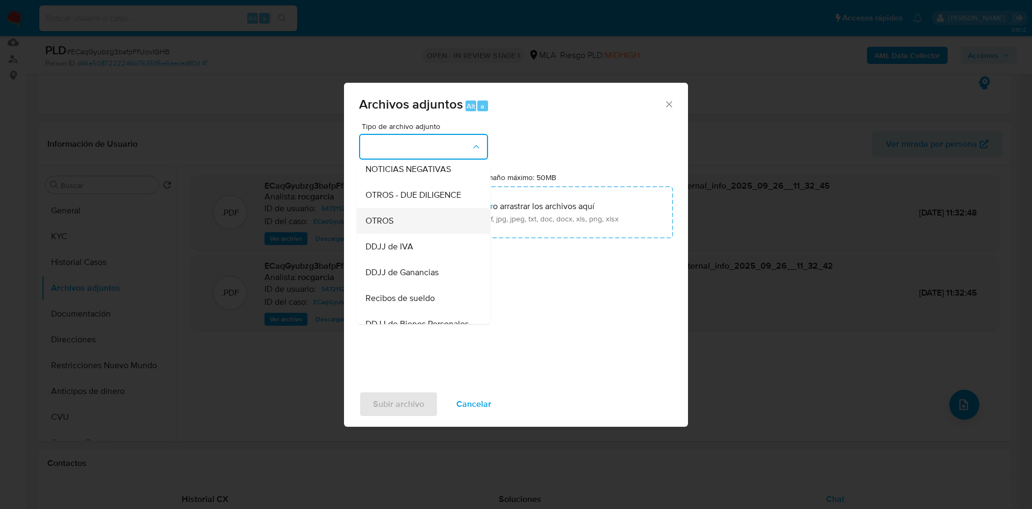
click at [424, 231] on div "OTROS" at bounding box center [421, 221] width 110 height 26
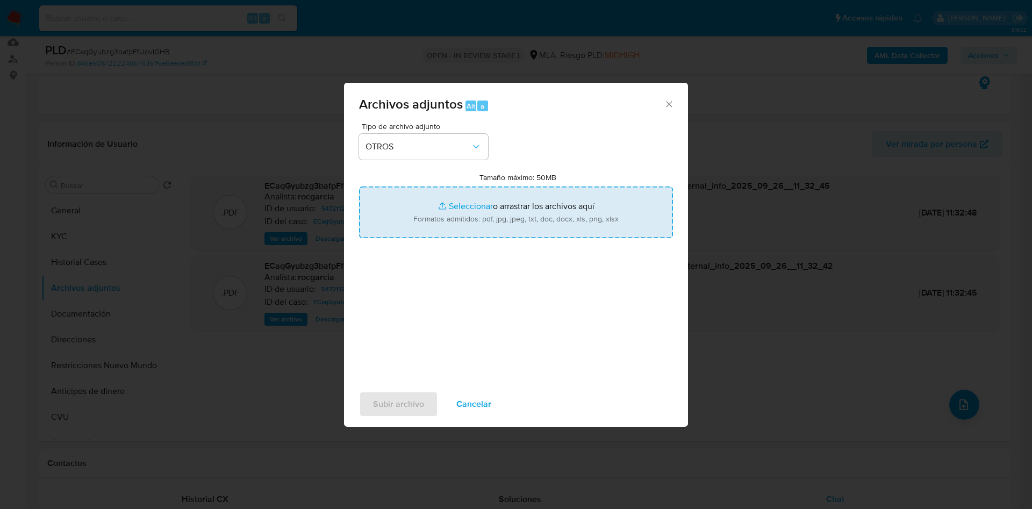
click at [440, 218] on input "Tamaño máximo: 50MB Seleccionar archivos" at bounding box center [516, 213] width 314 height 52
type input "C:\fakepath\Movimientos 547211255.xlsx"
click at [434, 209] on input "Tamaño máximo: 50MB Seleccionar archivos" at bounding box center [516, 213] width 314 height 52
type input "C:\fakepath\Caselog ECaqGyubzg3bafpFfUovIGHB -547211255.docx"
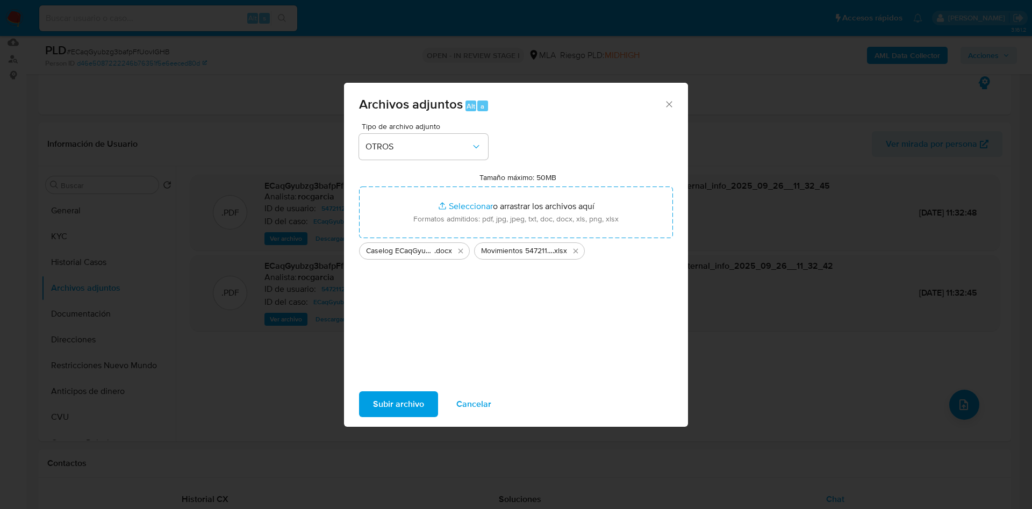
click at [368, 414] on button "Subir archivo" at bounding box center [398, 404] width 79 height 26
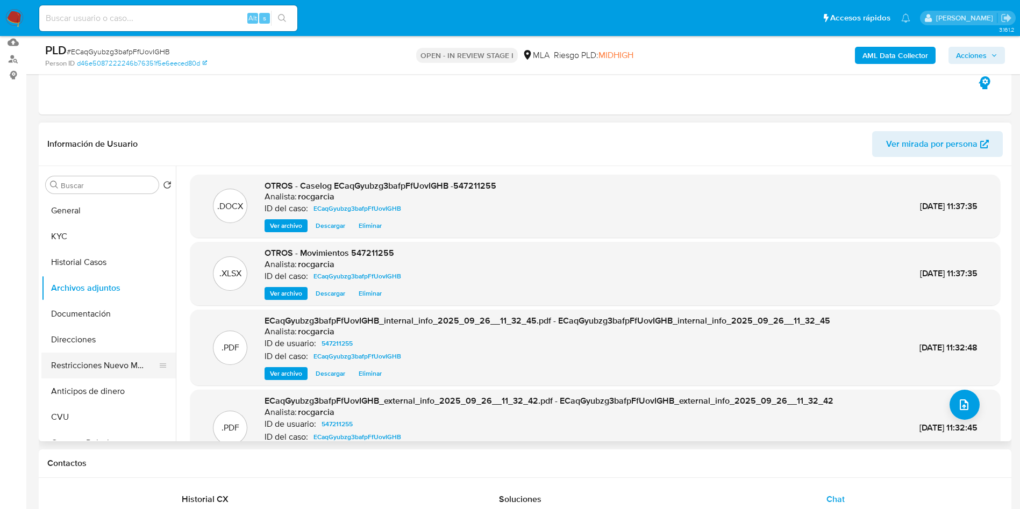
click at [138, 370] on button "Restricciones Nuevo Mundo" at bounding box center [104, 366] width 126 height 26
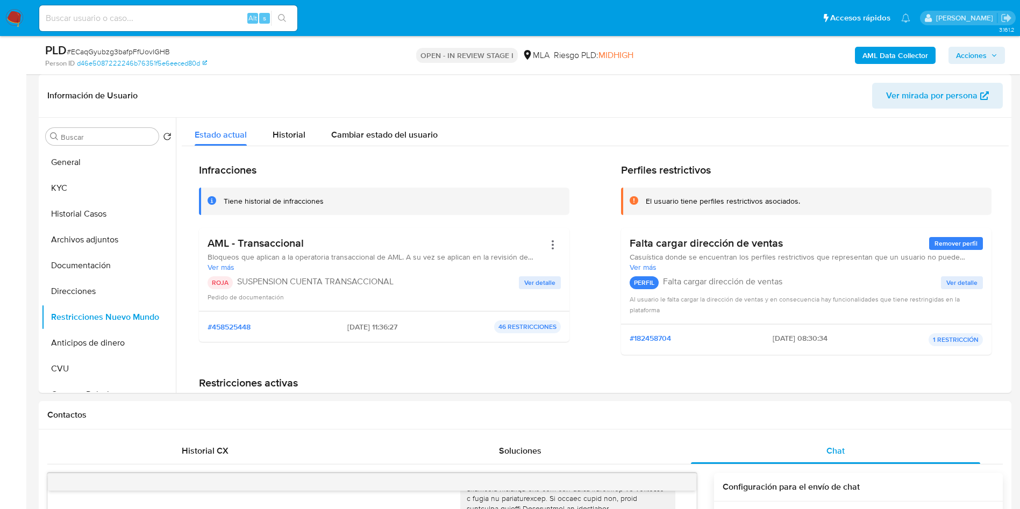
click at [986, 52] on span "Acciones" at bounding box center [971, 55] width 31 height 17
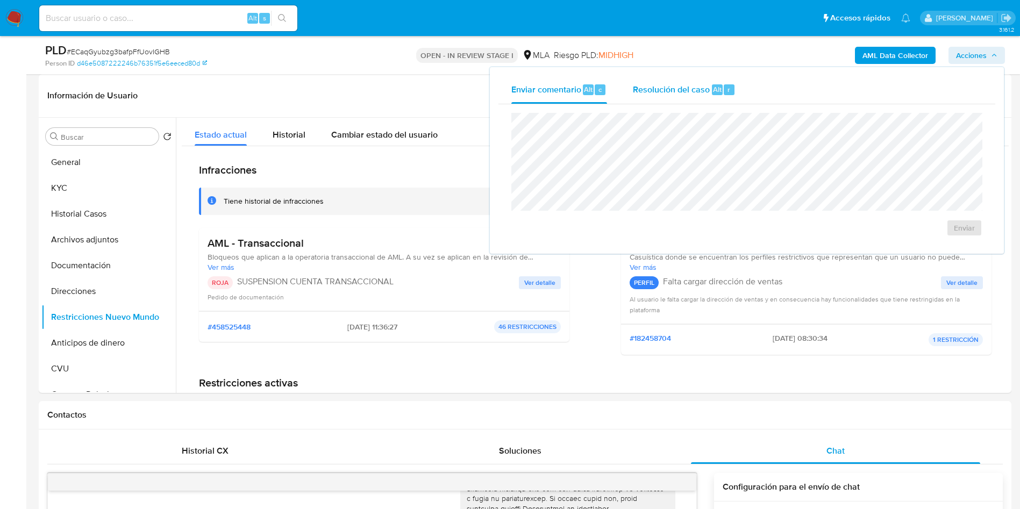
click at [698, 103] on div "Resolución del caso Alt r" at bounding box center [684, 90] width 103 height 28
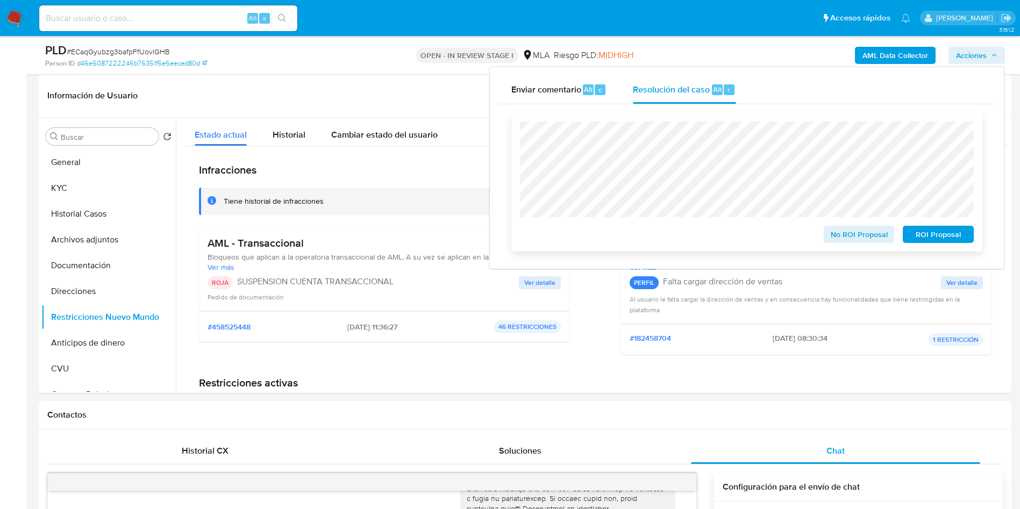
click at [948, 239] on span "ROI Proposal" at bounding box center [938, 234] width 56 height 15
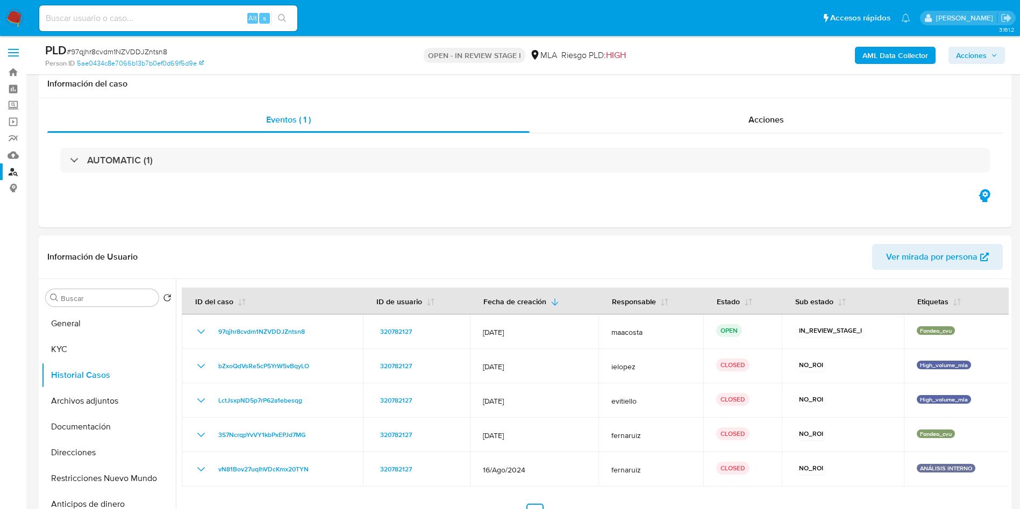
select select "10"
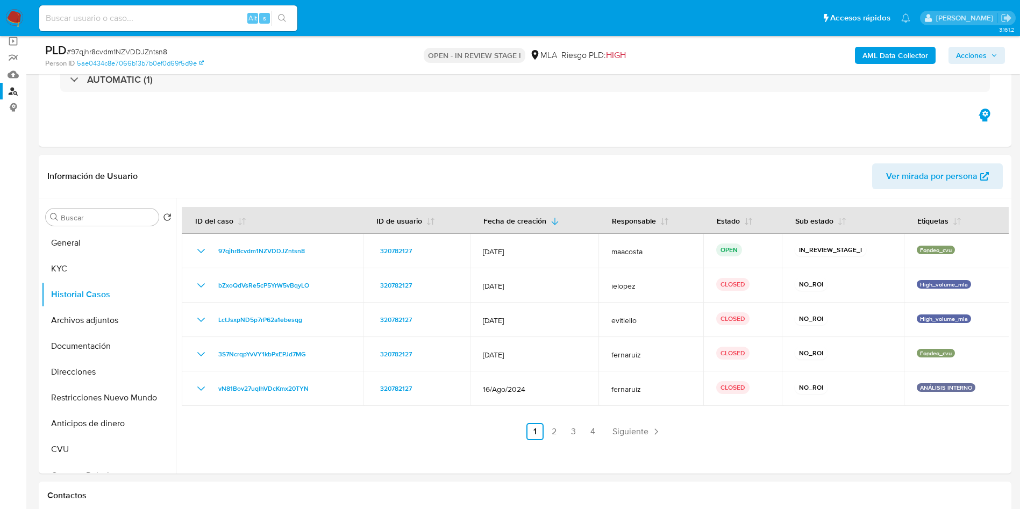
click at [163, 19] on input at bounding box center [168, 18] width 258 height 14
paste input "687343944"
type input "687343944"
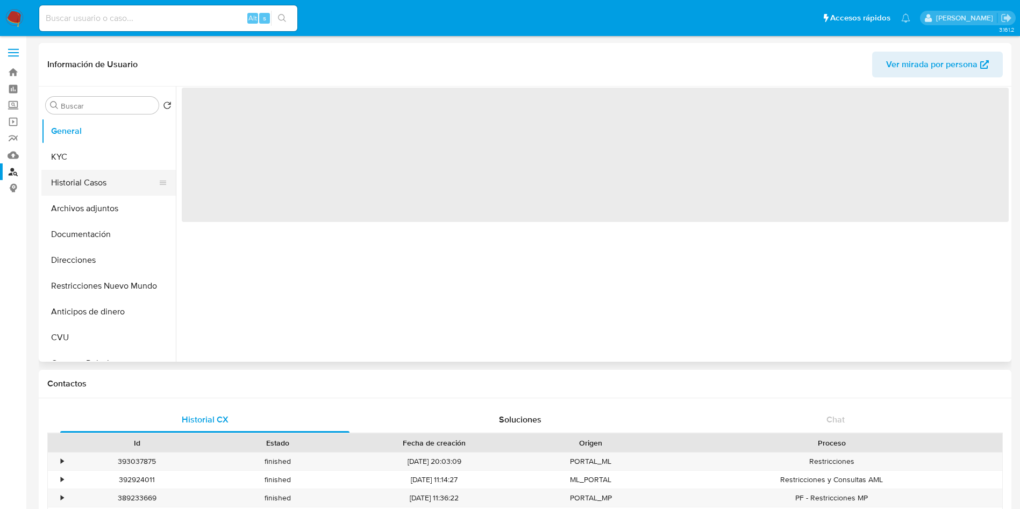
click at [109, 181] on button "Historial Casos" at bounding box center [104, 183] width 126 height 26
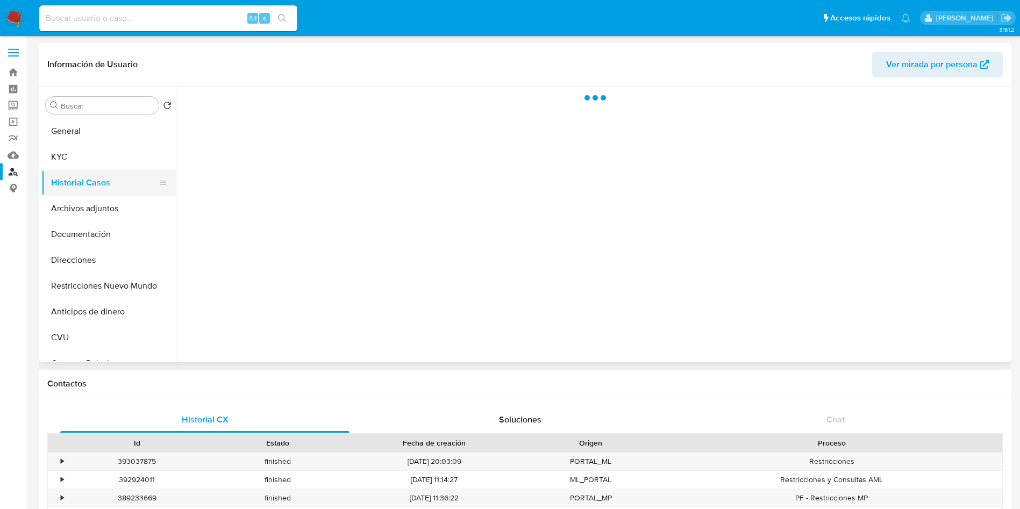
select select "10"
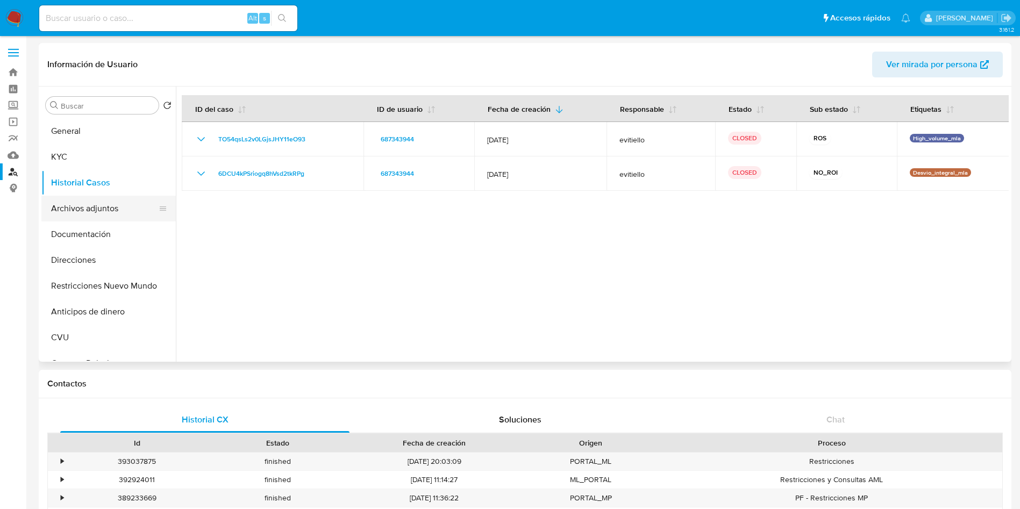
click at [95, 210] on button "Archivos adjuntos" at bounding box center [104, 209] width 126 height 26
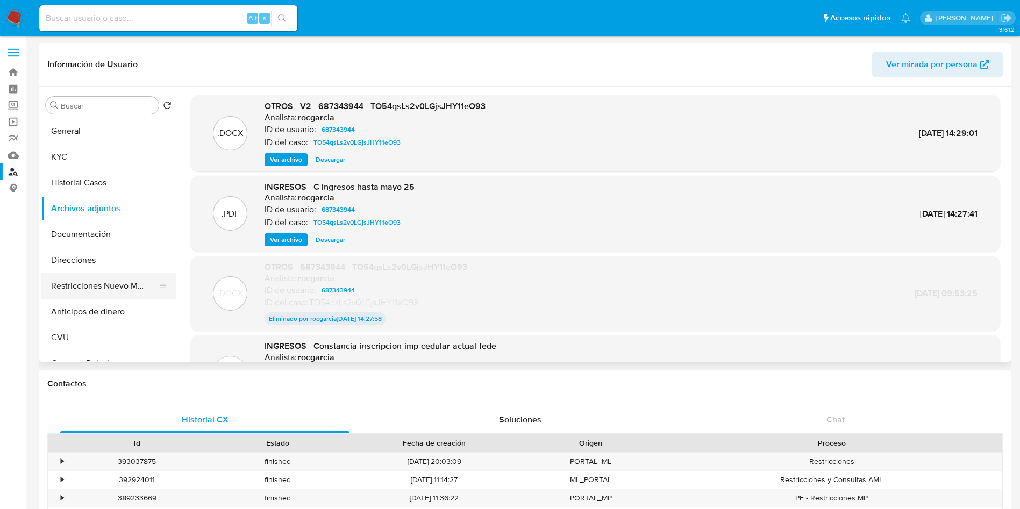
click at [97, 280] on button "Restricciones Nuevo Mundo" at bounding box center [104, 286] width 126 height 26
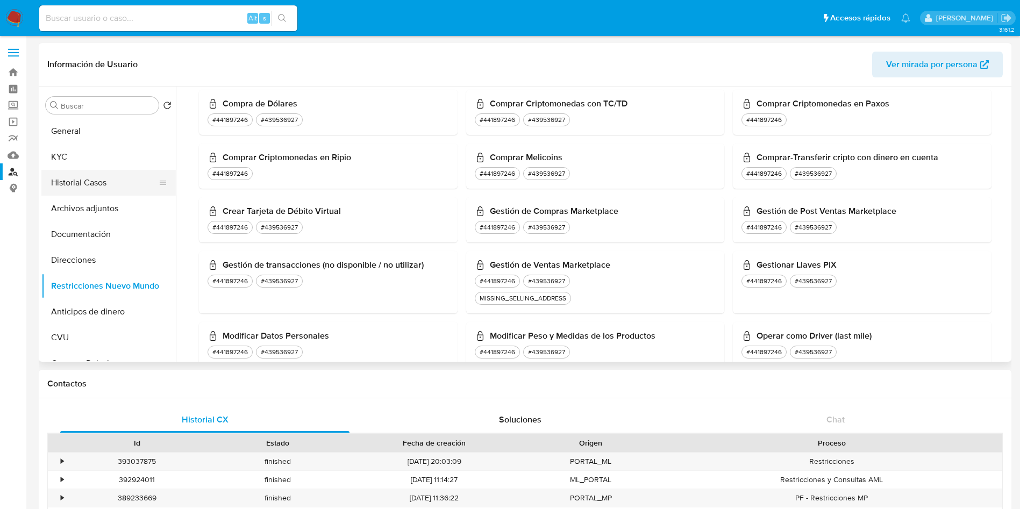
click at [88, 182] on button "Historial Casos" at bounding box center [104, 183] width 126 height 26
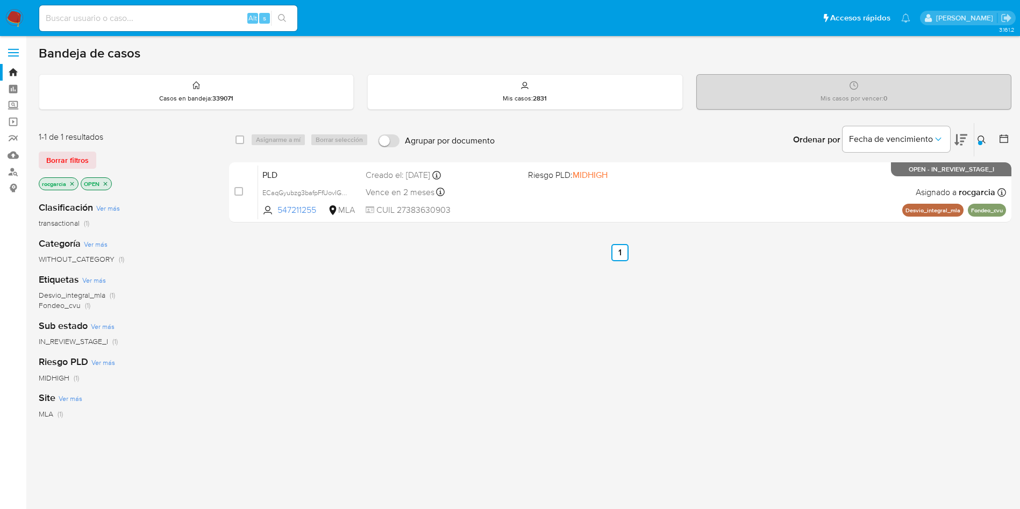
click at [980, 141] on div at bounding box center [980, 143] width 4 height 4
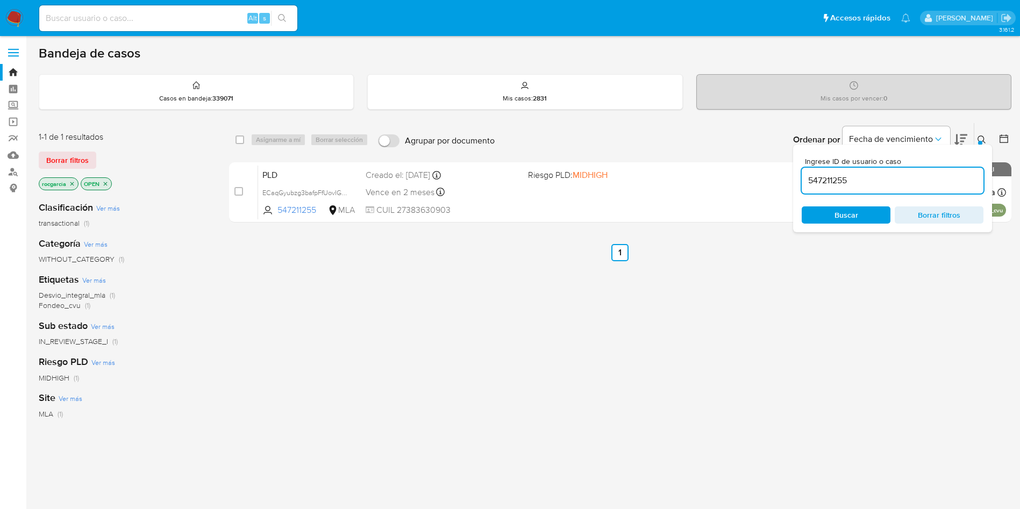
click at [835, 176] on input "547211255" at bounding box center [893, 181] width 182 height 14
type input "1270133483"
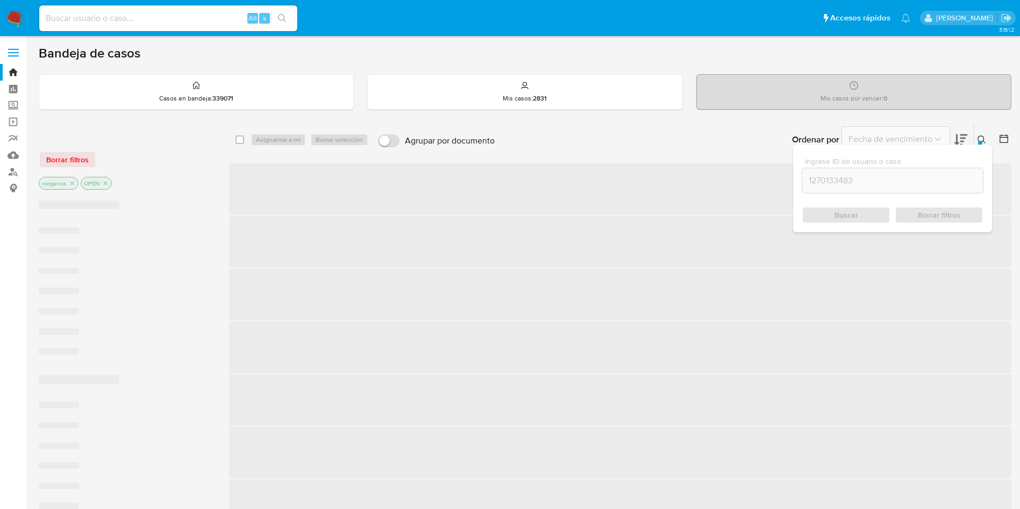
click at [977, 140] on icon at bounding box center [981, 139] width 9 height 9
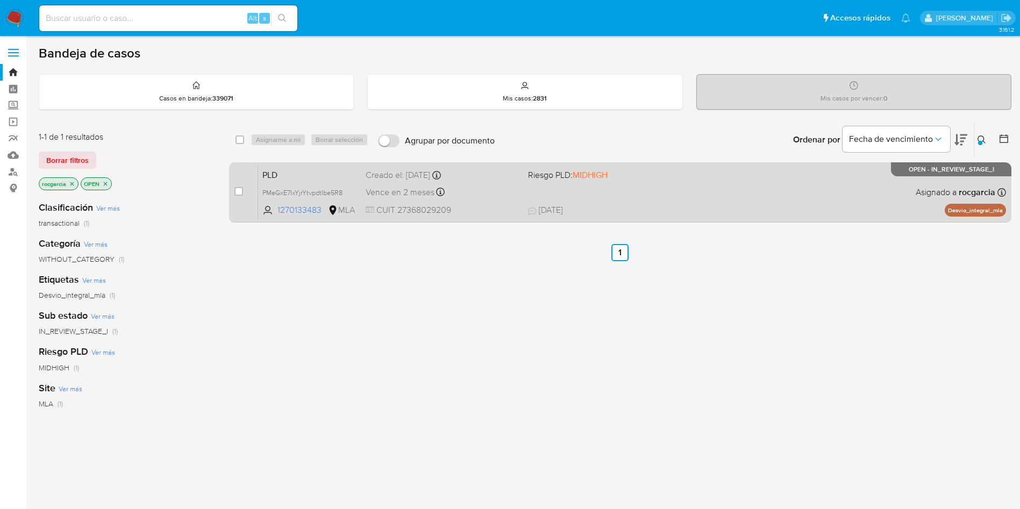
click at [621, 182] on div "PLD PMeGxE7IxYjrYtvpdtIbe5R8 1270133483 MLA Riesgo PLD: MIDHIGH Creado el: [DAT…" at bounding box center [632, 192] width 748 height 54
click at [237, 192] on input "checkbox" at bounding box center [238, 191] width 9 height 9
checkbox input "true"
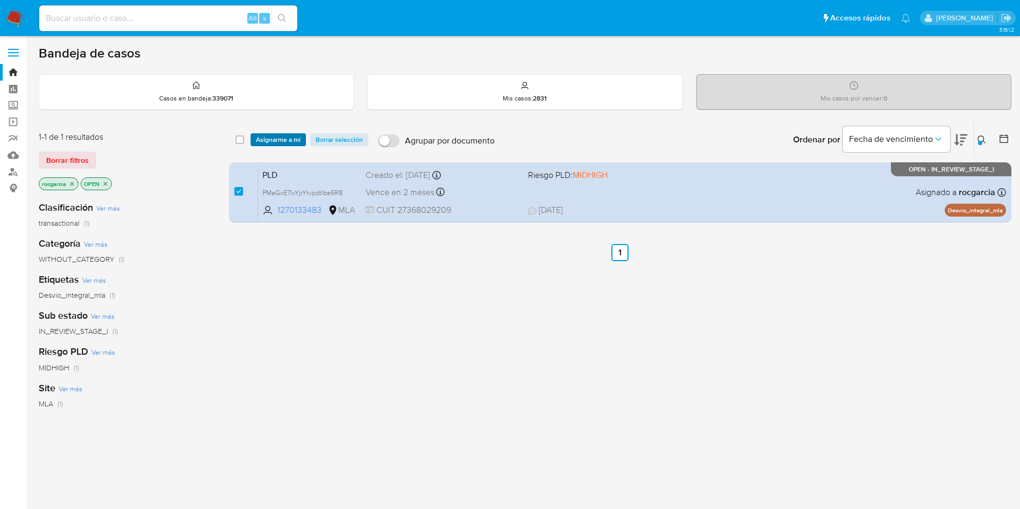
click at [276, 138] on span "Asignarme a mí" at bounding box center [278, 139] width 45 height 11
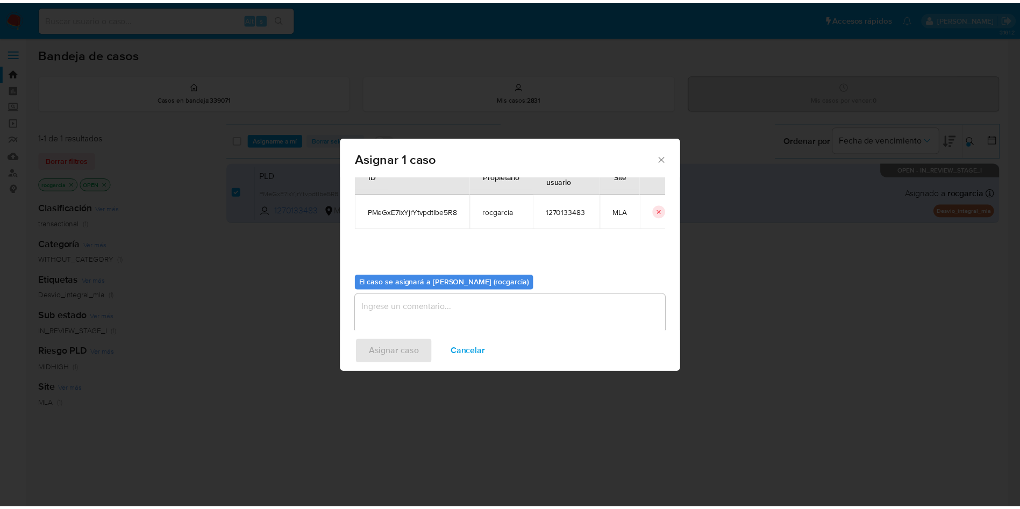
scroll to position [56, 0]
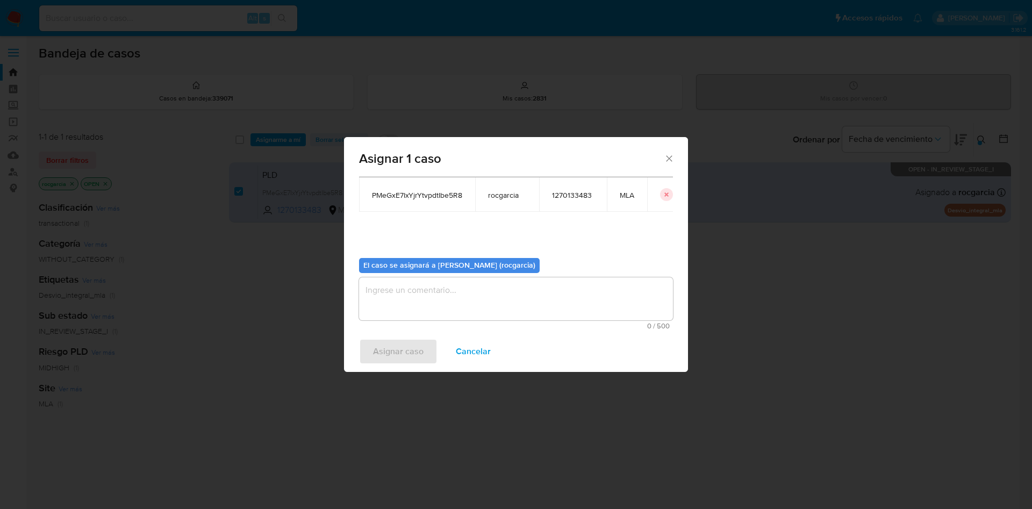
click at [437, 295] on textarea "assign-modal" at bounding box center [516, 298] width 314 height 43
click at [387, 360] on span "Asignar caso" at bounding box center [398, 352] width 51 height 24
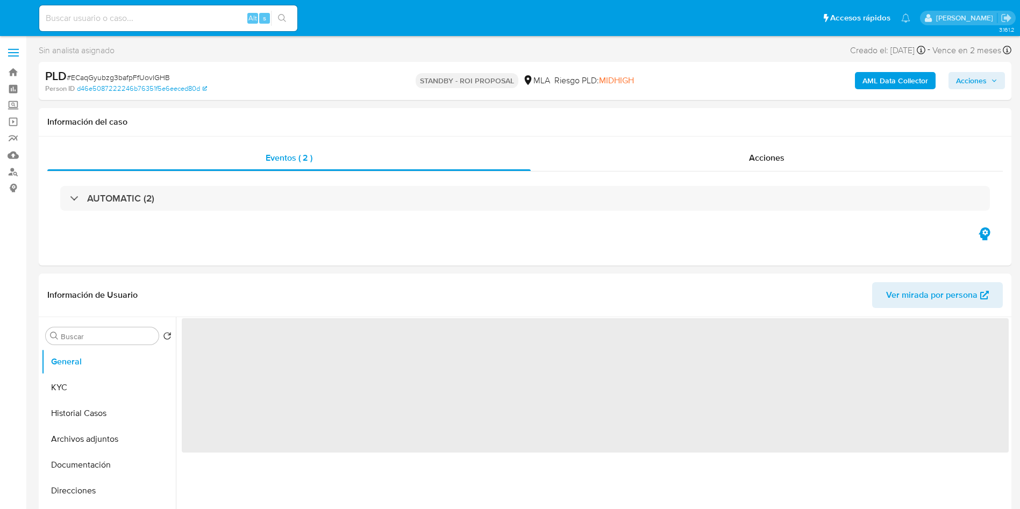
select select "10"
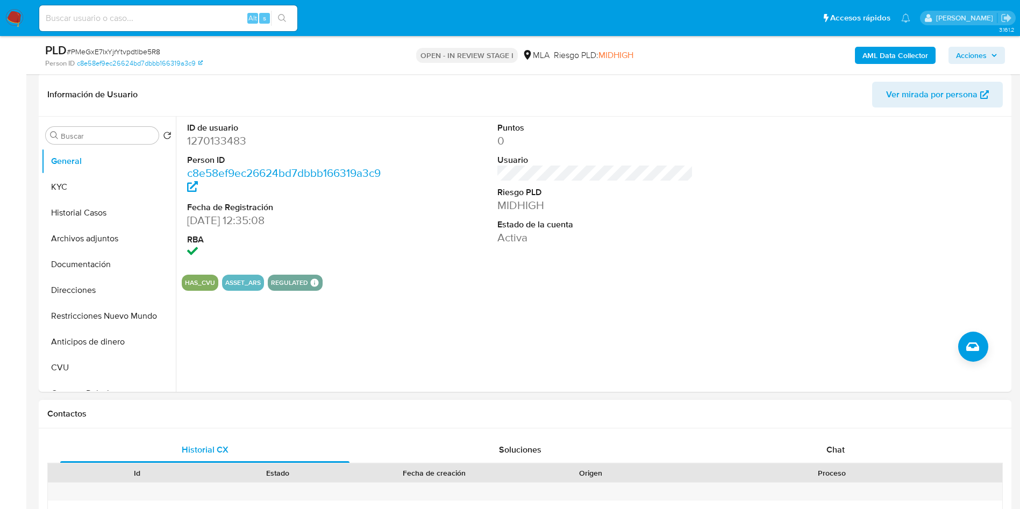
scroll to position [323, 0]
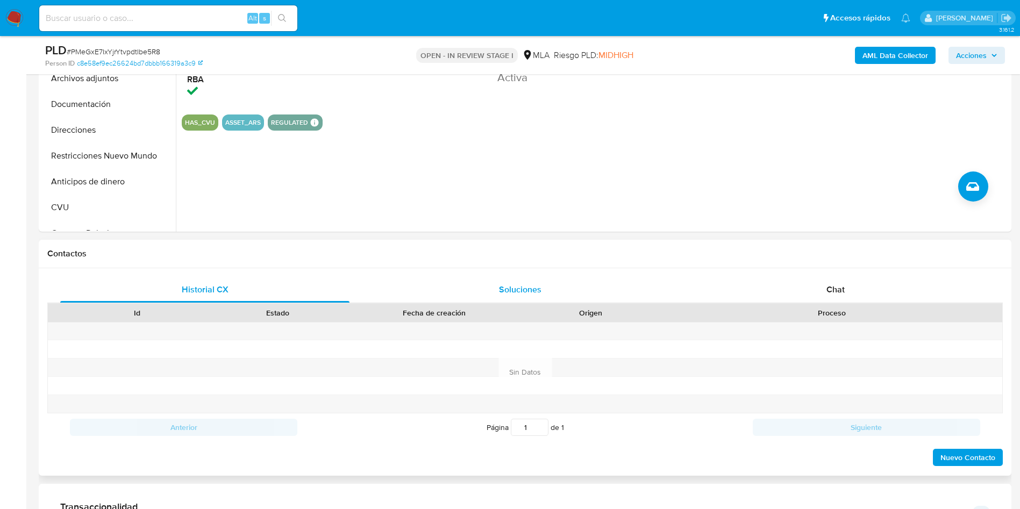
drag, startPoint x: 832, startPoint y: 293, endPoint x: 668, endPoint y: 301, distance: 163.6
click at [832, 293] on span "Chat" at bounding box center [835, 289] width 18 height 12
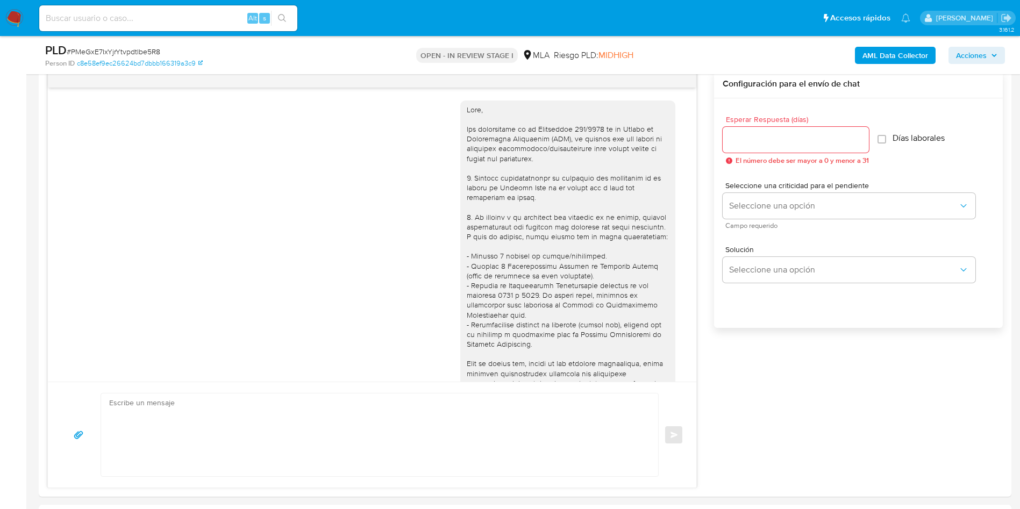
scroll to position [512, 0]
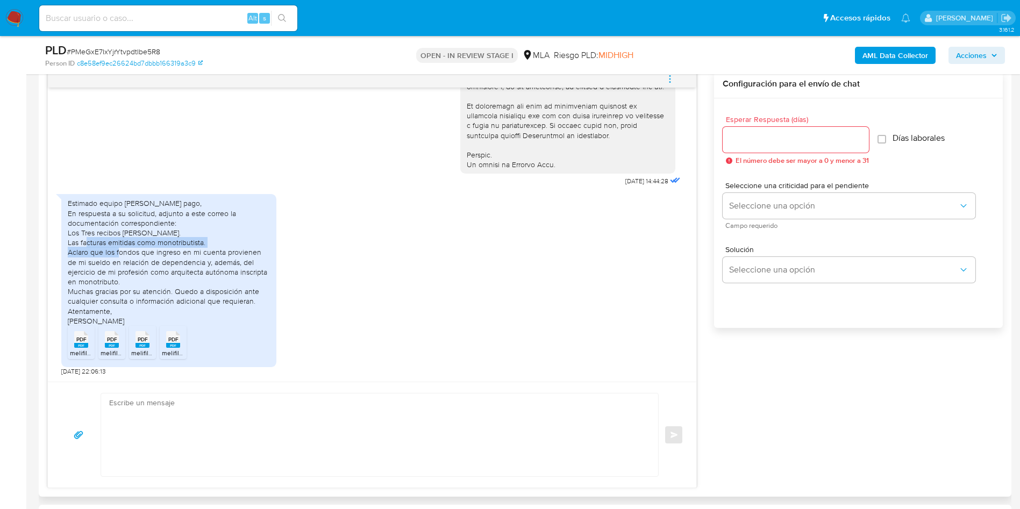
drag, startPoint x: 110, startPoint y: 245, endPoint x: 145, endPoint y: 249, distance: 34.7
click at [145, 249] on div "Estimado equipo [PERSON_NAME] pago, En respuesta a su solicitud, adjunto a este…" at bounding box center [169, 261] width 202 height 127
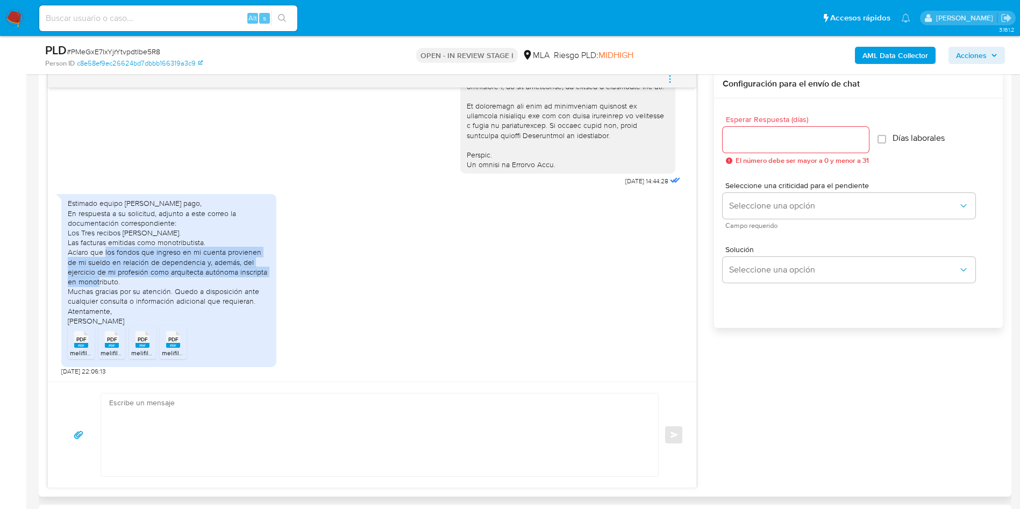
drag, startPoint x: 128, startPoint y: 254, endPoint x: 205, endPoint y: 280, distance: 81.8
click at [205, 280] on div "Estimado equipo [PERSON_NAME] pago, En respuesta a su solicitud, adjunto a este…" at bounding box center [169, 261] width 202 height 127
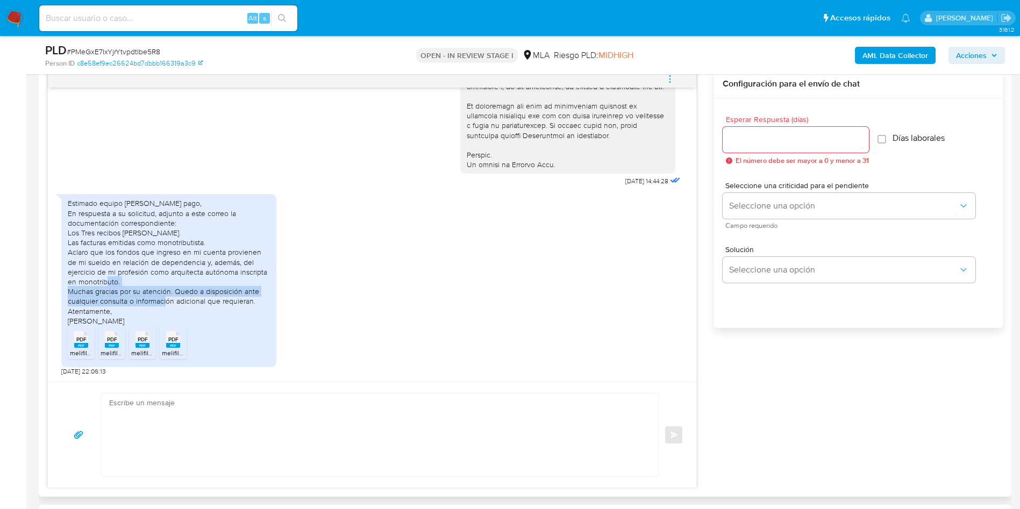
drag, startPoint x: 78, startPoint y: 291, endPoint x: 187, endPoint y: 298, distance: 109.4
click at [187, 298] on div "Estimado equipo [PERSON_NAME] pago, En respuesta a su solicitud, adjunto a este…" at bounding box center [169, 261] width 202 height 127
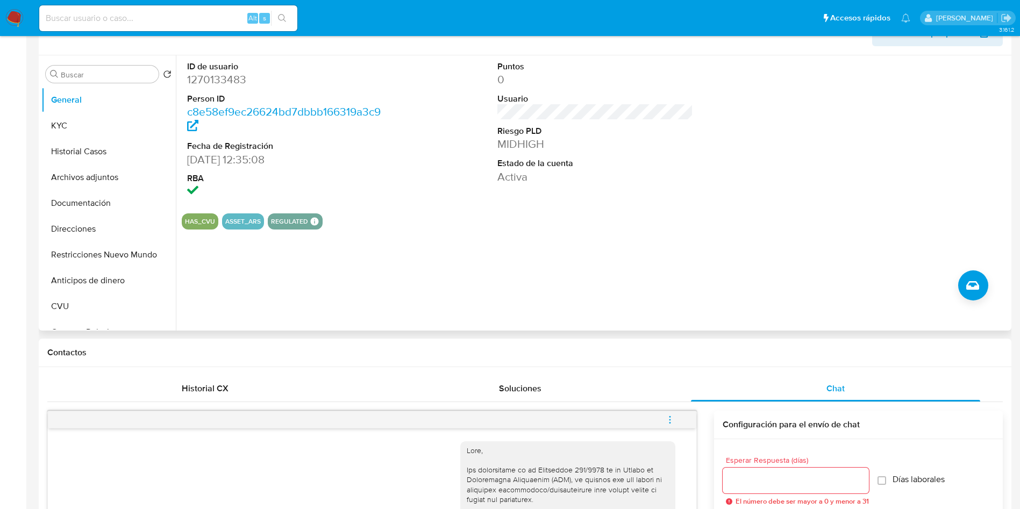
scroll to position [0, 0]
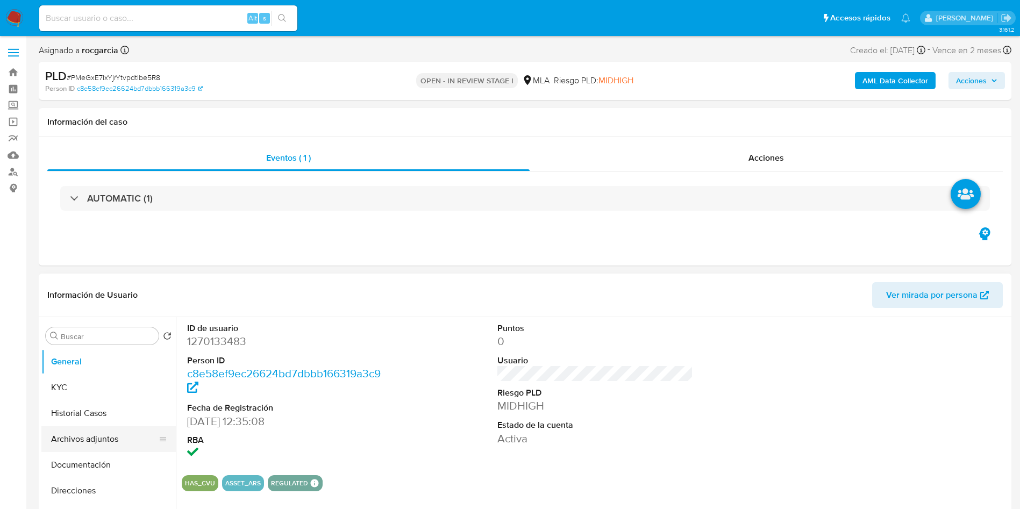
click at [61, 442] on button "Archivos adjuntos" at bounding box center [104, 439] width 126 height 26
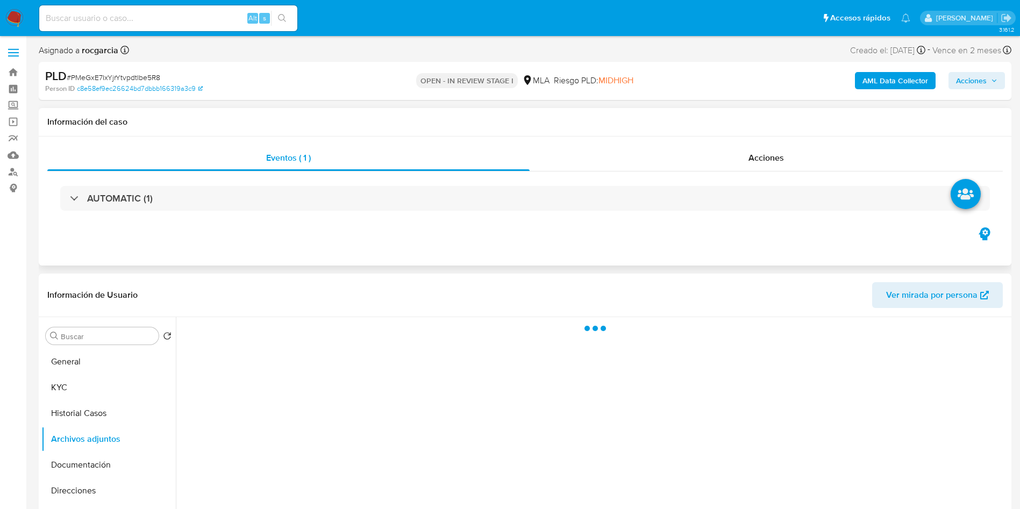
scroll to position [81, 0]
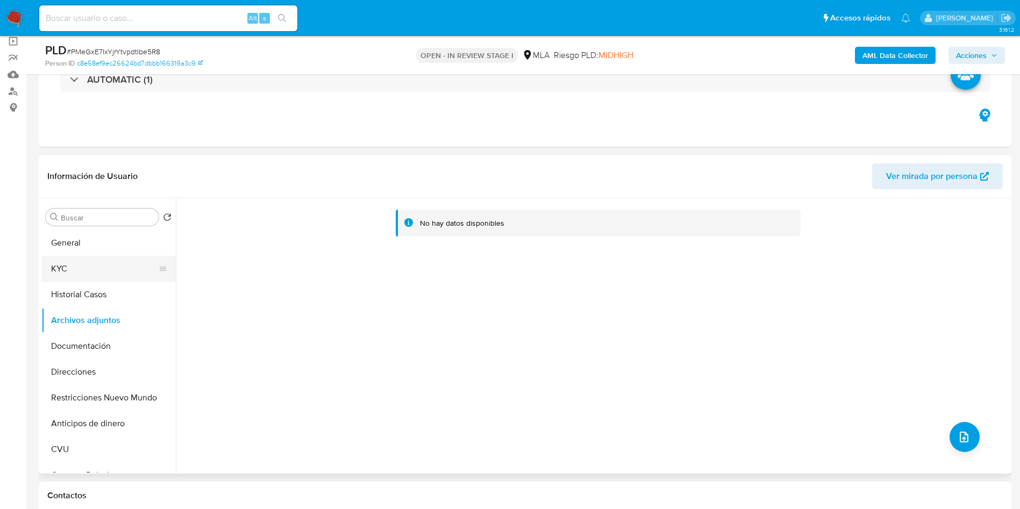
click at [93, 276] on button "KYC" at bounding box center [104, 269] width 126 height 26
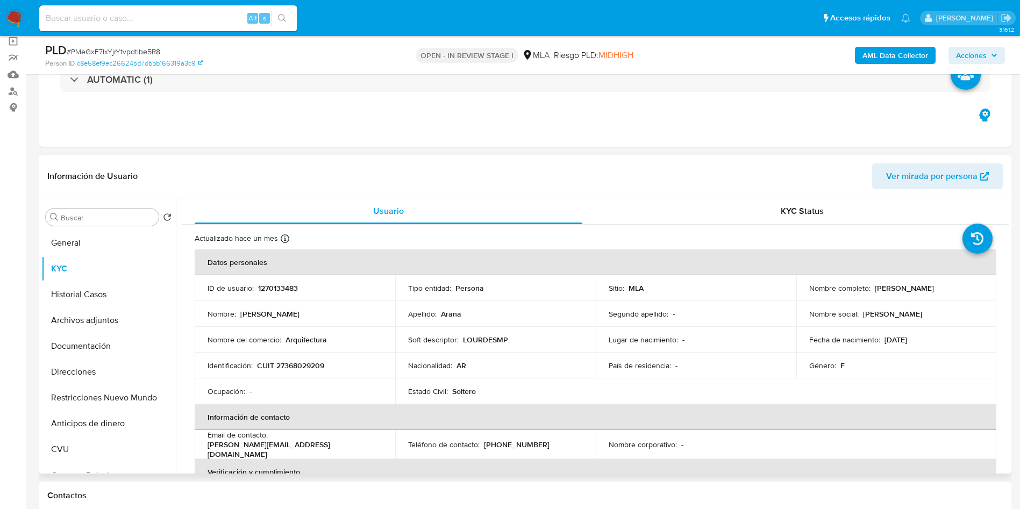
click at [288, 363] on p "CUIT 27368029209" at bounding box center [290, 366] width 67 height 10
copy p "27368029209"
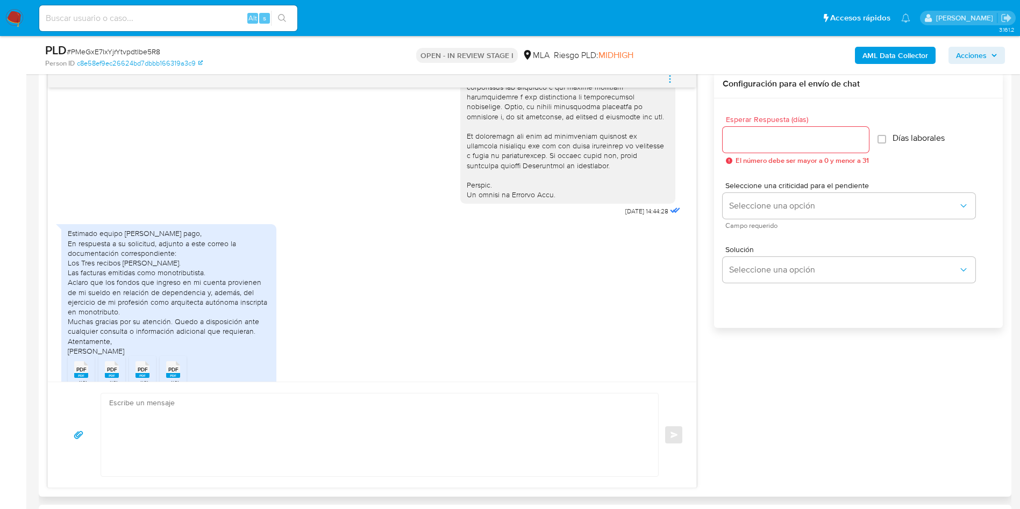
scroll to position [511, 0]
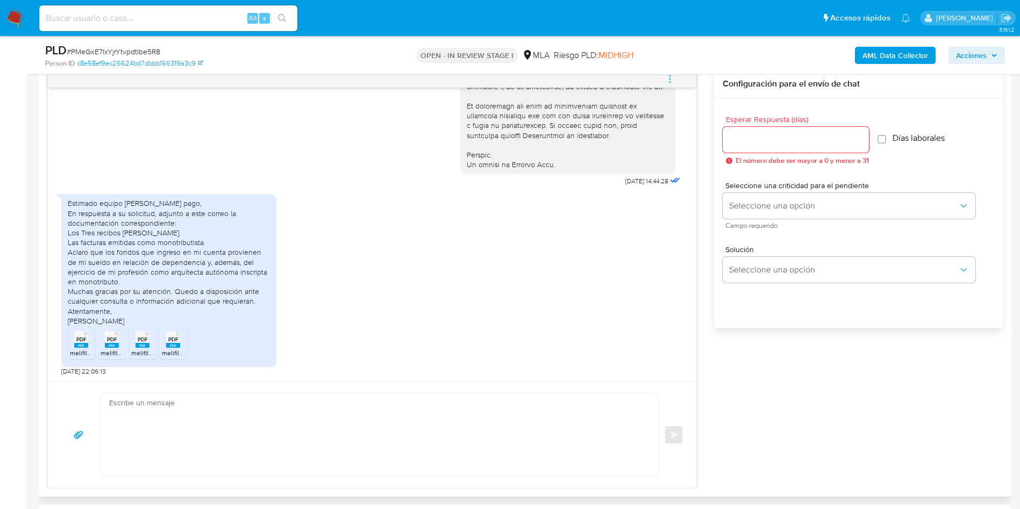
click at [82, 349] on icon "PDF" at bounding box center [81, 339] width 14 height 19
click at [116, 343] on span "PDF" at bounding box center [112, 339] width 10 height 7
click at [149, 349] on span "melifile2942022868215612899.pdf" at bounding box center [181, 352] width 100 height 9
click at [175, 349] on icon "PDF" at bounding box center [173, 339] width 14 height 19
click at [667, 72] on div "PLD # PMeGxE7IxYjrYtvpdtIbe5R8 Person ID c8e58ef9ec26624bd7dbbb166319a3c9 OPEN …" at bounding box center [525, 55] width 973 height 38
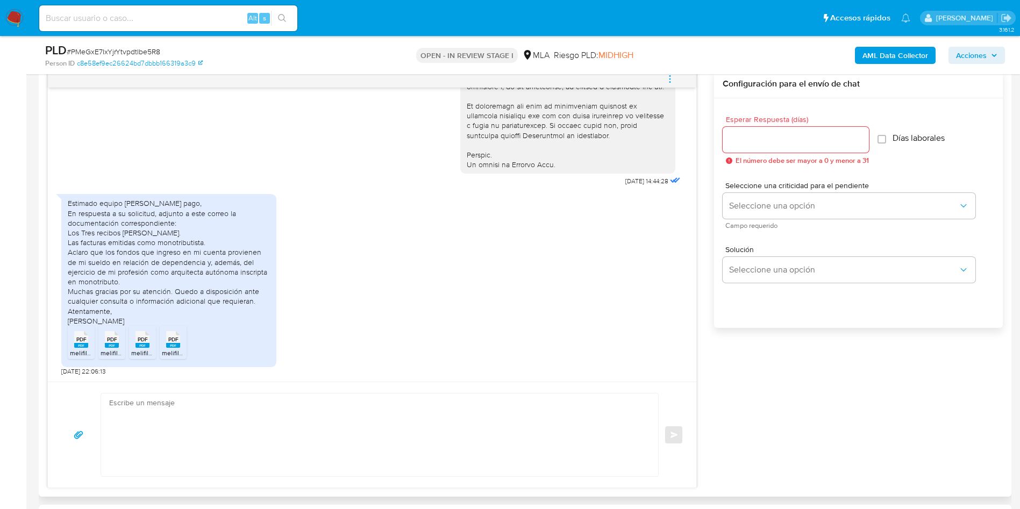
click at [675, 76] on icon "menu-action" at bounding box center [670, 79] width 10 height 10
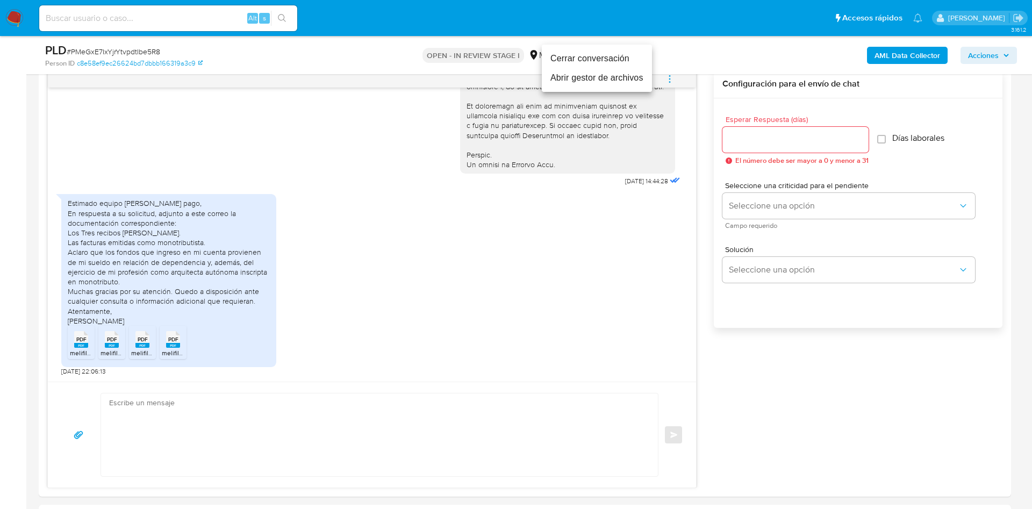
click at [596, 83] on li "Abrir gestor de archivos" at bounding box center [597, 77] width 110 height 19
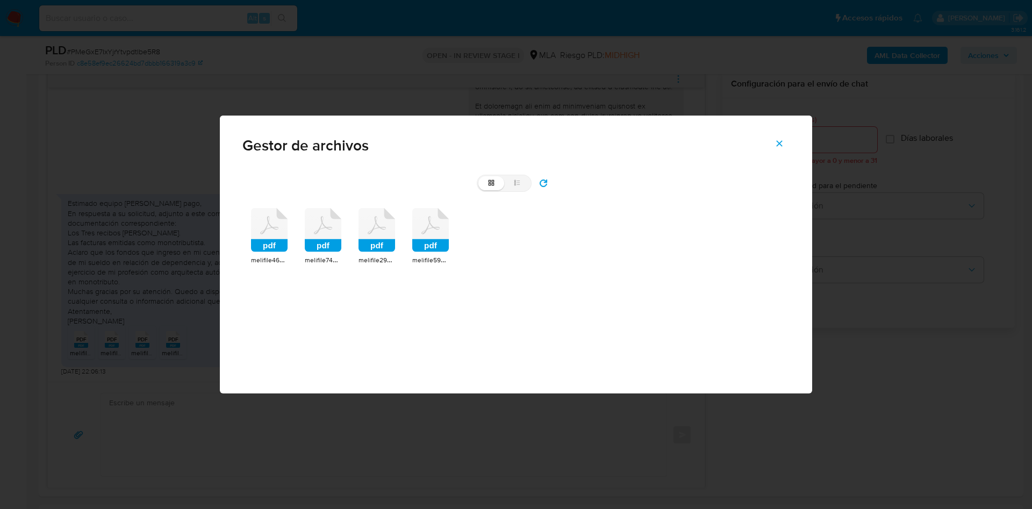
click at [277, 232] on icon at bounding box center [269, 230] width 37 height 44
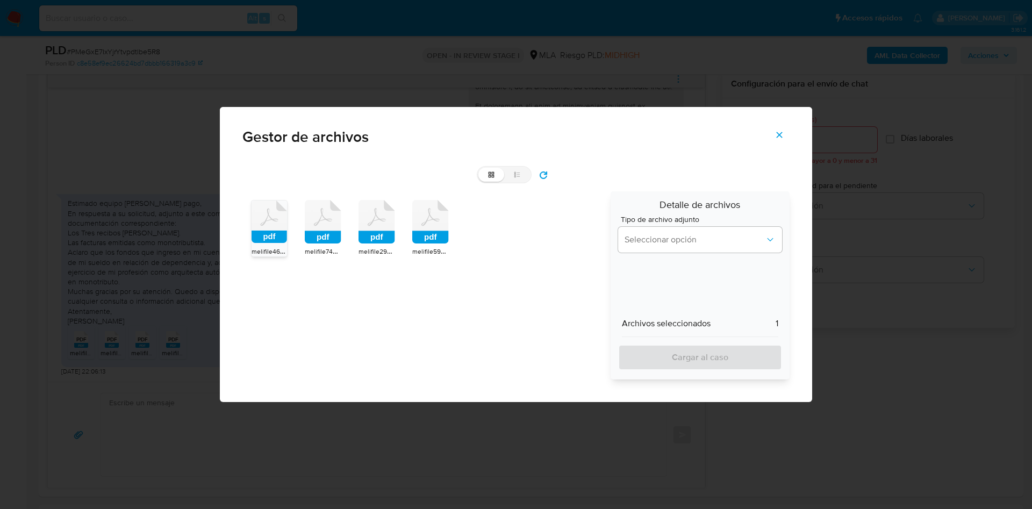
drag, startPoint x: 322, startPoint y: 235, endPoint x: 358, endPoint y: 235, distance: 36.6
click at [324, 235] on rect at bounding box center [323, 237] width 37 height 13
drag, startPoint x: 366, startPoint y: 235, endPoint x: 441, endPoint y: 240, distance: 74.9
click at [372, 235] on rect at bounding box center [377, 237] width 37 height 13
click at [441, 240] on rect at bounding box center [430, 237] width 37 height 13
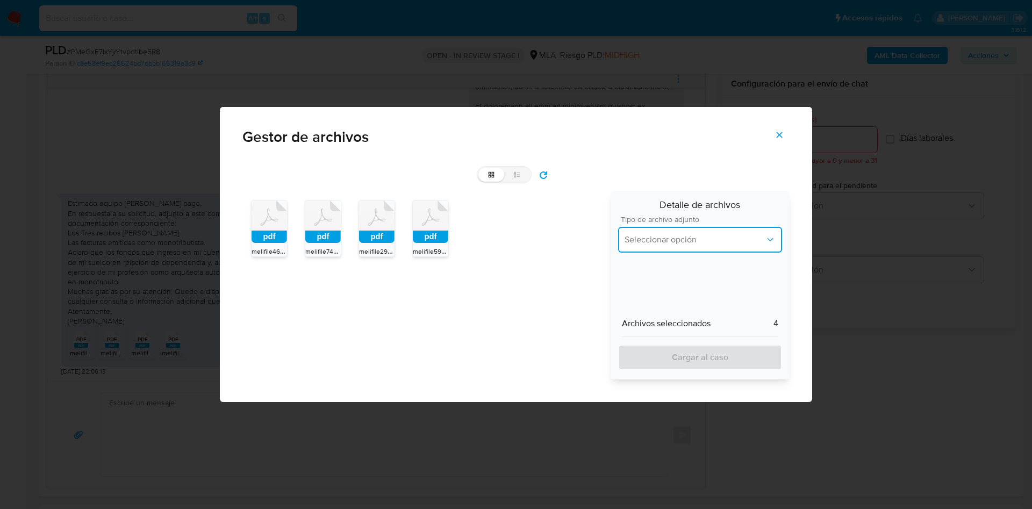
click at [635, 244] on span "Seleccionar opción" at bounding box center [695, 239] width 140 height 11
click at [643, 289] on span "INGRESOS" at bounding box center [645, 294] width 40 height 11
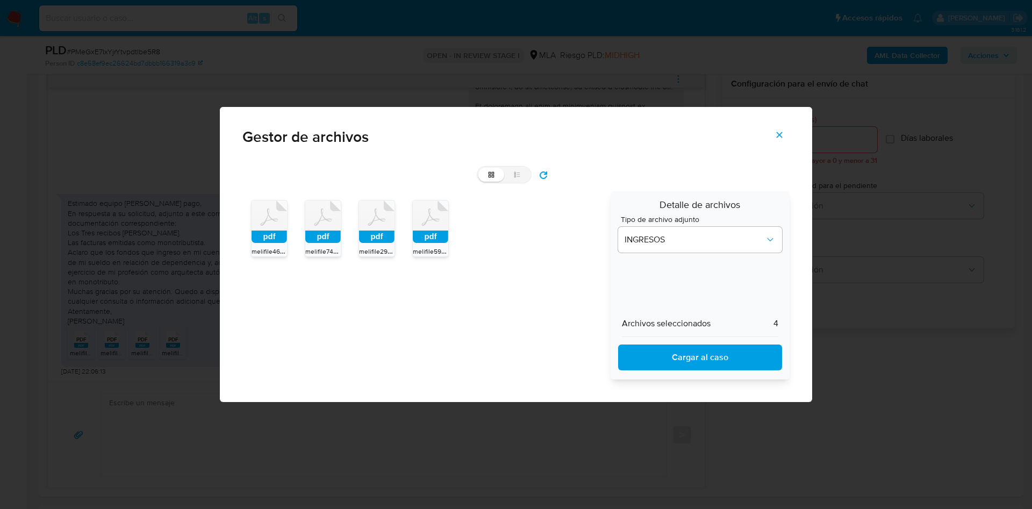
click at [670, 355] on span "Cargar al caso" at bounding box center [700, 358] width 136 height 24
click at [778, 132] on icon "Cerrar" at bounding box center [780, 135] width 10 height 10
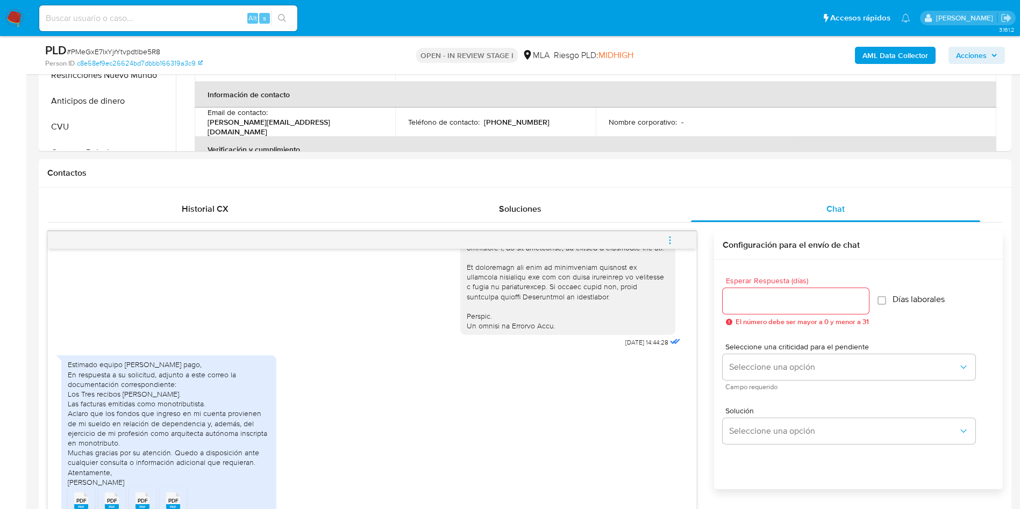
scroll to position [81, 0]
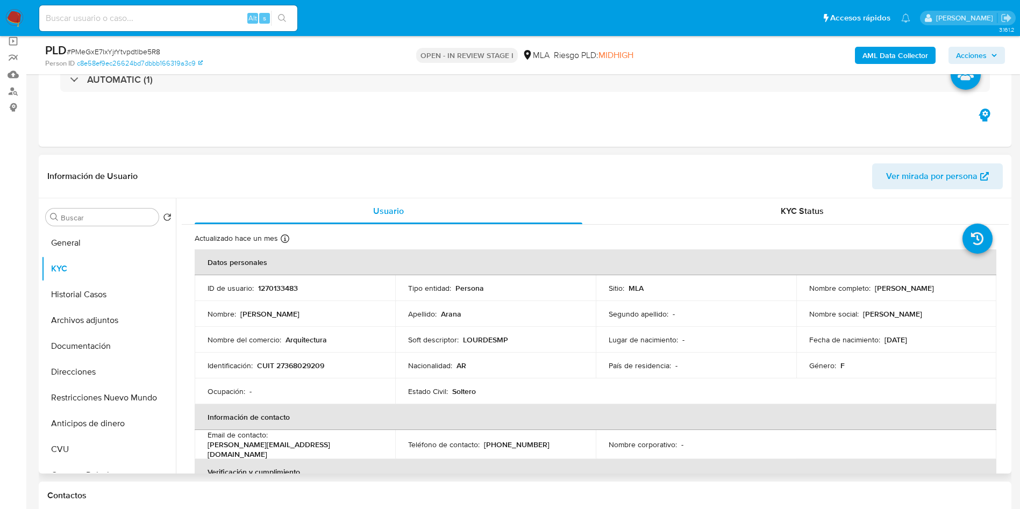
click at [269, 289] on p "1270133483" at bounding box center [278, 288] width 40 height 10
copy p "1270133483"
click at [110, 322] on button "Archivos adjuntos" at bounding box center [104, 321] width 126 height 26
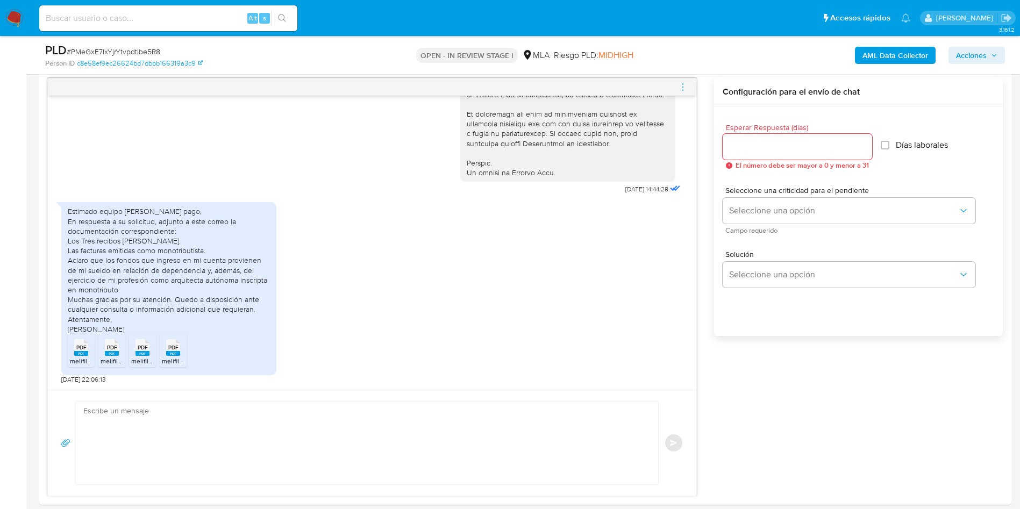
scroll to position [726, 0]
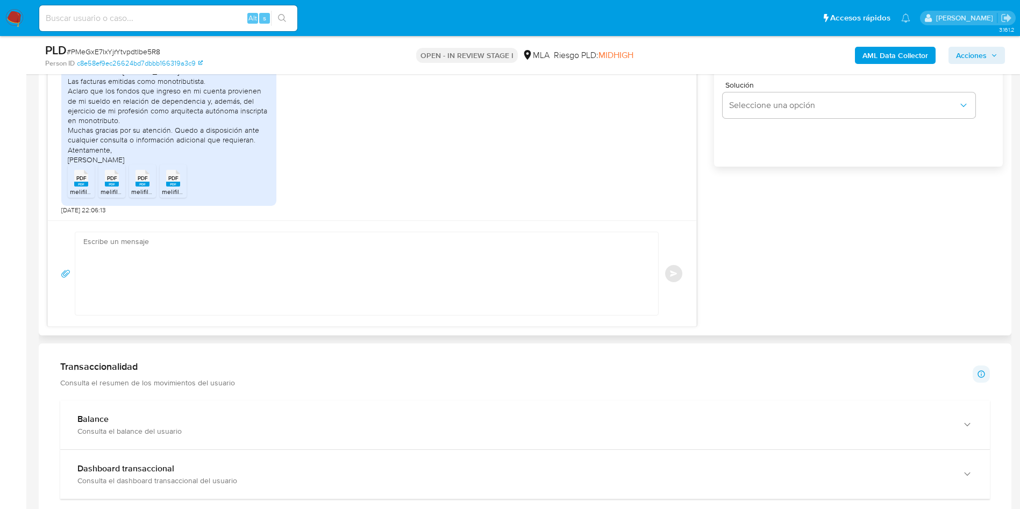
click at [277, 276] on textarea at bounding box center [363, 273] width 561 height 83
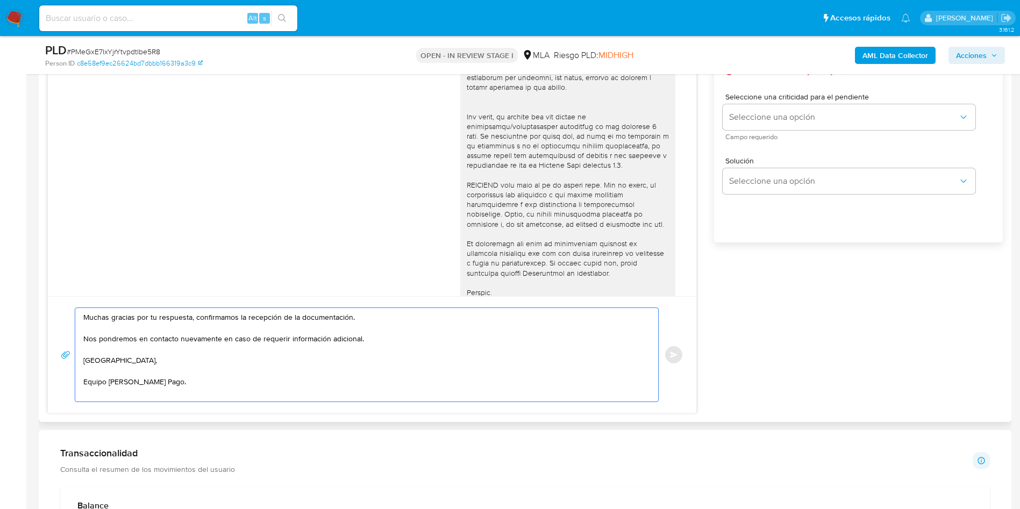
scroll to position [565, 0]
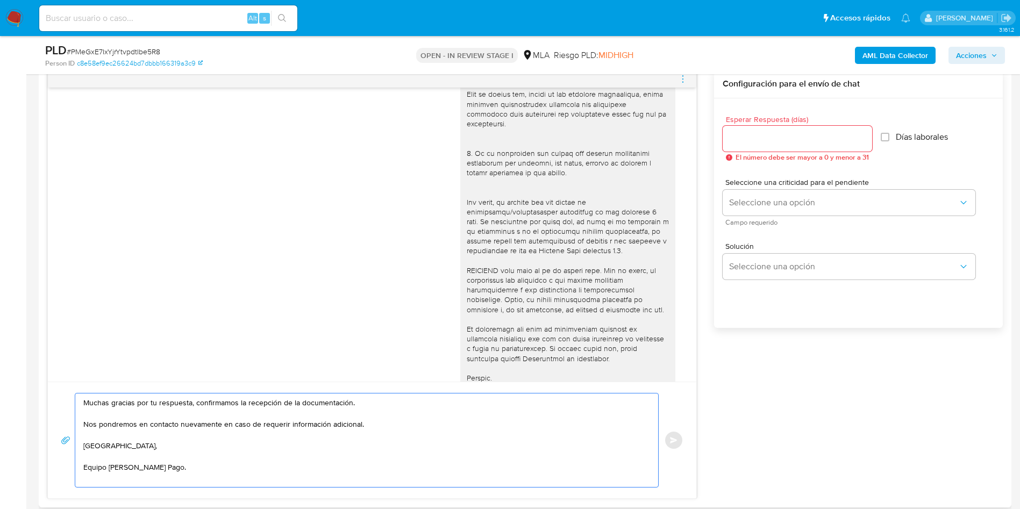
type textarea "Muchas gracias por tu respuesta, confirmamos la recepción de la documentación. …"
click at [762, 139] on input "Esperar Respuesta (días)" at bounding box center [797, 139] width 149 height 14
type input "0"
click at [670, 442] on span "Enviar" at bounding box center [674, 440] width 8 height 6
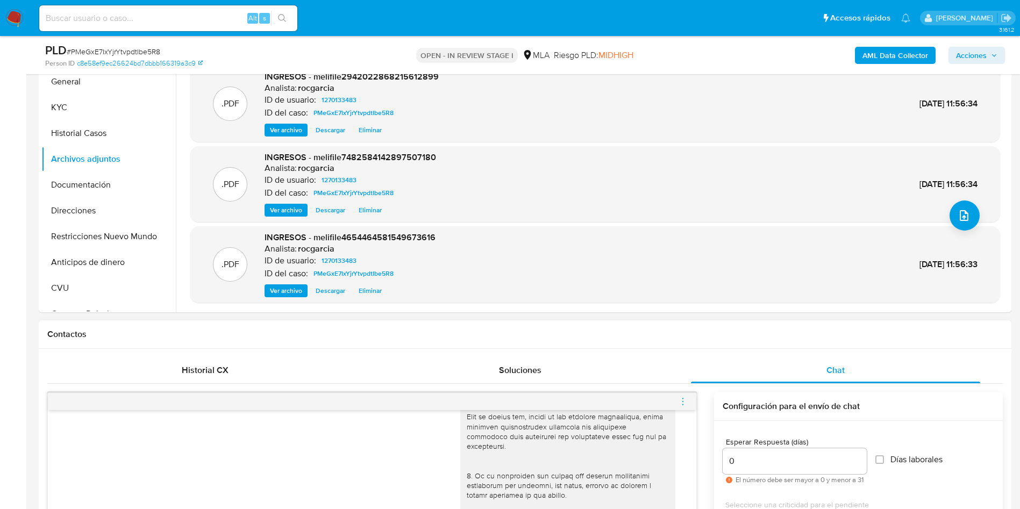
scroll to position [631, 0]
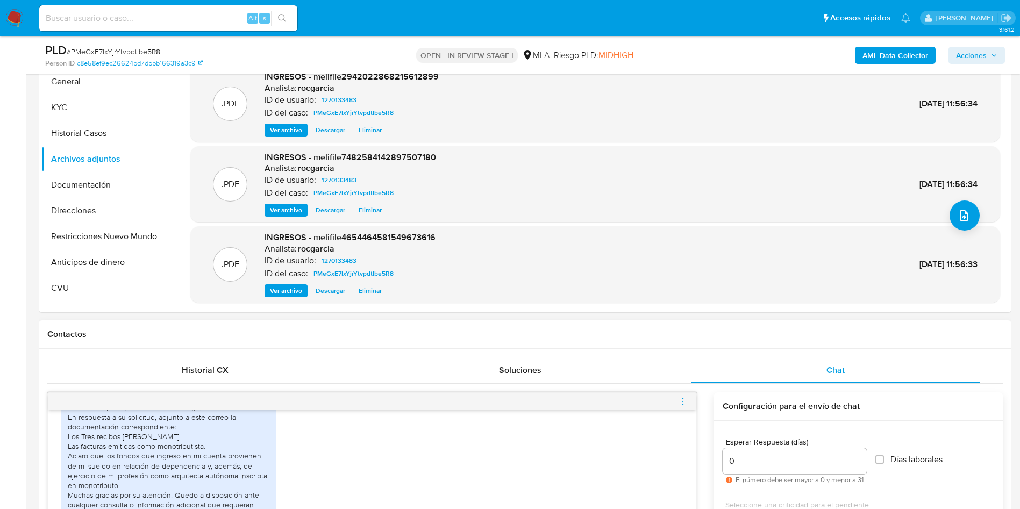
click at [690, 402] on div at bounding box center [372, 401] width 648 height 17
click at [684, 400] on icon "menu-action" at bounding box center [683, 402] width 10 height 10
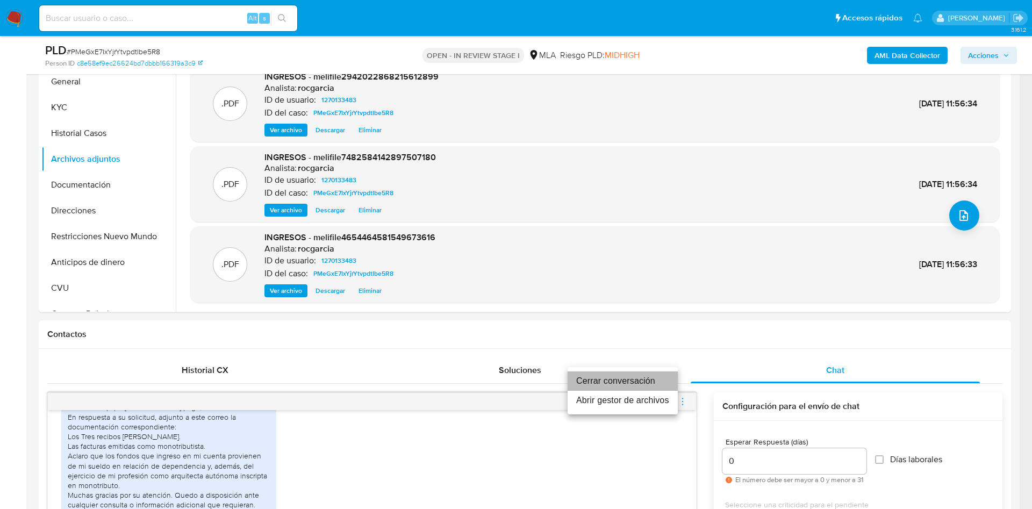
click at [642, 379] on li "Cerrar conversación" at bounding box center [623, 381] width 110 height 19
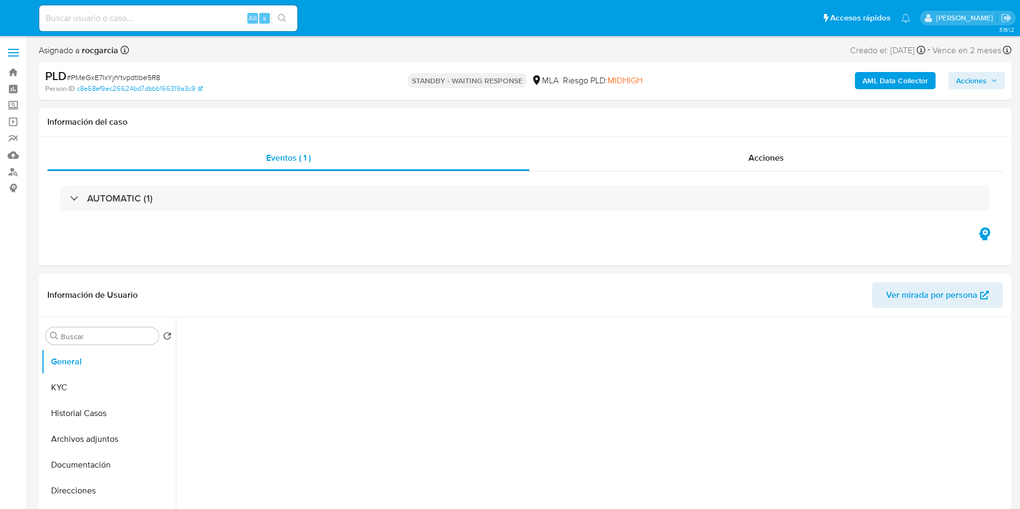
select select "10"
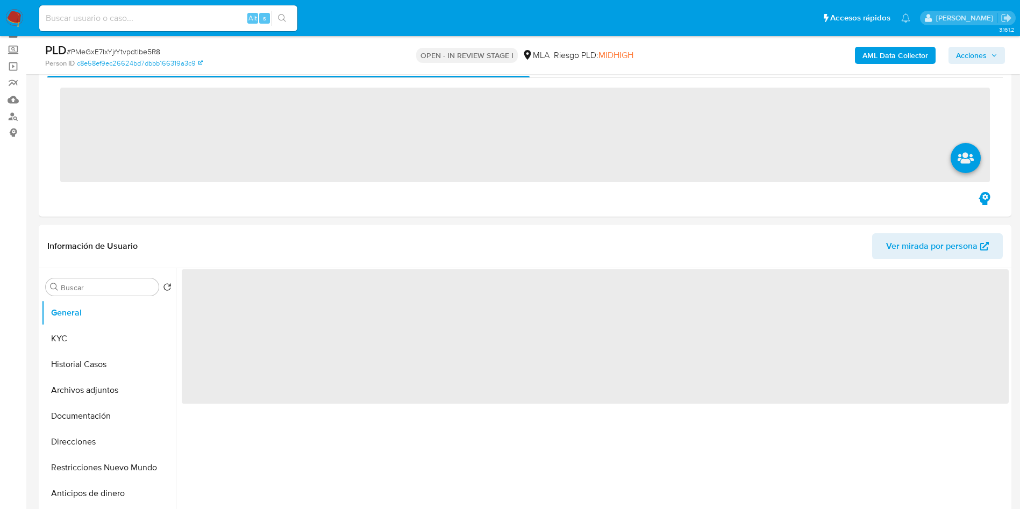
scroll to position [81, 0]
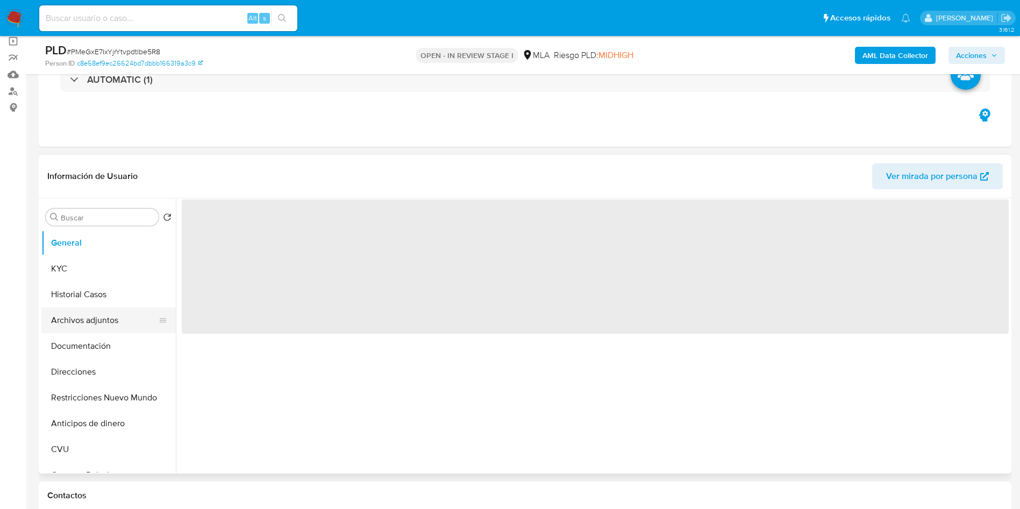
click at [75, 312] on button "Archivos adjuntos" at bounding box center [104, 321] width 126 height 26
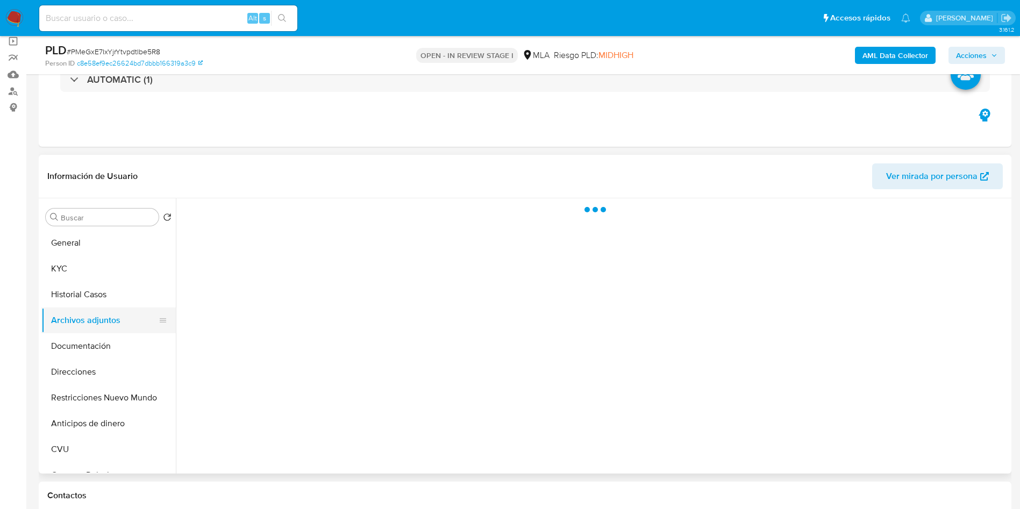
select select "10"
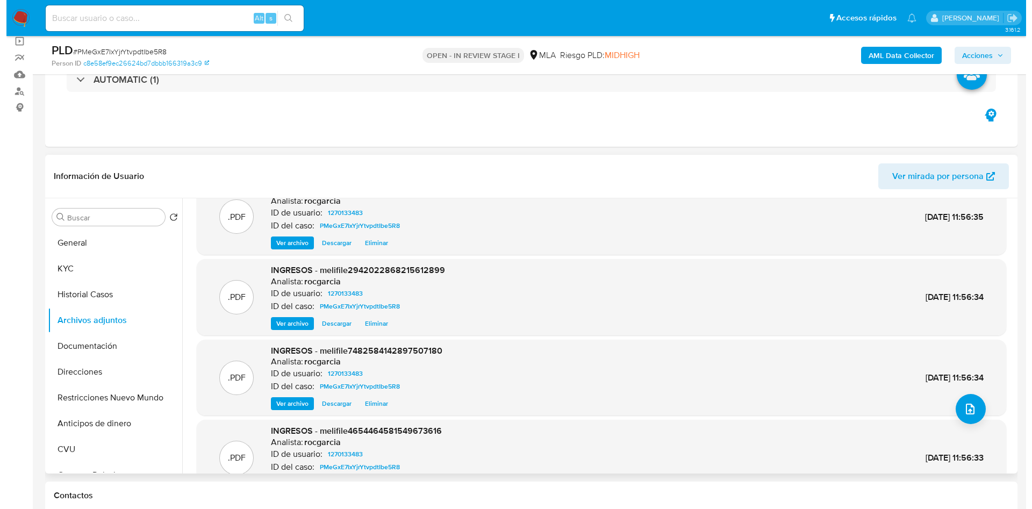
scroll to position [0, 0]
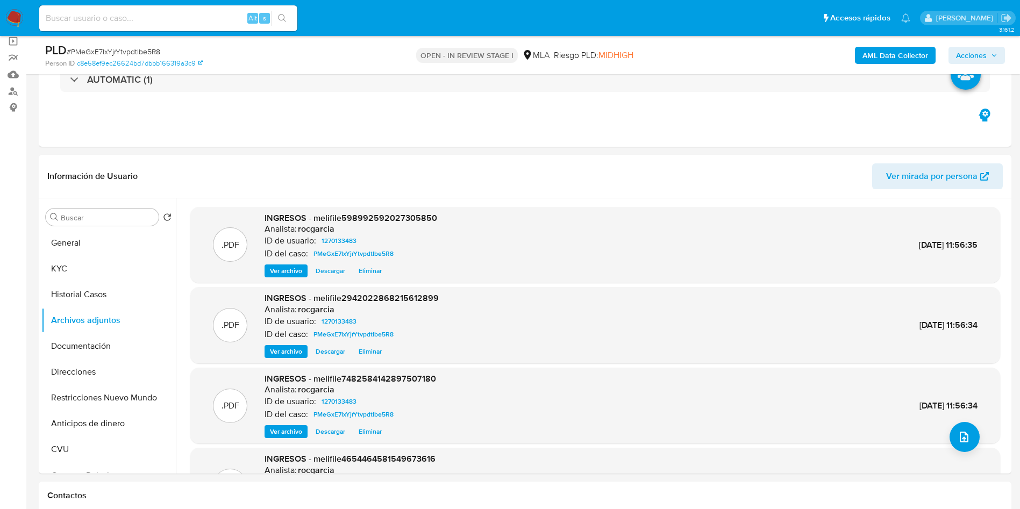
click at [883, 40] on div "PLD # PMeGxE7IxYjrYtvpdtIbe5R8 Person ID c8e58ef9ec26624bd7dbbb166319a3c9 OPEN …" at bounding box center [525, 55] width 973 height 38
click at [884, 62] on b "AML Data Collector" at bounding box center [895, 55] width 66 height 17
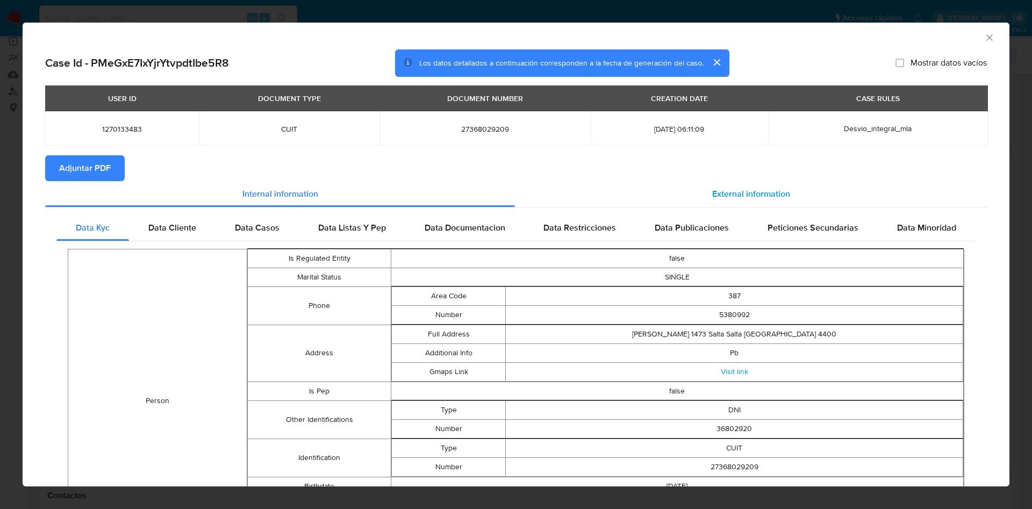
click at [726, 203] on div "External information" at bounding box center [751, 194] width 472 height 26
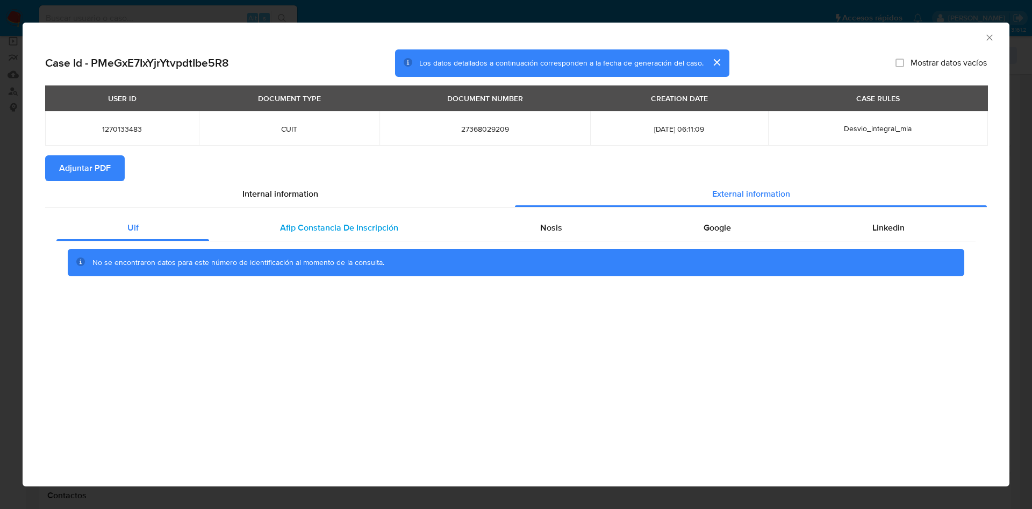
click at [326, 239] on div "Afip Constancia De Inscripción" at bounding box center [339, 228] width 260 height 26
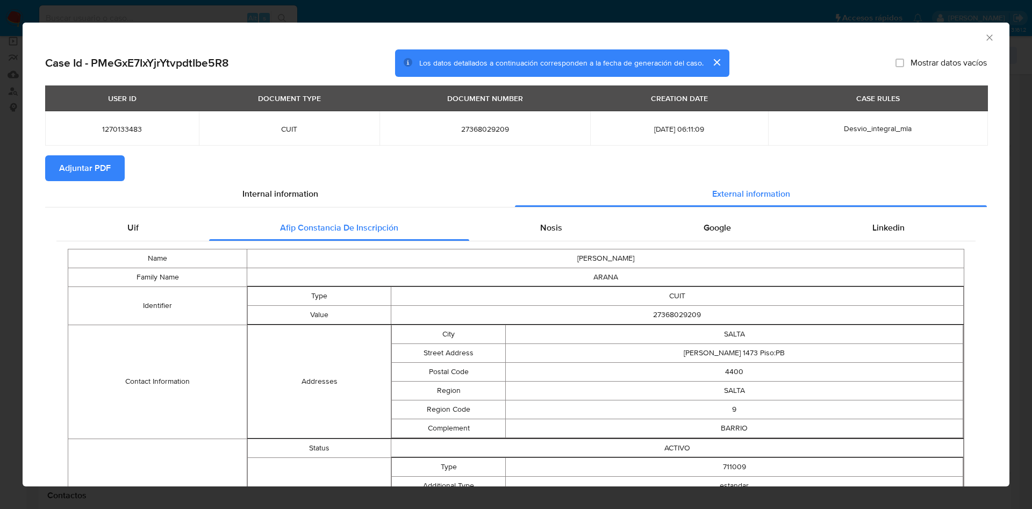
click at [544, 230] on span "Nosis" at bounding box center [551, 228] width 22 height 12
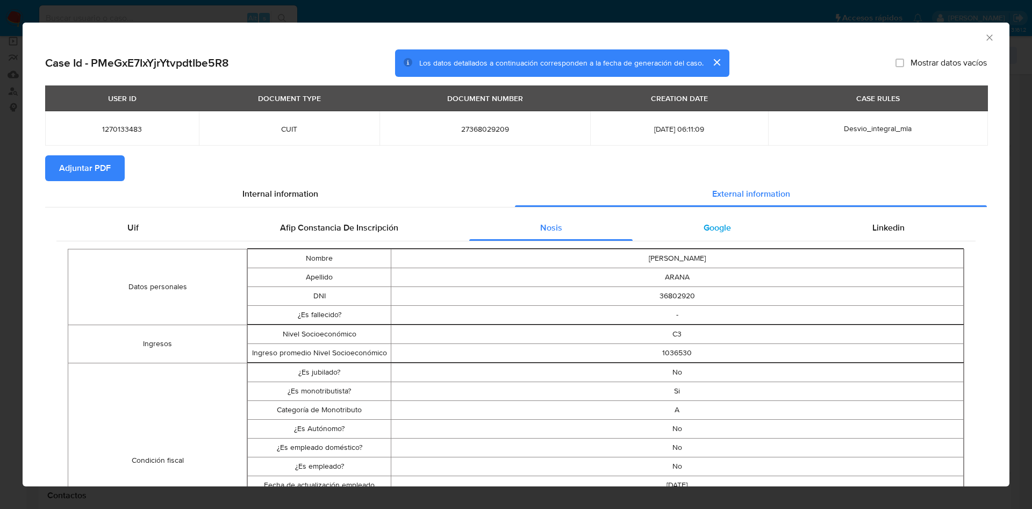
click at [709, 215] on div "Google" at bounding box center [717, 228] width 169 height 26
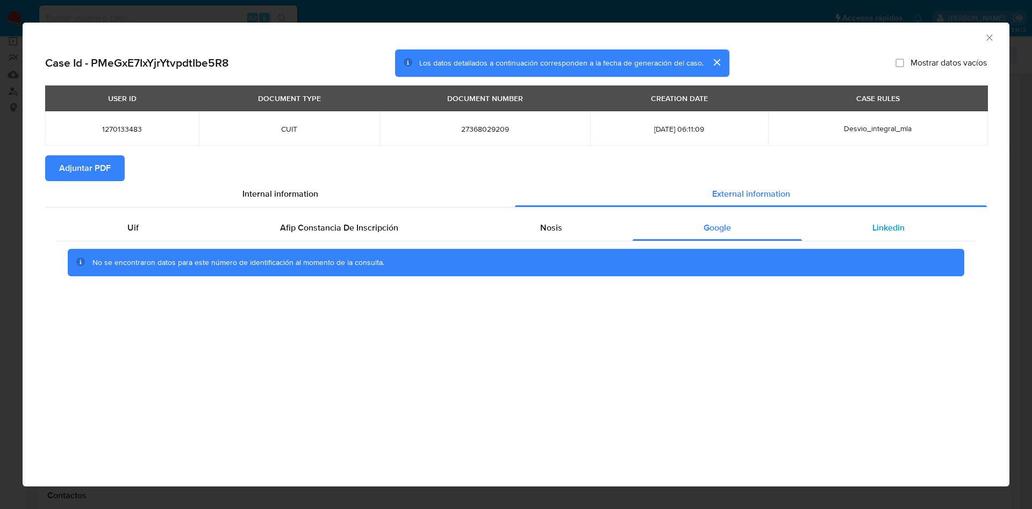
click at [897, 230] on span "Linkedin" at bounding box center [889, 228] width 32 height 12
click at [694, 231] on div "Google" at bounding box center [717, 228] width 169 height 26
click at [552, 231] on span "Nosis" at bounding box center [551, 228] width 22 height 12
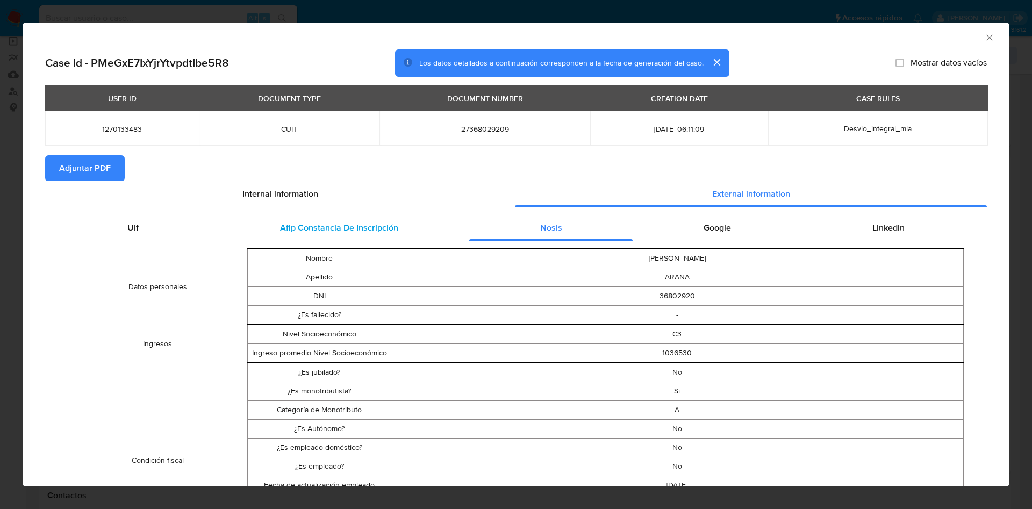
click at [363, 224] on span "Afip Constancia De Inscripción" at bounding box center [339, 228] width 118 height 12
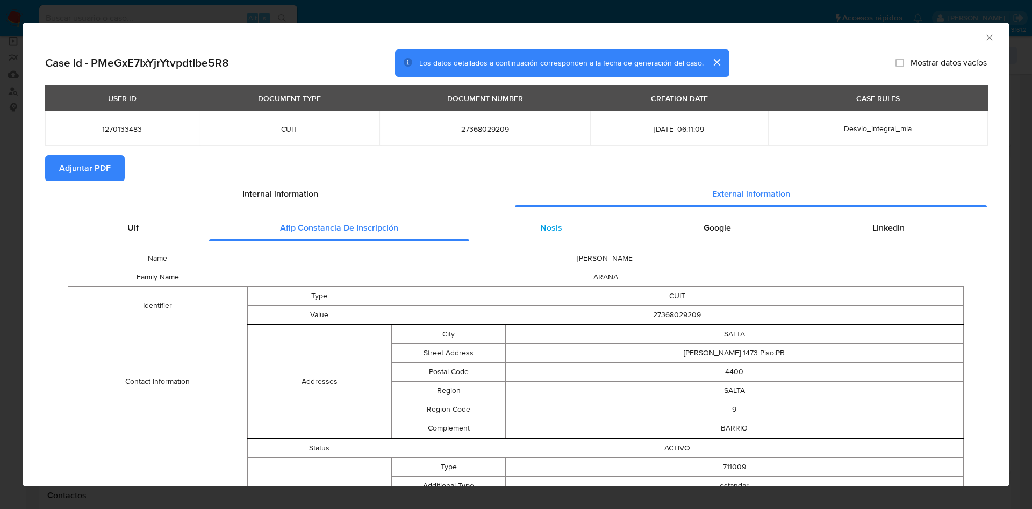
click at [556, 239] on div "Nosis" at bounding box center [550, 228] width 163 height 26
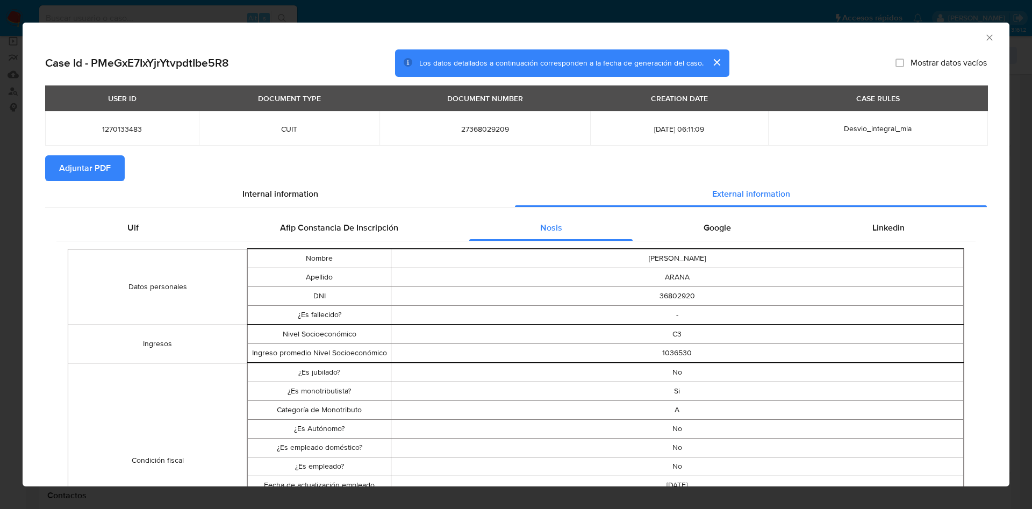
drag, startPoint x: 80, startPoint y: 165, endPoint x: 103, endPoint y: 30, distance: 136.4
click at [80, 166] on span "Adjuntar PDF" at bounding box center [85, 168] width 52 height 24
click at [984, 34] on icon "Cerrar ventana" at bounding box center [989, 37] width 11 height 11
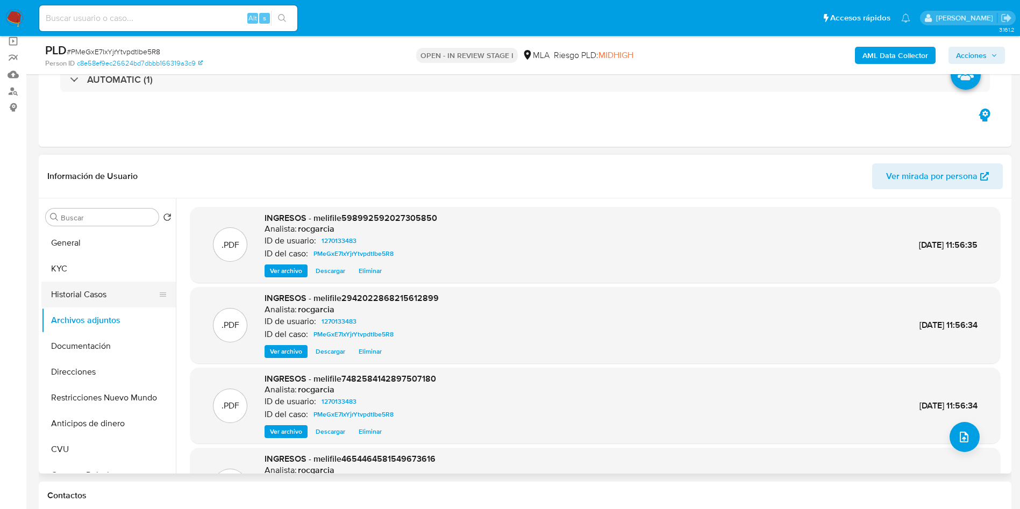
drag, startPoint x: 57, startPoint y: 289, endPoint x: 58, endPoint y: 304, distance: 15.1
click at [57, 289] on button "Historial Casos" at bounding box center [104, 295] width 126 height 26
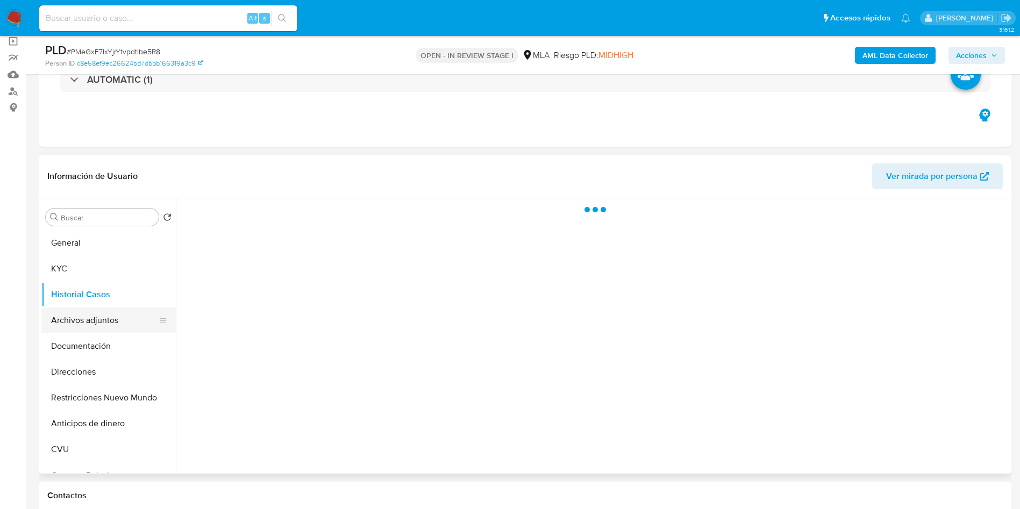
click at [60, 308] on button "Archivos adjuntos" at bounding box center [104, 321] width 126 height 26
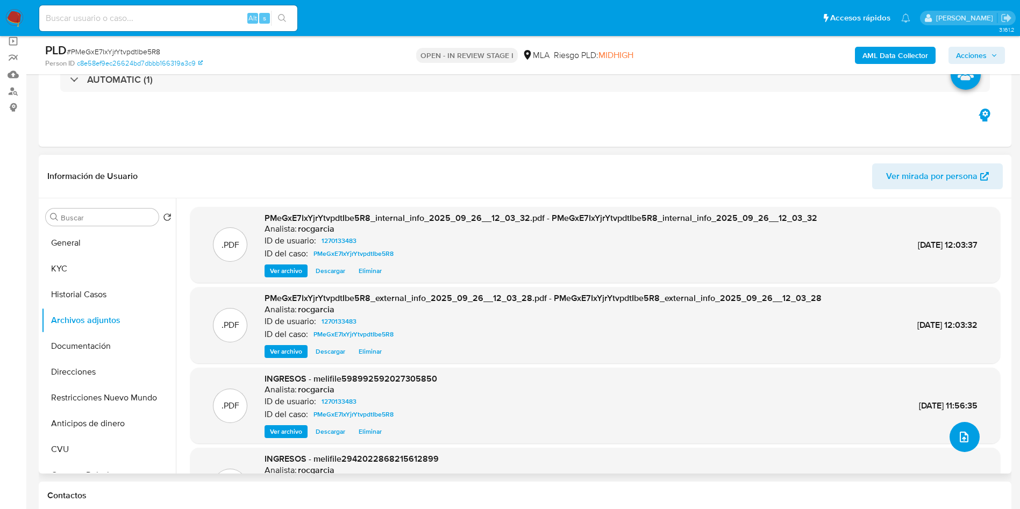
click at [961, 440] on icon "upload-file" at bounding box center [964, 437] width 13 height 13
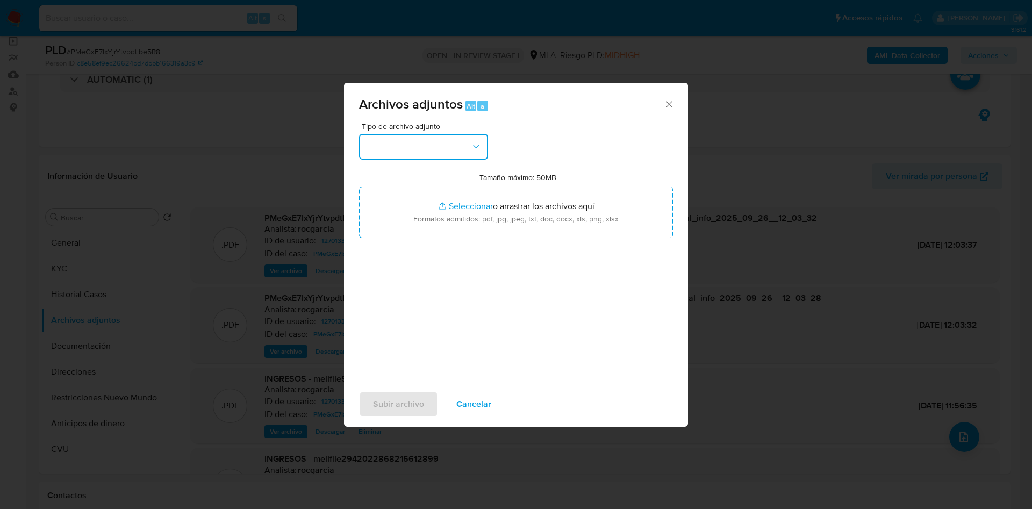
click at [470, 151] on button "button" at bounding box center [423, 147] width 129 height 26
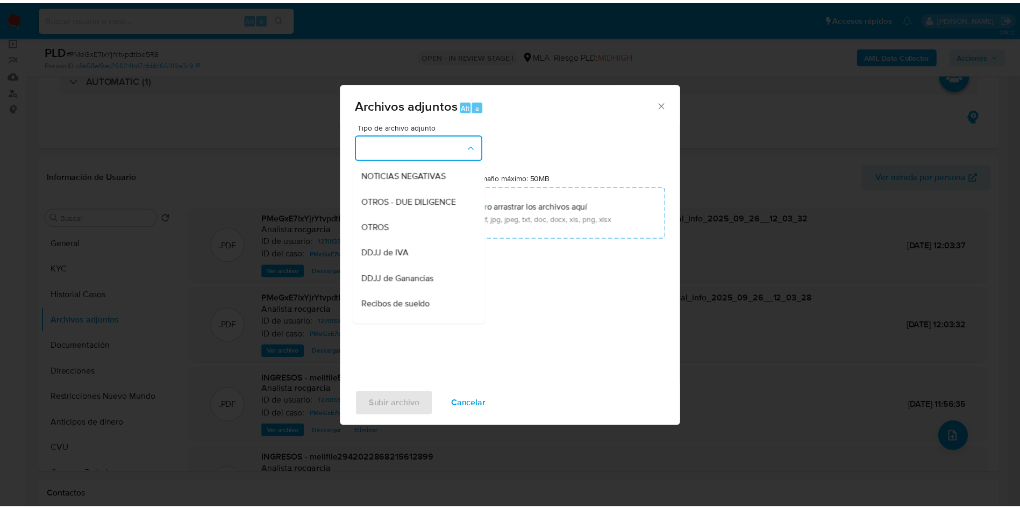
scroll to position [161, 0]
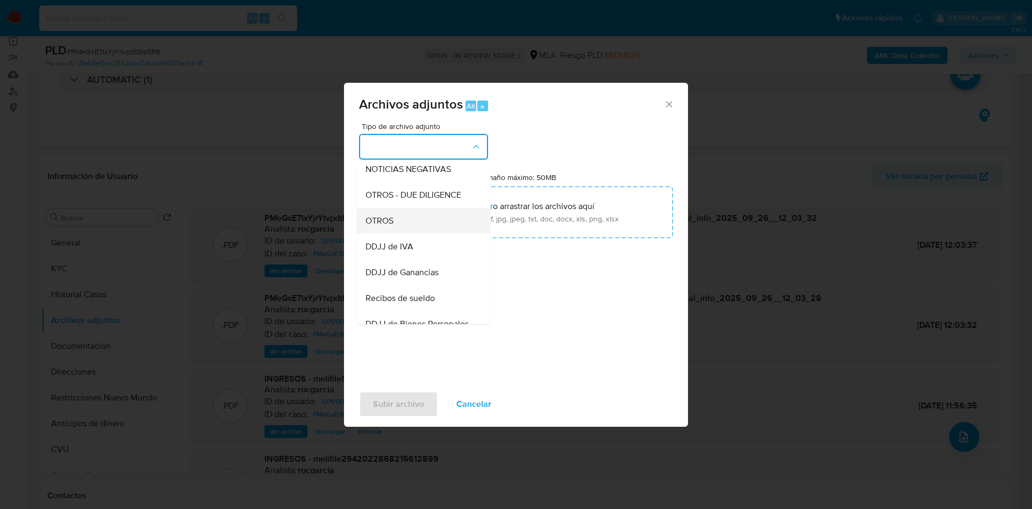
click at [411, 229] on div "OTROS" at bounding box center [421, 221] width 110 height 26
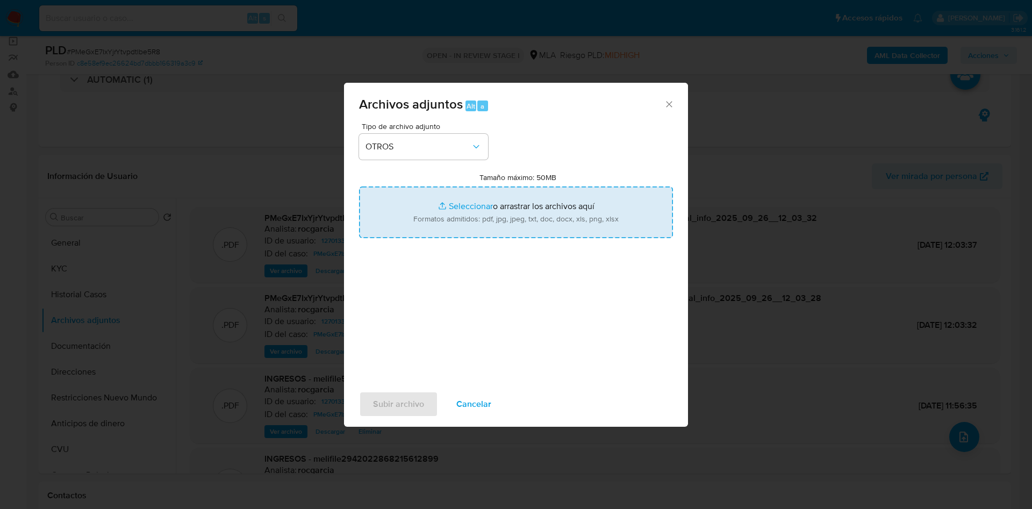
click at [450, 203] on input "Tamaño máximo: 50MB Seleccionar archivos" at bounding box center [516, 213] width 314 height 52
type input "C:\fakepath\Caselog PMeGxE7IxYjrYtvpdtIbe5R8 - 1270133483.docx"
click at [473, 206] on input "Tamaño máximo: 50MB Seleccionar archivos" at bounding box center [516, 213] width 314 height 52
type input "C:\fakepath\Movimientos 1270133483.xlsx"
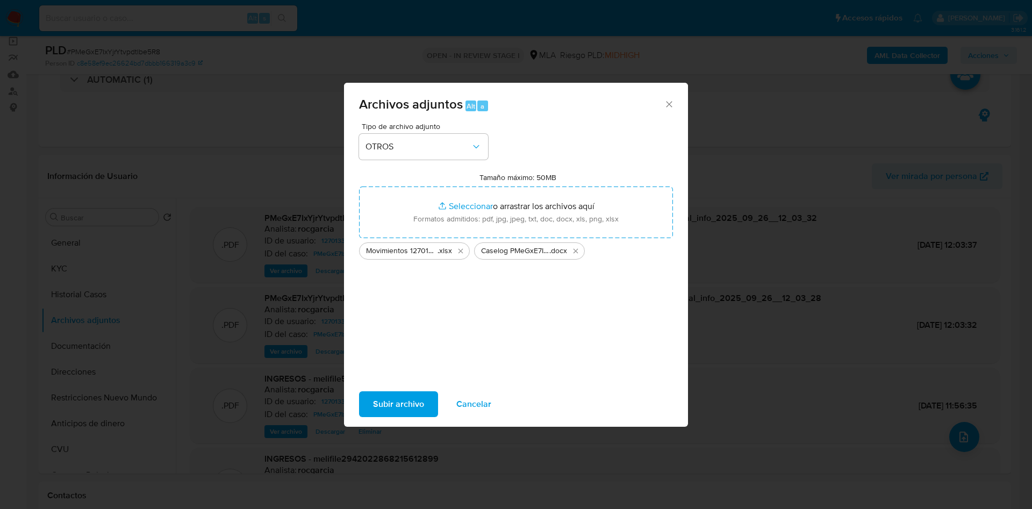
click at [402, 400] on span "Subir archivo" at bounding box center [398, 404] width 51 height 24
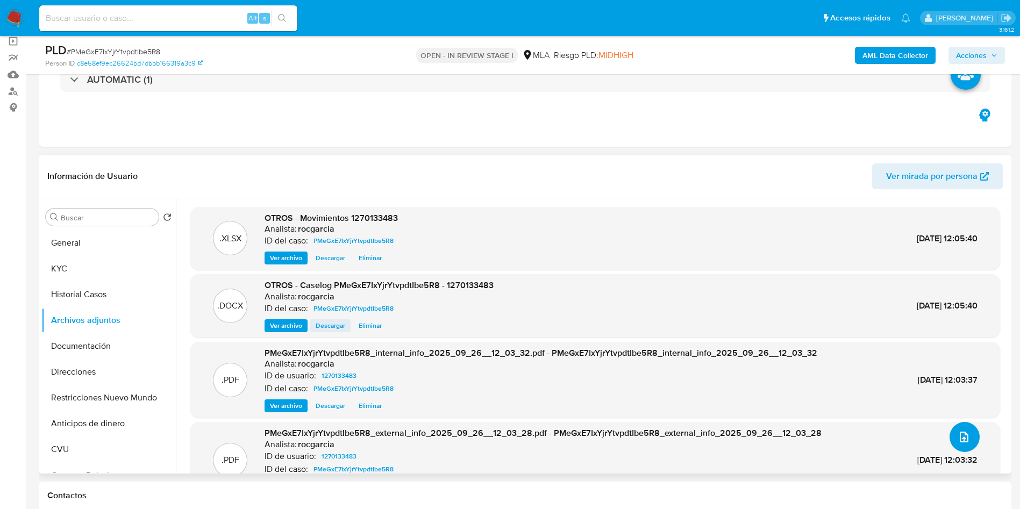
scroll to position [65, 0]
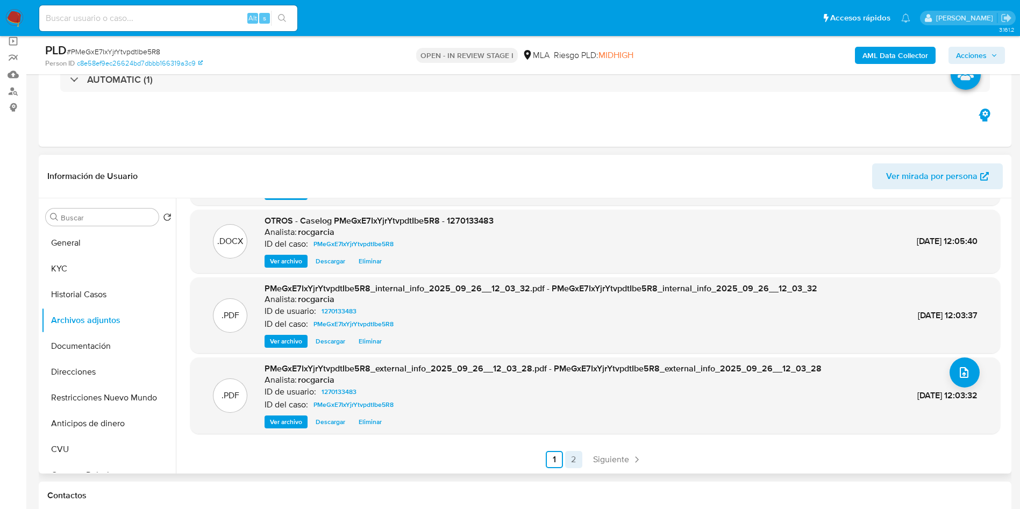
click at [575, 454] on link "2" at bounding box center [573, 459] width 17 height 17
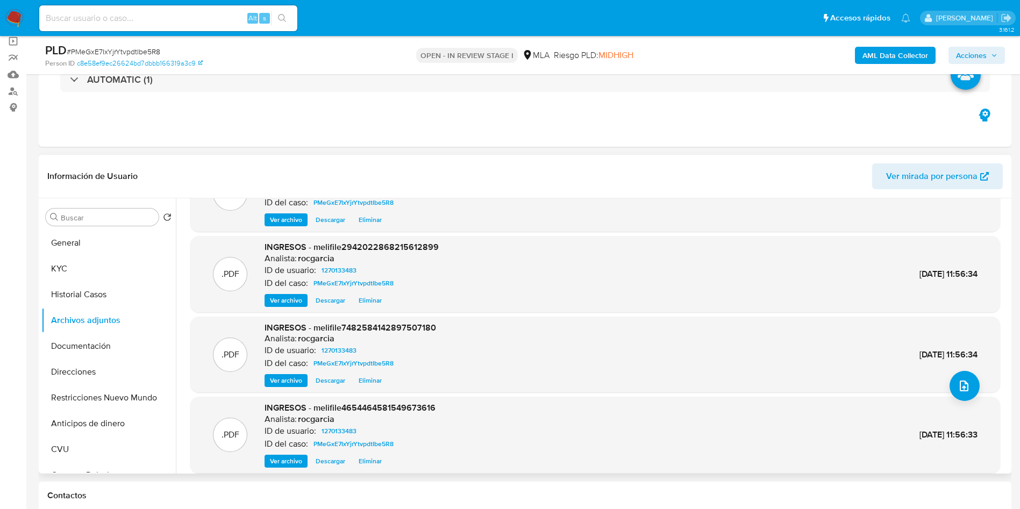
scroll to position [90, 0]
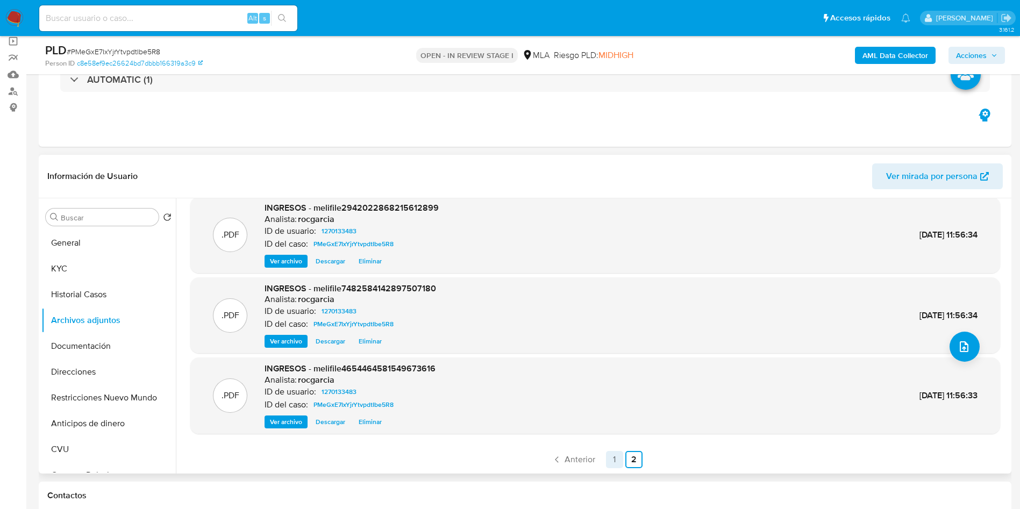
click at [606, 463] on link "1" at bounding box center [614, 459] width 17 height 17
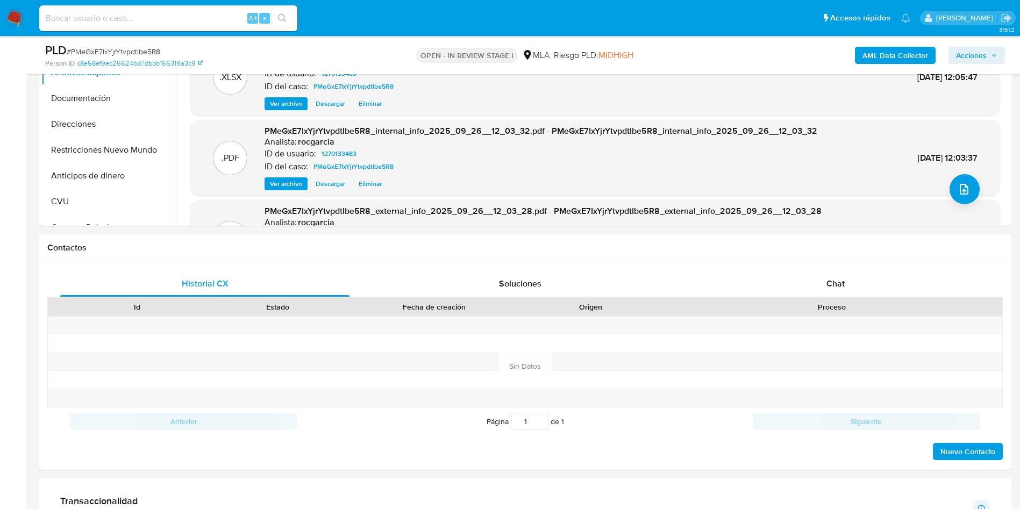
scroll to position [484, 0]
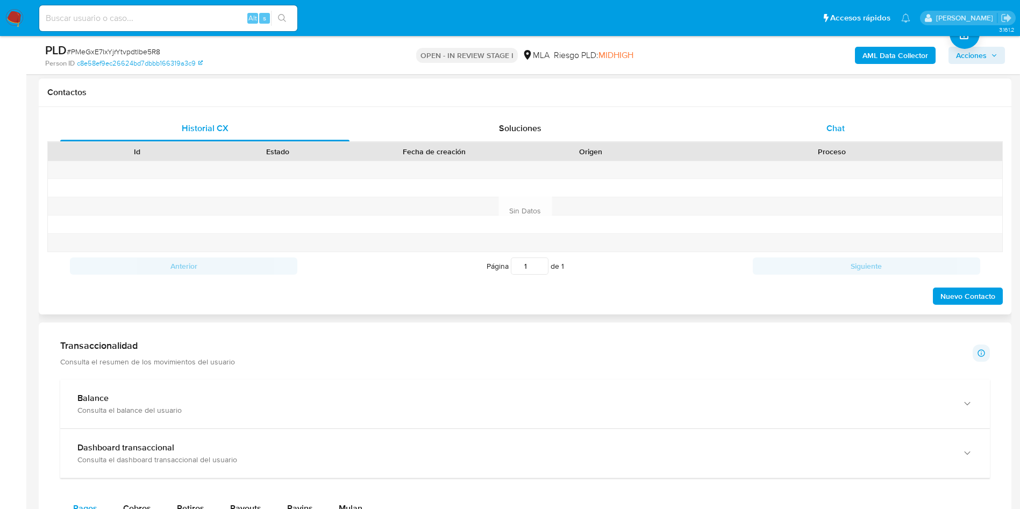
click at [839, 141] on div "Chat" at bounding box center [835, 129] width 289 height 26
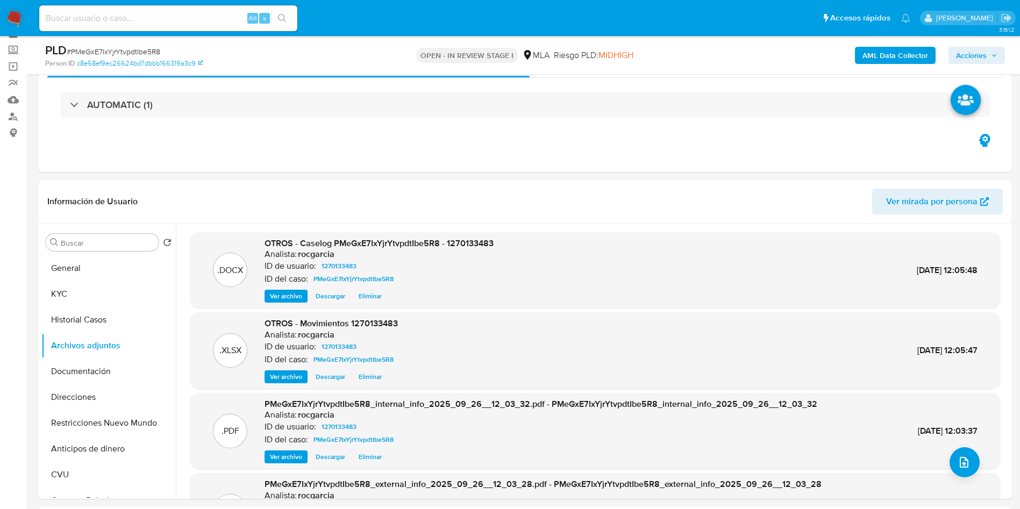
scroll to position [81, 0]
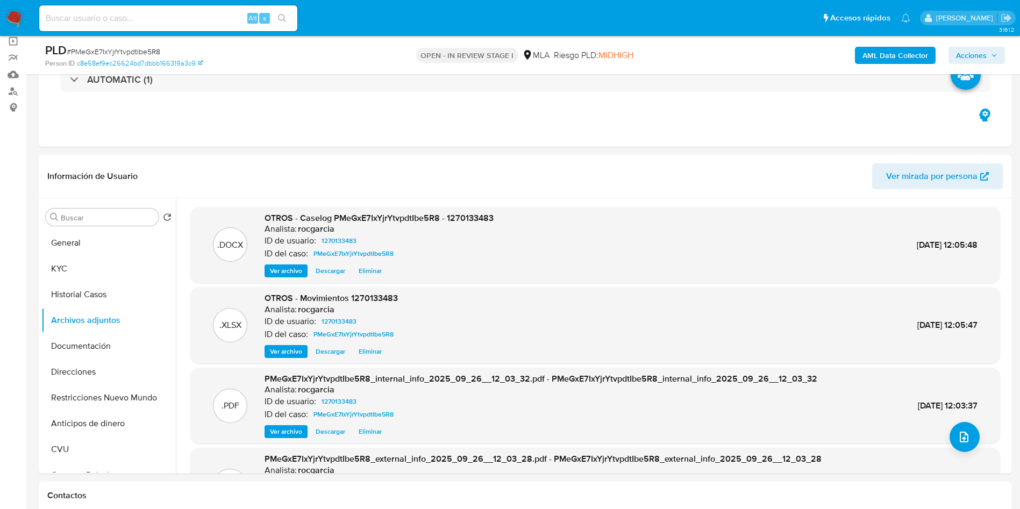
click at [989, 48] on span "Acciones" at bounding box center [976, 55] width 41 height 15
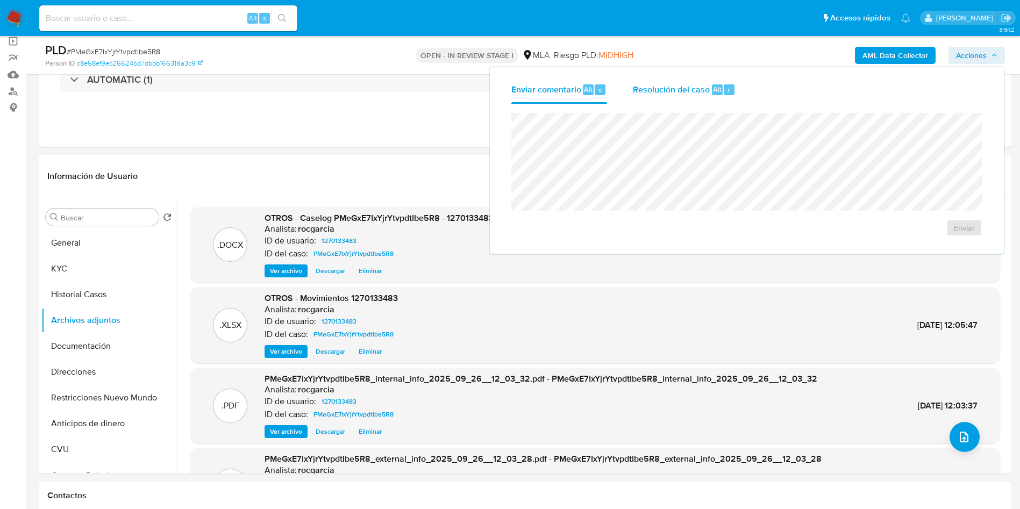
click at [687, 95] on span "Resolución del caso" at bounding box center [671, 89] width 77 height 12
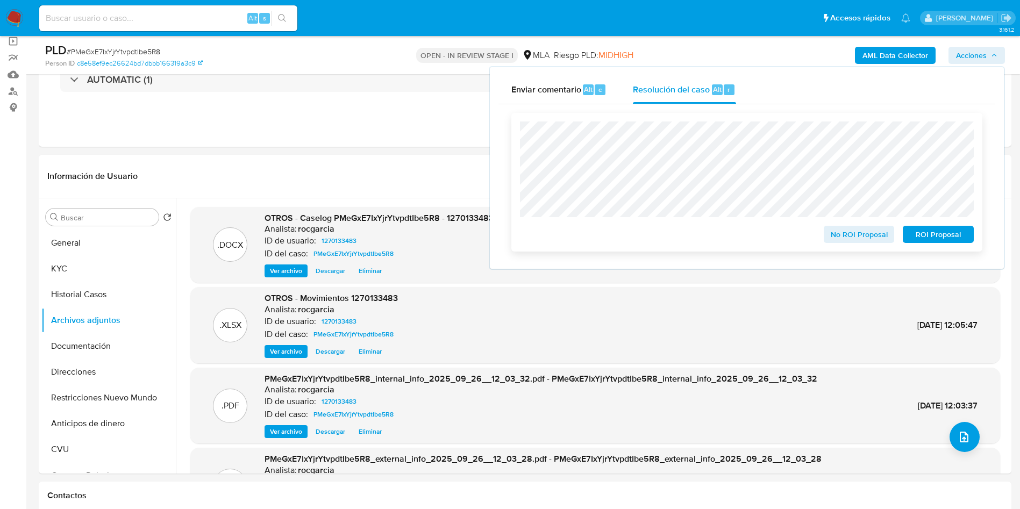
click at [842, 240] on span "No ROI Proposal" at bounding box center [859, 234] width 56 height 15
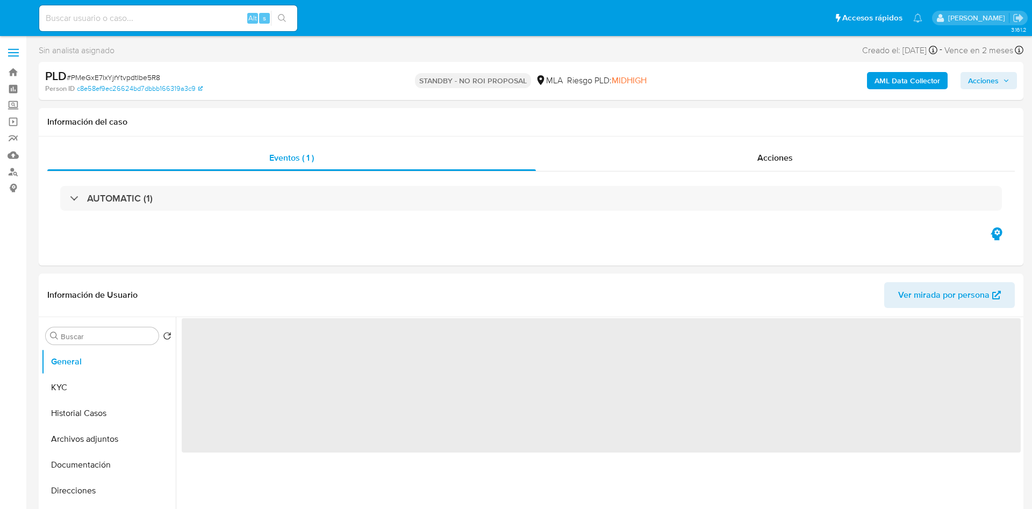
select select "10"
